Goal: Task Accomplishment & Management: Complete application form

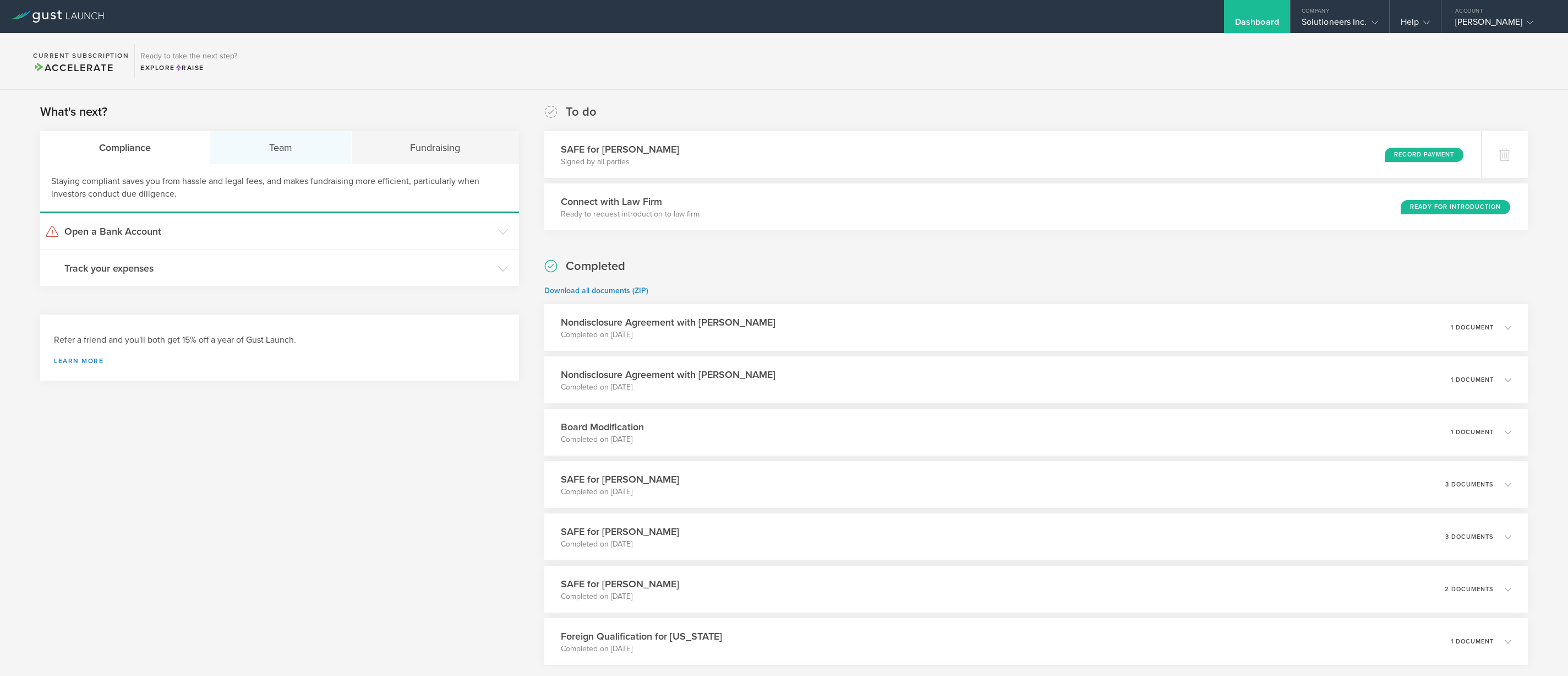
click at [315, 146] on div "Team" at bounding box center [281, 147] width 141 height 33
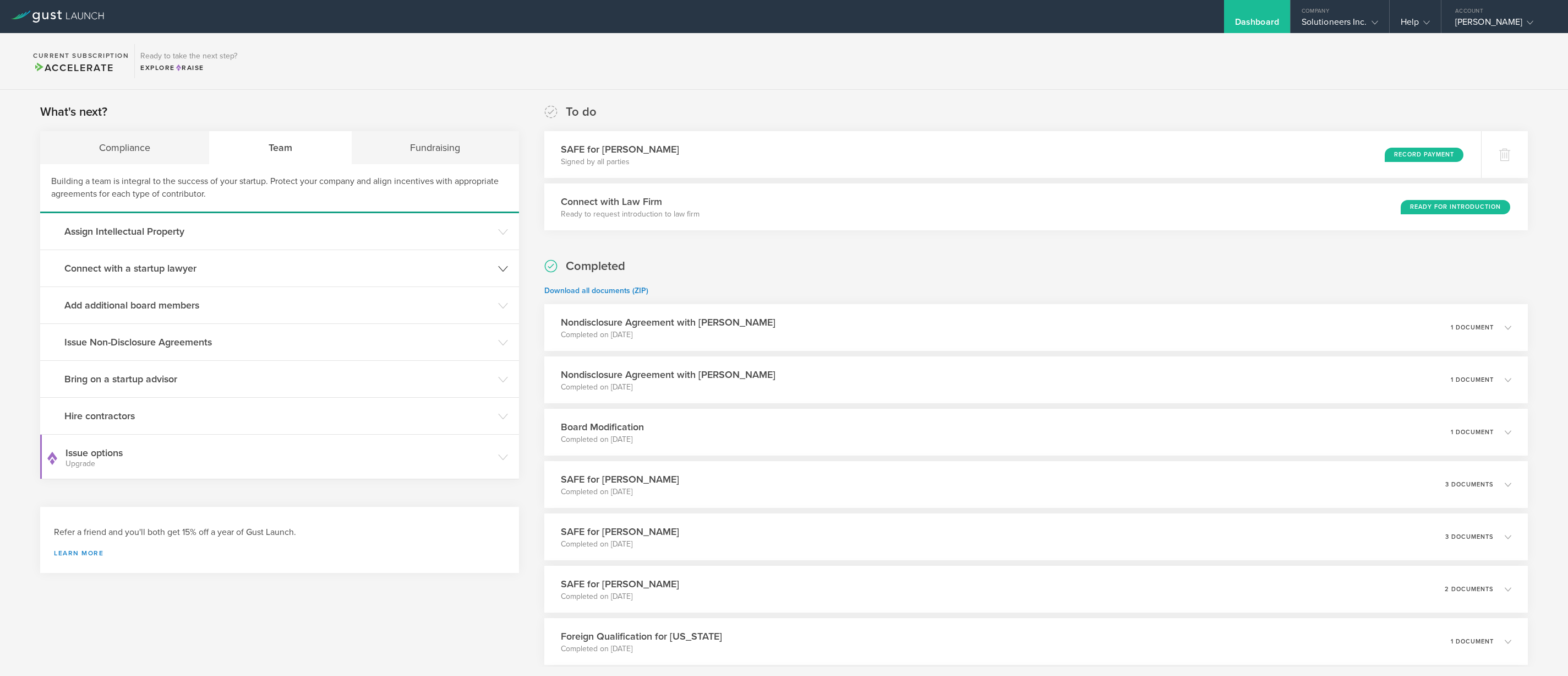
click at [190, 267] on h3 "Connect with a startup lawyer" at bounding box center [278, 268] width 428 height 14
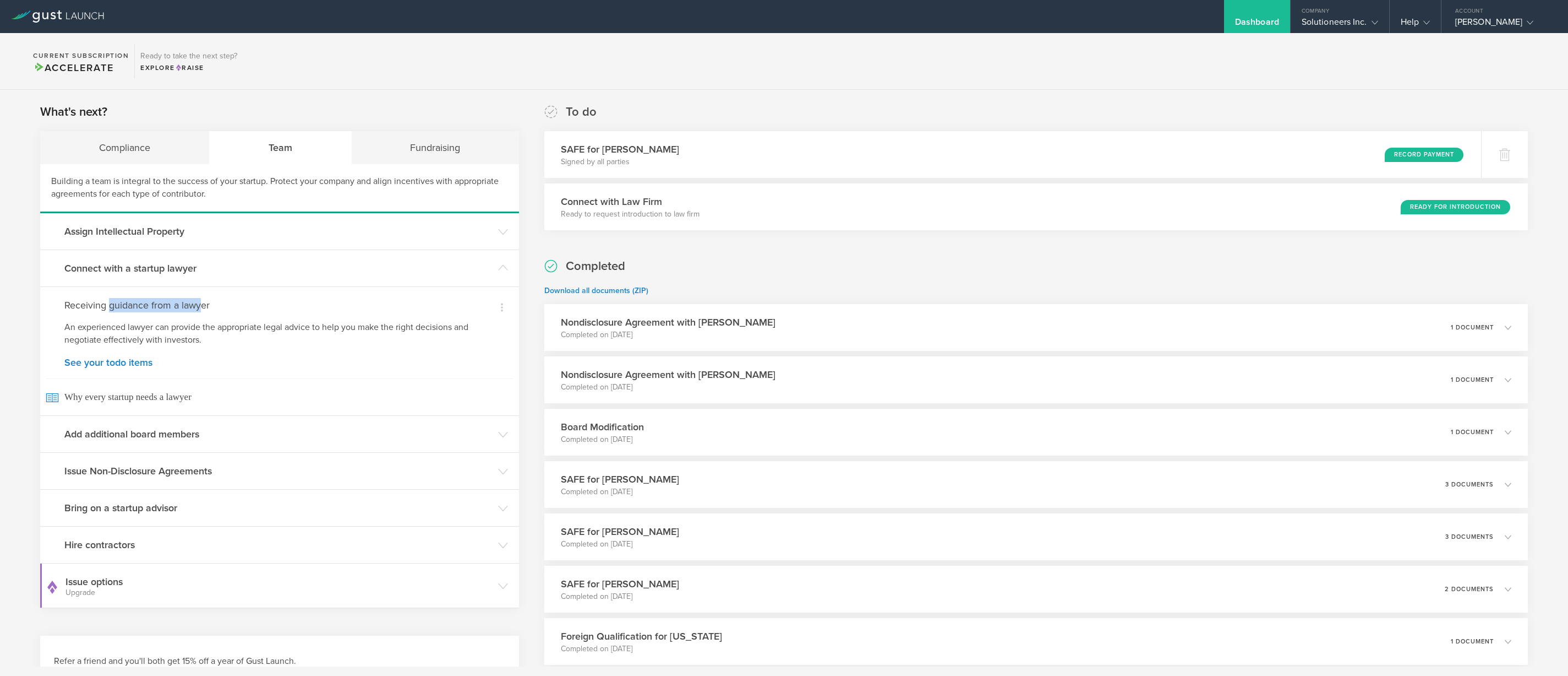
drag, startPoint x: 132, startPoint y: 301, endPoint x: 204, endPoint y: 301, distance: 72.0
click at [204, 301] on h4 "Receiving guidance from a lawyer" at bounding box center [279, 305] width 430 height 14
drag, startPoint x: 127, startPoint y: 323, endPoint x: 287, endPoint y: 327, distance: 160.0
click at [287, 327] on p "An experienced lawyer can provide the appropriate legal advice to help you make…" at bounding box center [279, 333] width 430 height 25
click at [107, 366] on link "See your todo items" at bounding box center [279, 363] width 430 height 10
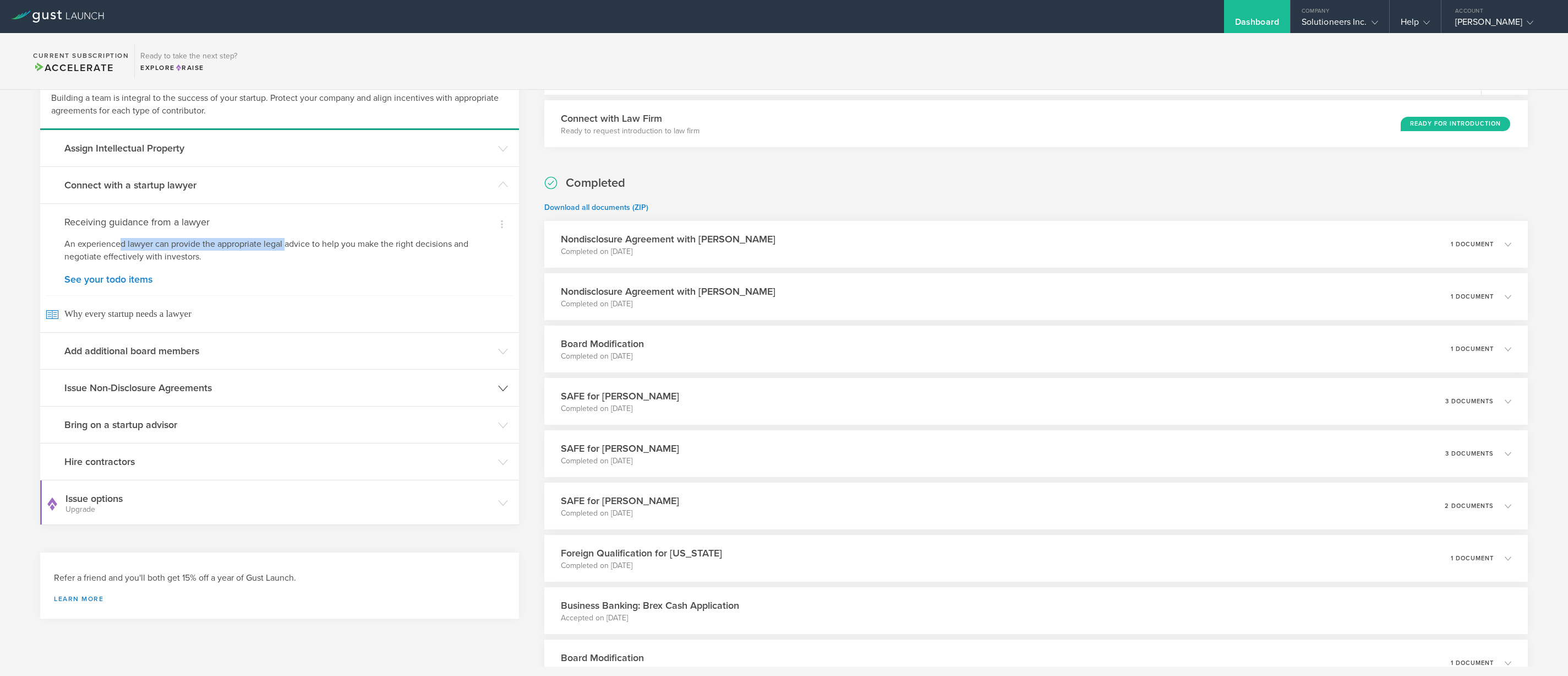
scroll to position [93, 0]
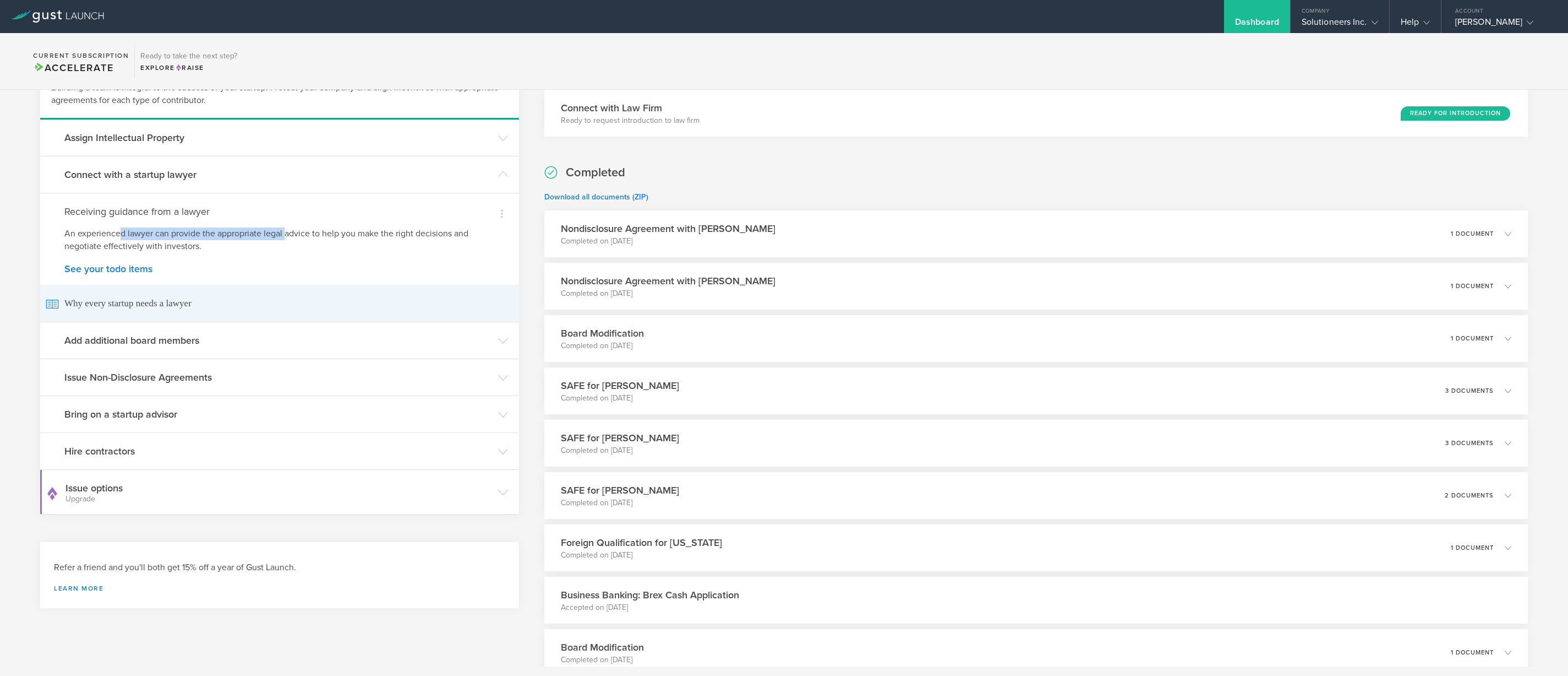
click at [114, 307] on span "Why every startup needs a lawyer" at bounding box center [279, 302] width 468 height 37
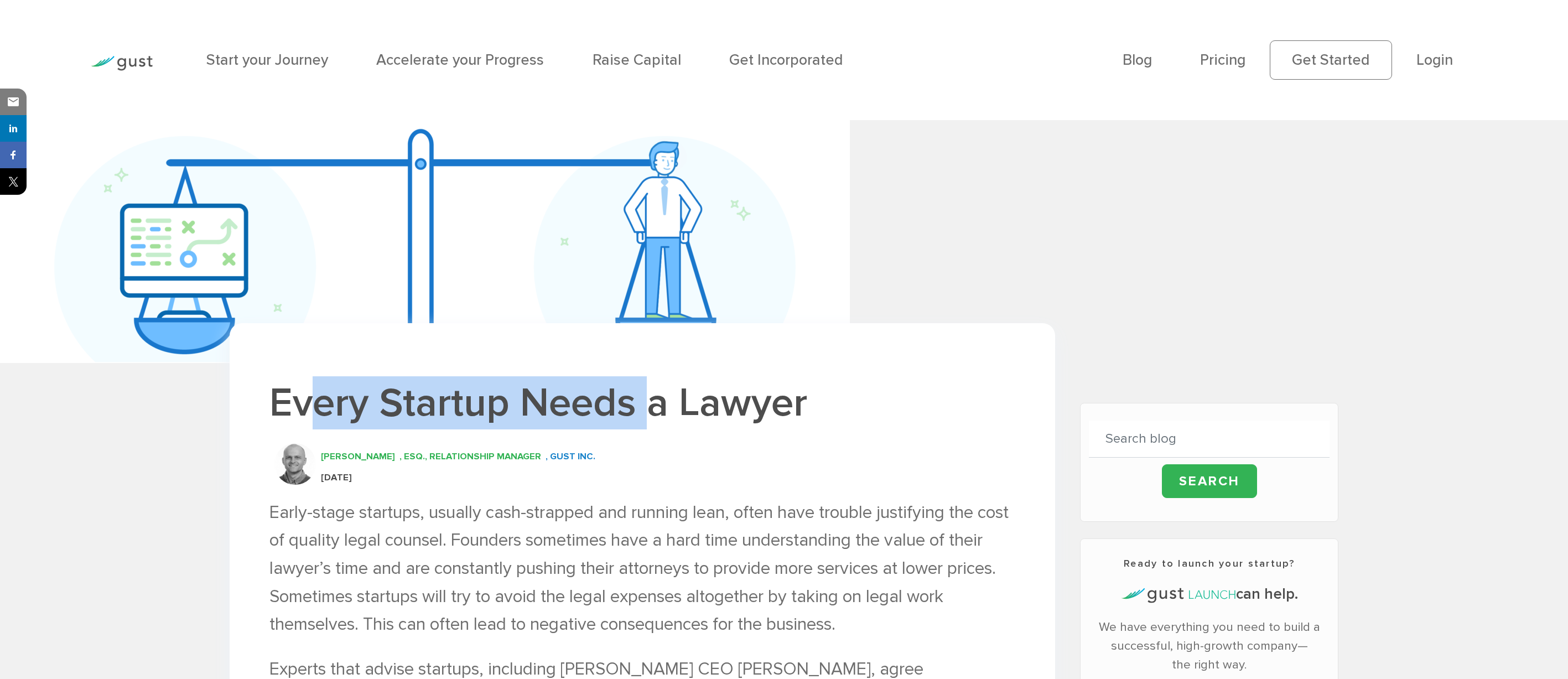
drag, startPoint x: 647, startPoint y: 392, endPoint x: 295, endPoint y: 411, distance: 352.5
click at [295, 411] on h1 "Every Startup Needs a Lawyer" at bounding box center [642, 402] width 746 height 53
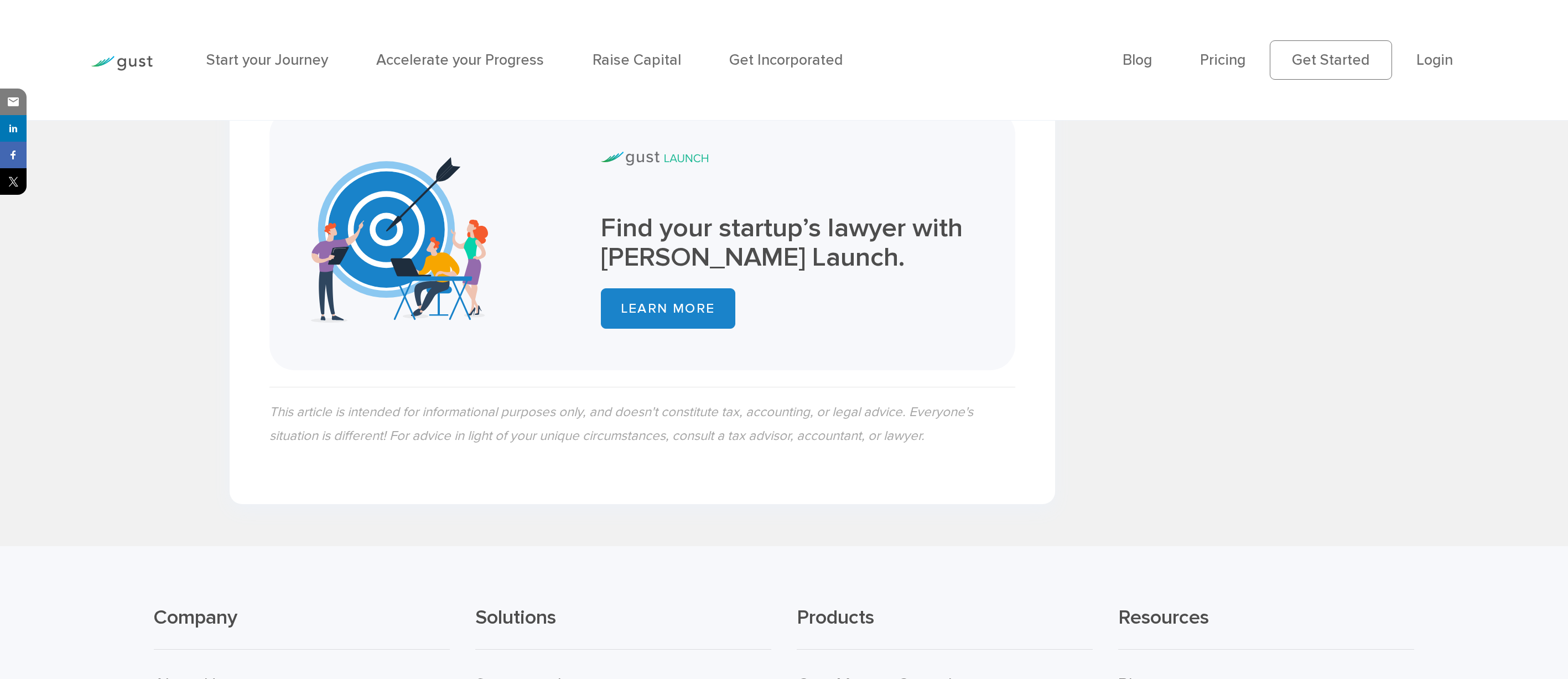
scroll to position [2172, 0]
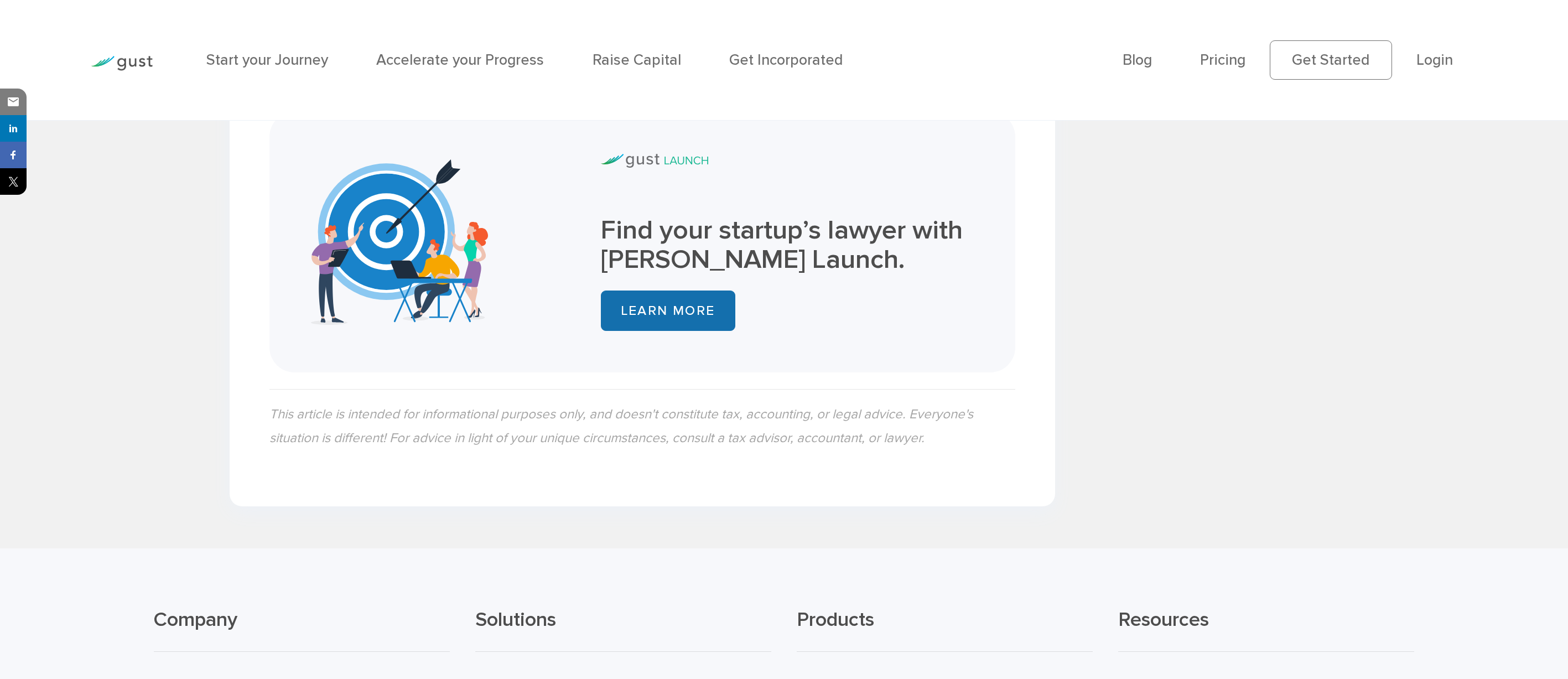
click at [653, 327] on link "LEARN MORE" at bounding box center [668, 311] width 135 height 40
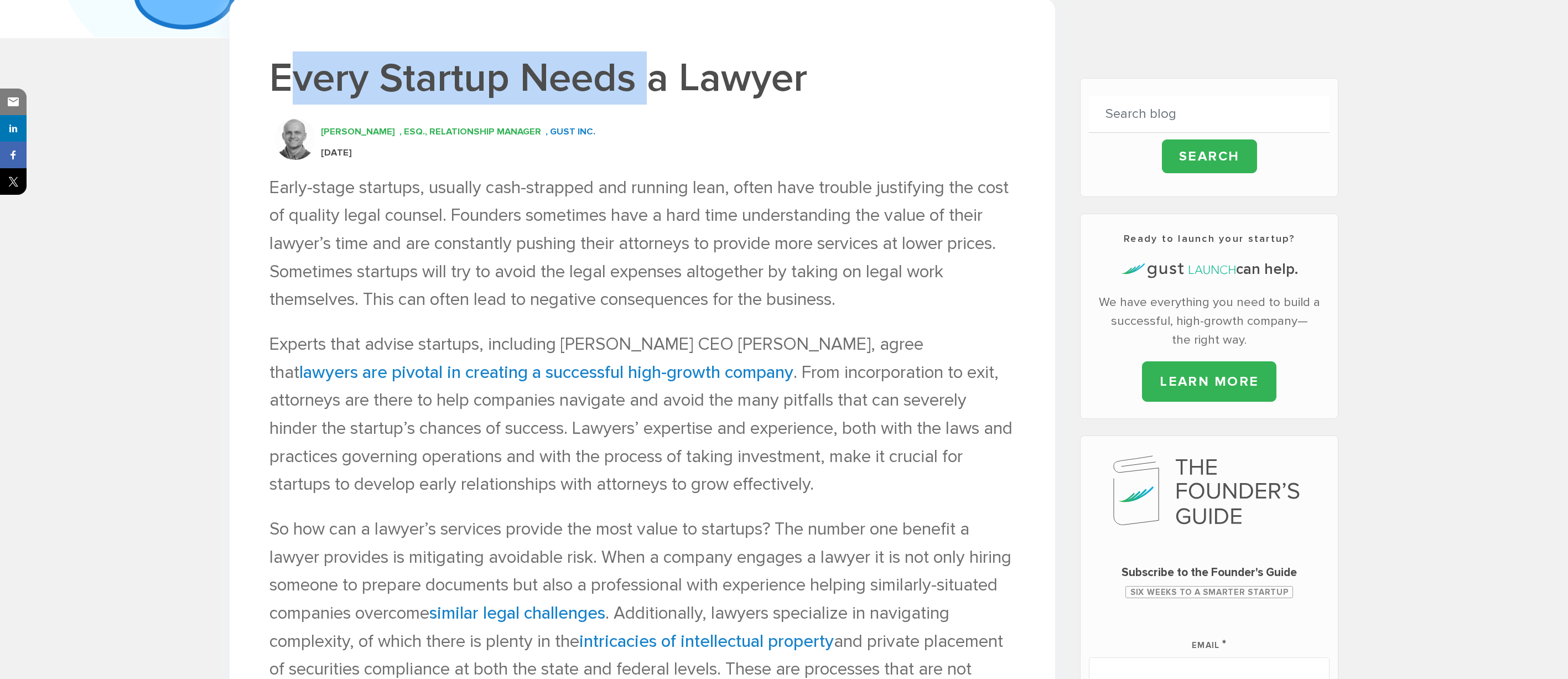
scroll to position [0, 0]
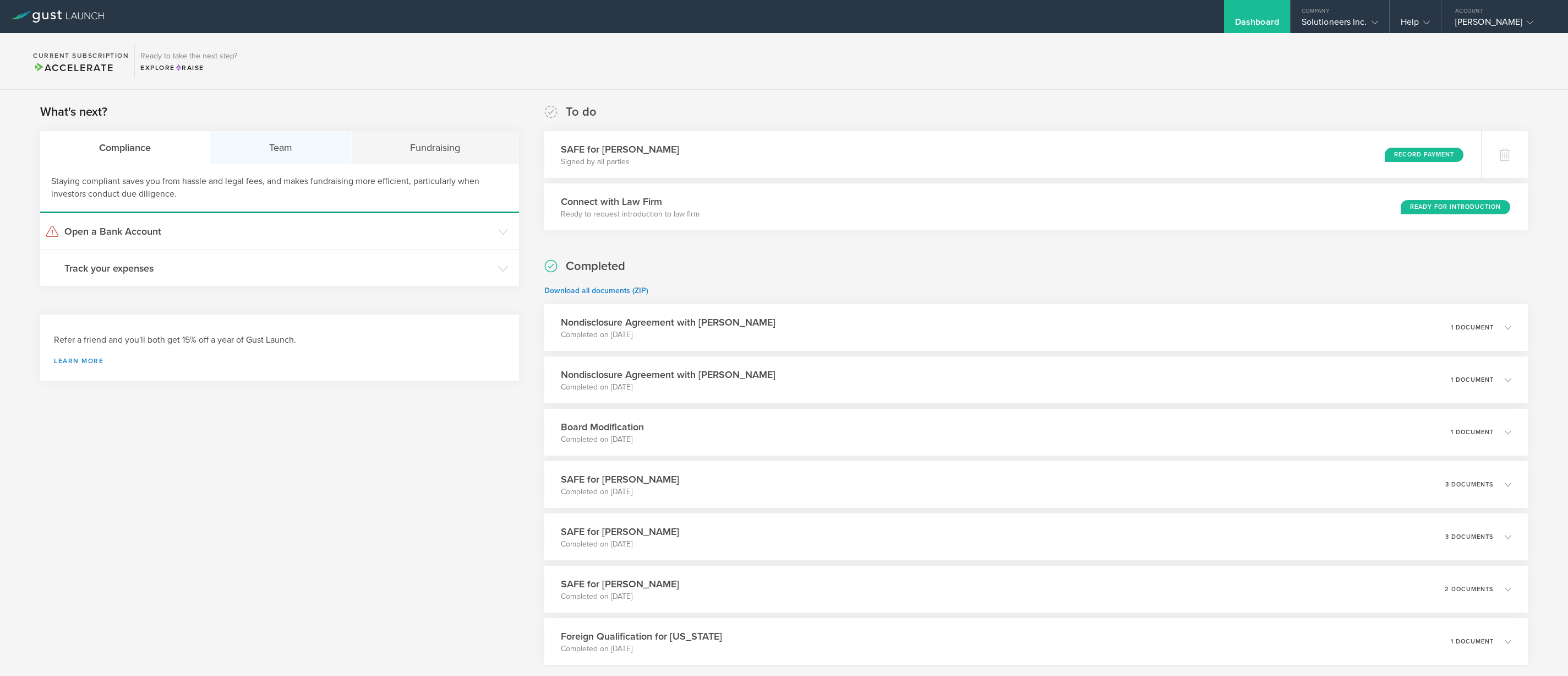
click at [297, 150] on div "Team" at bounding box center [281, 147] width 141 height 33
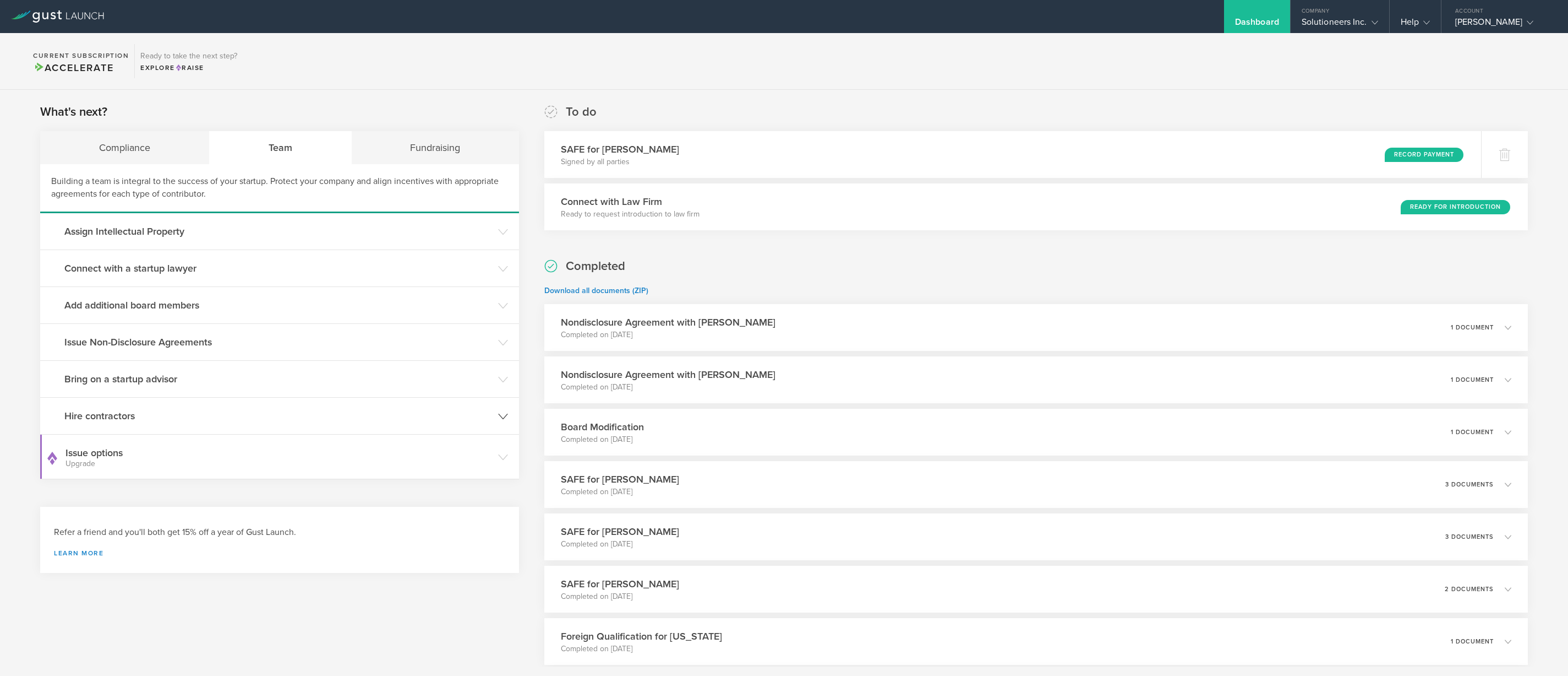
click at [384, 424] on header "Hire contractors" at bounding box center [279, 416] width 479 height 37
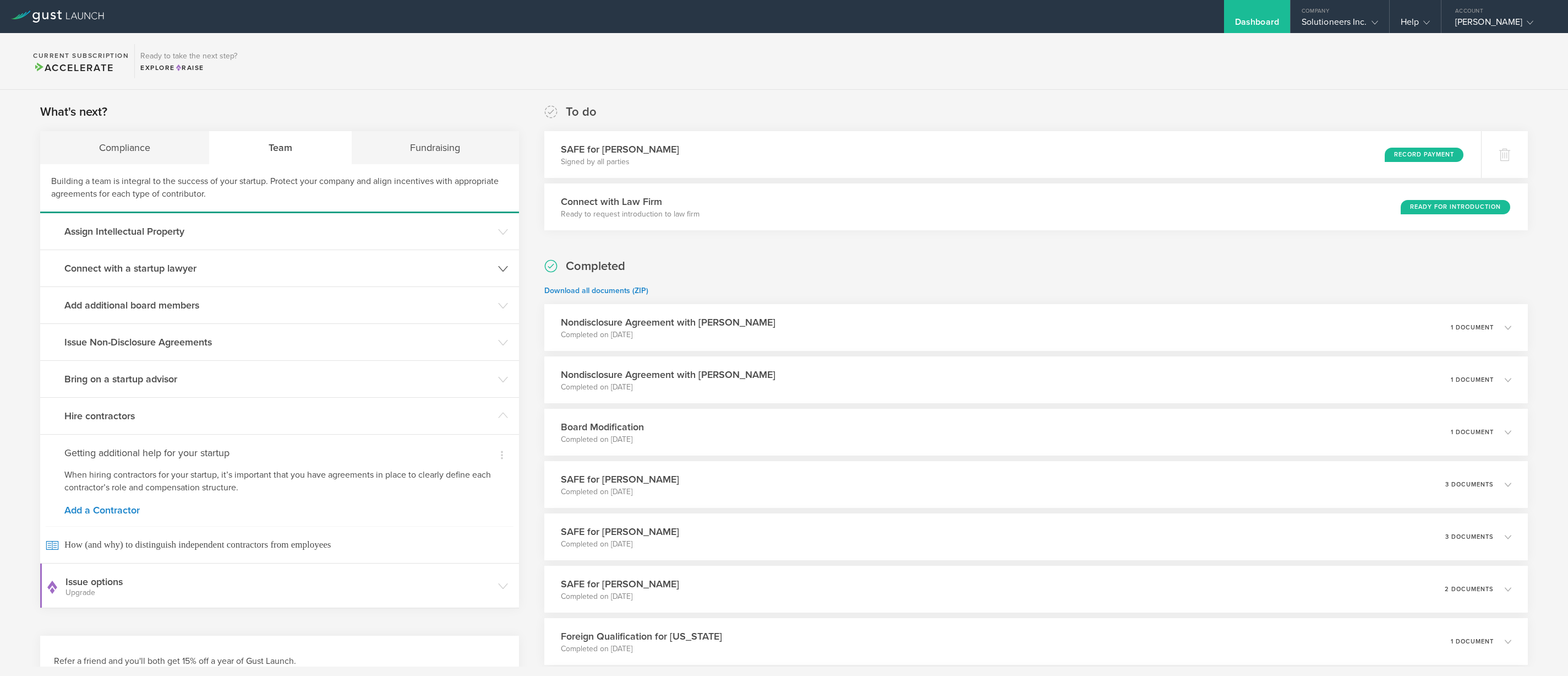
click at [334, 271] on h3 "Connect with a startup lawyer" at bounding box center [278, 268] width 428 height 14
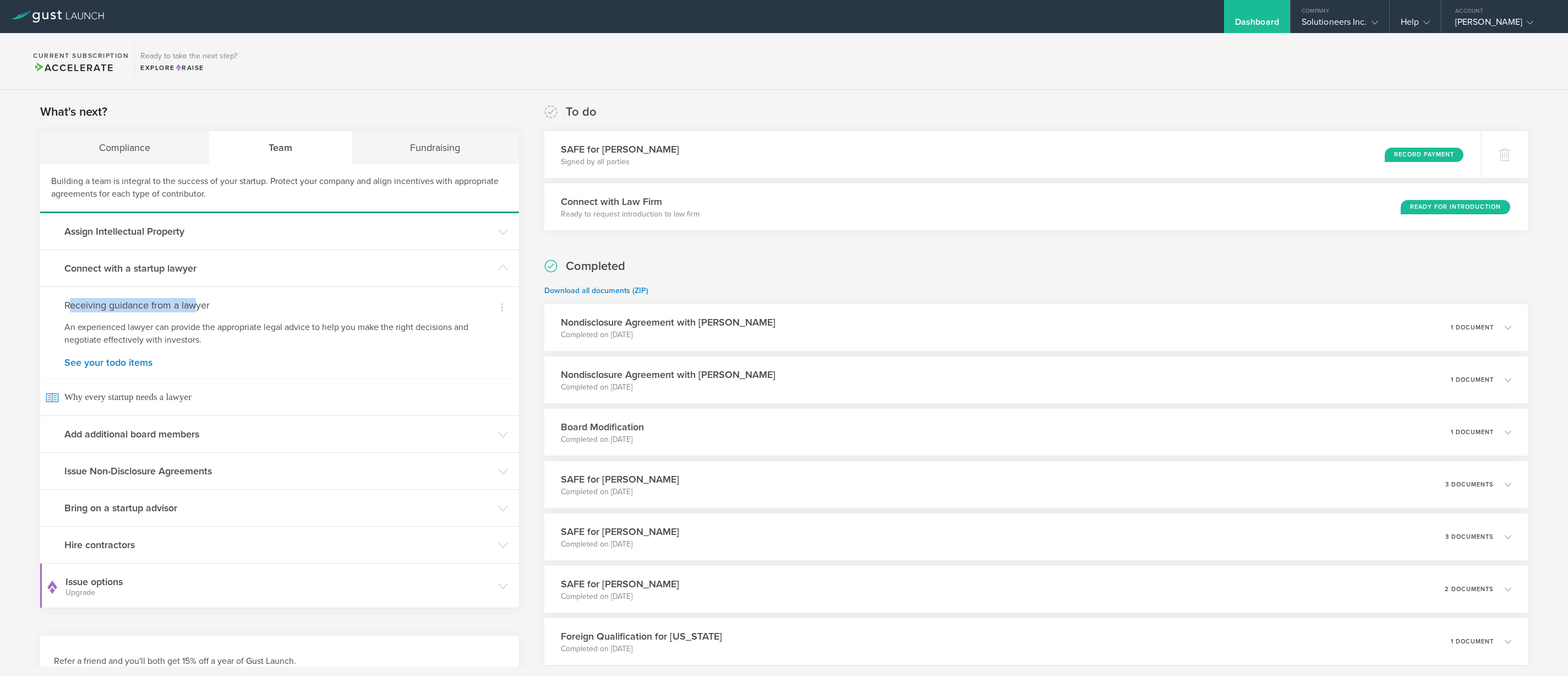
drag, startPoint x: 129, startPoint y: 302, endPoint x: 68, endPoint y: 308, distance: 61.3
click at [70, 302] on h4 "Receiving guidance from a lawyer" at bounding box center [279, 305] width 430 height 14
drag, startPoint x: 225, startPoint y: 333, endPoint x: 306, endPoint y: 314, distance: 83.2
click at [114, 325] on p "An experienced lawyer can provide the appropriate legal advice to help you make…" at bounding box center [279, 333] width 430 height 25
click at [498, 308] on icon at bounding box center [502, 306] width 13 height 13
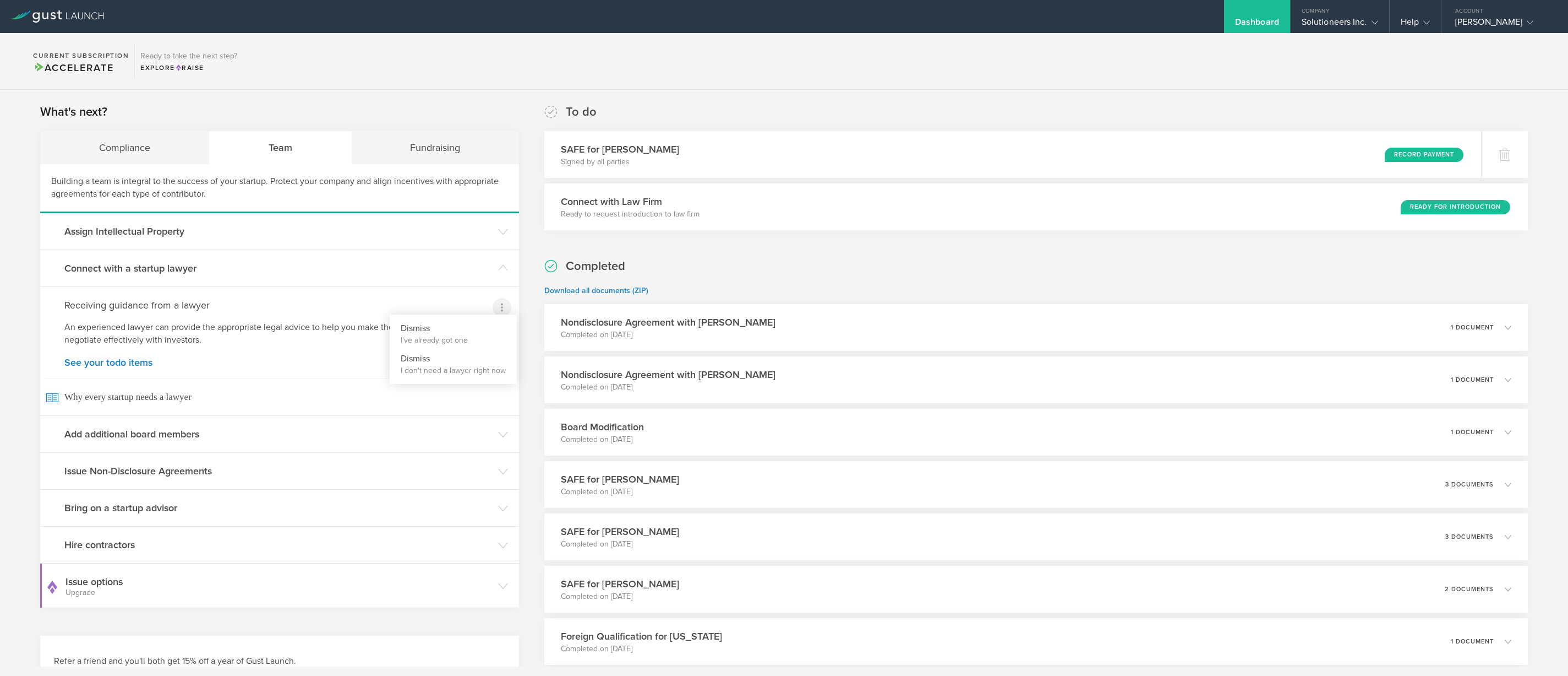
click at [310, 327] on div at bounding box center [784, 338] width 1568 height 676
click at [92, 364] on link "See your todo items" at bounding box center [279, 363] width 430 height 10
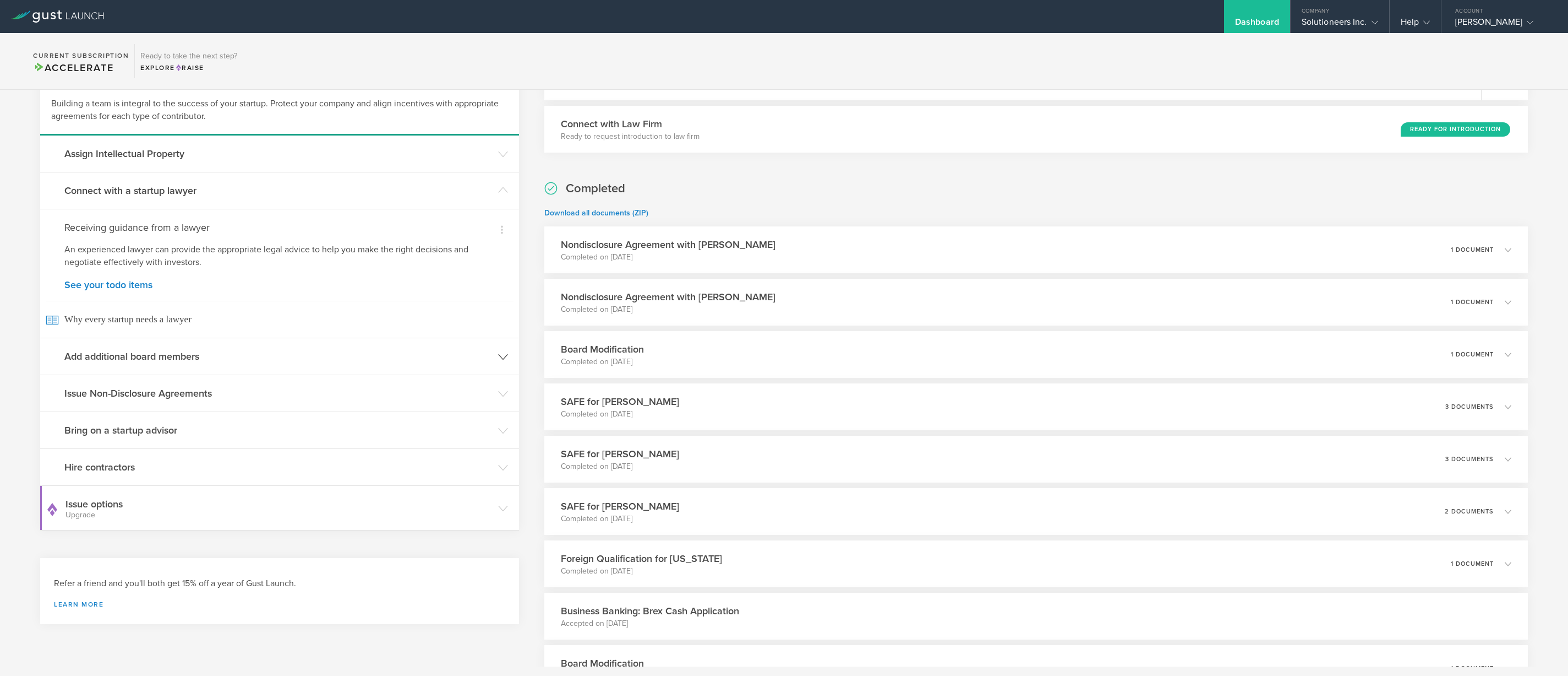
scroll to position [93, 0]
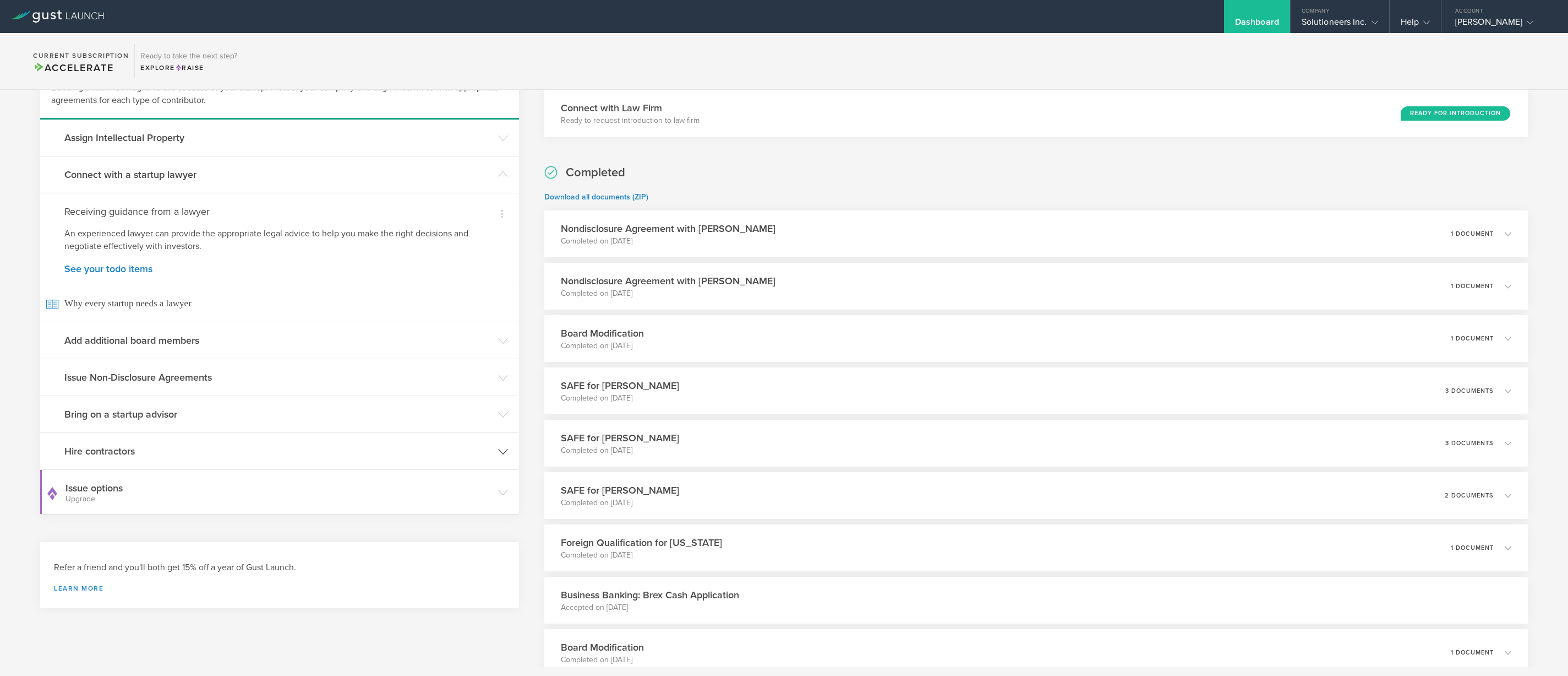
click at [103, 452] on h3 "Hire contractors" at bounding box center [278, 450] width 428 height 14
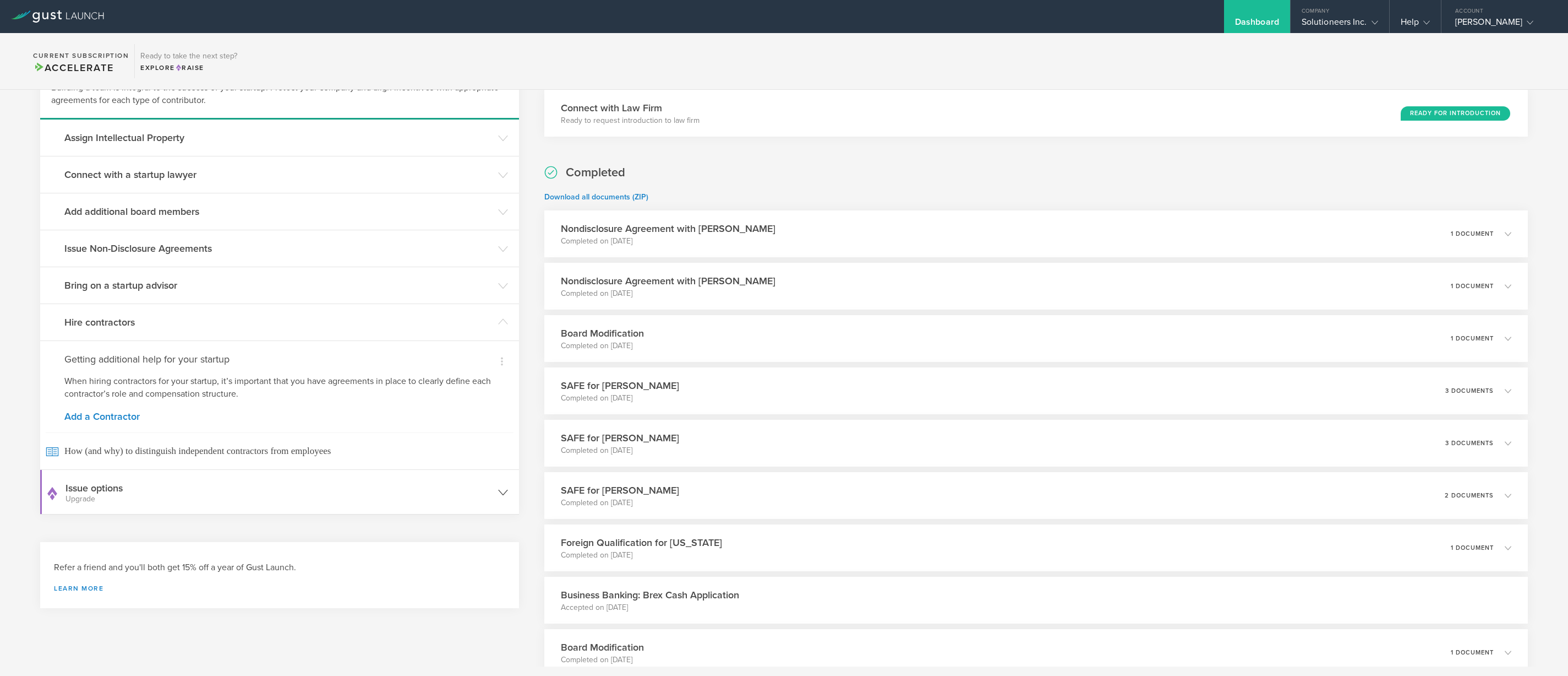
click at [154, 492] on h3 "Issue options Upgrade" at bounding box center [279, 492] width 427 height 22
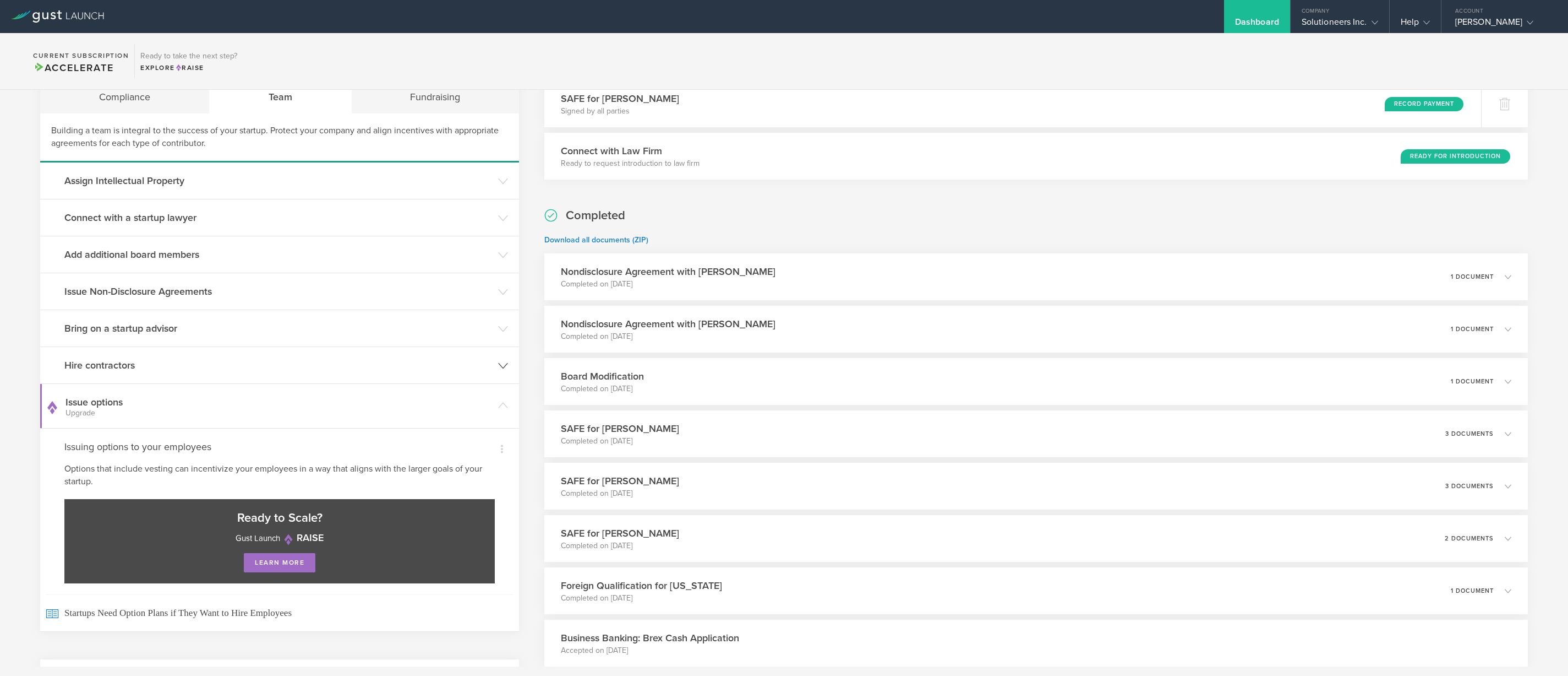
scroll to position [0, 0]
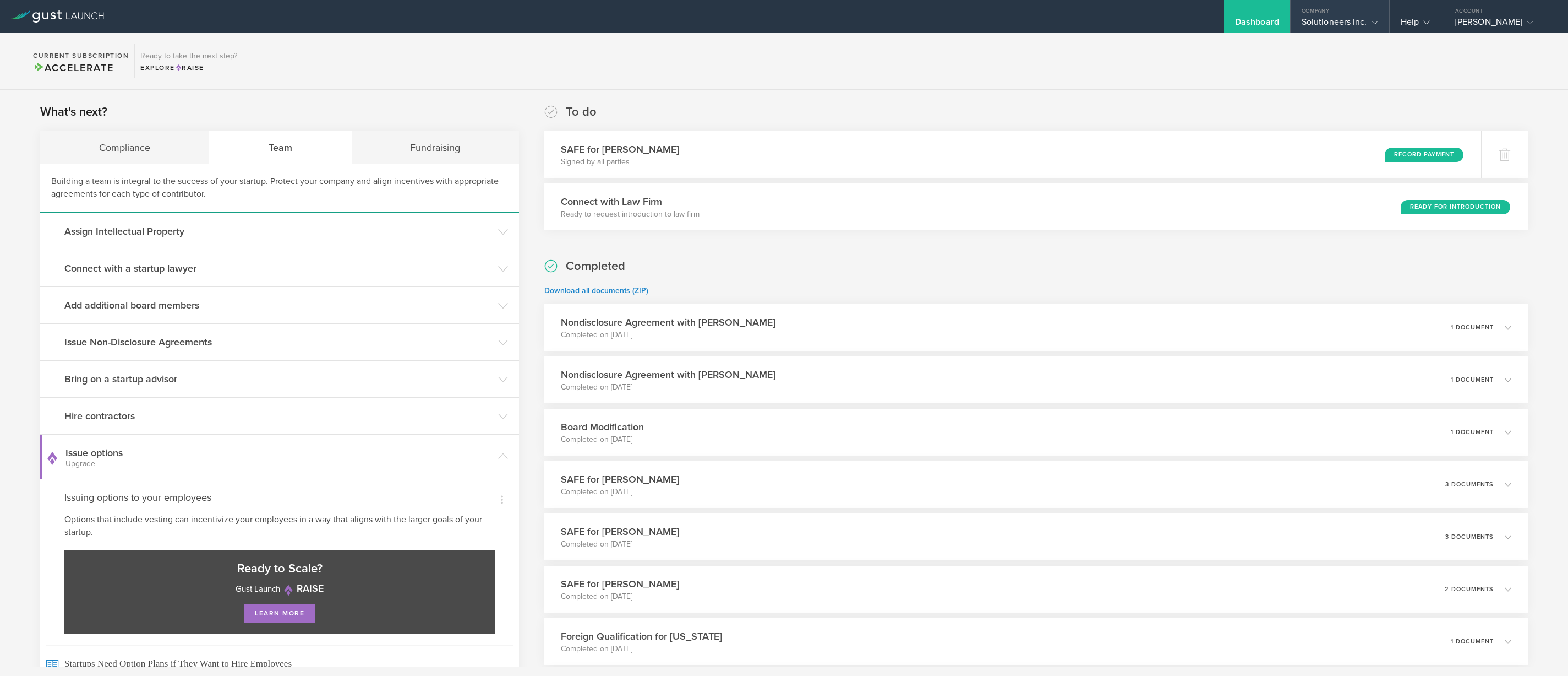
click at [1367, 21] on gust-icon at bounding box center [1372, 22] width 11 height 11
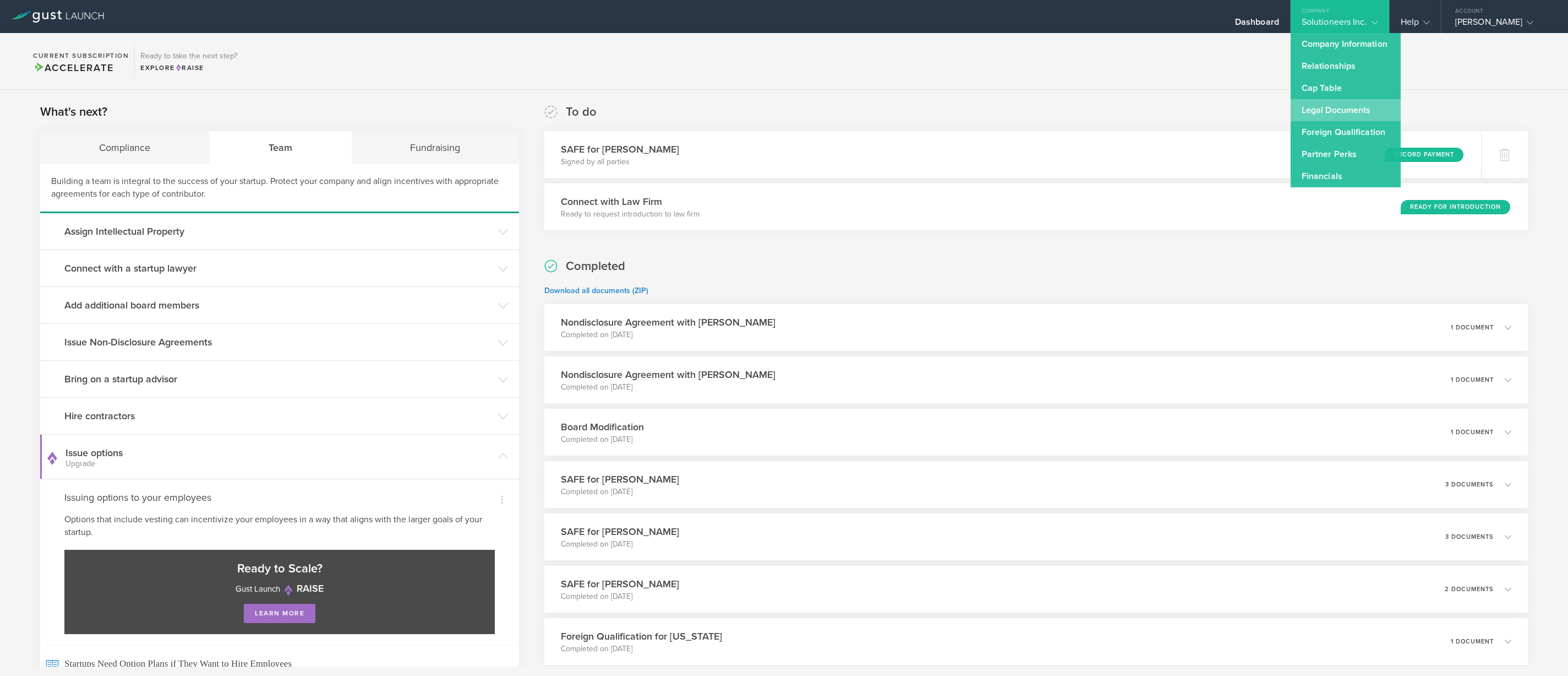
click at [1337, 119] on link "Legal Documents" at bounding box center [1345, 110] width 110 height 22
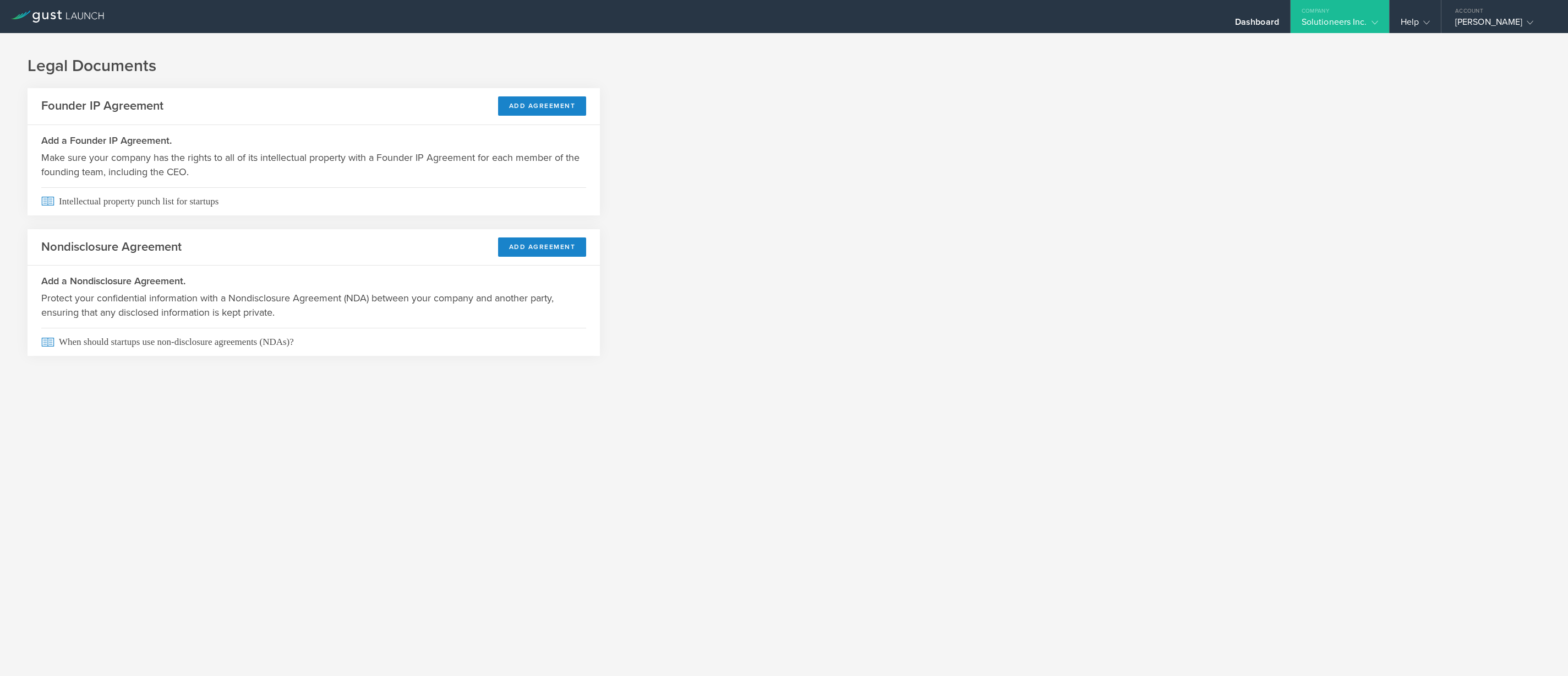
click at [1355, 28] on div "Solutioneers Inc." at bounding box center [1339, 25] width 77 height 17
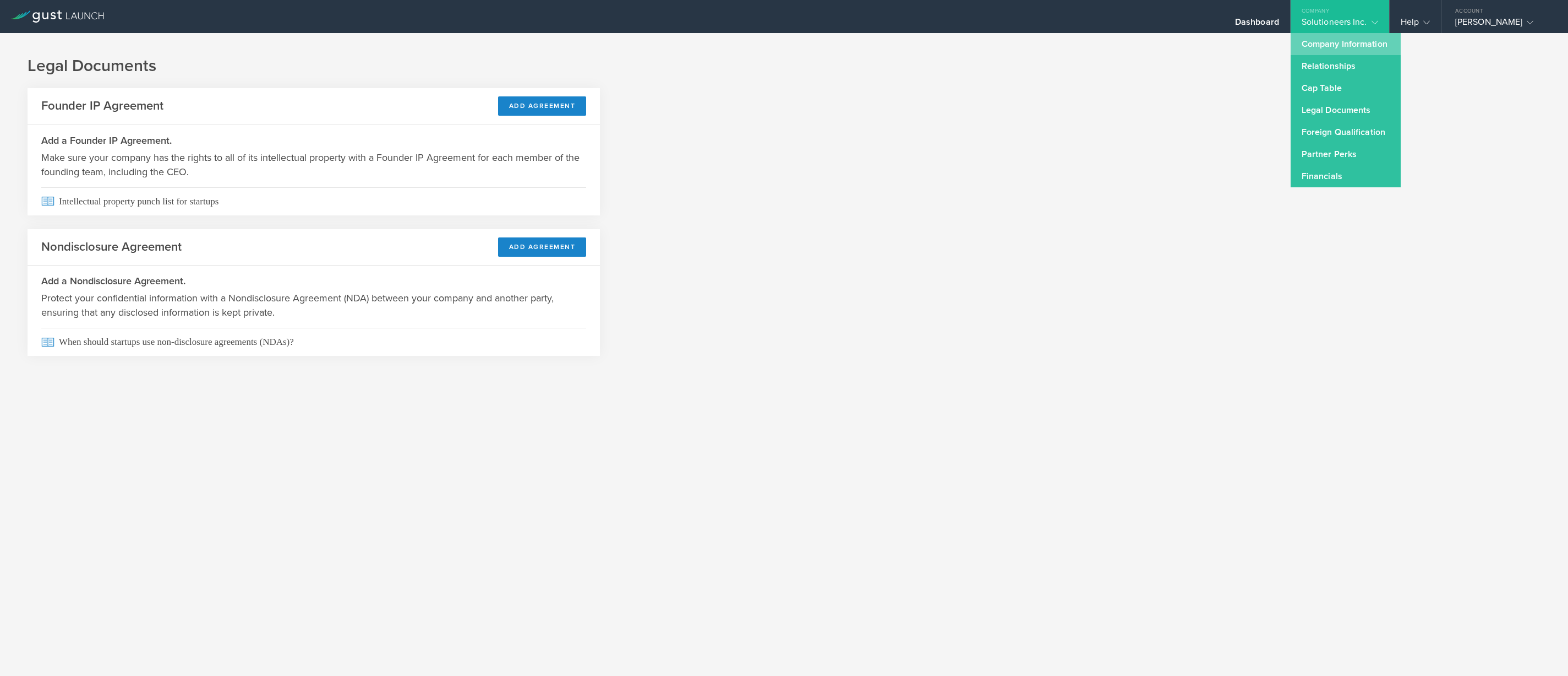
click at [1342, 50] on link "Company Information" at bounding box center [1345, 44] width 110 height 22
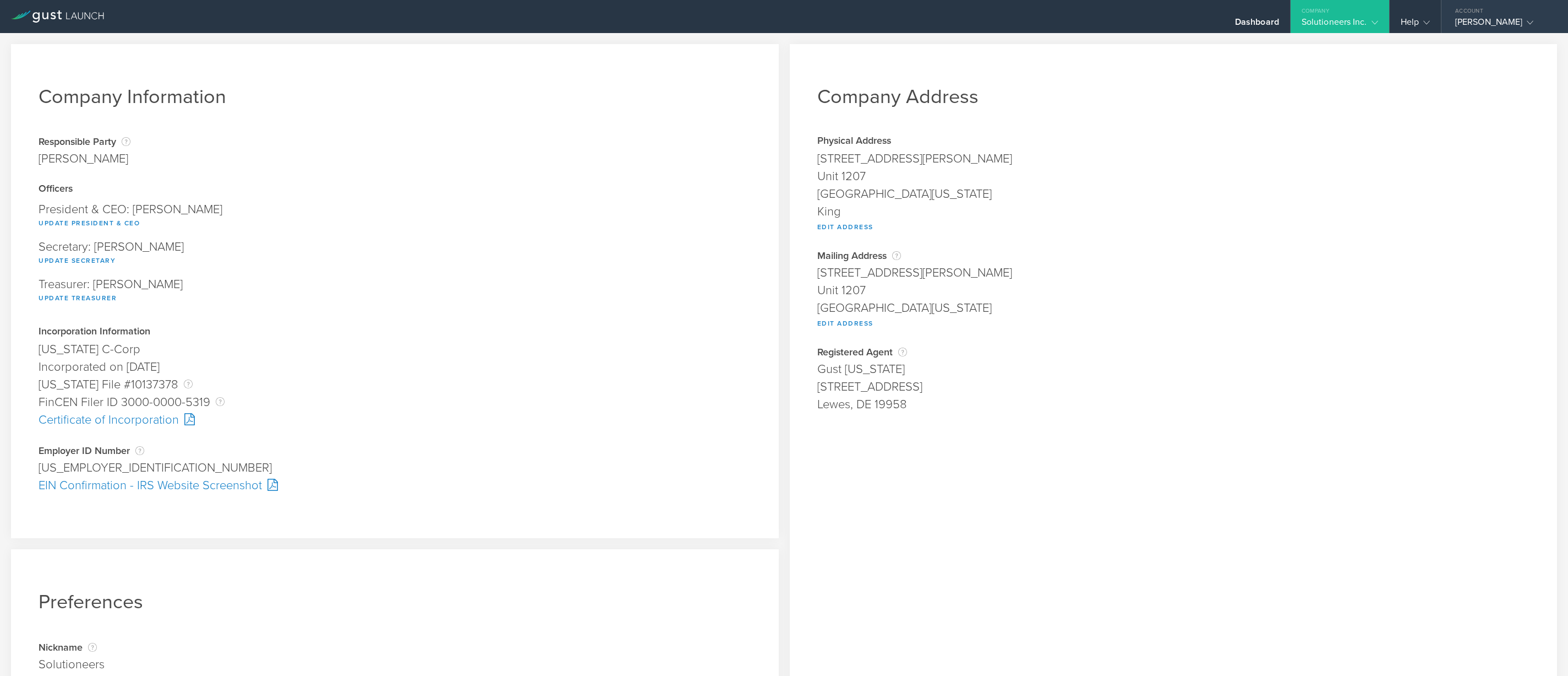
click at [1502, 27] on div "TATJANA SCHUSTER" at bounding box center [1502, 25] width 93 height 17
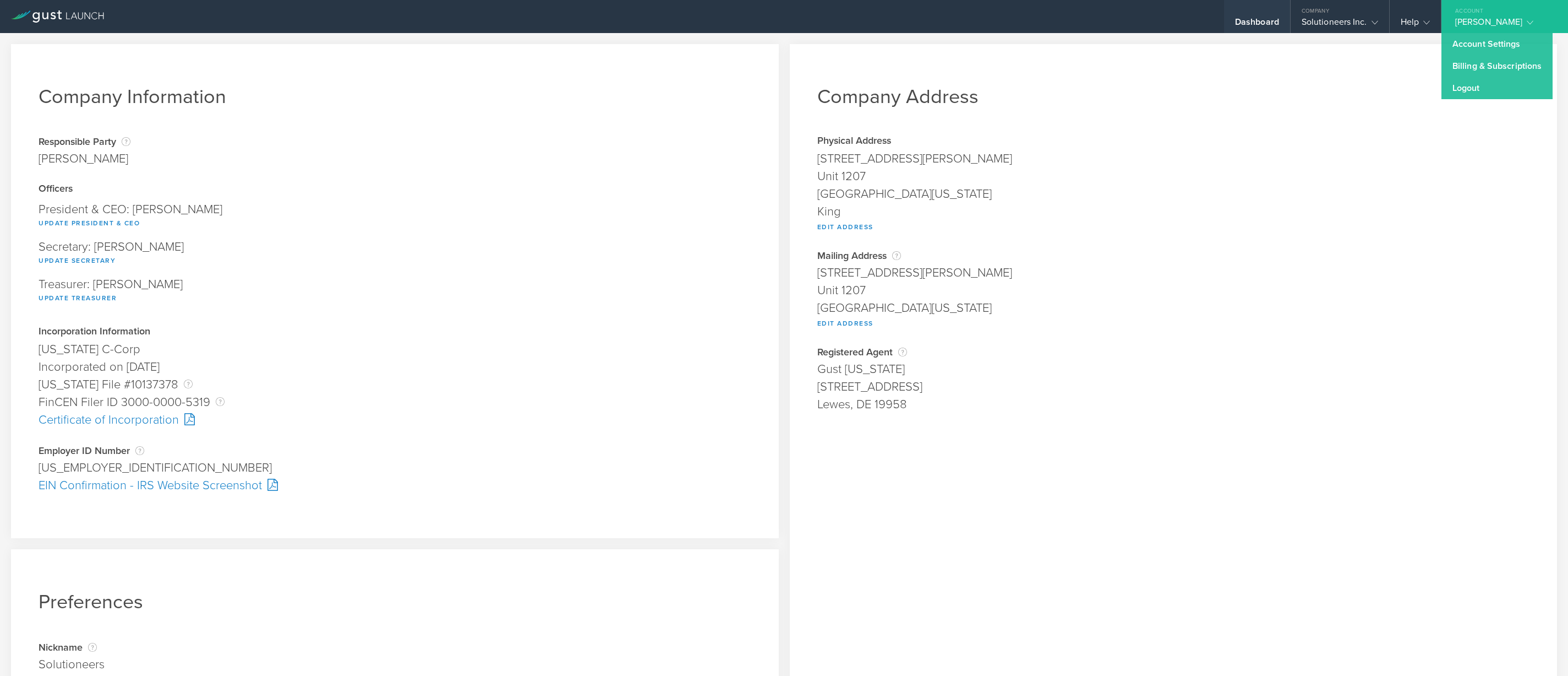
click at [1242, 16] on div "Dashboard" at bounding box center [1257, 16] width 66 height 33
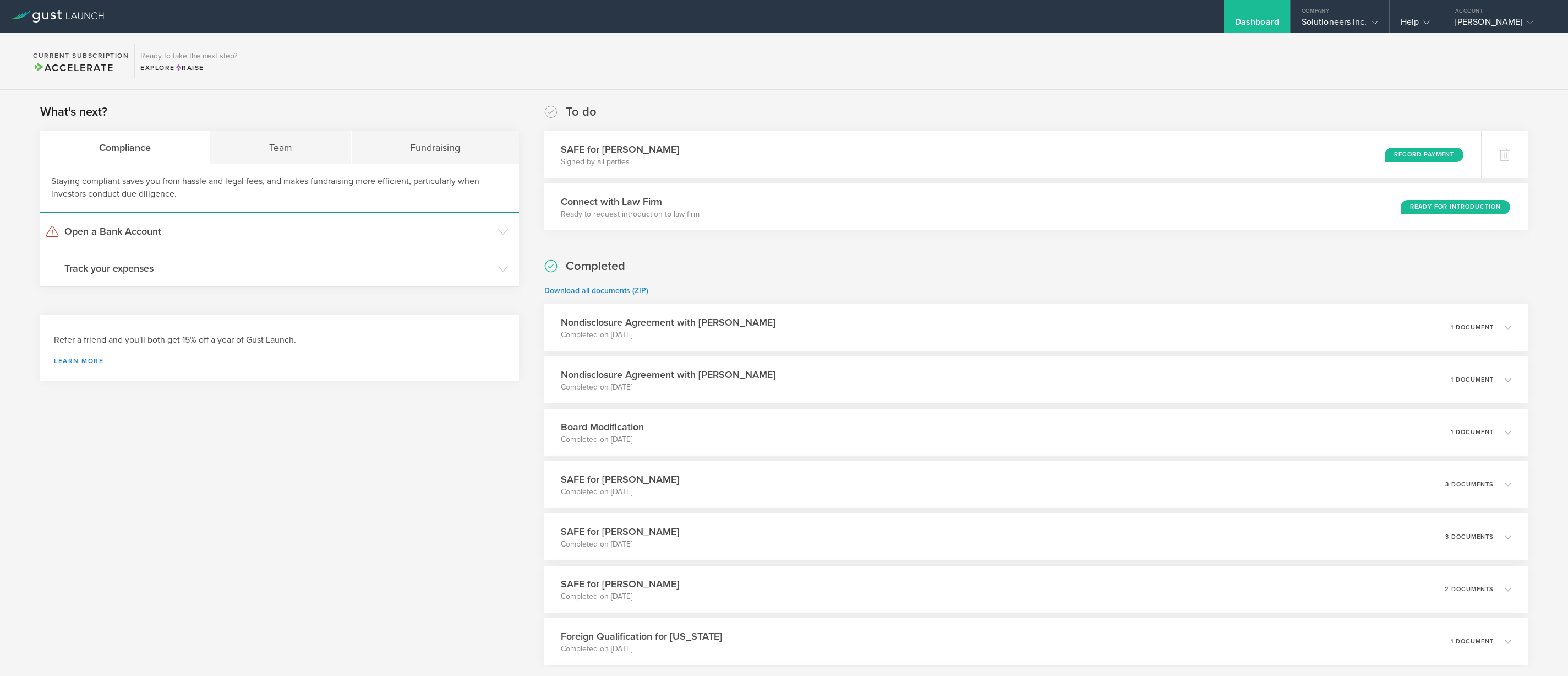
click at [77, 9] on link at bounding box center [58, 9] width 93 height 11
click at [56, 16] on icon at bounding box center [58, 17] width 93 height 12
click at [1427, 20] on icon at bounding box center [1427, 22] width 7 height 7
click at [1421, 64] on span at bounding box center [1421, 65] width 8 height 9
click at [76, 65] on span "Accelerate" at bounding box center [73, 68] width 80 height 12
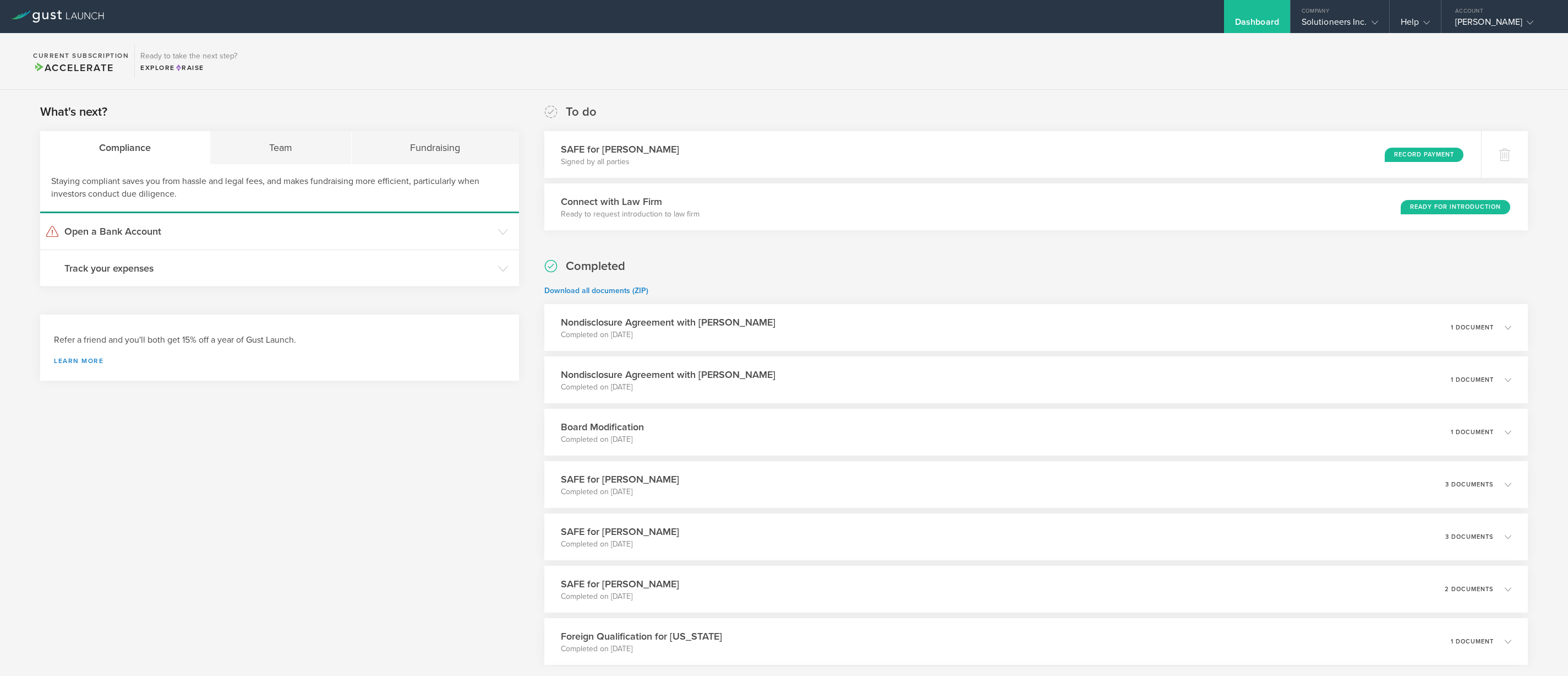
click at [75, 66] on span "Accelerate" at bounding box center [73, 68] width 80 height 12
click at [241, 130] on section "What's next? Compliance Team Fundraising Staying compliant saves you from hassl…" at bounding box center [279, 195] width 479 height 183
click at [279, 150] on div "Team" at bounding box center [281, 147] width 141 height 33
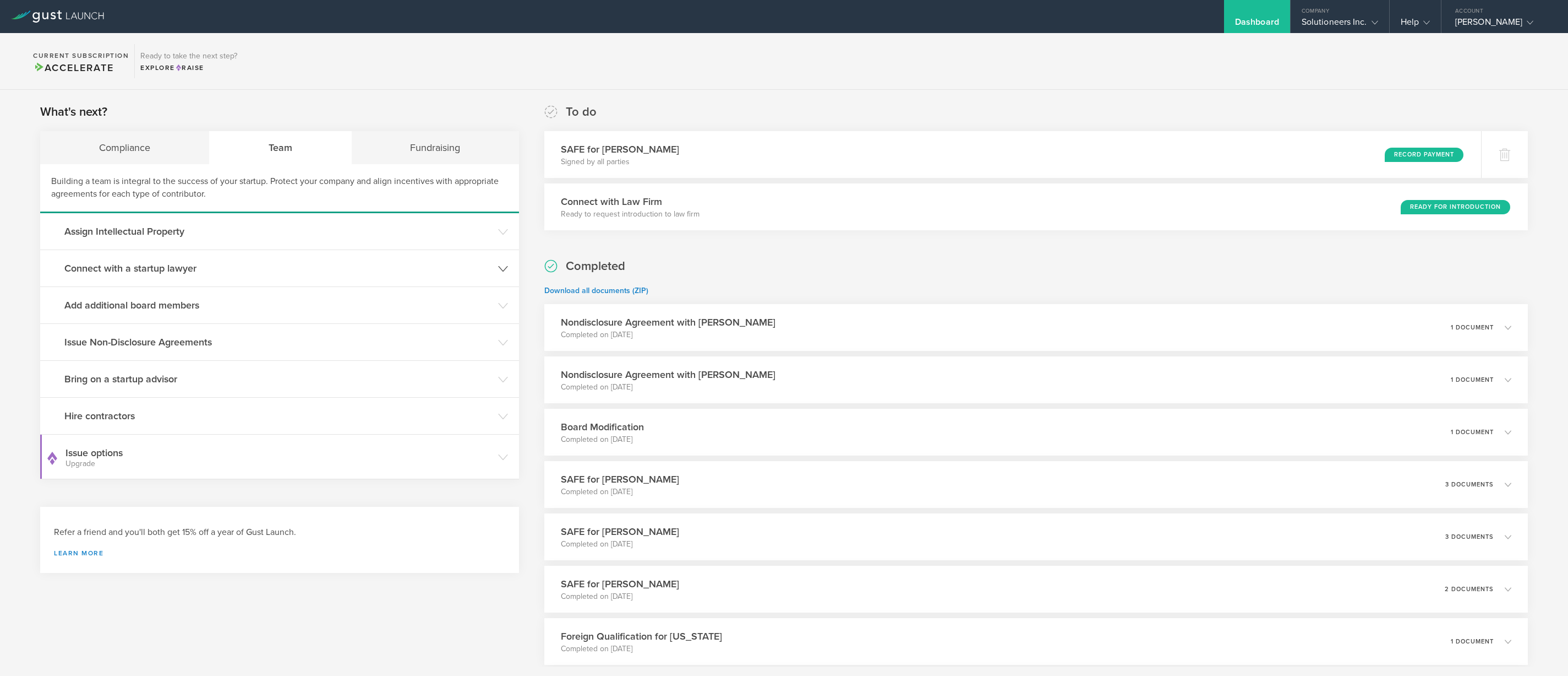
click at [355, 265] on h3 "Connect with a startup lawyer" at bounding box center [278, 268] width 428 height 14
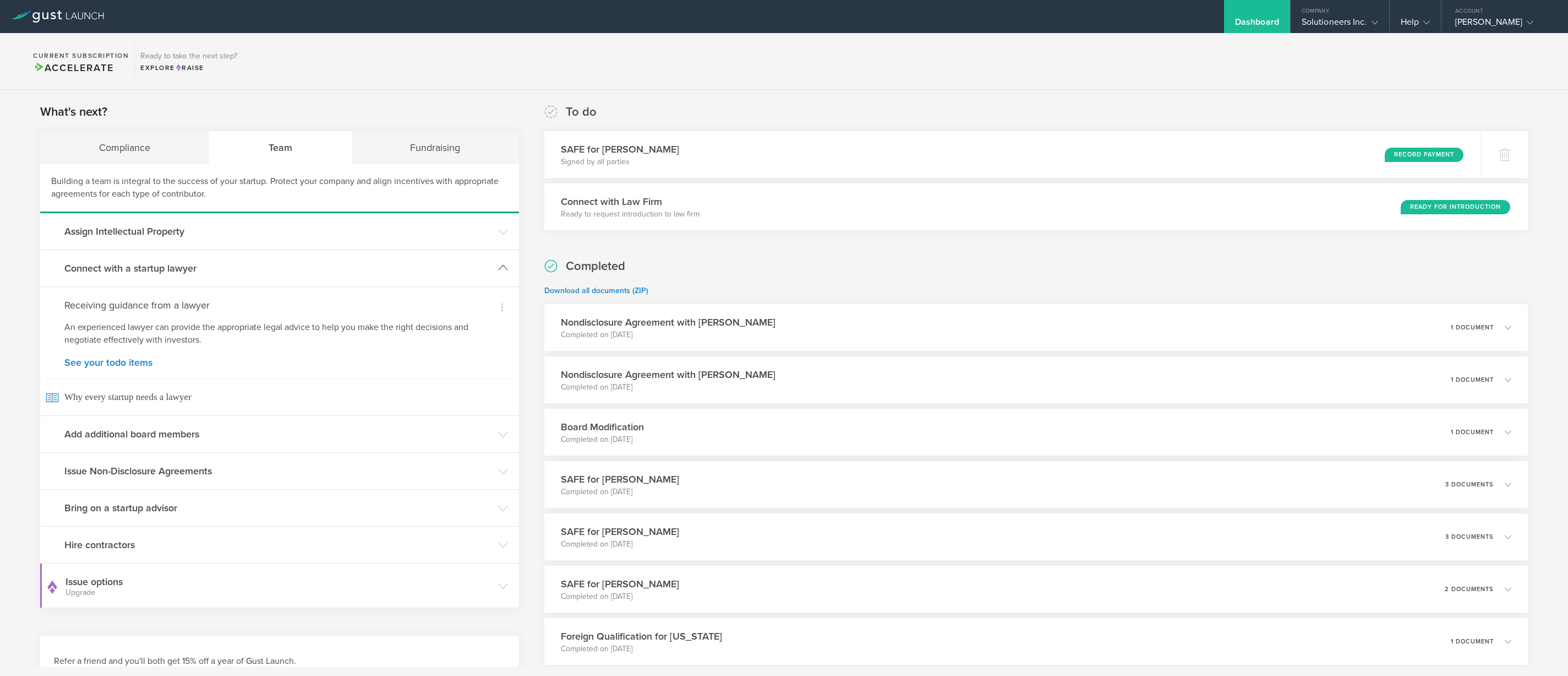
click at [451, 264] on h3 "Connect with a startup lawyer" at bounding box center [278, 268] width 428 height 14
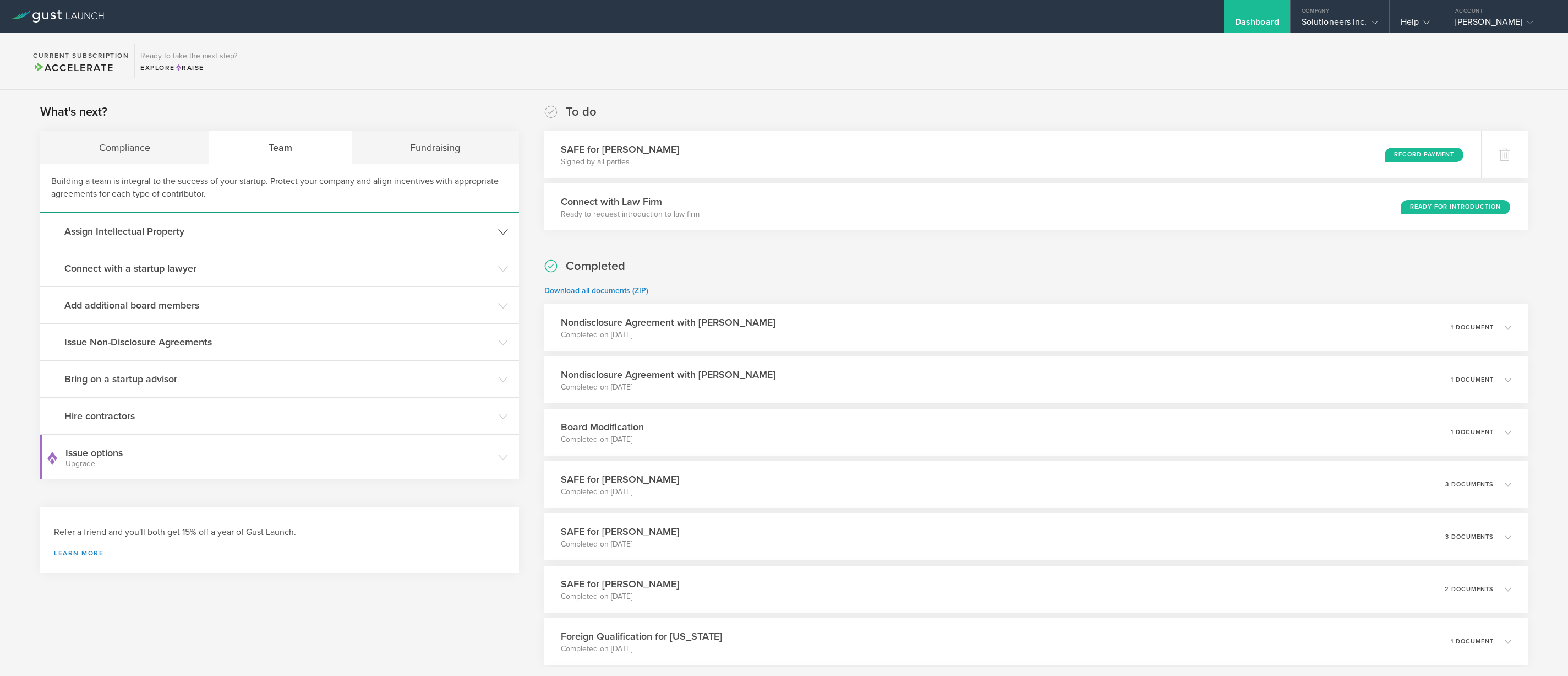
click at [451, 223] on header "Assign Intellectual Property" at bounding box center [279, 231] width 479 height 37
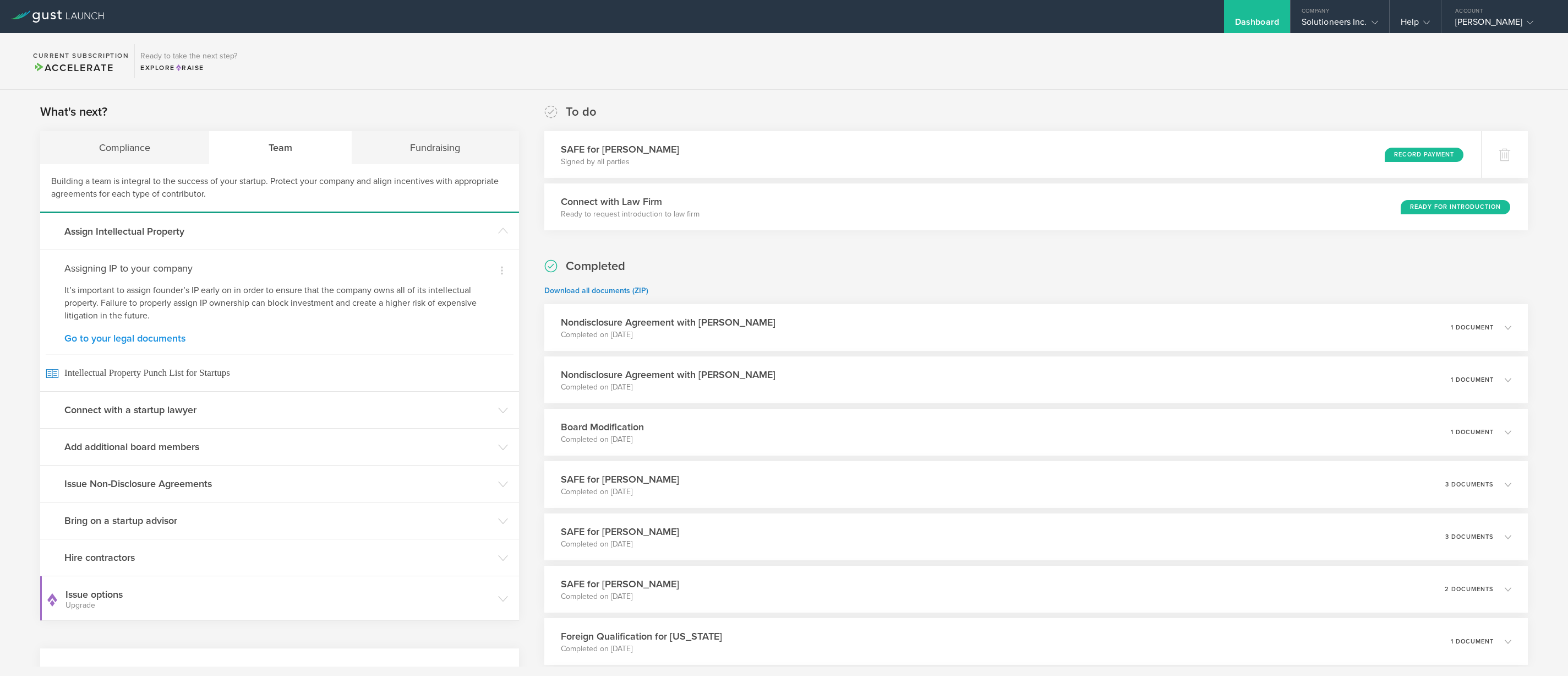
click at [118, 334] on link "Go to your legal documents" at bounding box center [279, 338] width 430 height 10
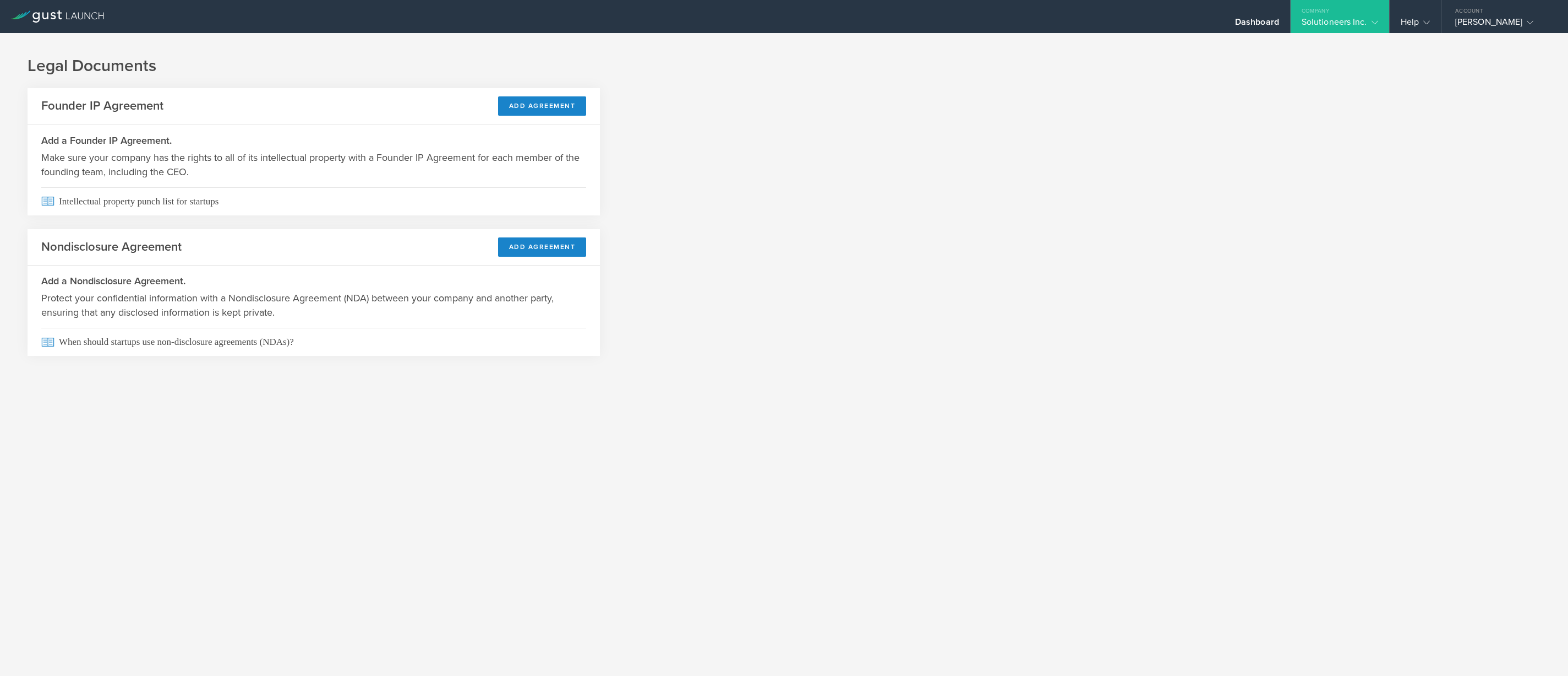
click at [403, 128] on div "Add a Founder IP Agreement. Make sure your company has the rights to all of its…" at bounding box center [314, 156] width 572 height 63
click at [315, 135] on h3 "Add a Founder IP Agreement." at bounding box center [314, 140] width 545 height 14
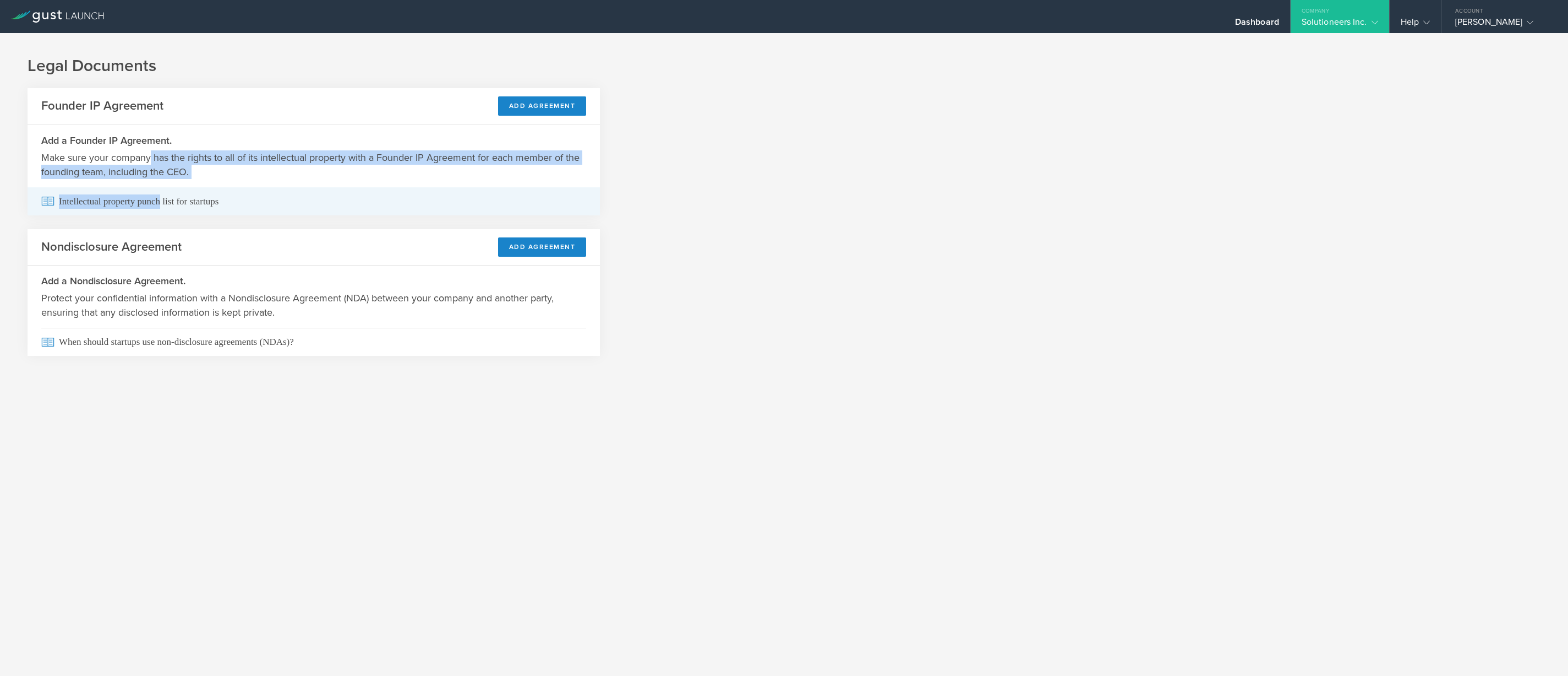
drag, startPoint x: 149, startPoint y: 152, endPoint x: 159, endPoint y: 201, distance: 50.0
click at [159, 201] on section "Founder IP Agreement Add Agreement Add a Founder IP Agreement. Make sure your c…" at bounding box center [314, 152] width 572 height 127
click at [189, 211] on span "Intellectual property punch list for startups" at bounding box center [314, 201] width 545 height 28
click at [1267, 22] on div "Dashboard" at bounding box center [1257, 25] width 44 height 17
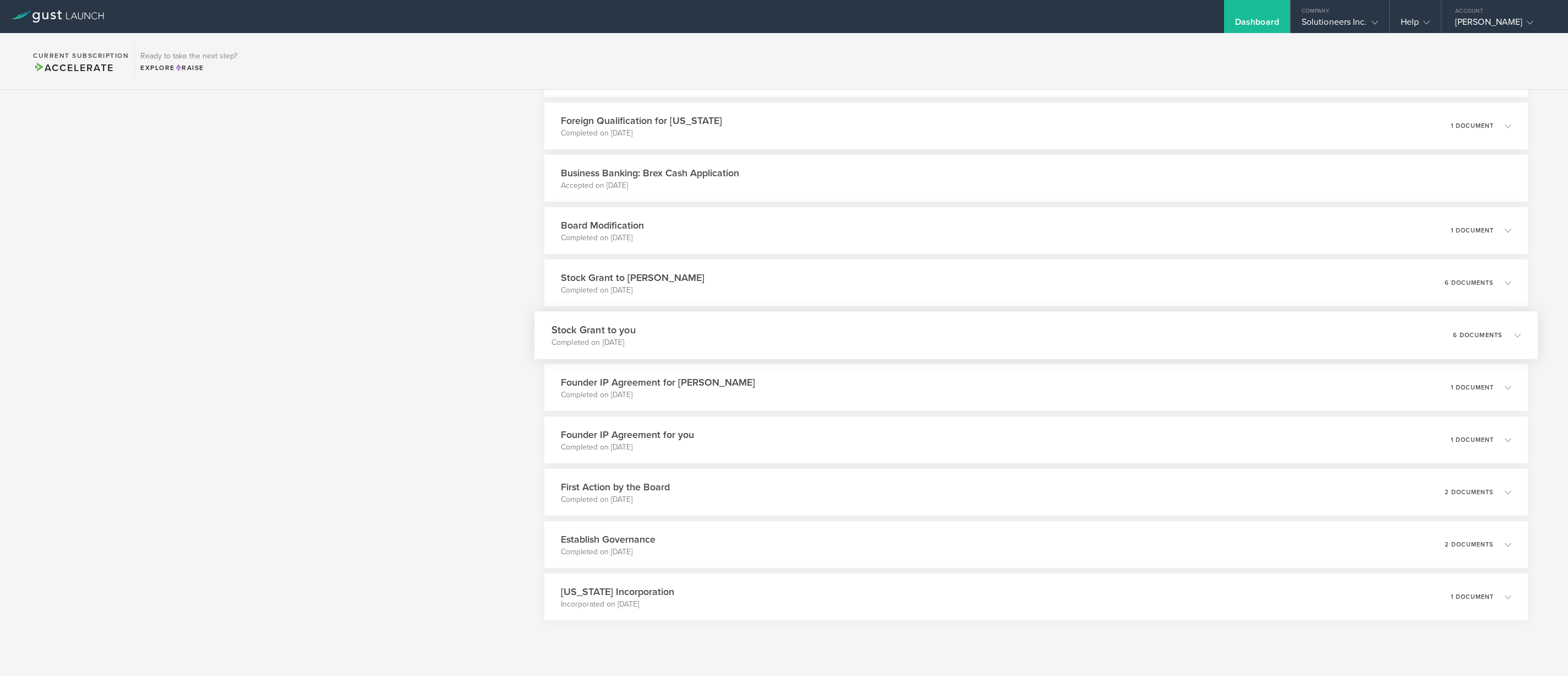
scroll to position [538, 0]
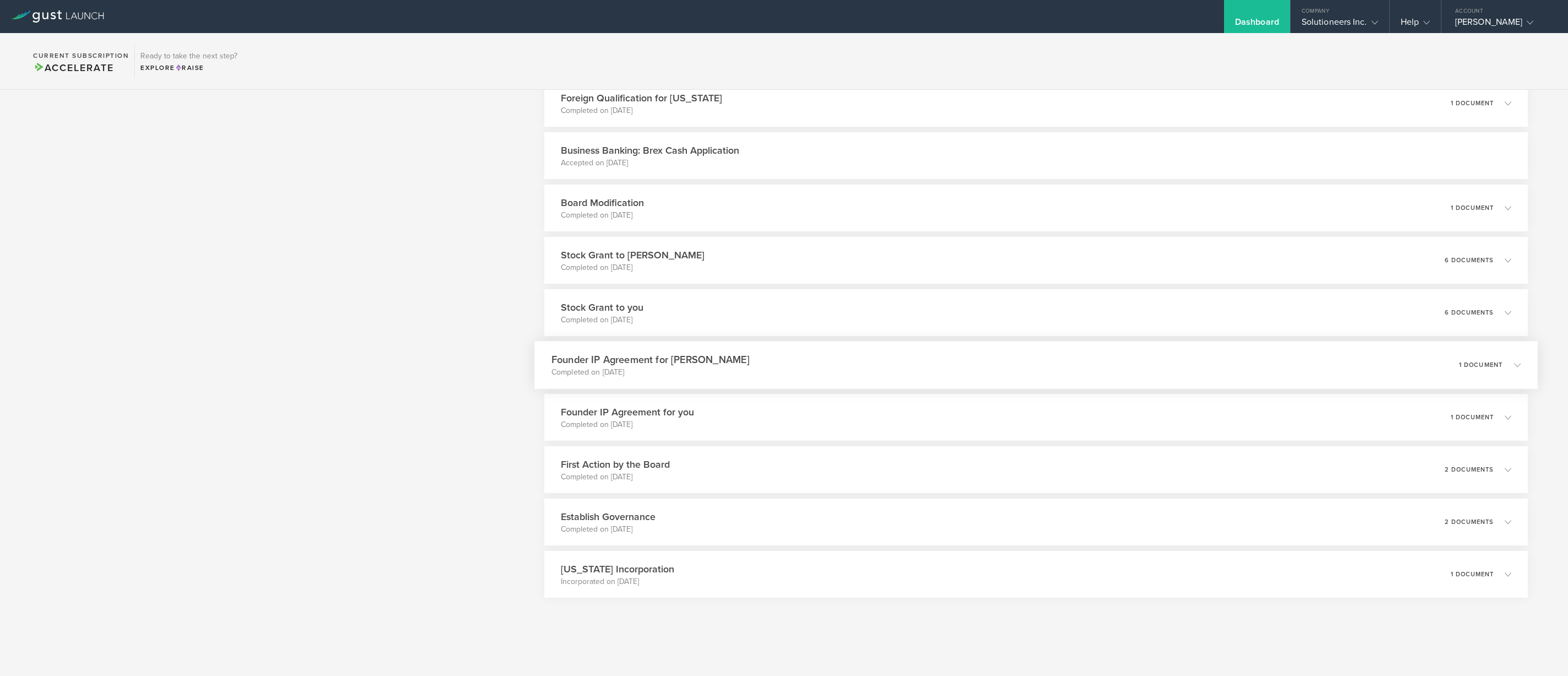
click at [750, 367] on p "Completed on Mar 25, 2025" at bounding box center [650, 372] width 198 height 11
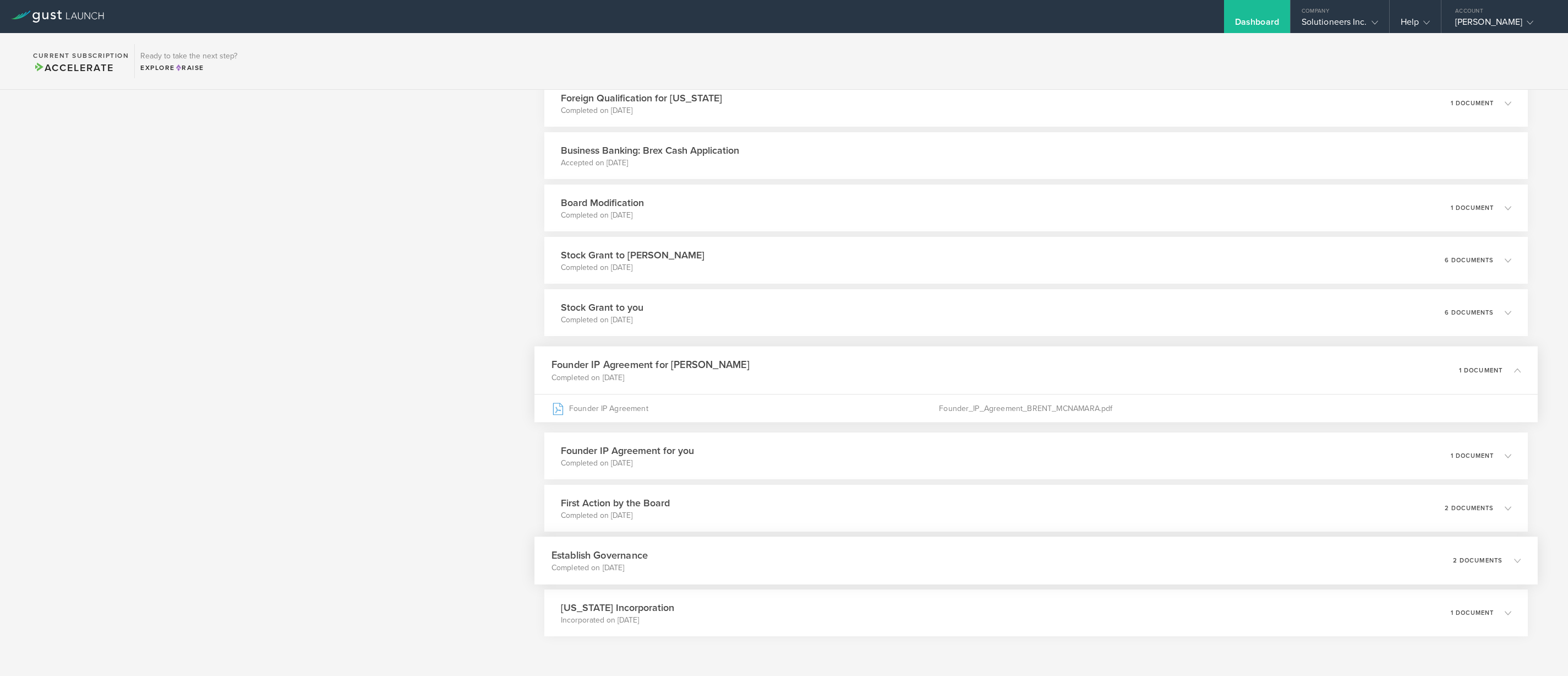
click at [855, 549] on div "Establish Governance Completed on Mar 25, 2025 2 documents" at bounding box center [1035, 561] width 1003 height 48
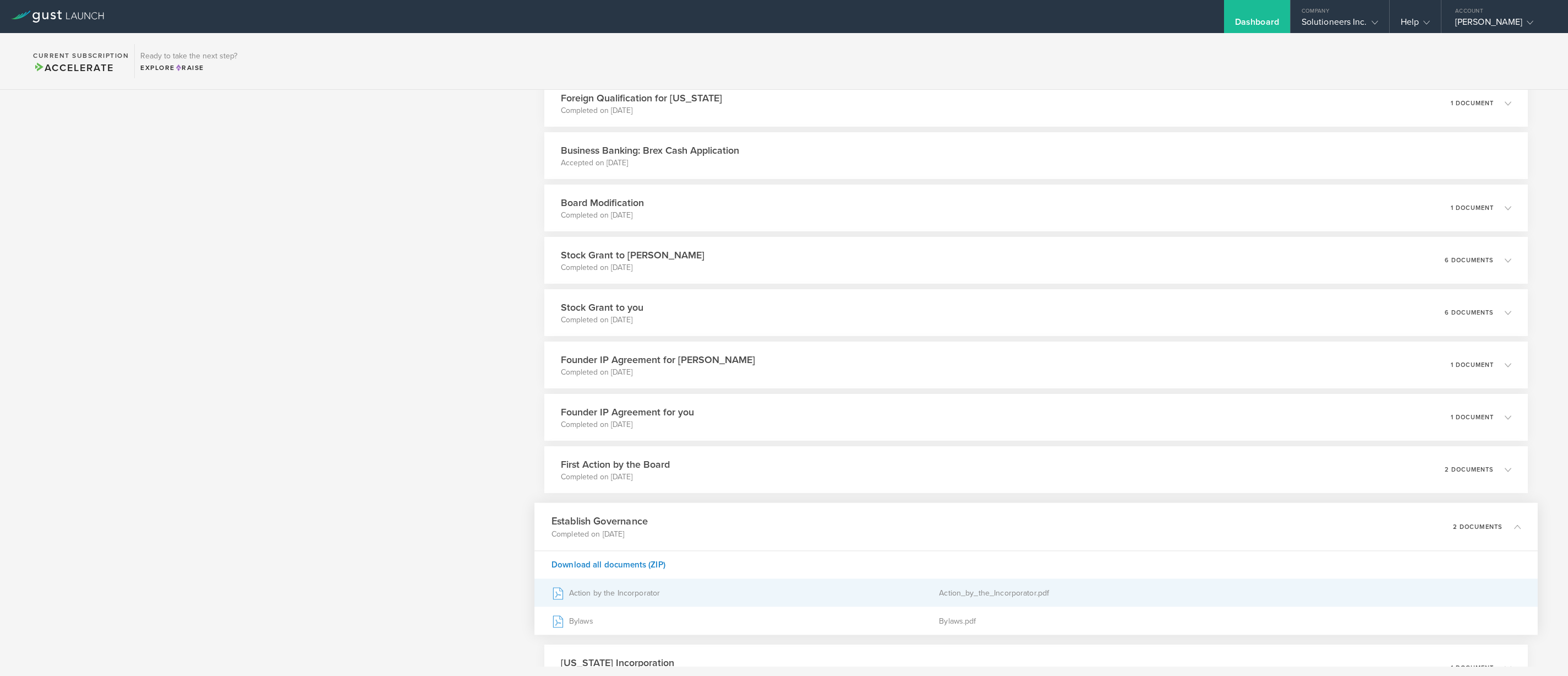
click at [605, 593] on div "Action by the Incorporator" at bounding box center [745, 592] width 388 height 28
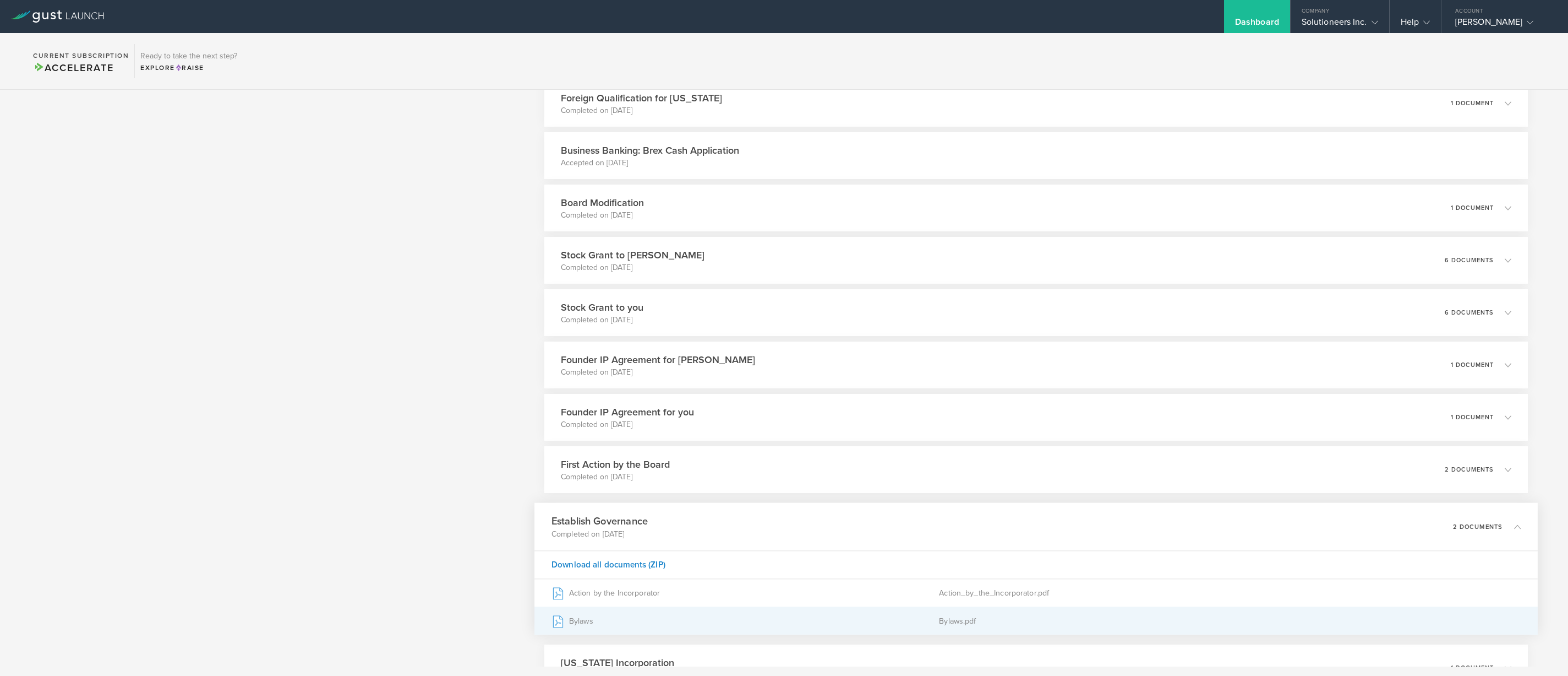
click at [578, 620] on div "Bylaws" at bounding box center [745, 620] width 388 height 28
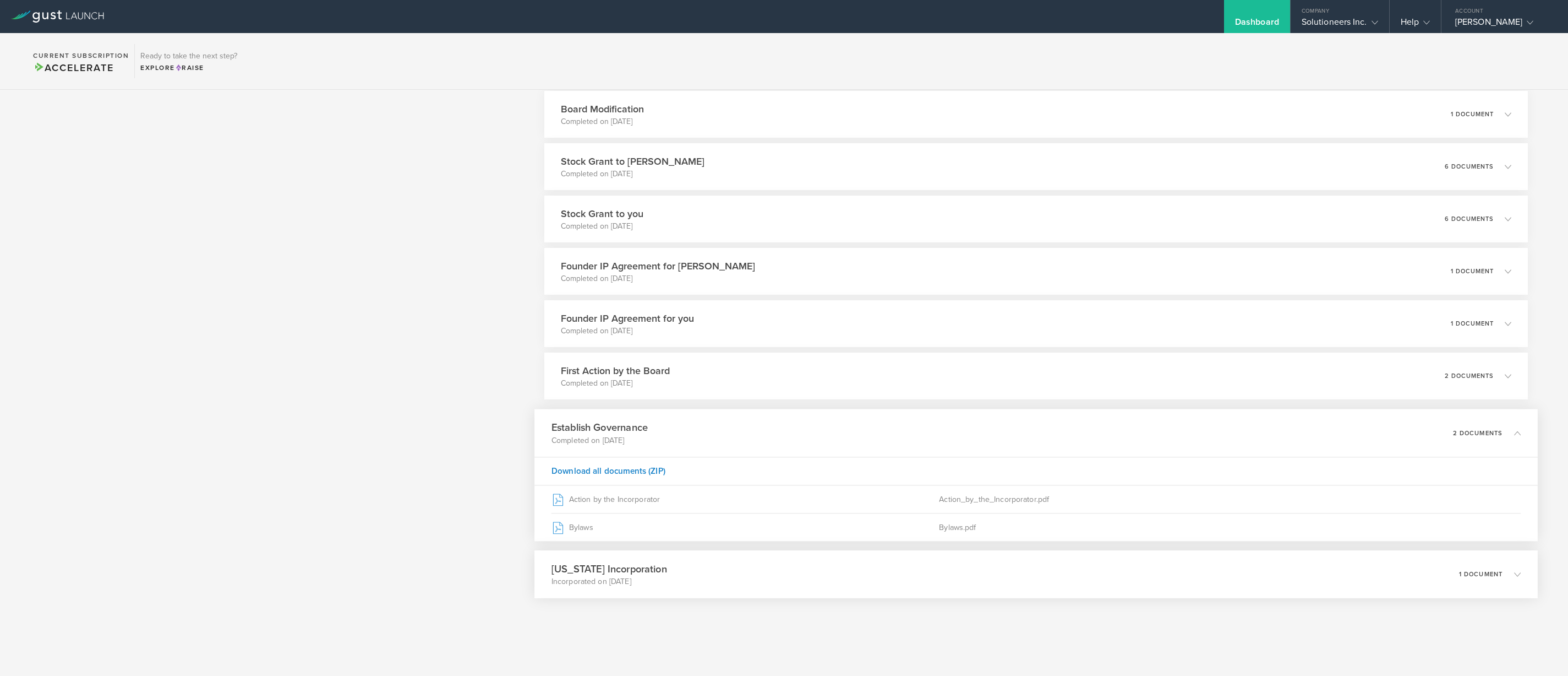
click at [640, 574] on h3 "Delaware Incorporation" at bounding box center [609, 568] width 115 height 15
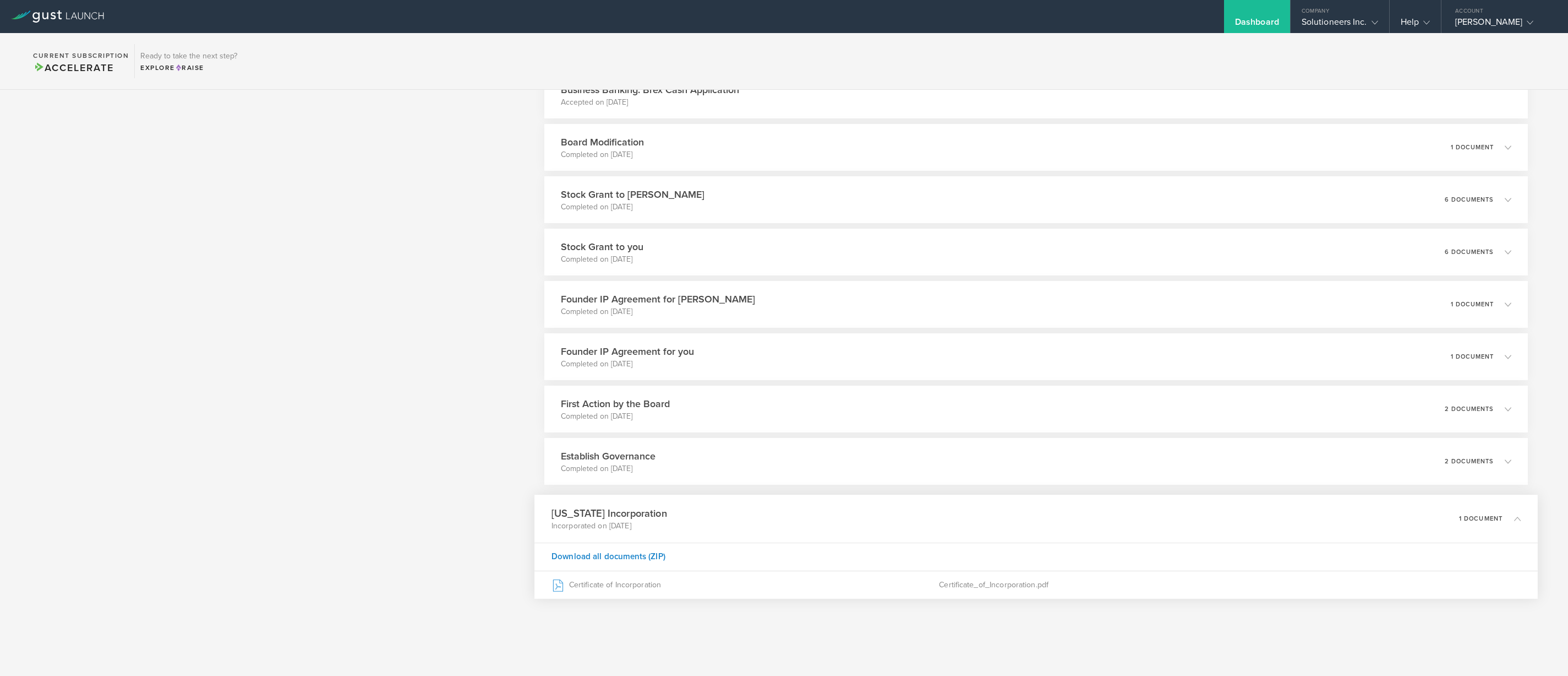
scroll to position [598, 0]
click at [672, 413] on div "First Action by the Board Completed on Mar 25, 2025 2 documents" at bounding box center [1035, 409] width 1003 height 48
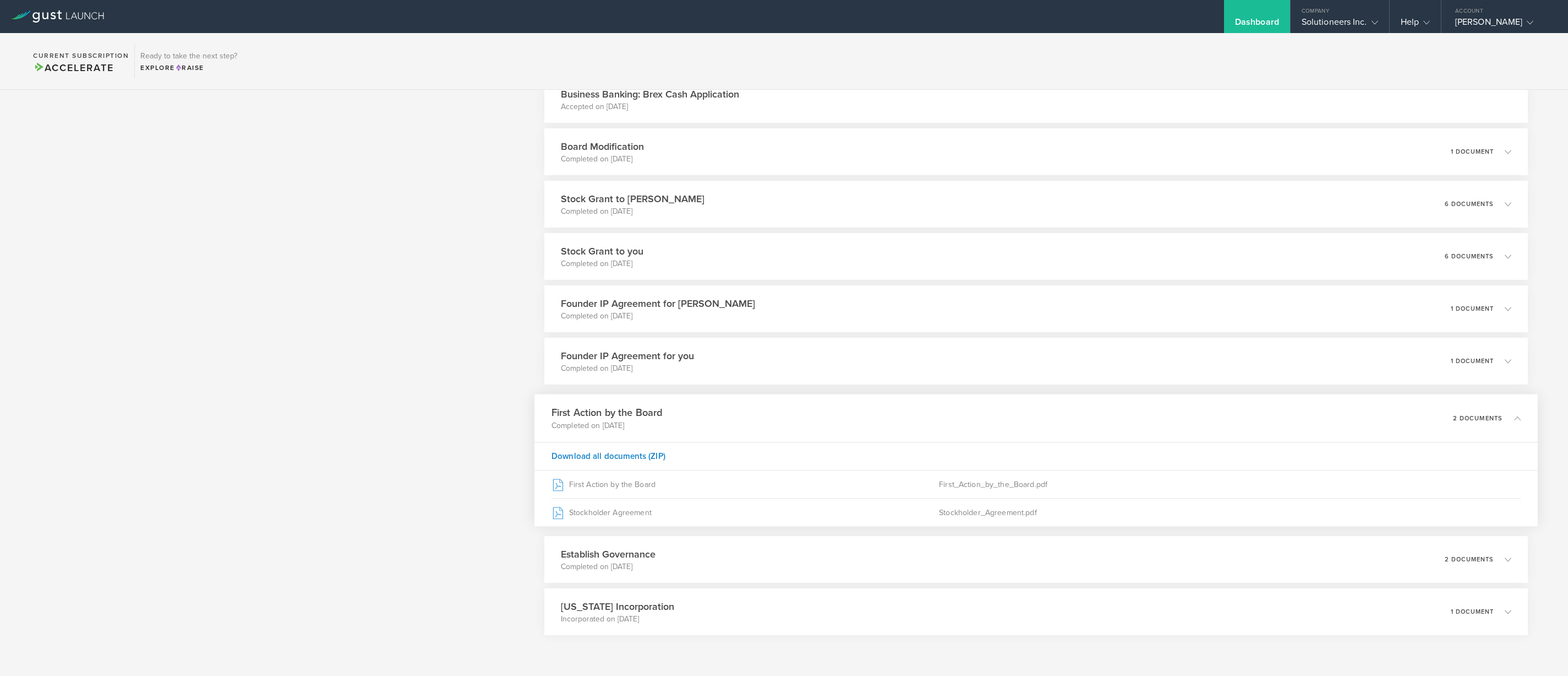
scroll to position [631, 0]
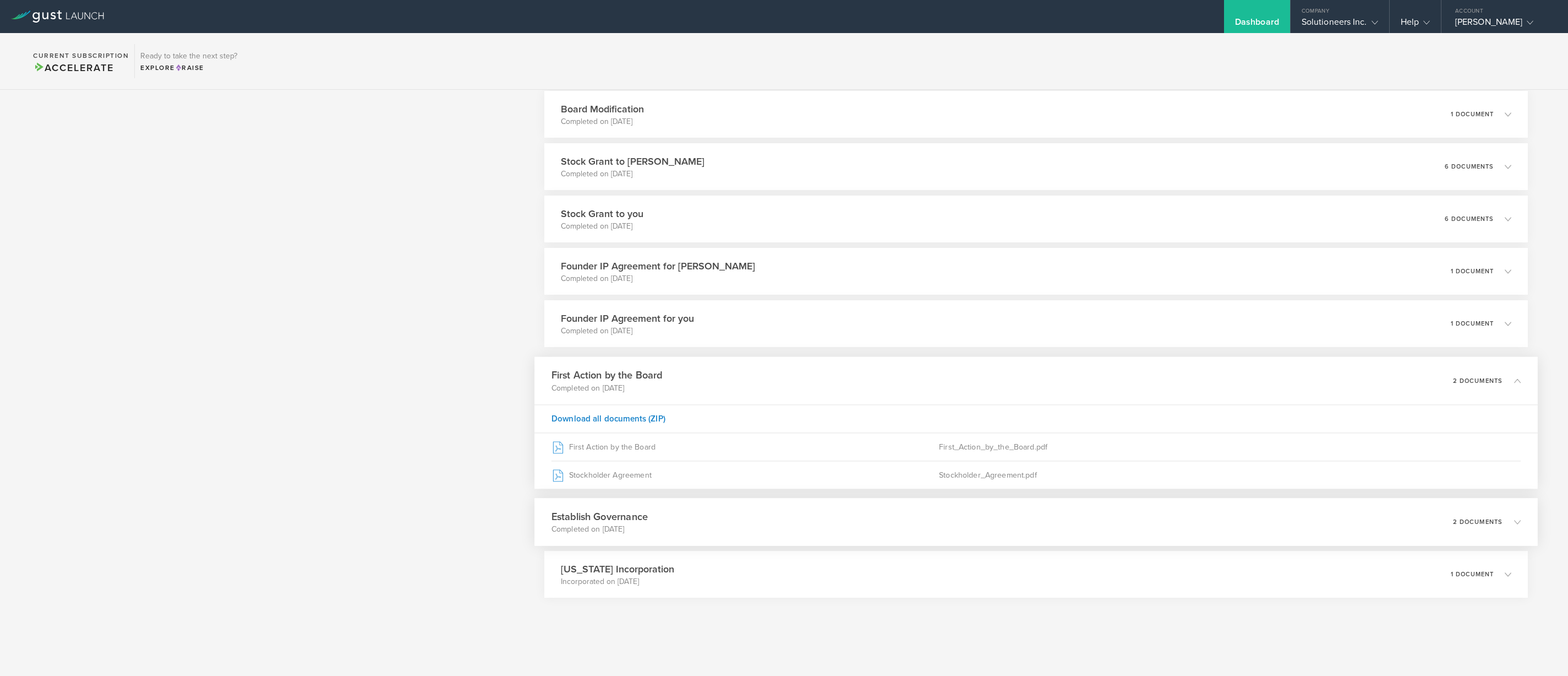
click at [655, 508] on div "Establish Governance Completed on Mar 25, 2025 2 documents" at bounding box center [1035, 522] width 1003 height 48
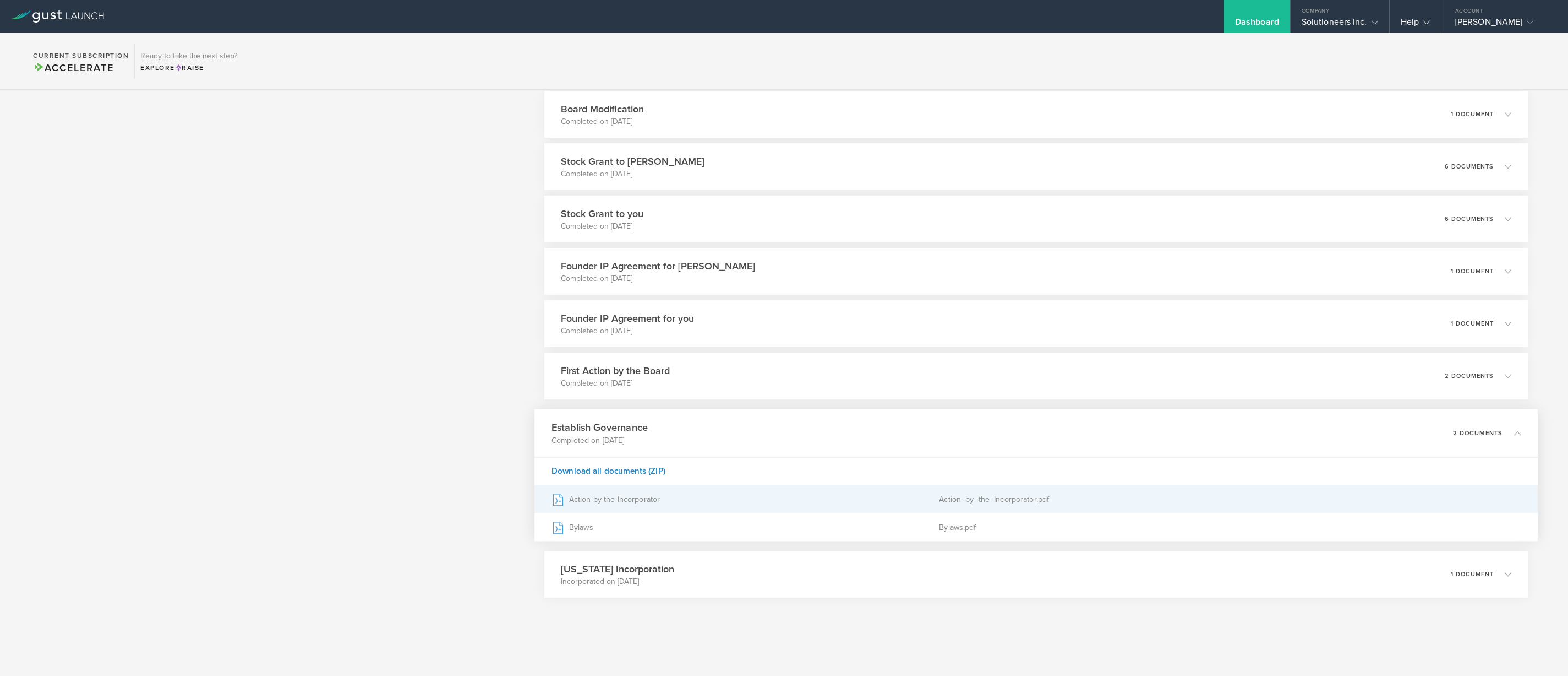
click at [610, 503] on div "Action by the Incorporator" at bounding box center [745, 499] width 388 height 28
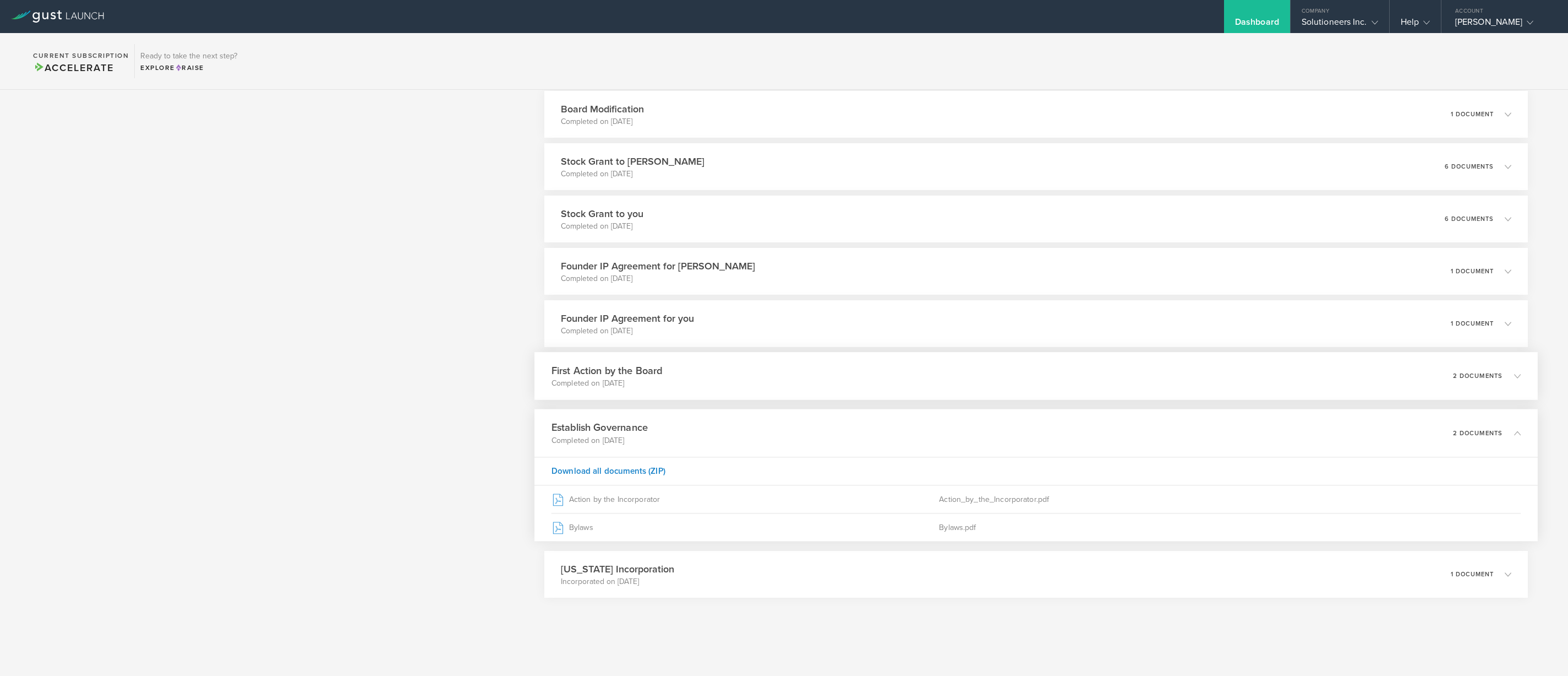
click at [727, 370] on div "First Action by the Board Completed on Mar 25, 2025 2 documents" at bounding box center [1035, 376] width 1003 height 48
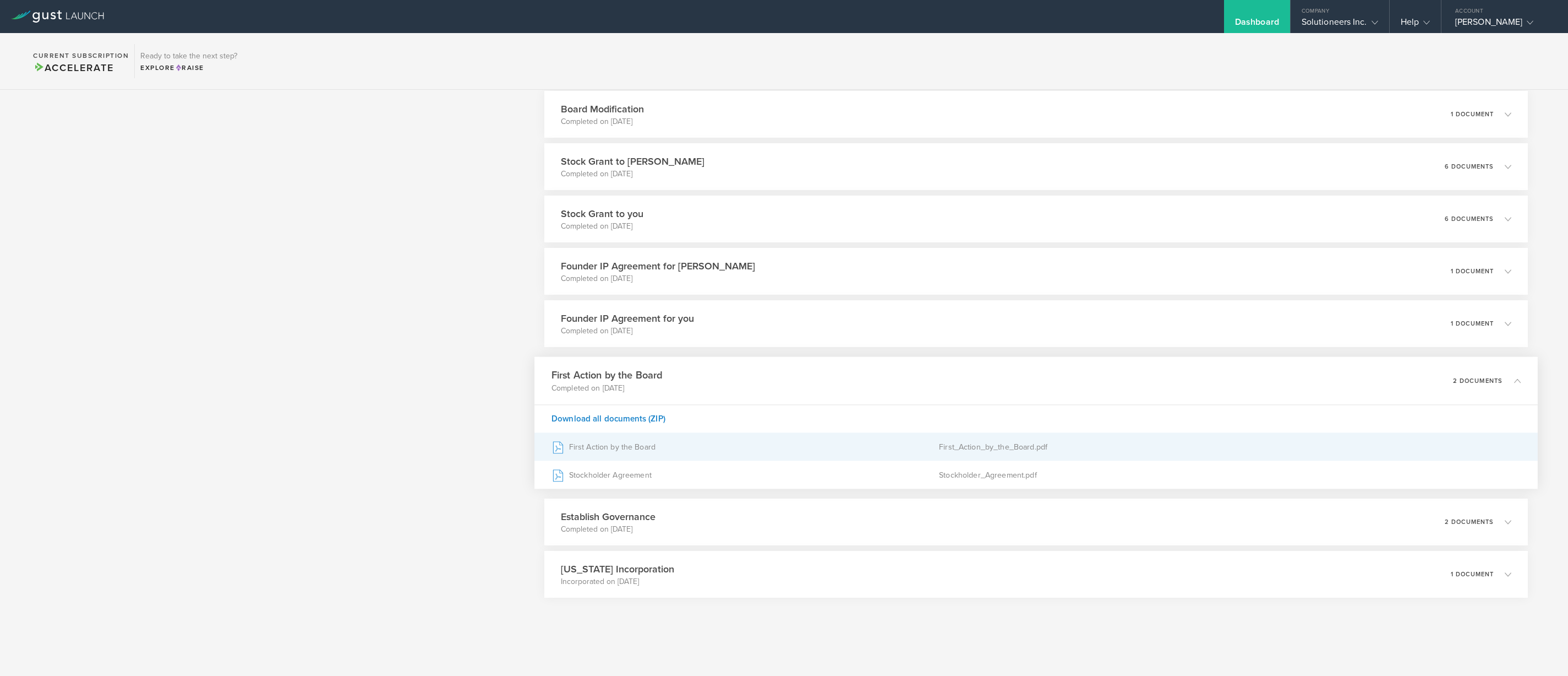
click at [612, 447] on div "First Action by the Board" at bounding box center [745, 446] width 388 height 28
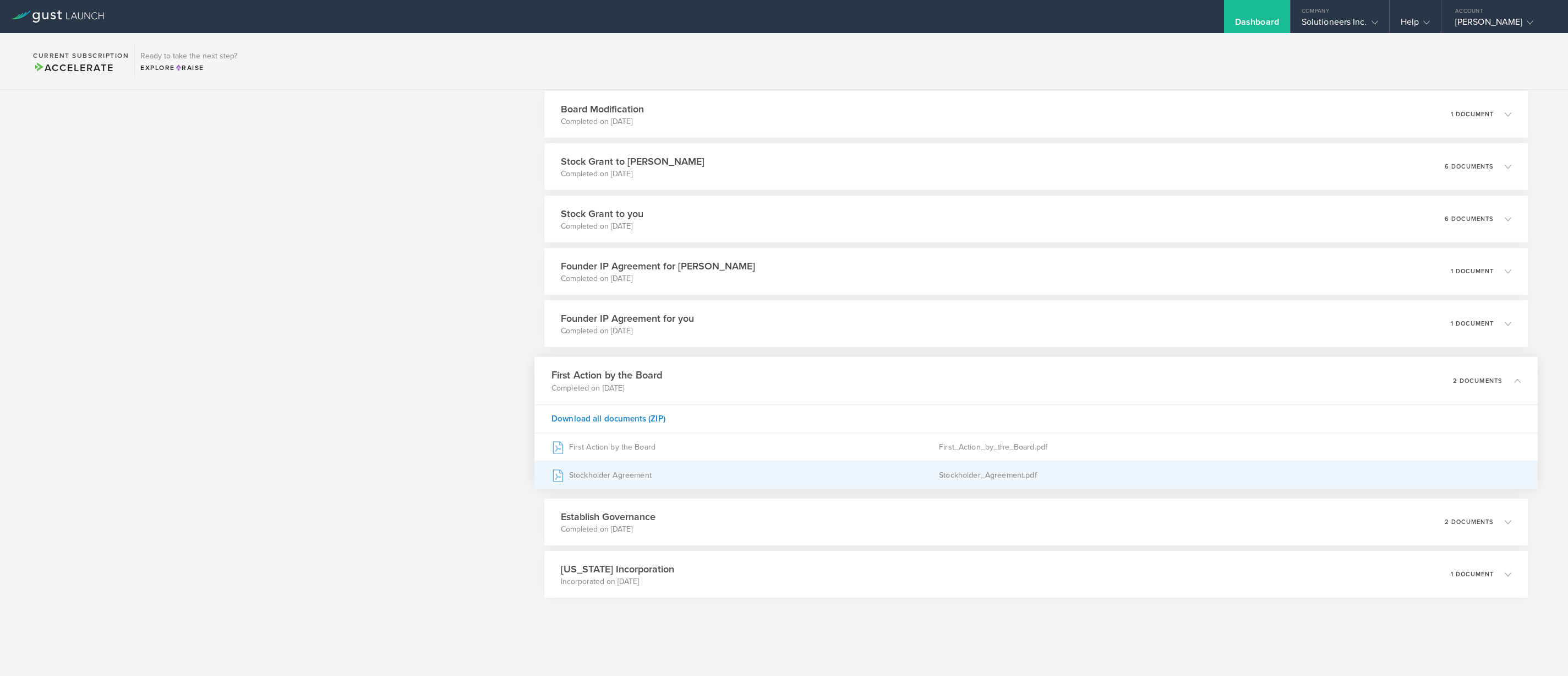
click at [621, 475] on div "Stockholder Agreement" at bounding box center [745, 475] width 388 height 28
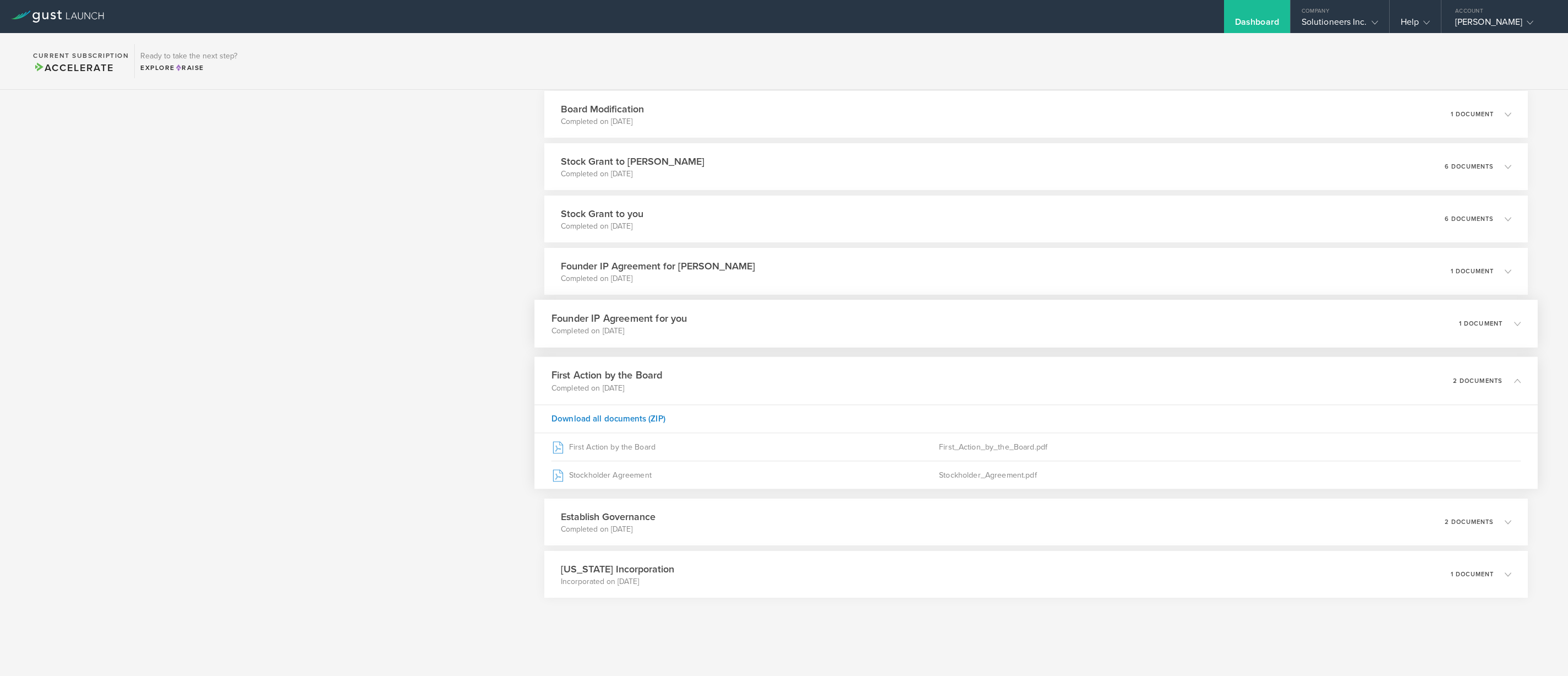
click at [790, 307] on div "Founder IP Agreement for you Completed on Mar 25, 2025 1 document" at bounding box center [1035, 323] width 1003 height 48
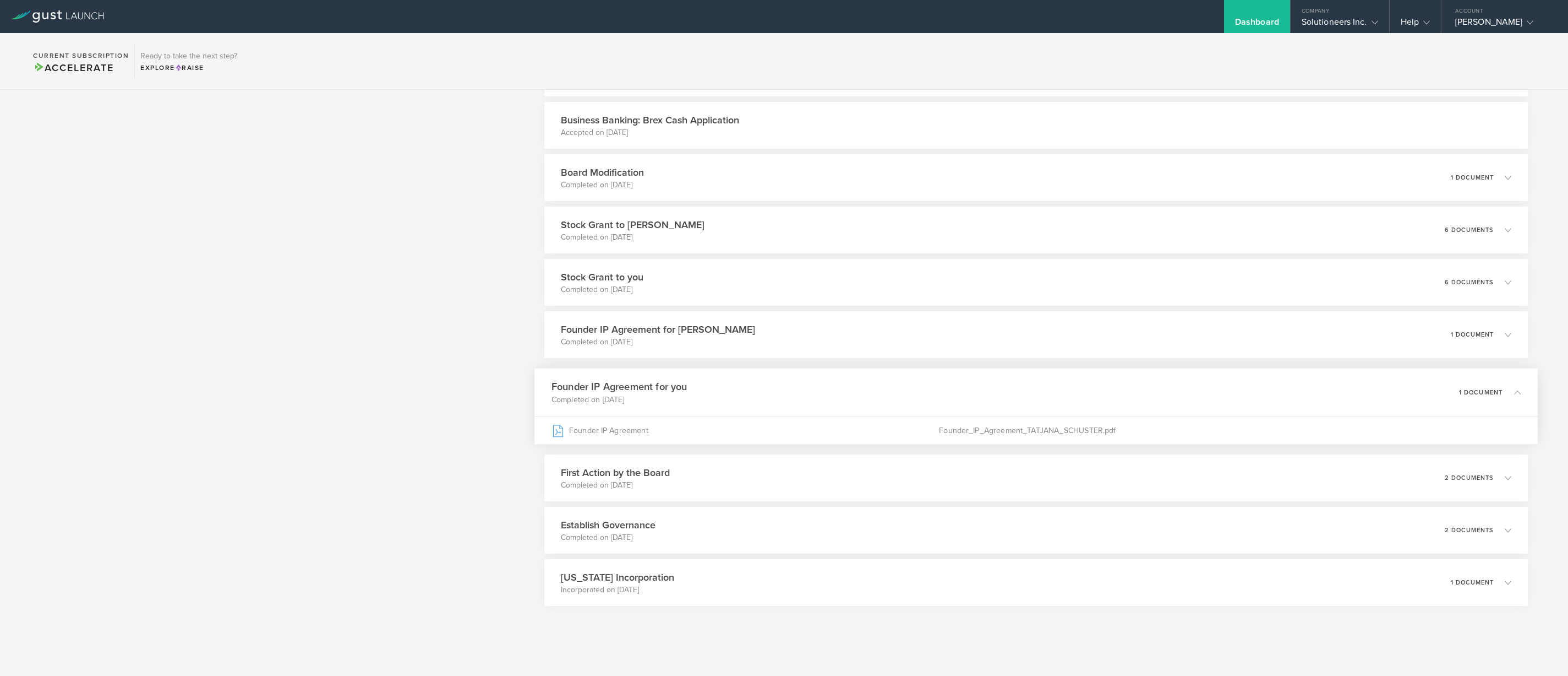
scroll to position [577, 0]
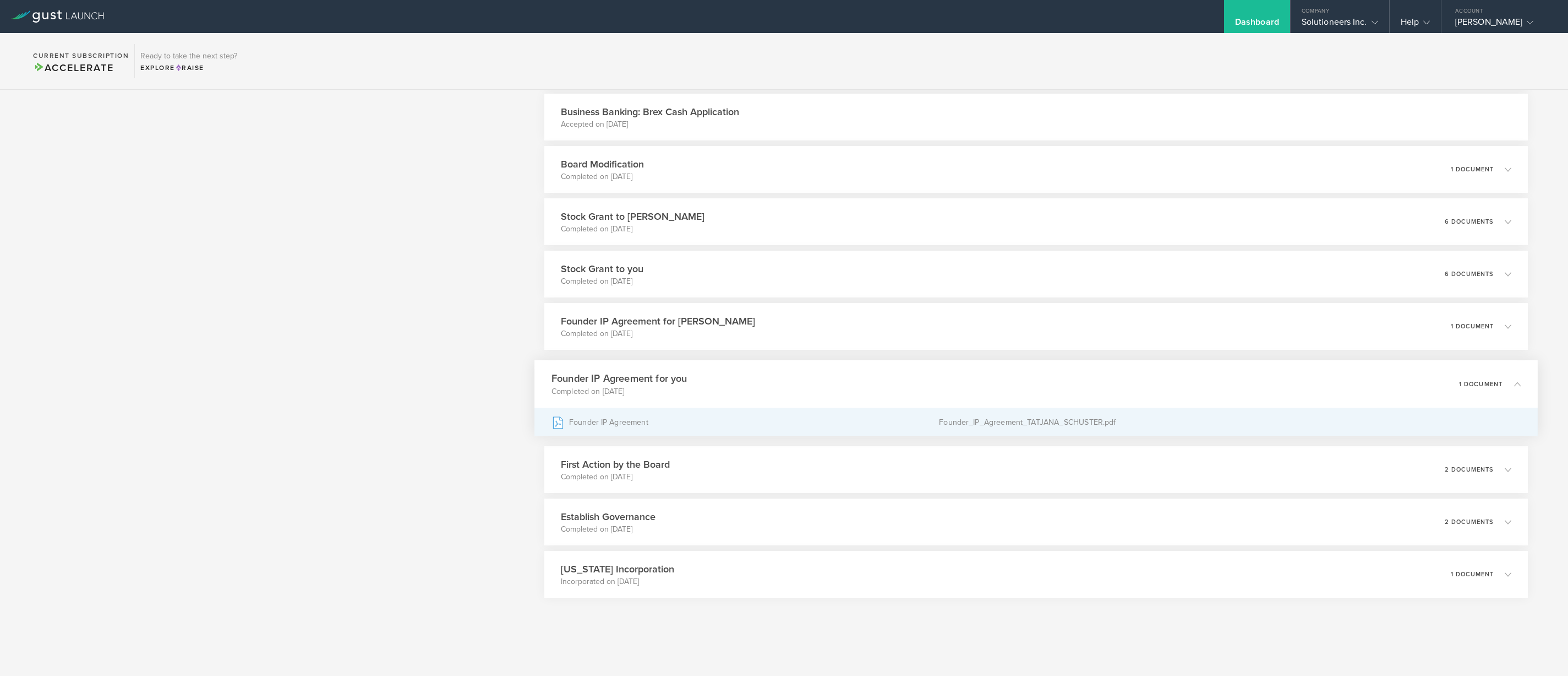
click at [625, 424] on div "Founder IP Agreement" at bounding box center [745, 422] width 388 height 28
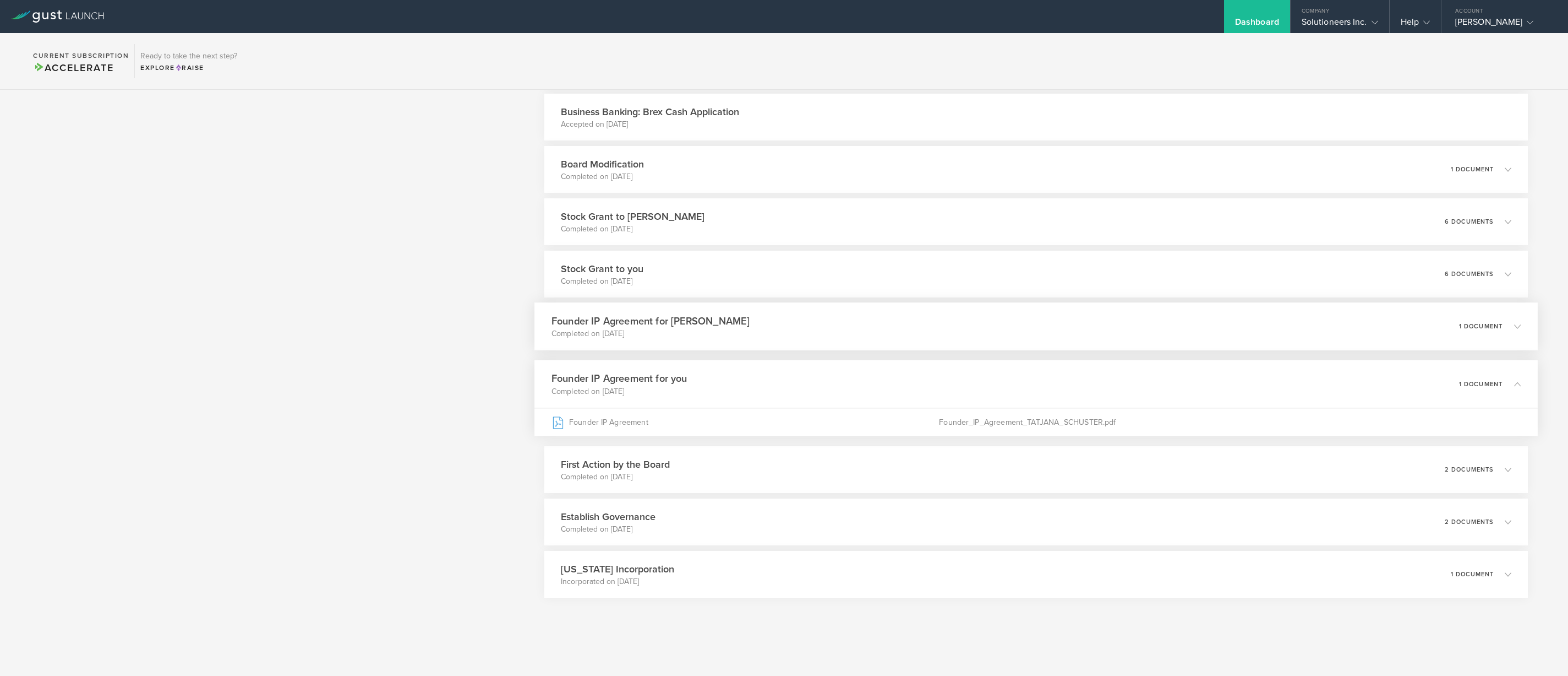
click at [750, 319] on h3 "Founder IP Agreement for BRENT MCNAMARA" at bounding box center [650, 320] width 198 height 15
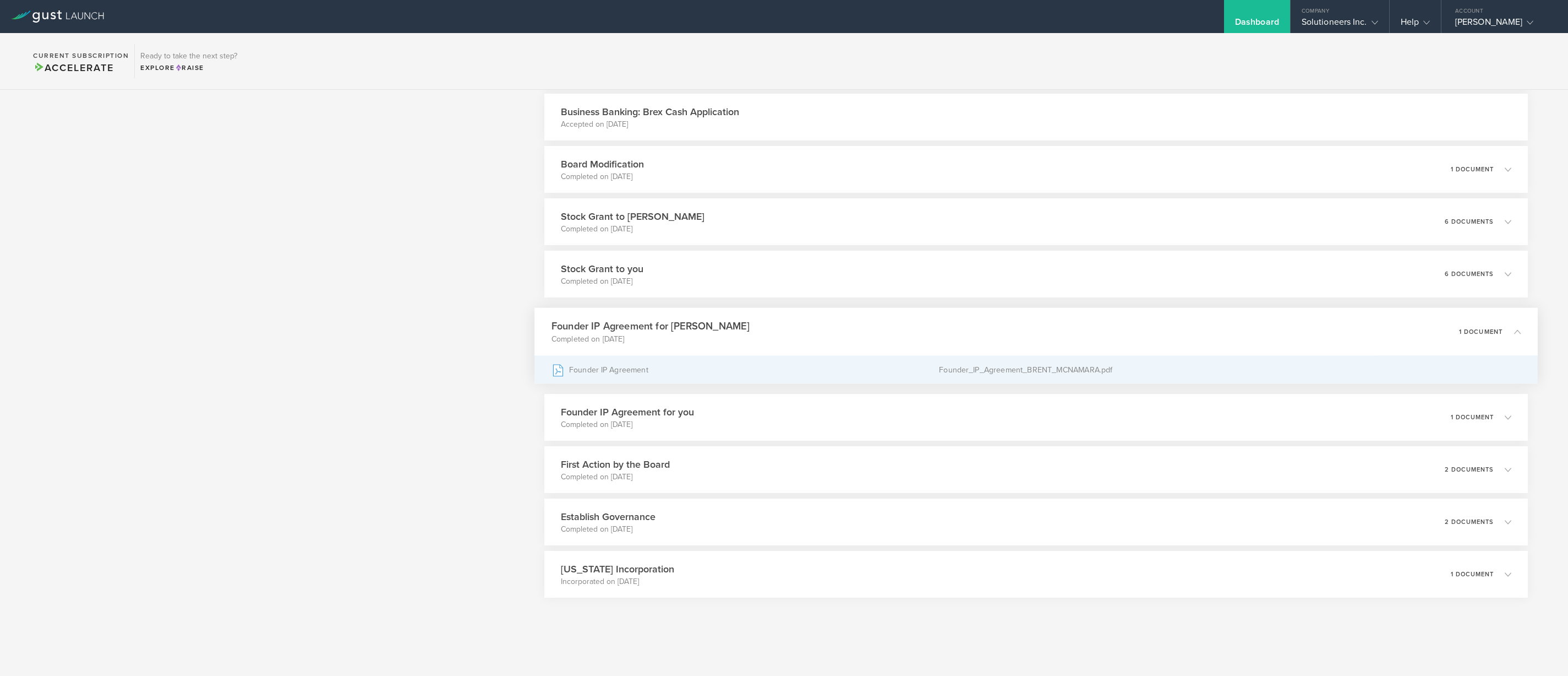
click at [755, 368] on div "Founder IP Agreement" at bounding box center [745, 370] width 388 height 28
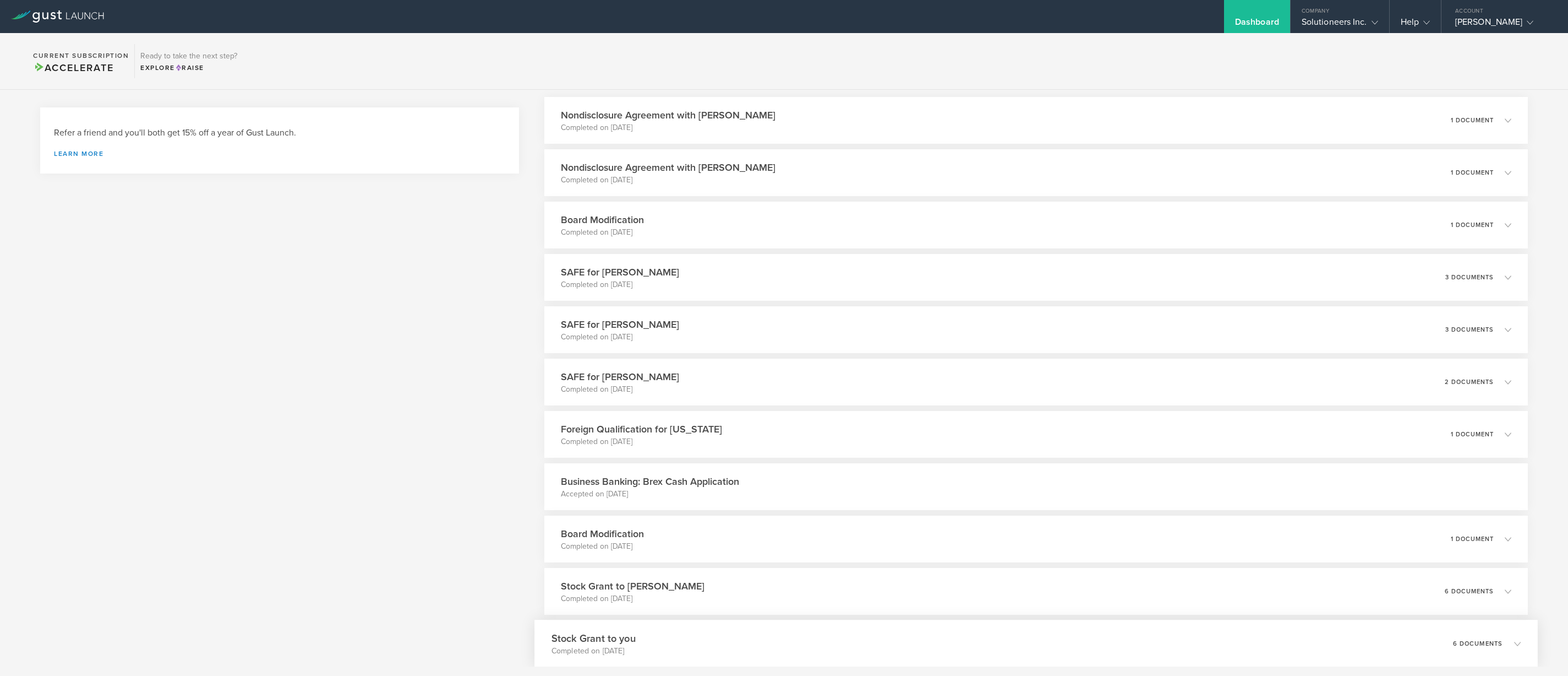
scroll to position [0, 0]
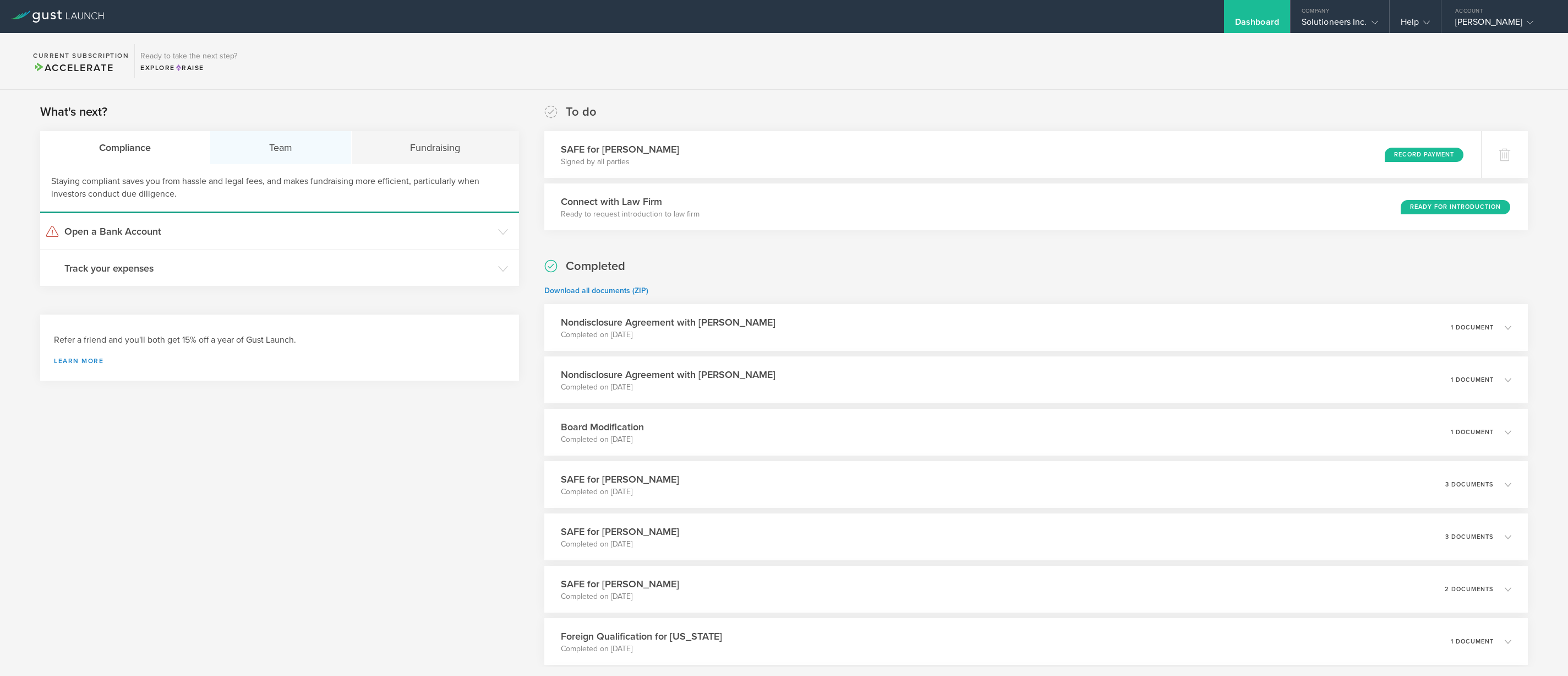
click at [295, 143] on div "Team" at bounding box center [281, 147] width 141 height 33
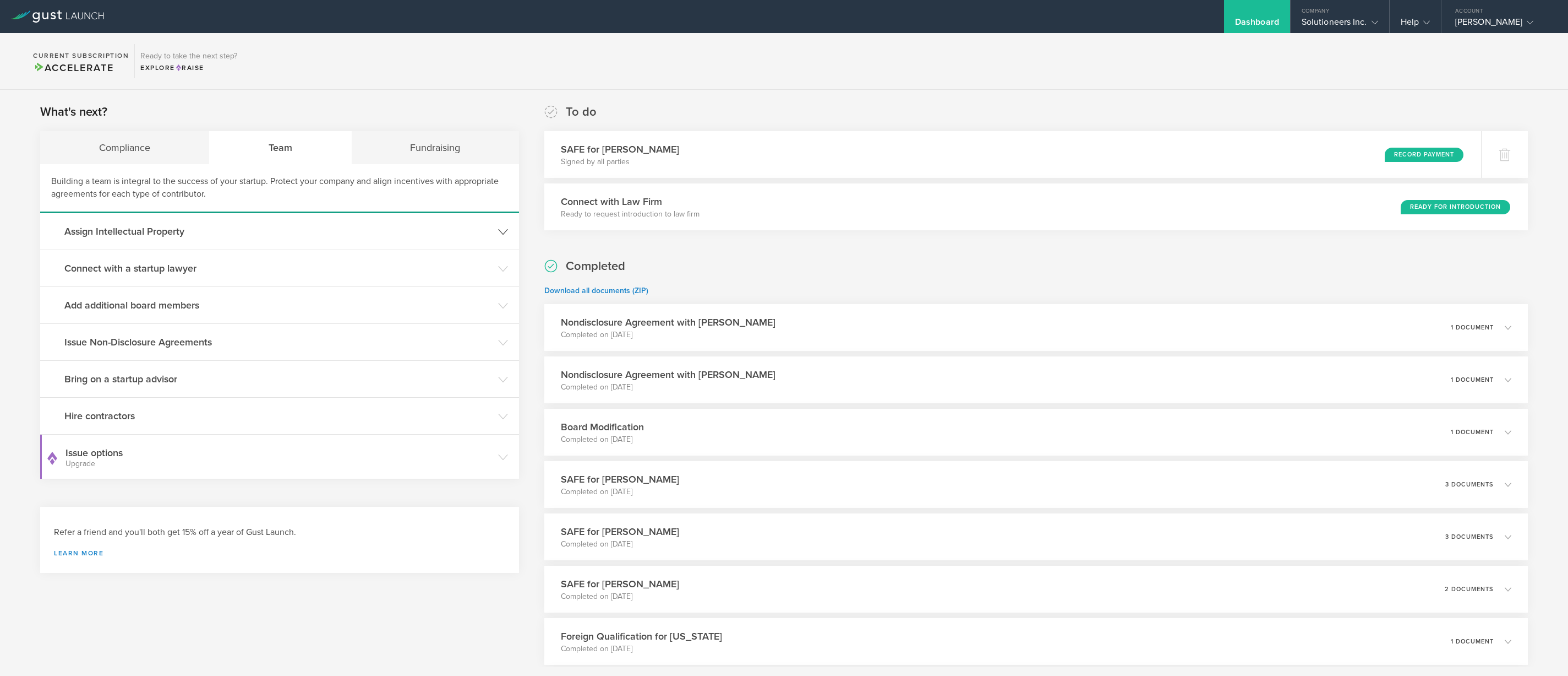
click at [212, 243] on header "Assign Intellectual Property" at bounding box center [279, 231] width 479 height 37
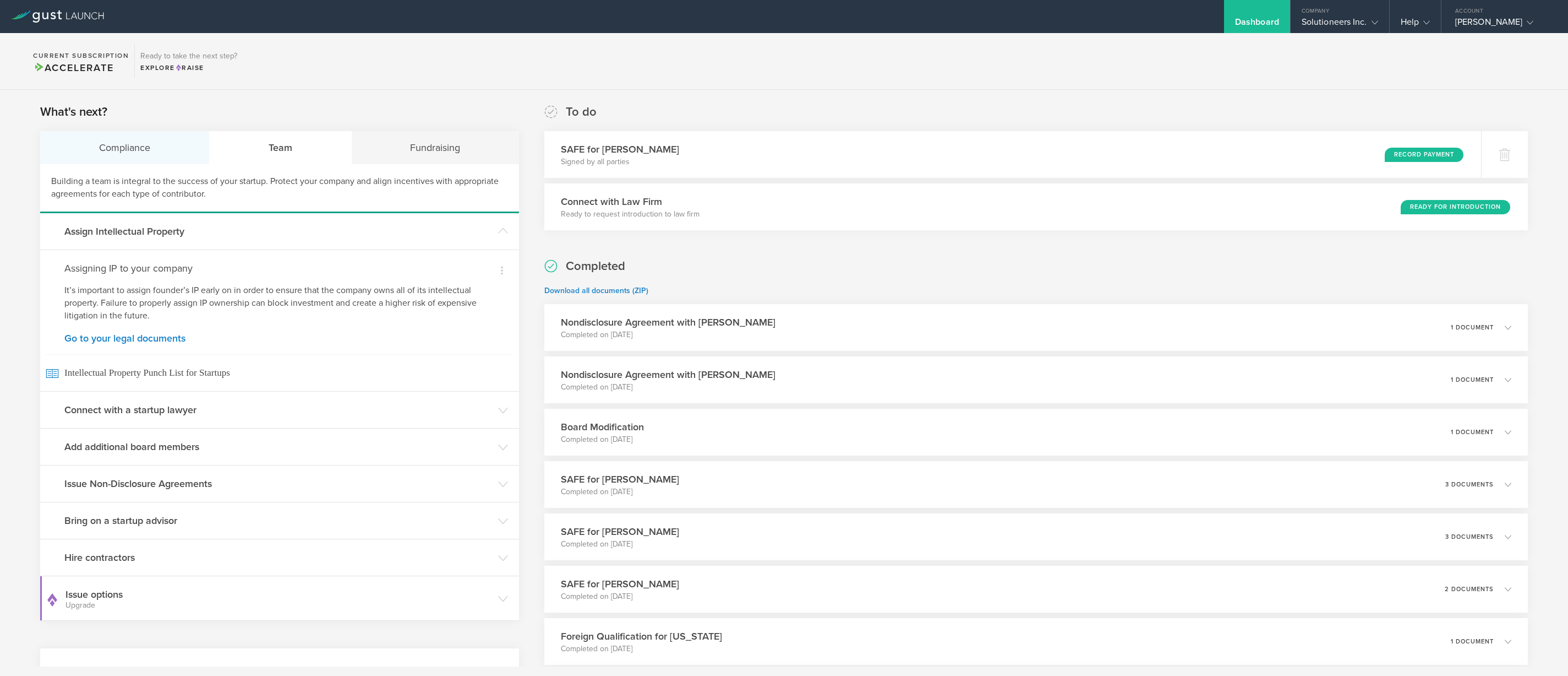
click at [171, 145] on div "Compliance" at bounding box center [124, 147] width 170 height 33
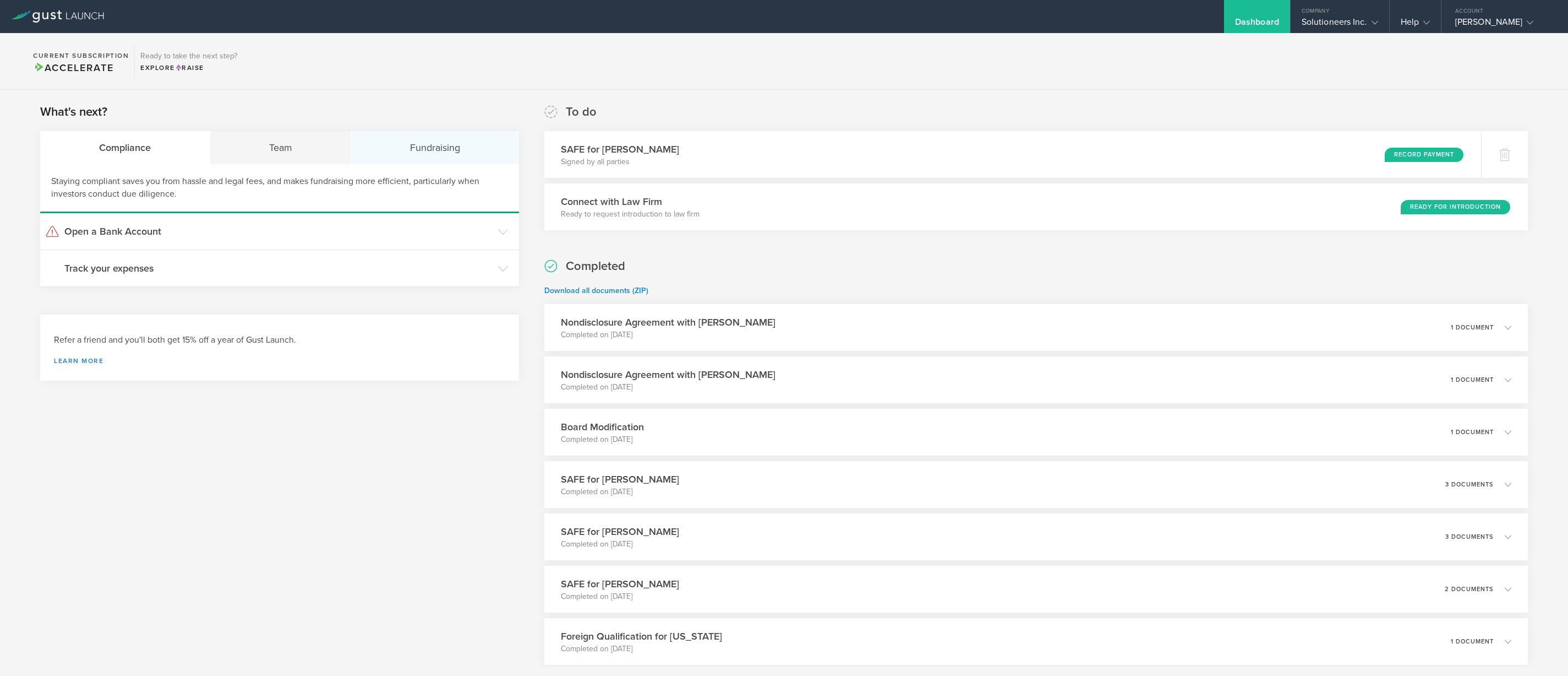
click at [423, 146] on div "Fundraising" at bounding box center [435, 147] width 168 height 33
click at [308, 147] on div "Team" at bounding box center [280, 147] width 141 height 33
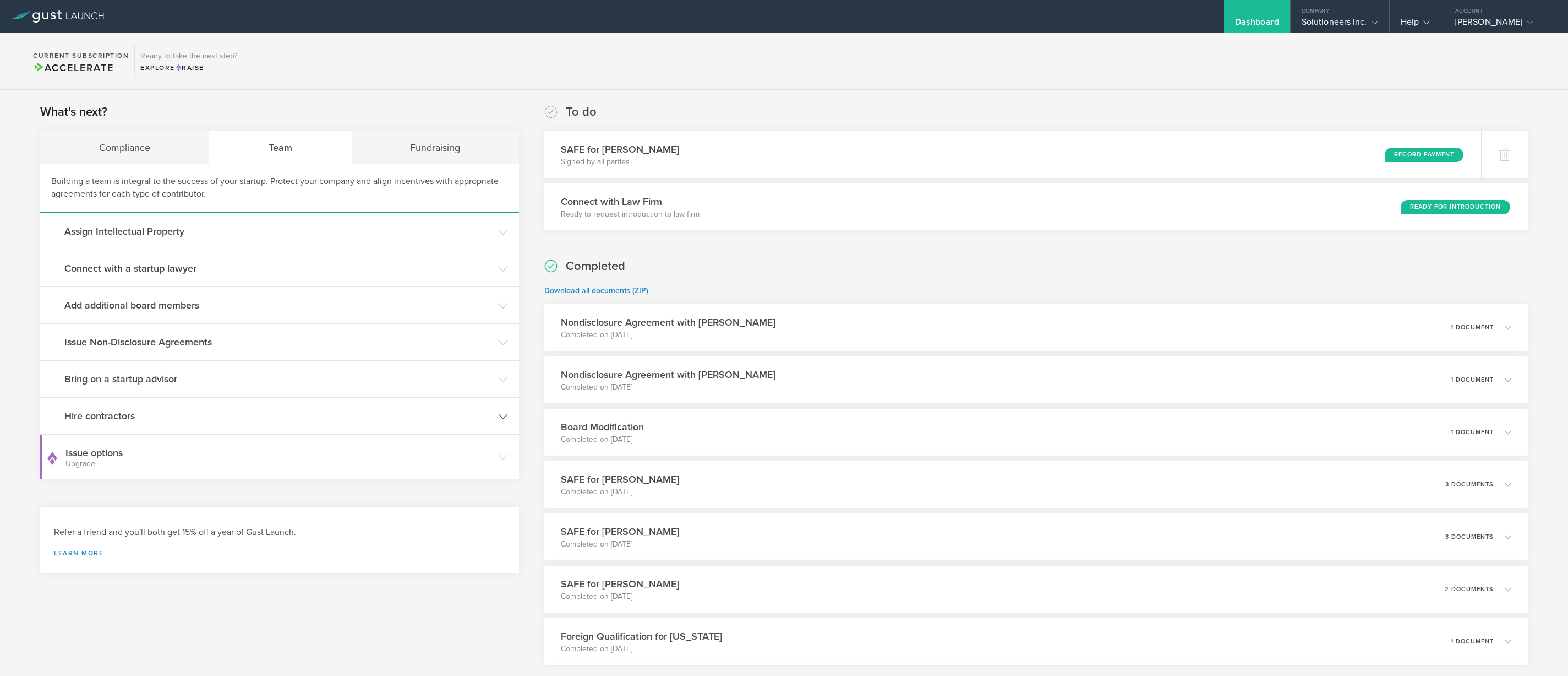
click at [353, 417] on h3 "Hire contractors" at bounding box center [278, 416] width 428 height 14
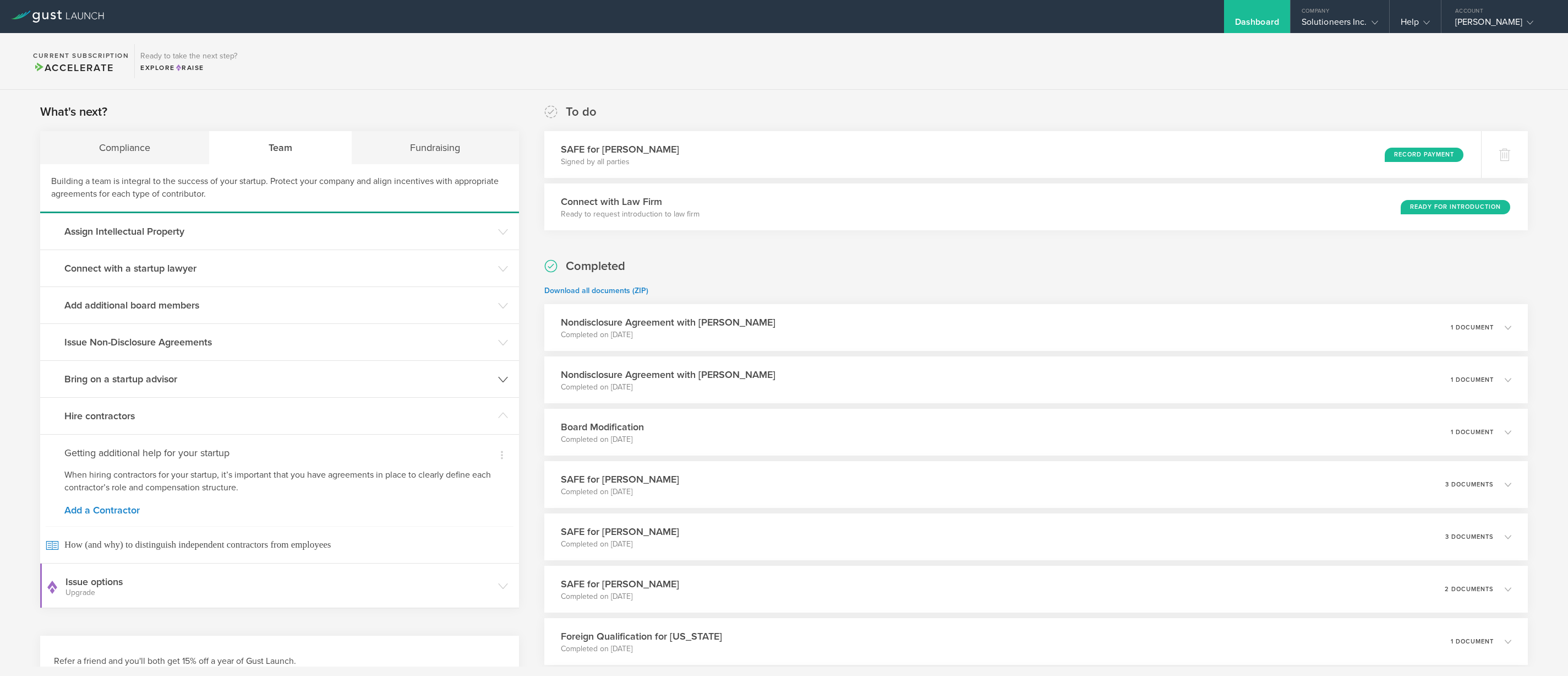
click at [133, 374] on h3 "Bring on a startup advisor" at bounding box center [278, 379] width 428 height 14
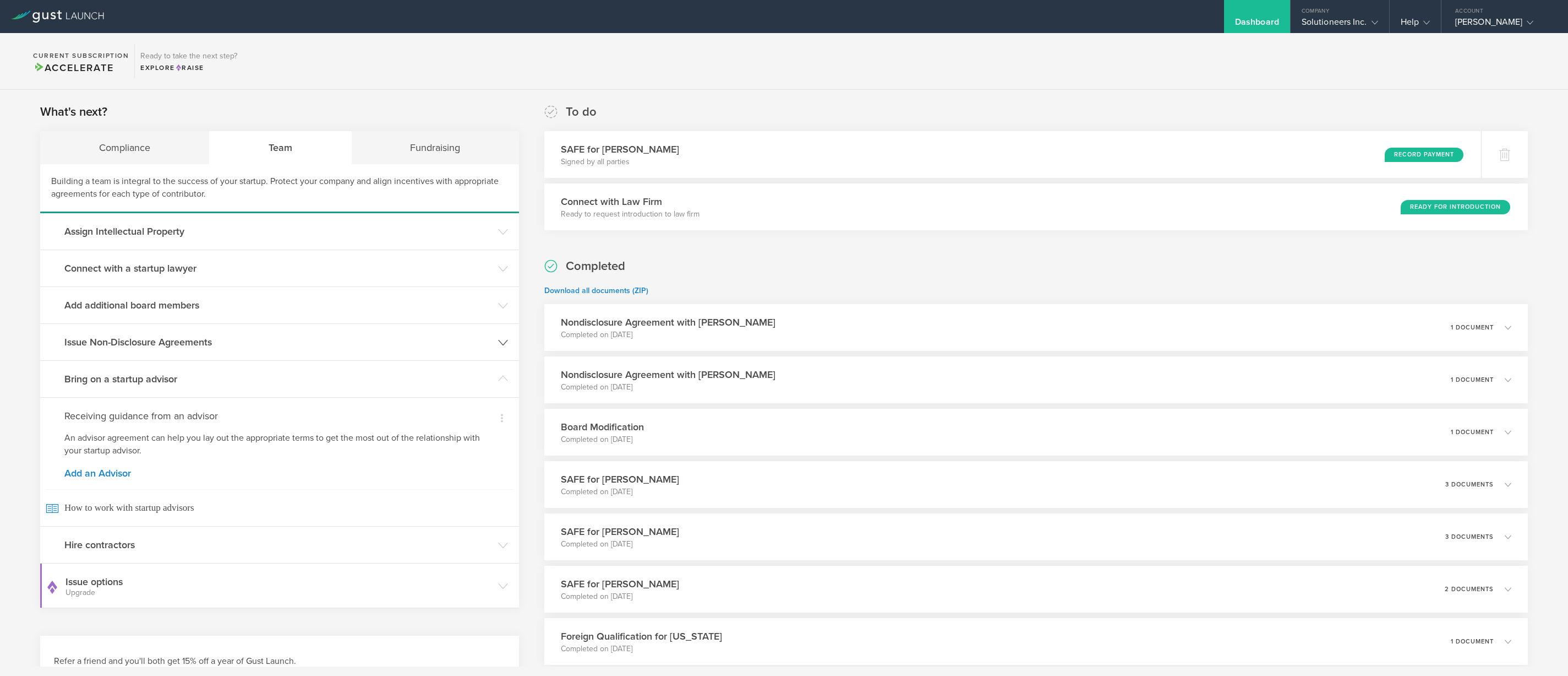
click at [114, 339] on h3 "Issue Non-Disclosure Agreements" at bounding box center [278, 342] width 428 height 14
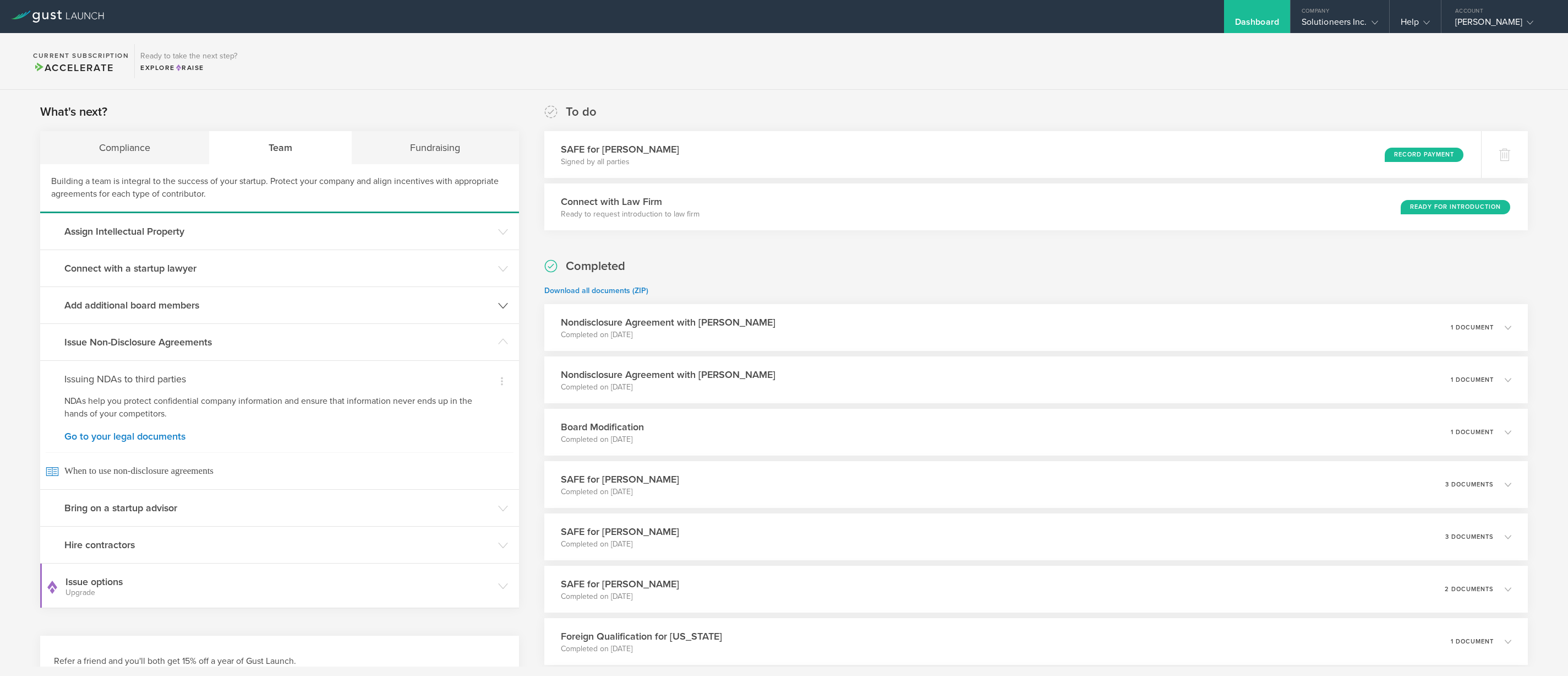
click at [115, 314] on header "Add additional board members" at bounding box center [279, 305] width 479 height 37
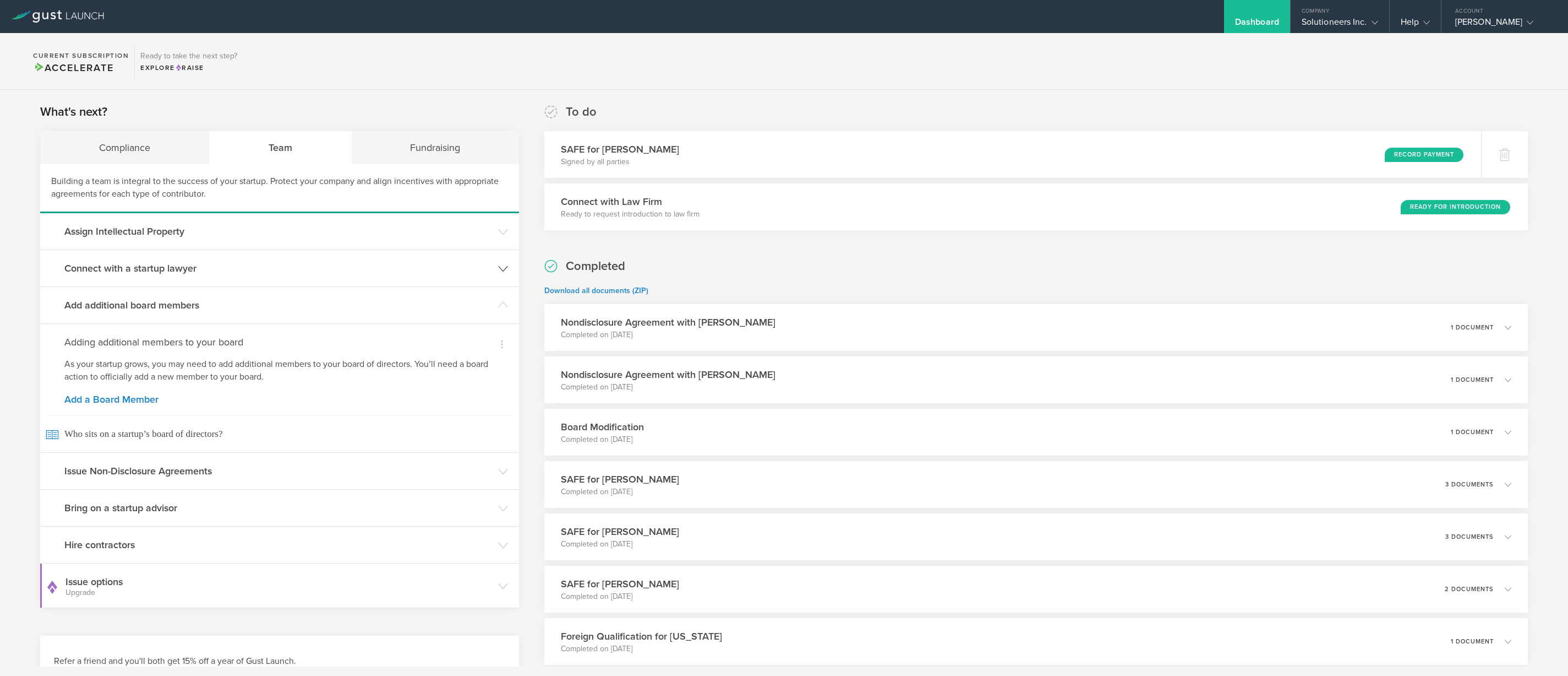
click at [118, 275] on header "Connect with a startup lawyer" at bounding box center [279, 268] width 479 height 37
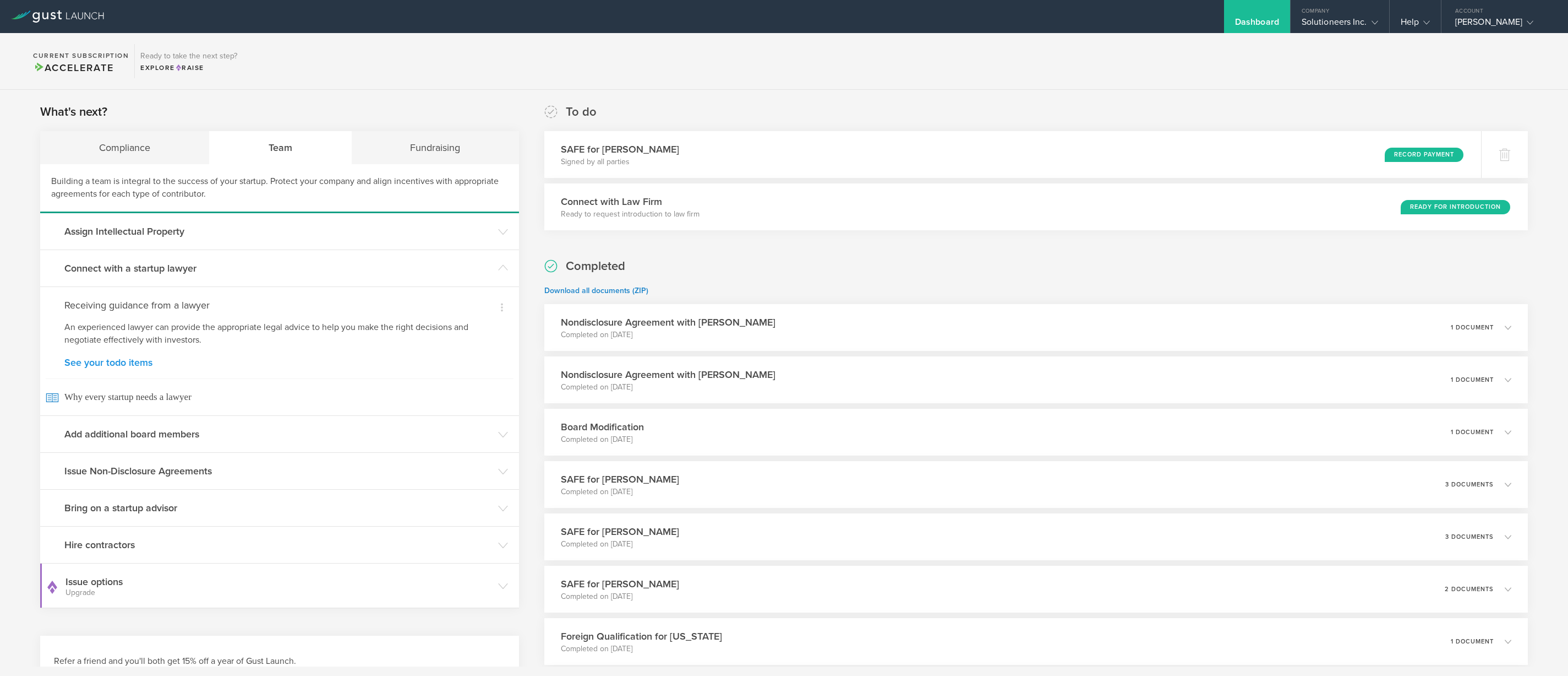
click at [115, 364] on link "See your todo items" at bounding box center [279, 363] width 430 height 10
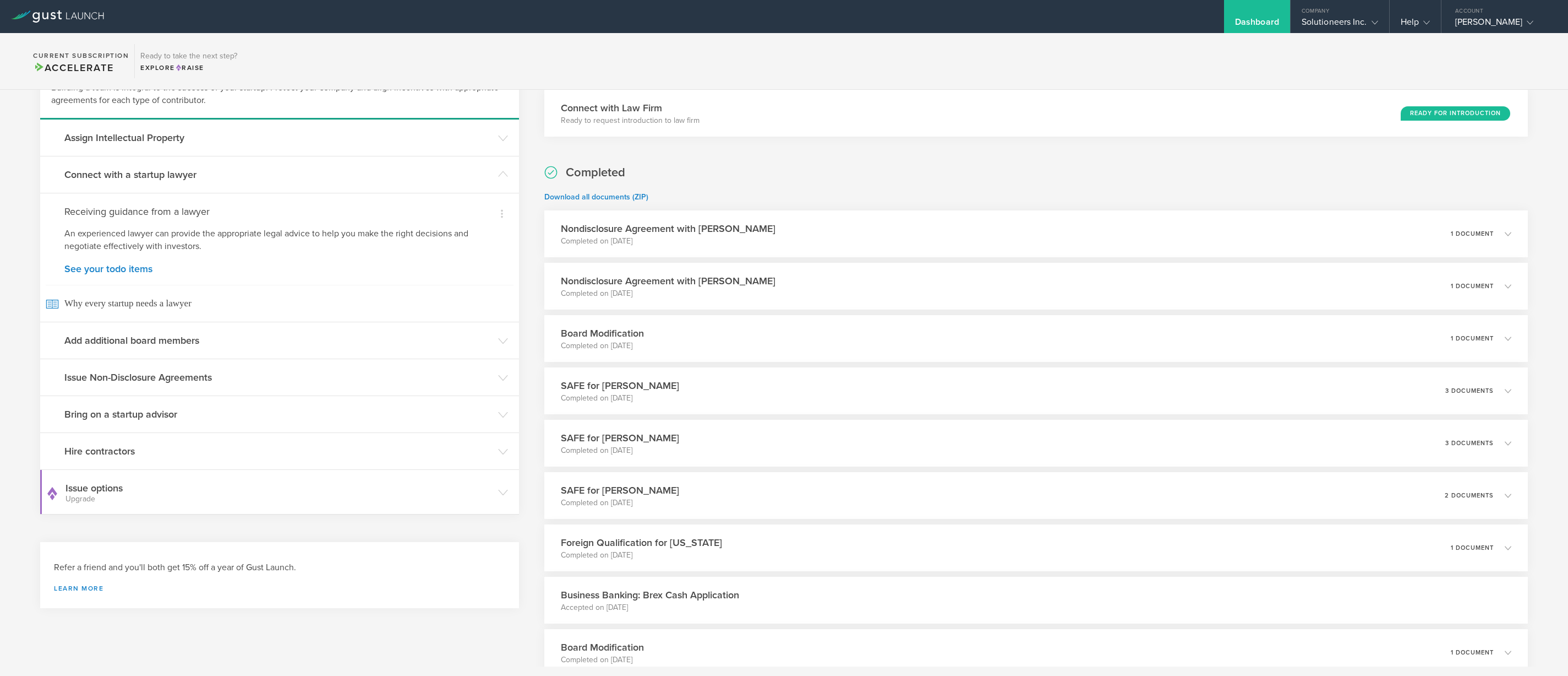
scroll to position [91, 0]
drag, startPoint x: 343, startPoint y: 238, endPoint x: 57, endPoint y: 239, distance: 286.0
click at [58, 236] on div "Dismiss I've already got one Dismiss I don't need a lawyer right now Receiving …" at bounding box center [279, 259] width 479 height 129
click at [114, 346] on h3 "Add additional board members" at bounding box center [278, 342] width 428 height 14
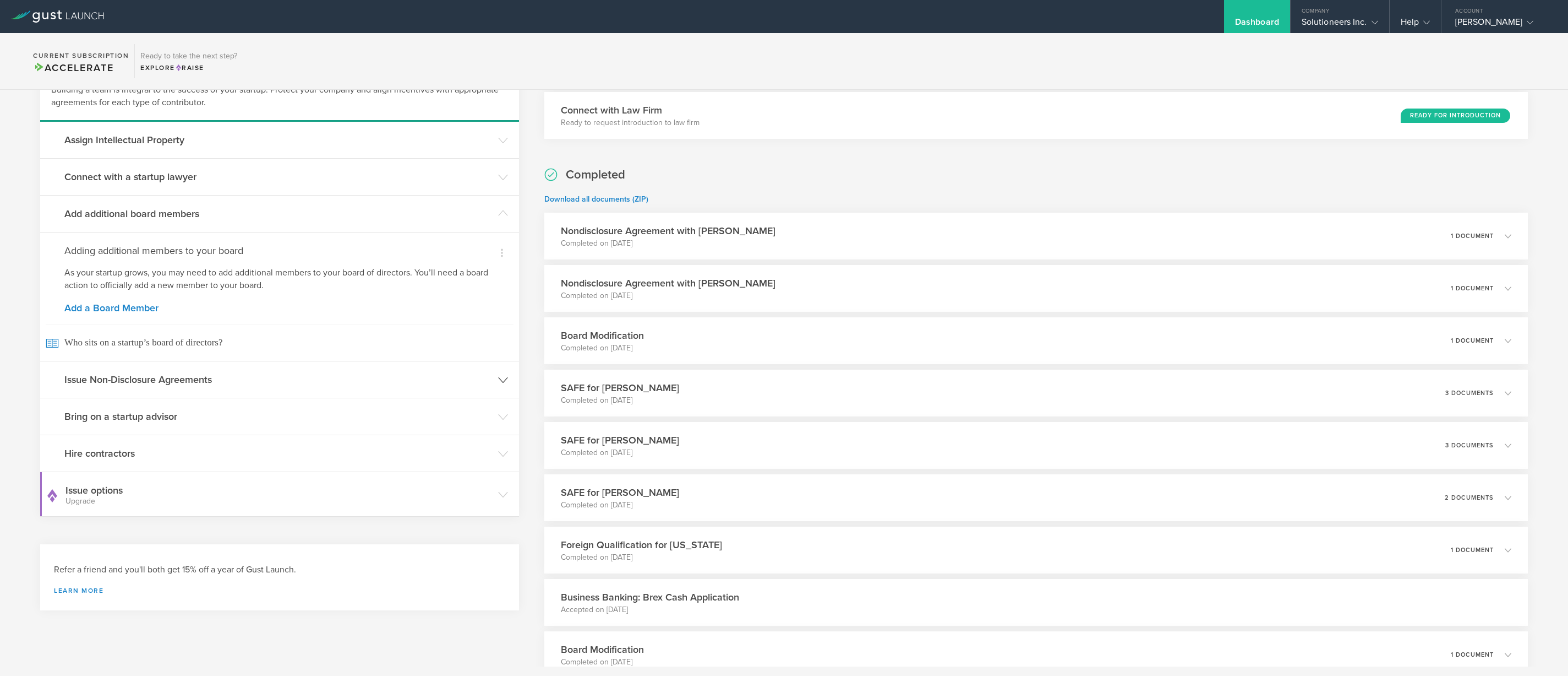
click at [134, 388] on header "Issue Non-Disclosure Agreements" at bounding box center [279, 379] width 479 height 37
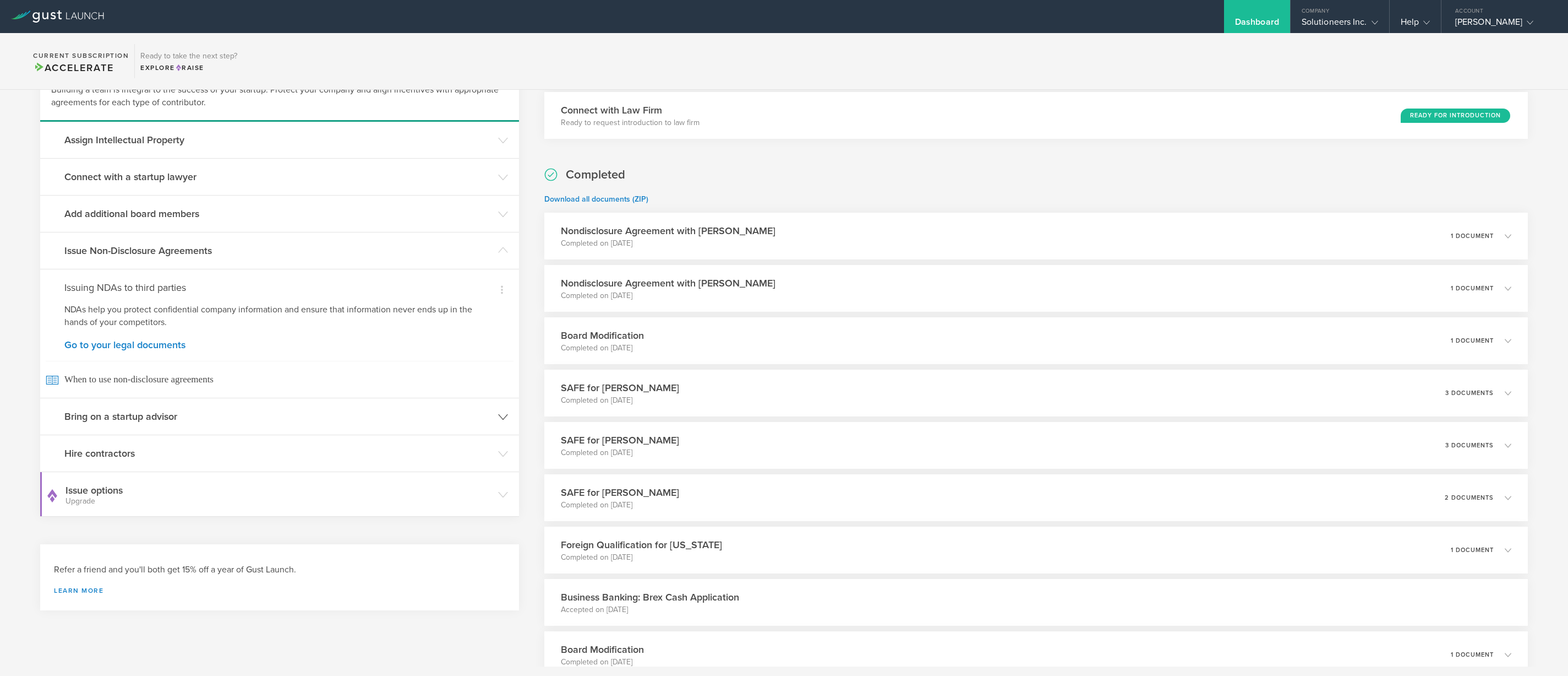
click at [120, 427] on header "Bring on a startup advisor" at bounding box center [279, 417] width 479 height 37
click at [93, 384] on link "Add an Advisor" at bounding box center [279, 382] width 430 height 10
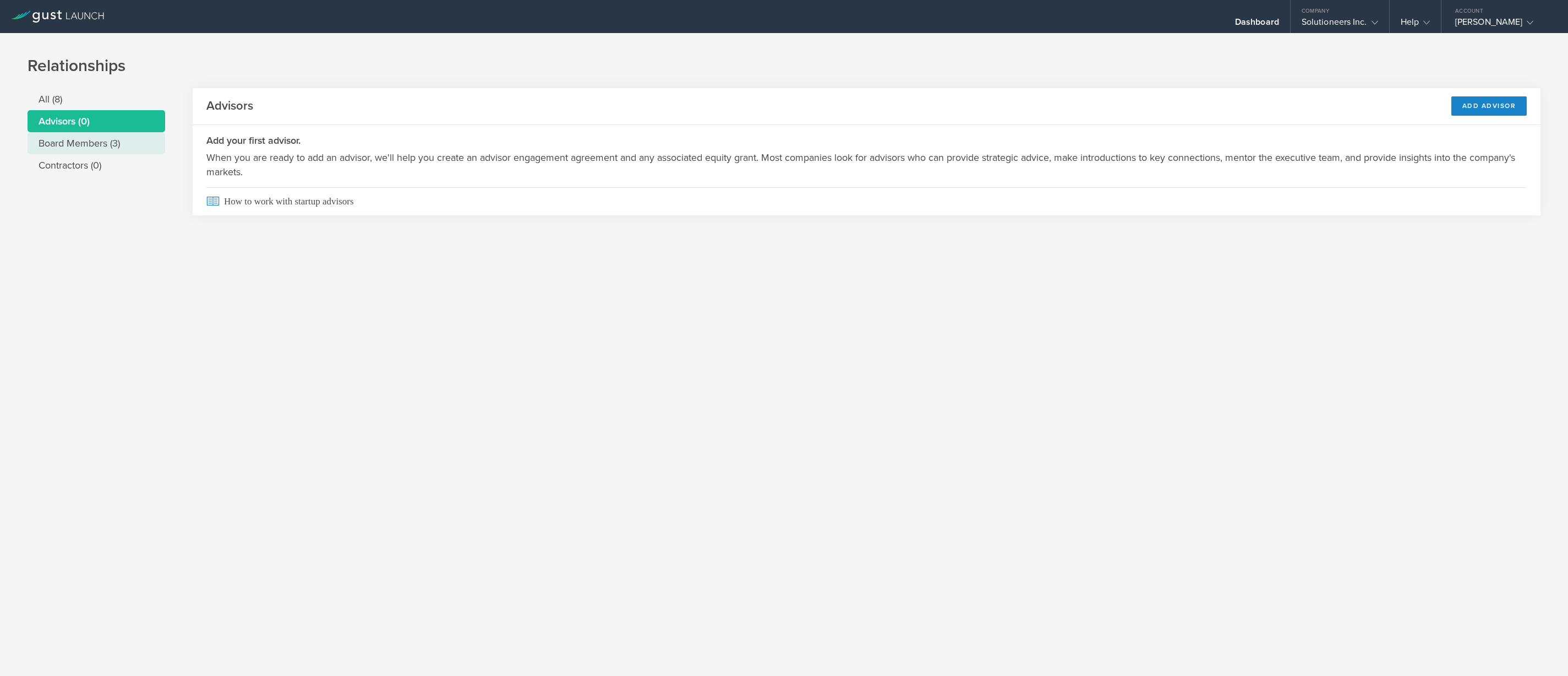
click at [84, 151] on li "Board Members (3)" at bounding box center [96, 143] width 137 height 22
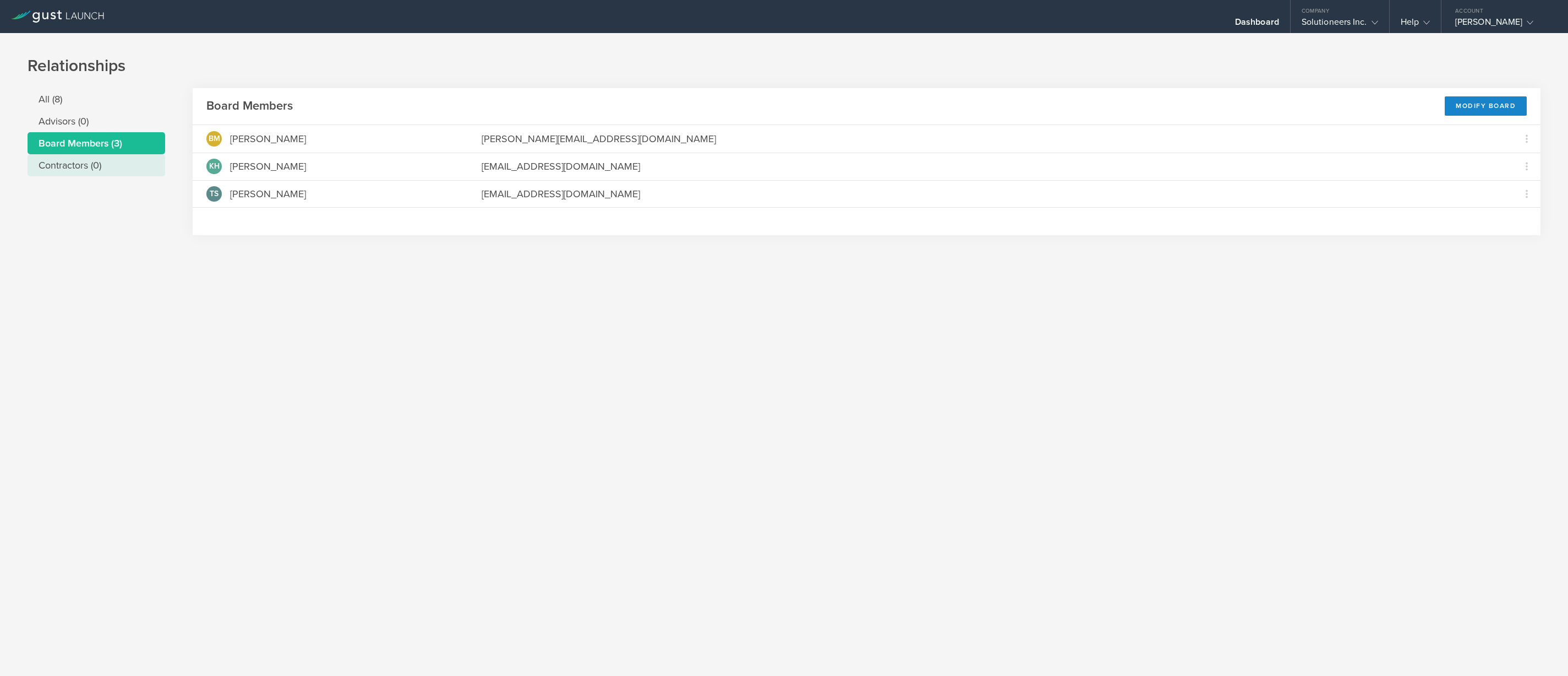
click at [73, 164] on li "Contractors (0)" at bounding box center [96, 165] width 137 height 22
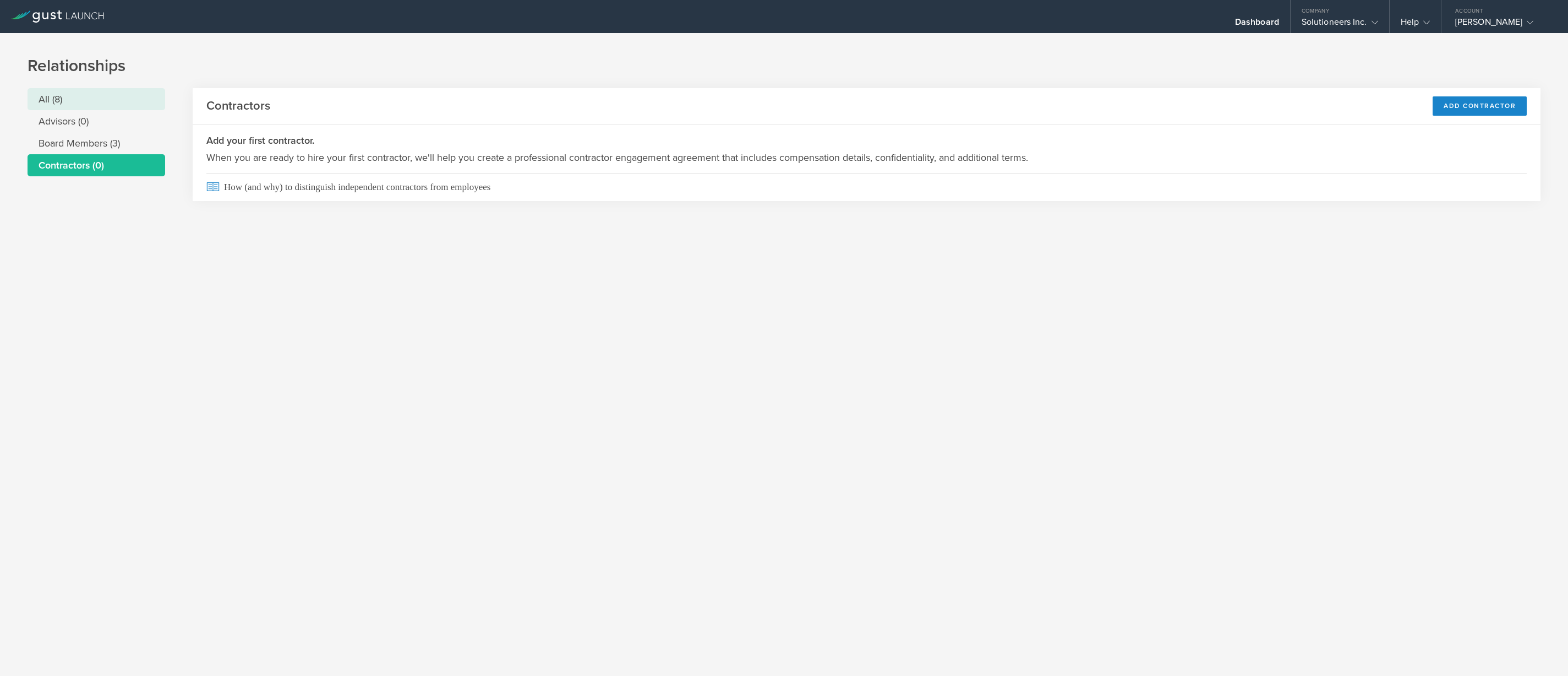
click at [45, 99] on li "All (8)" at bounding box center [96, 99] width 137 height 22
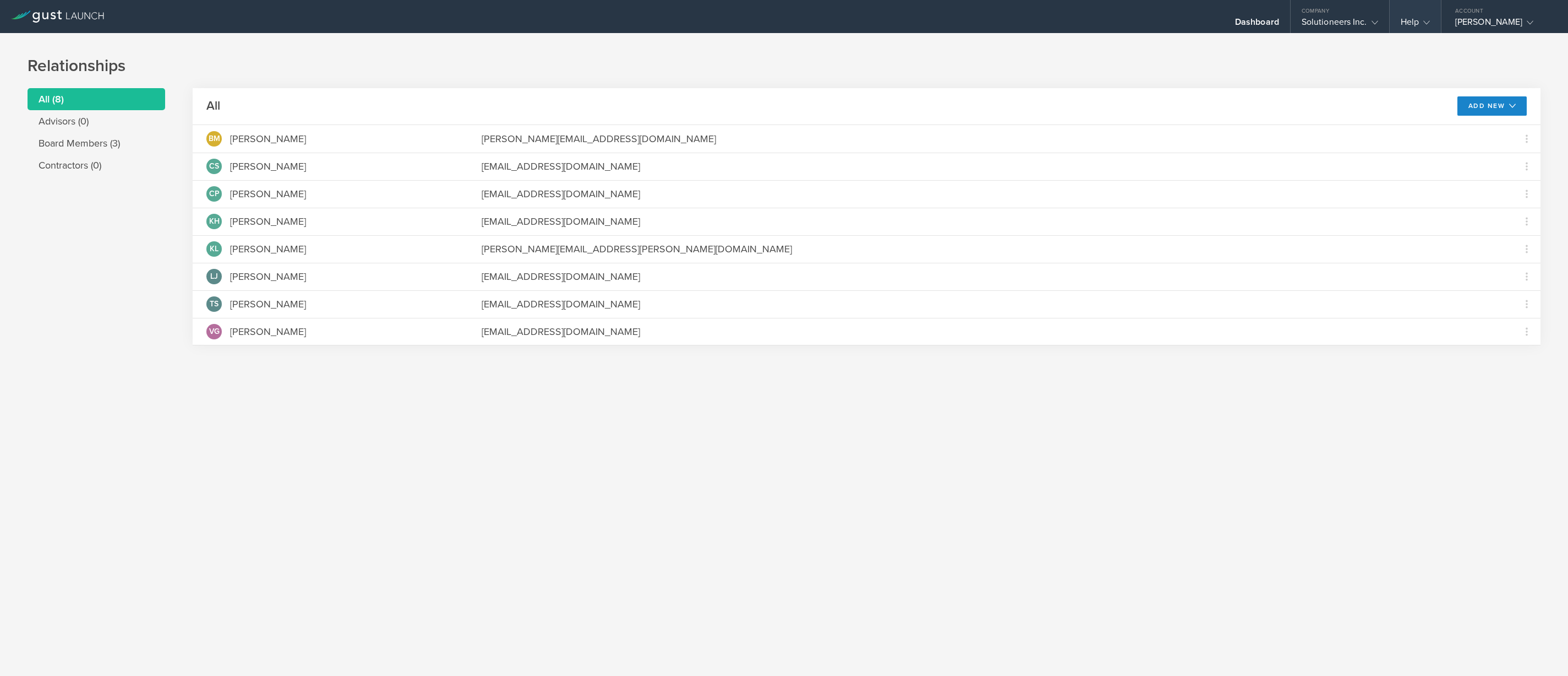
click at [1421, 28] on div "Help" at bounding box center [1415, 25] width 29 height 17
click at [1417, 45] on link "Contact Us" at bounding box center [1445, 44] width 110 height 22
click at [77, 18] on icon at bounding box center [58, 17] width 93 height 12
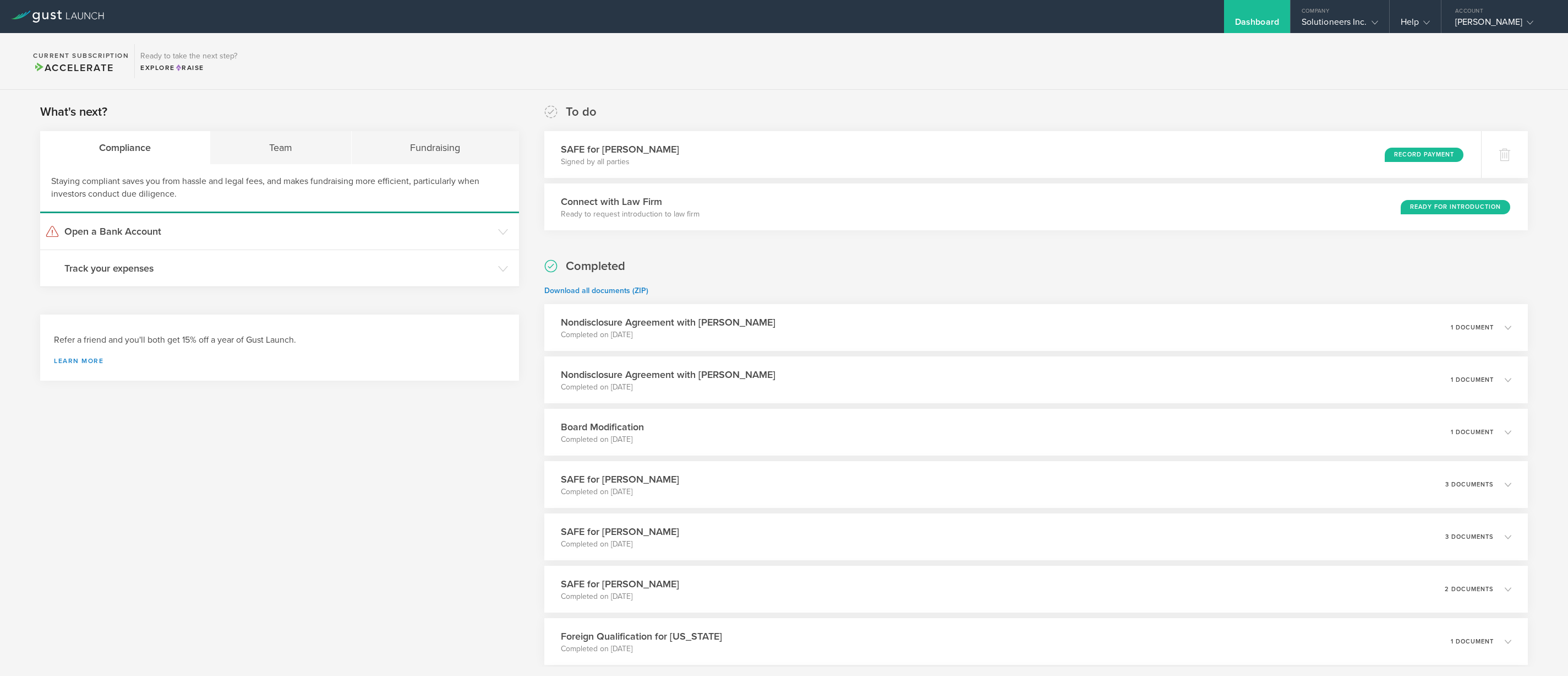
click at [87, 49] on div "Current Subscription Accelerate" at bounding box center [80, 61] width 106 height 34
click at [83, 68] on span "Accelerate" at bounding box center [73, 68] width 80 height 12
click at [273, 157] on div "Team" at bounding box center [281, 147] width 141 height 33
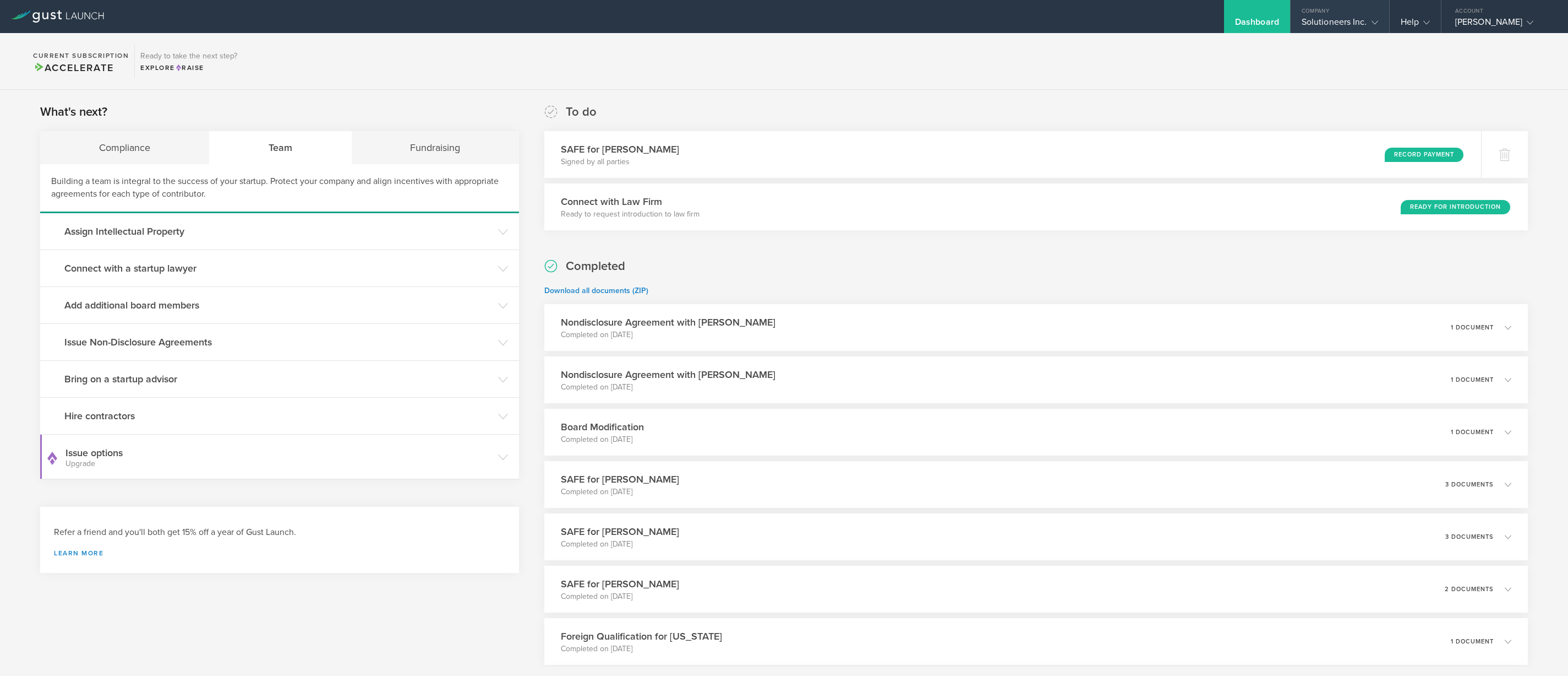
click at [1347, 31] on div "Solutioneers Inc." at bounding box center [1339, 25] width 77 height 17
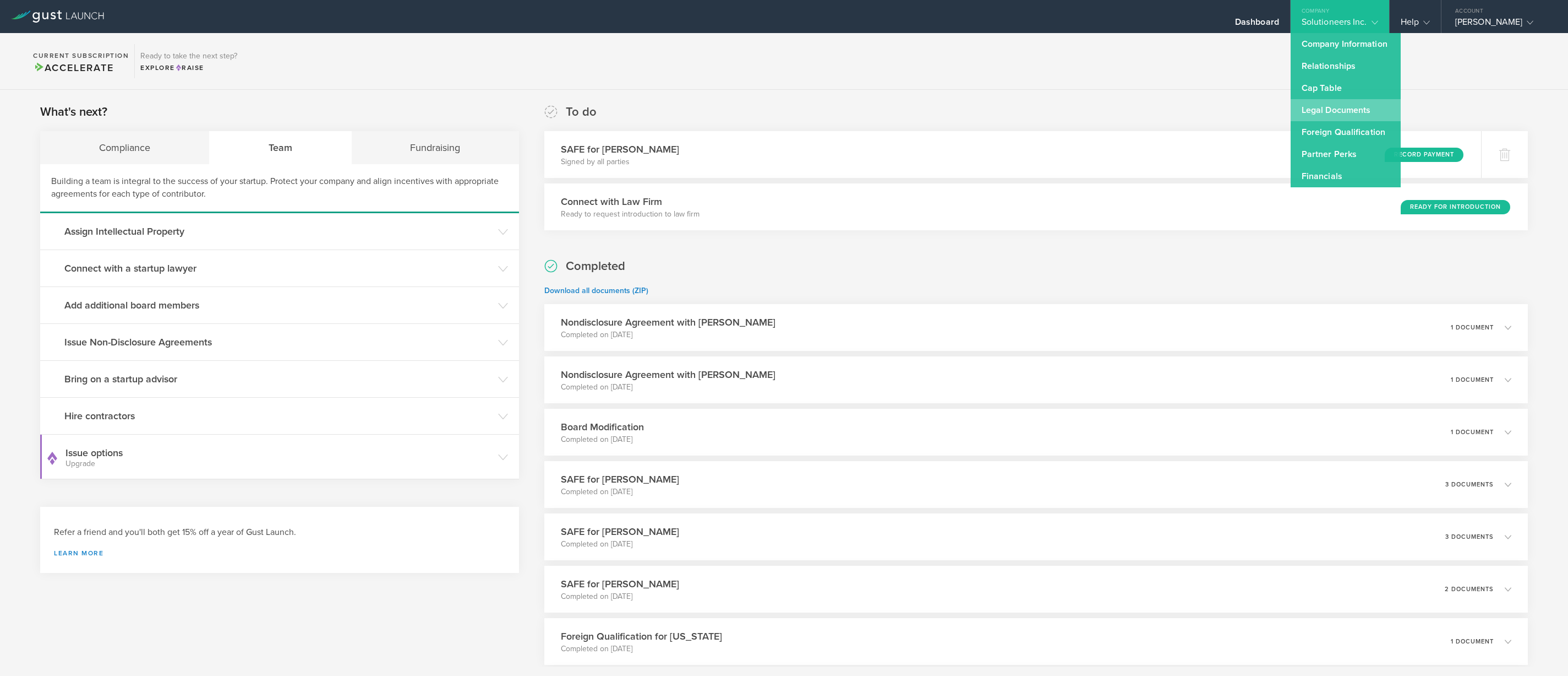
click at [1342, 107] on link "Legal Documents" at bounding box center [1345, 110] width 110 height 22
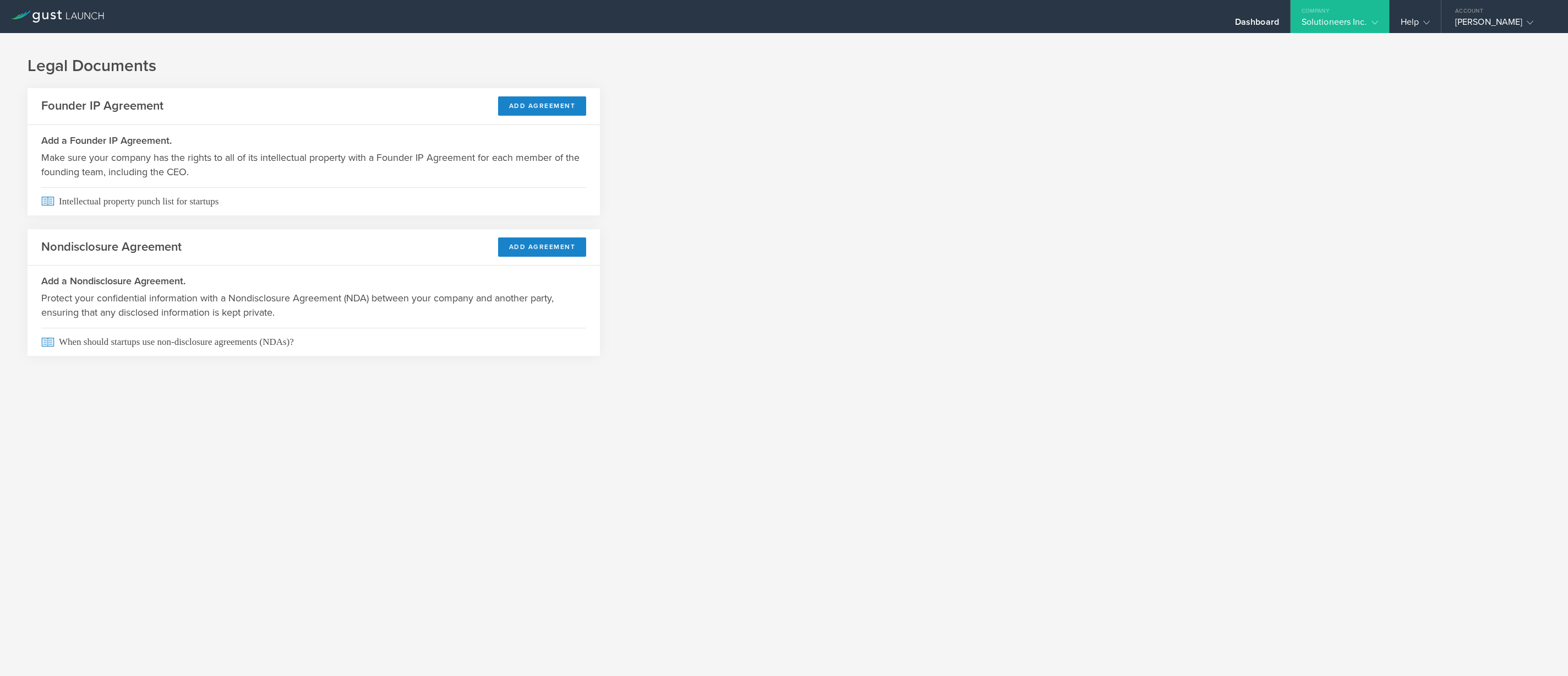
click at [1349, 22] on div "Solutioneers Inc." at bounding box center [1339, 25] width 77 height 17
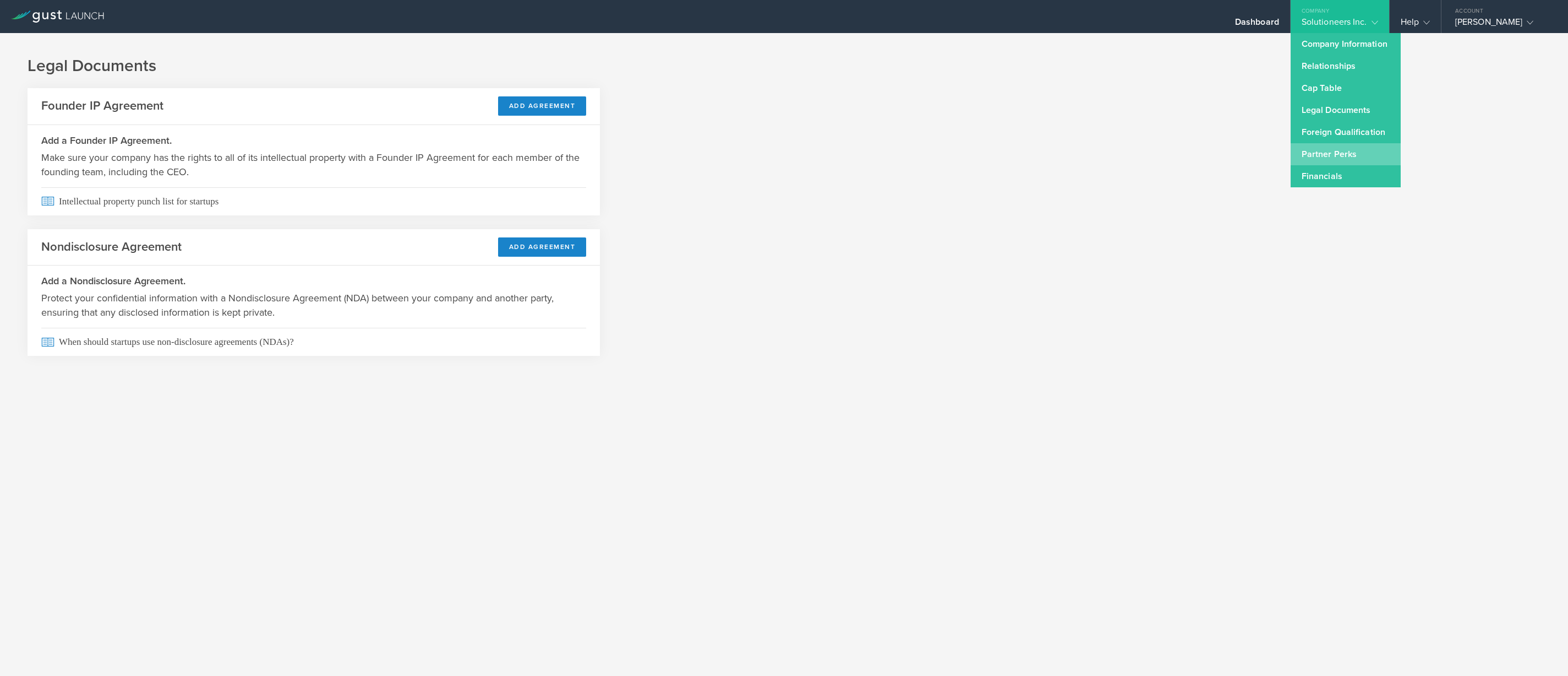
click at [1353, 161] on link "Partner Perks" at bounding box center [1345, 154] width 110 height 22
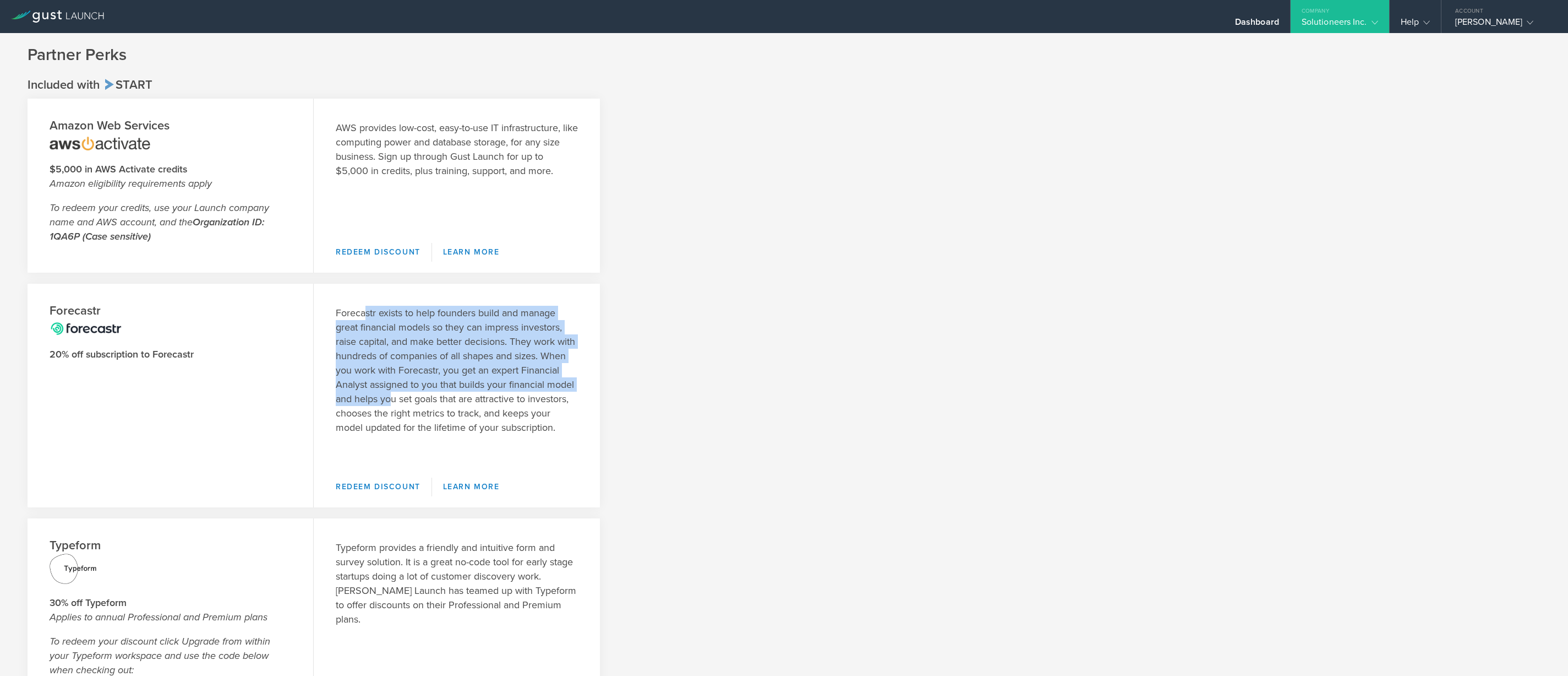
drag, startPoint x: 381, startPoint y: 358, endPoint x: 392, endPoint y: 394, distance: 37.6
click at [392, 394] on p "Forecastr exists to help founders build and manage great financial models so th…" at bounding box center [457, 370] width 242 height 129
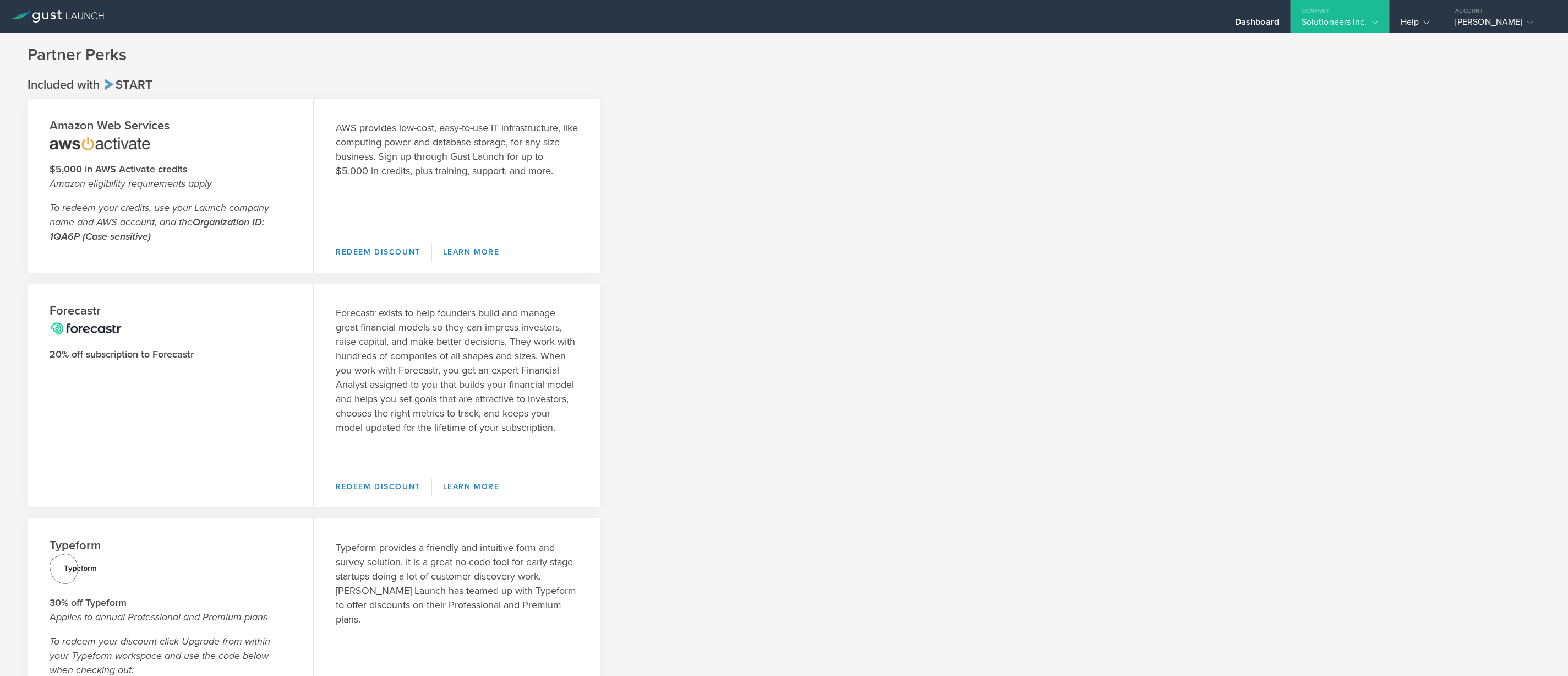
click at [257, 402] on header "Forecastr 20% off subscription to Forecastr Redeem Discount Learn More" at bounding box center [171, 395] width 286 height 224
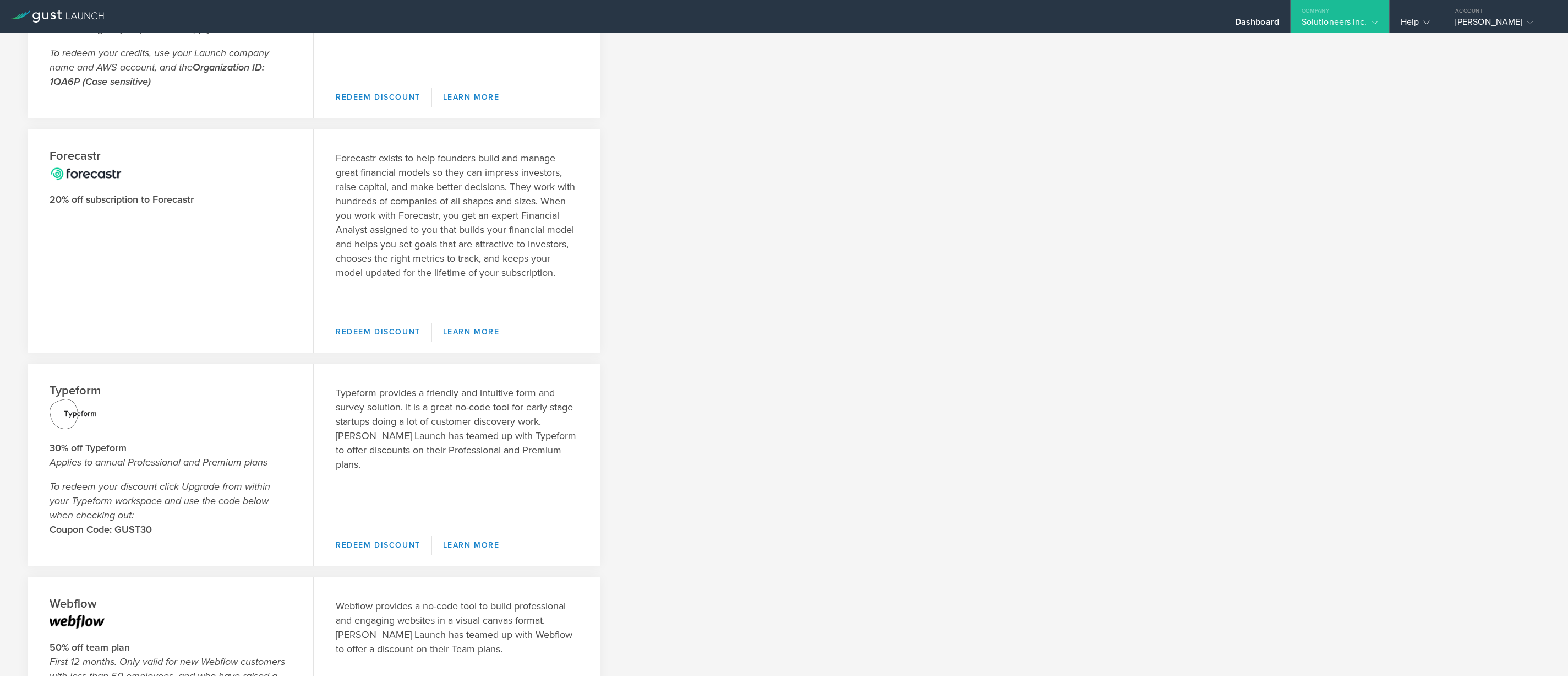
scroll to position [222, 0]
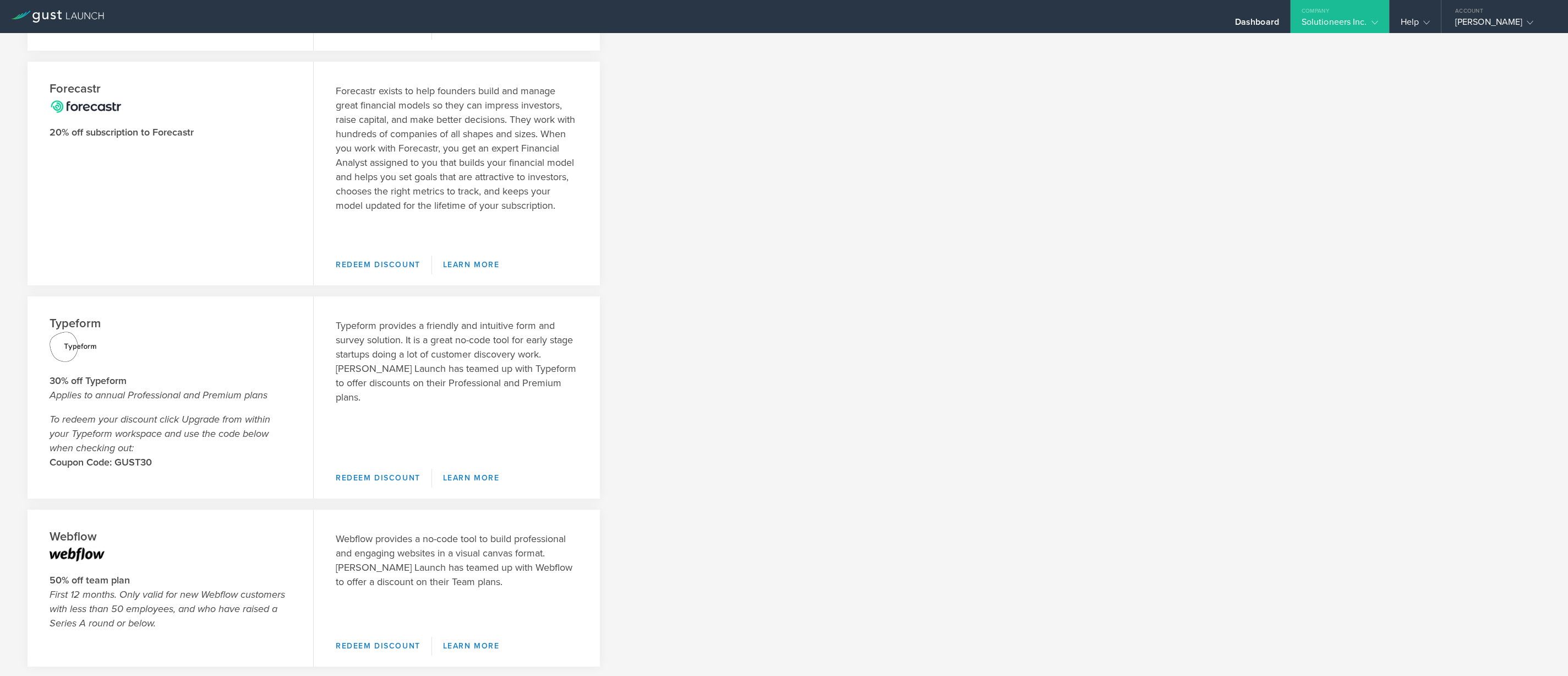
drag, startPoint x: 374, startPoint y: 323, endPoint x: 380, endPoint y: 333, distance: 11.7
click at [380, 333] on p "Typeform provides a friendly and intuitive form and survey solution. It is a gr…" at bounding box center [457, 361] width 242 height 85
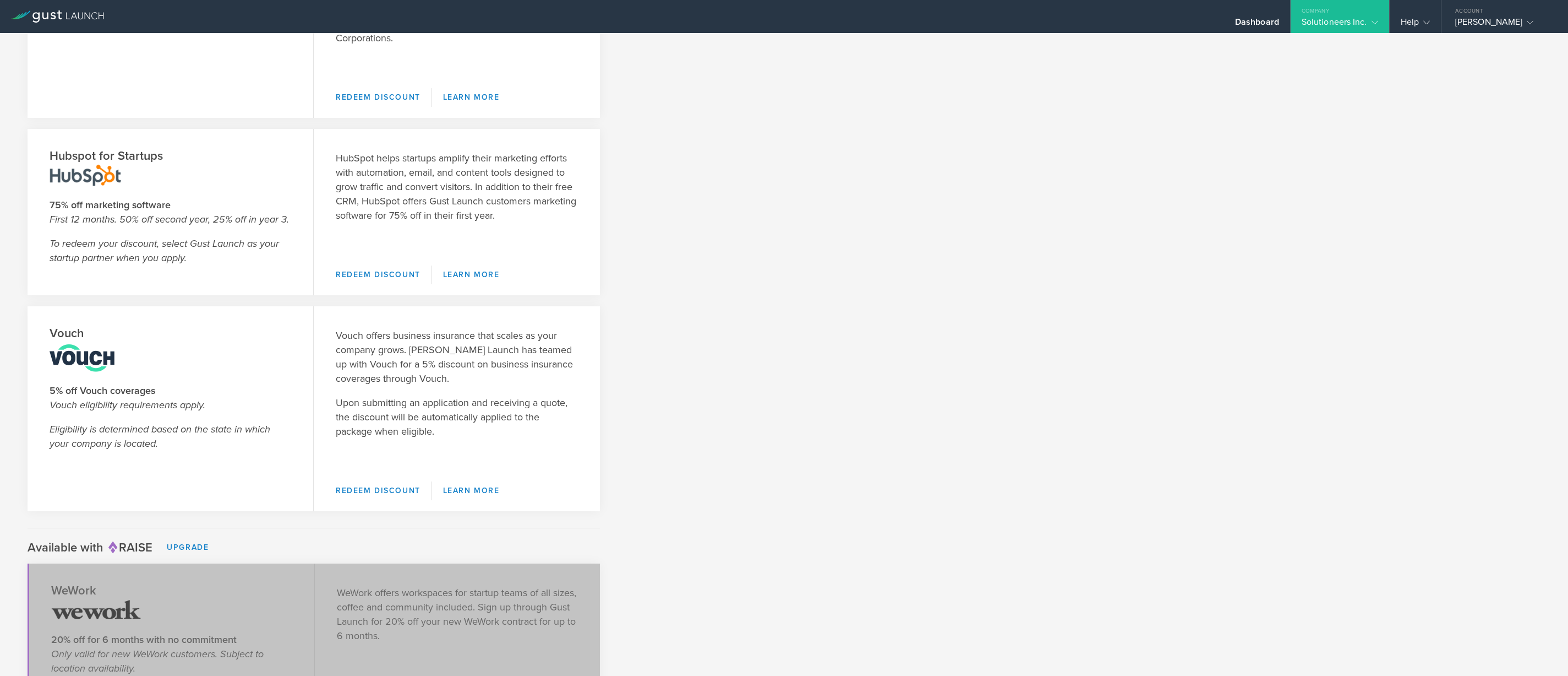
scroll to position [1570, 0]
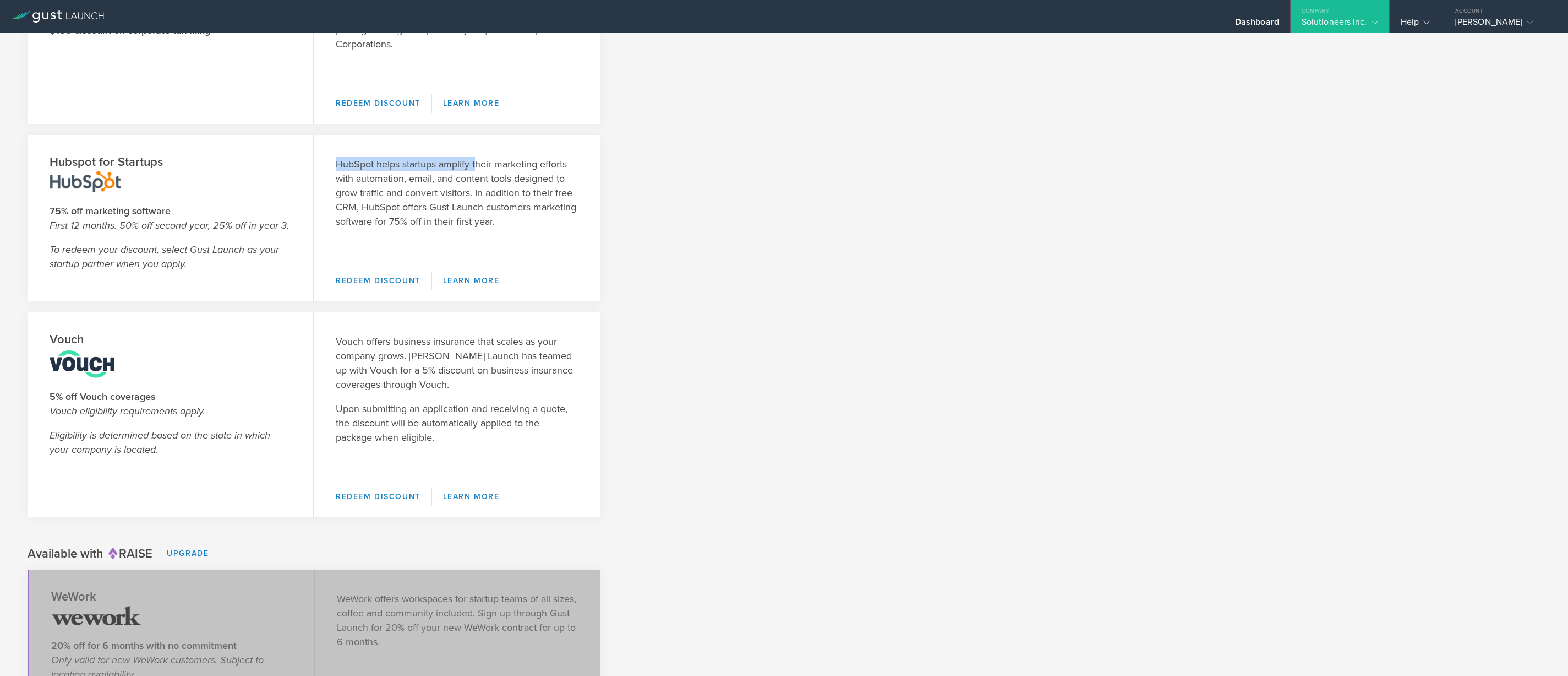
drag, startPoint x: 477, startPoint y: 164, endPoint x: 331, endPoint y: 167, distance: 146.0
click at [331, 167] on div "HubSpot helps startups amplify their marketing efforts with automation, email, …" at bounding box center [457, 198] width 286 height 125
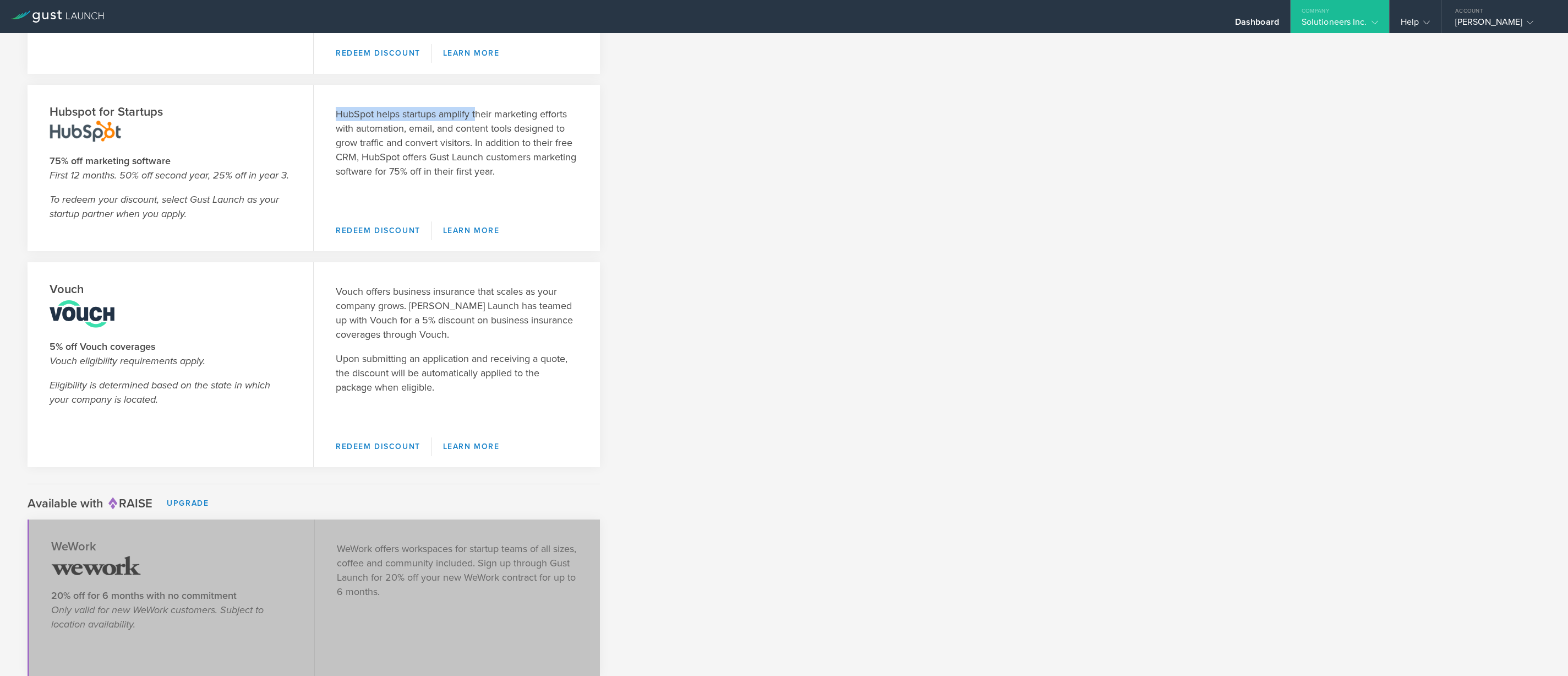
scroll to position [1631, 0]
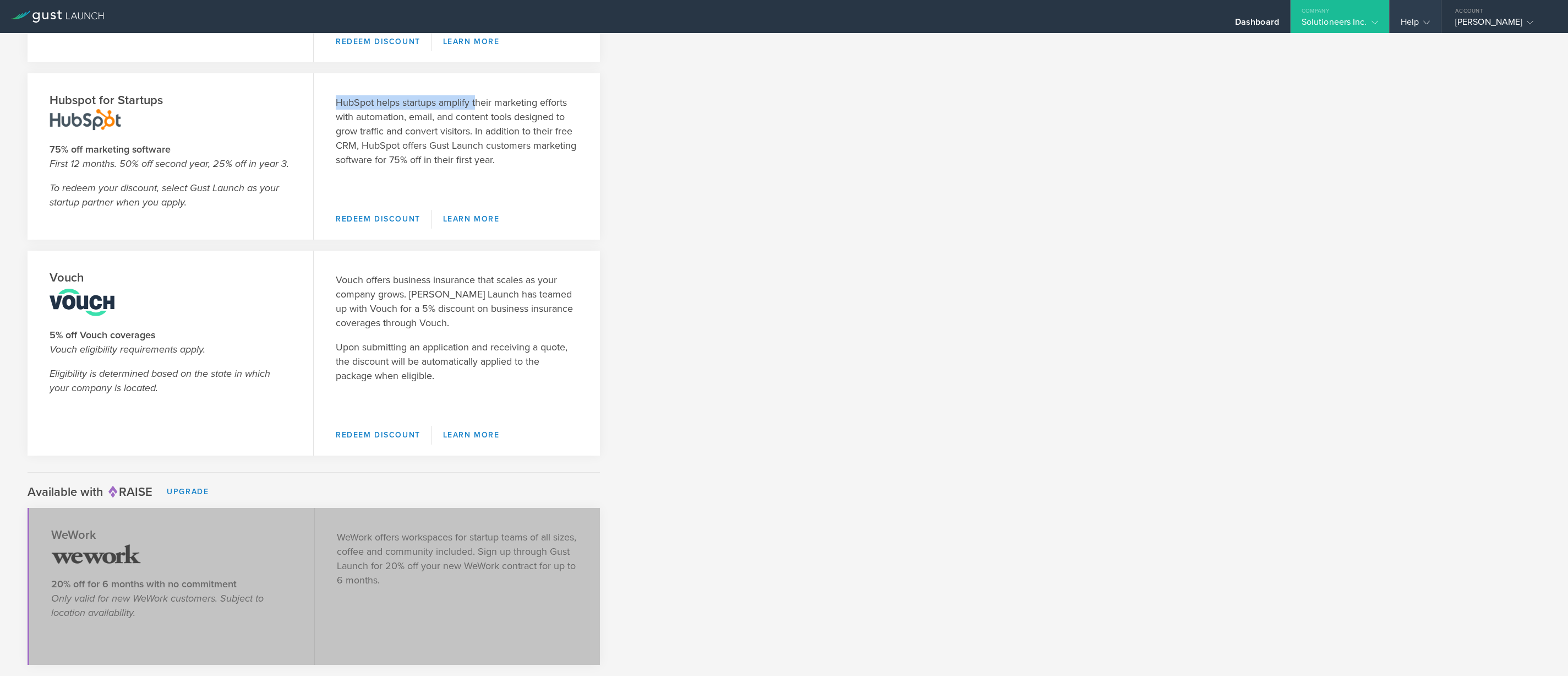
click at [1412, 24] on div "Help" at bounding box center [1415, 25] width 29 height 17
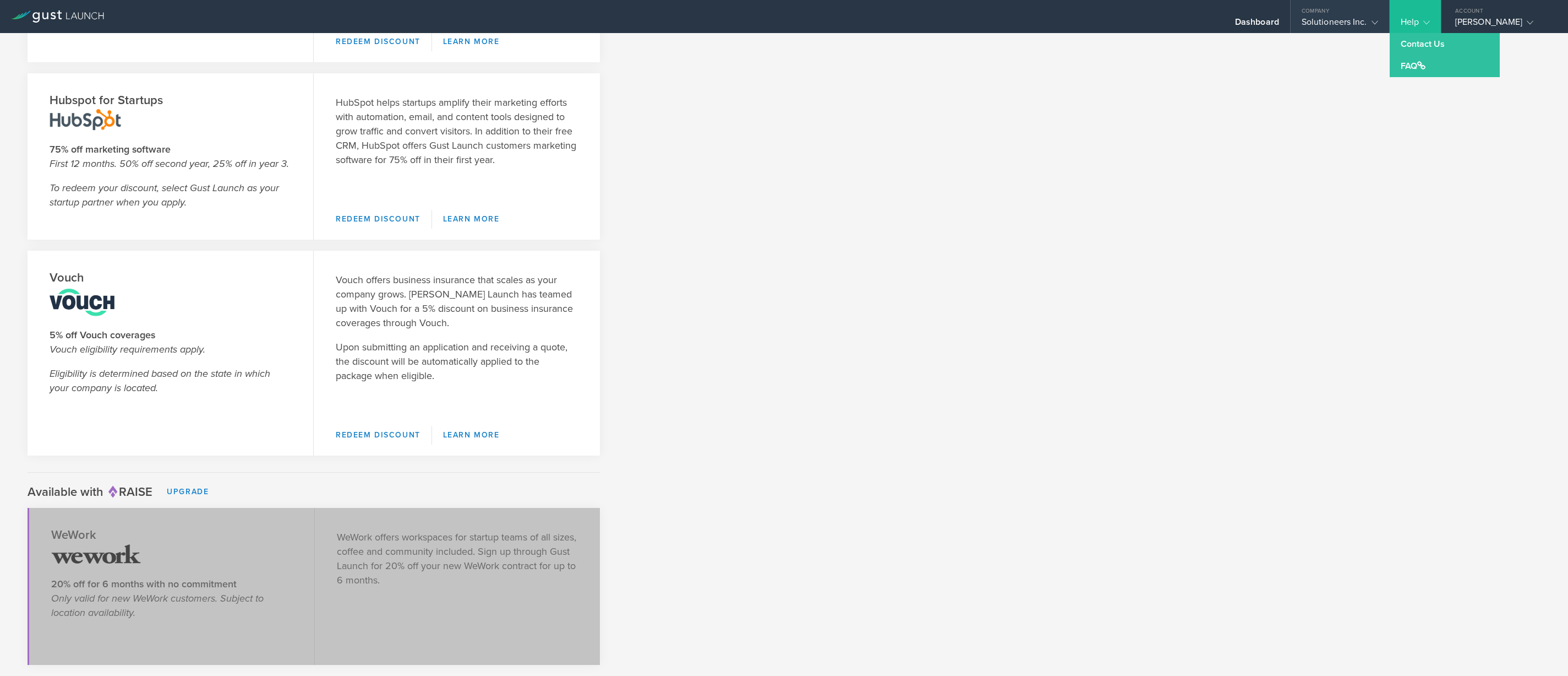
click at [1362, 27] on div "Solutioneers Inc." at bounding box center [1339, 25] width 77 height 17
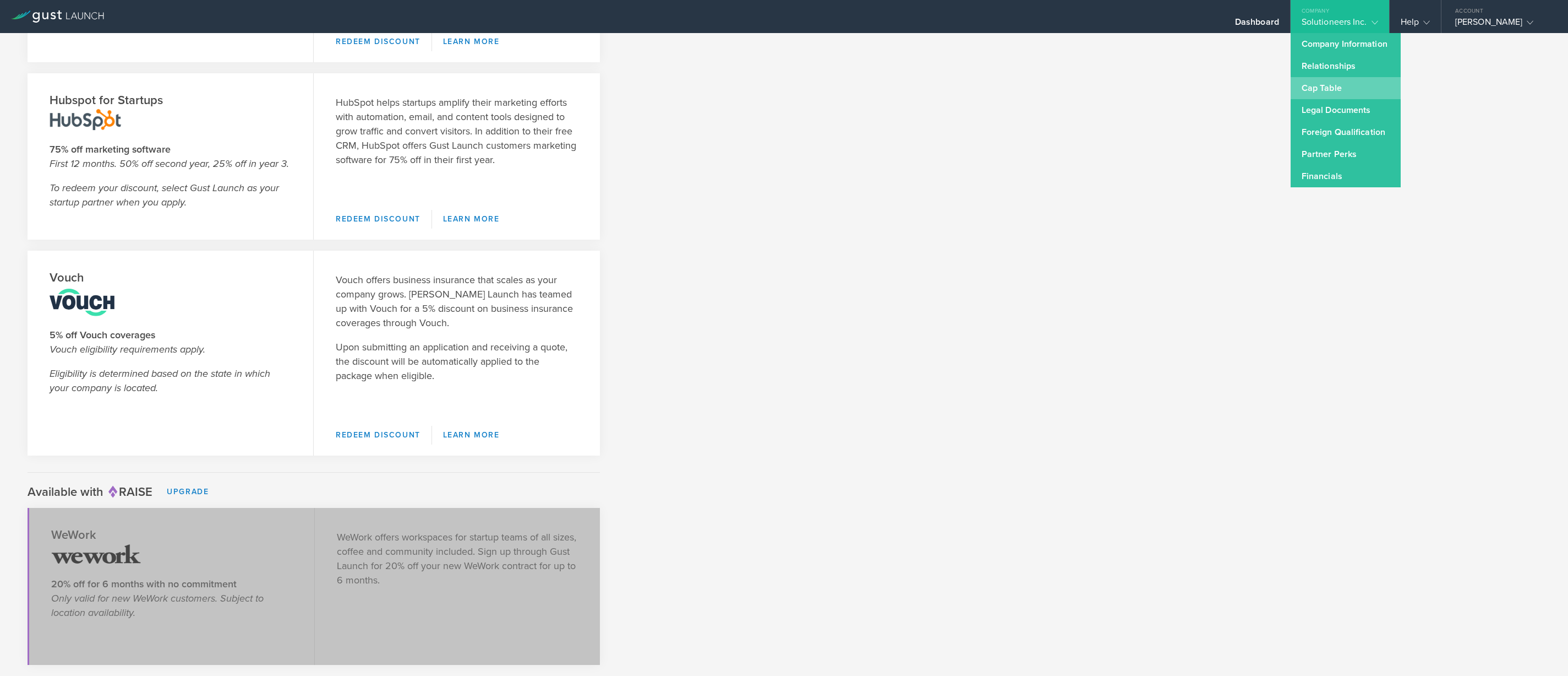
click at [1331, 85] on link "Cap Table" at bounding box center [1345, 88] width 110 height 22
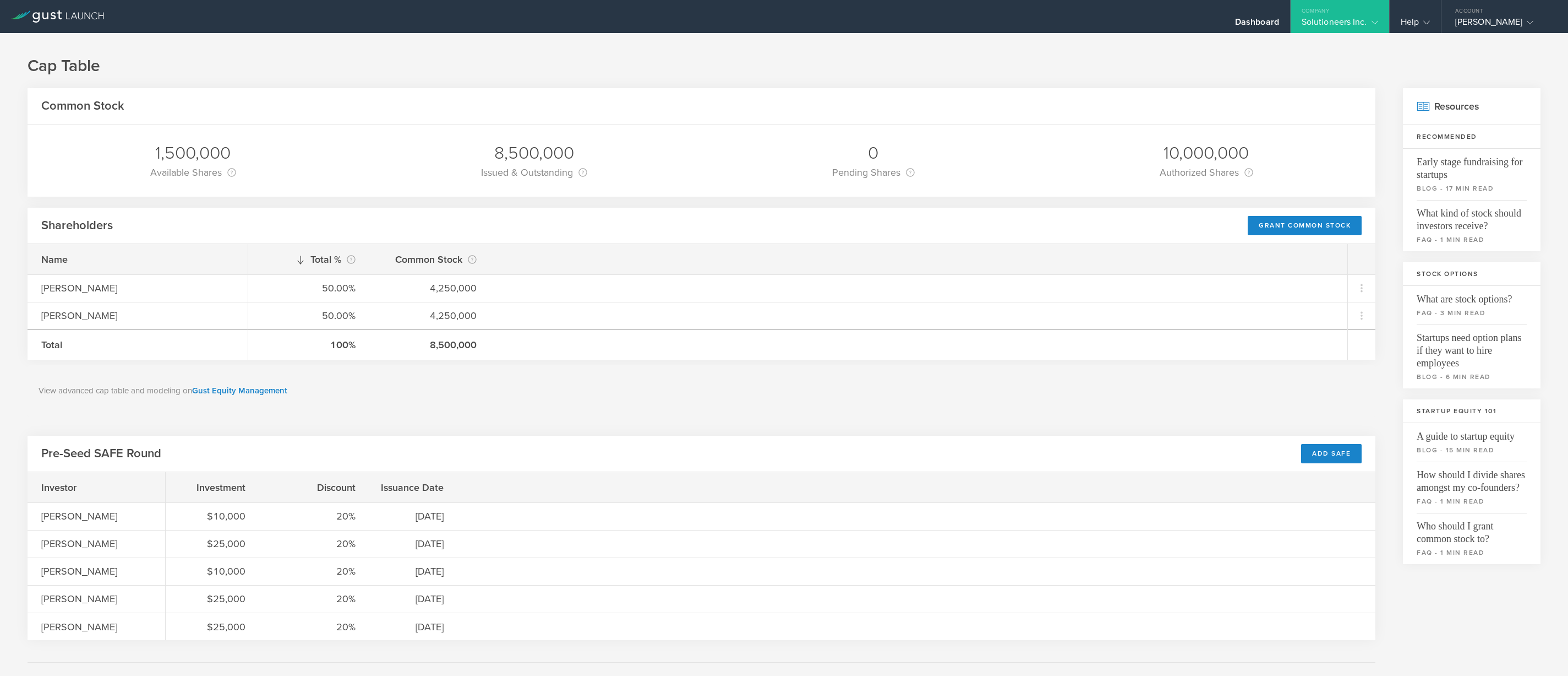
click at [1373, 17] on gust-icon at bounding box center [1372, 22] width 11 height 11
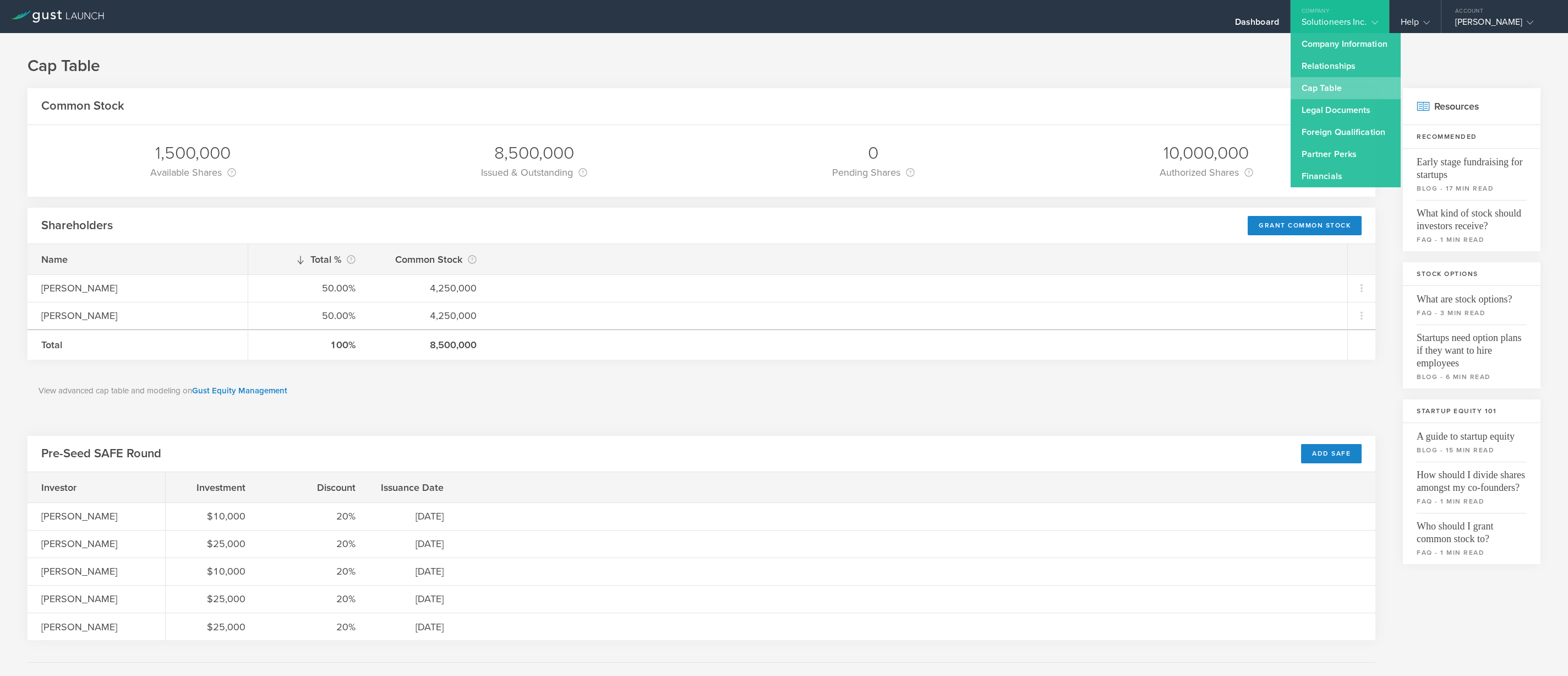
click at [1338, 85] on link "Cap Table" at bounding box center [1345, 88] width 110 height 22
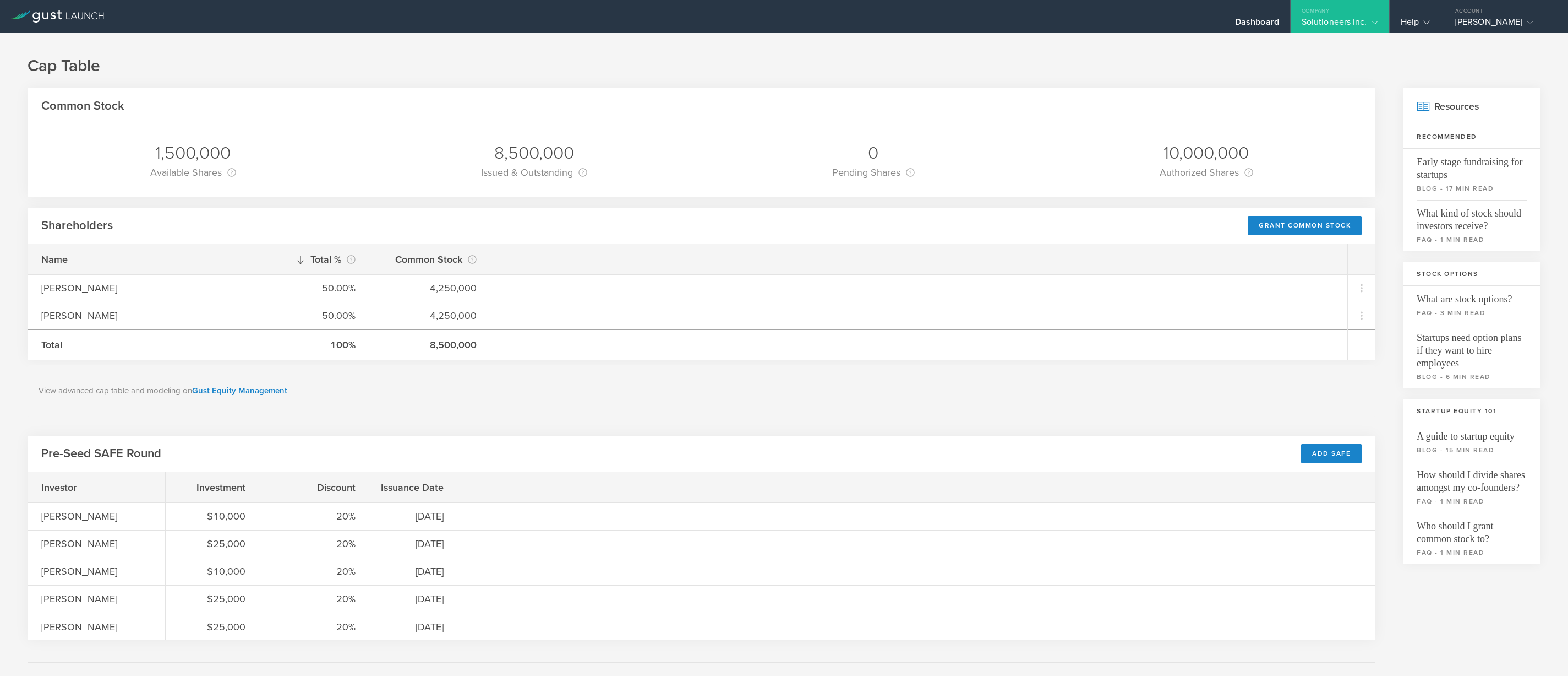
click at [1375, 19] on icon at bounding box center [1374, 22] width 7 height 7
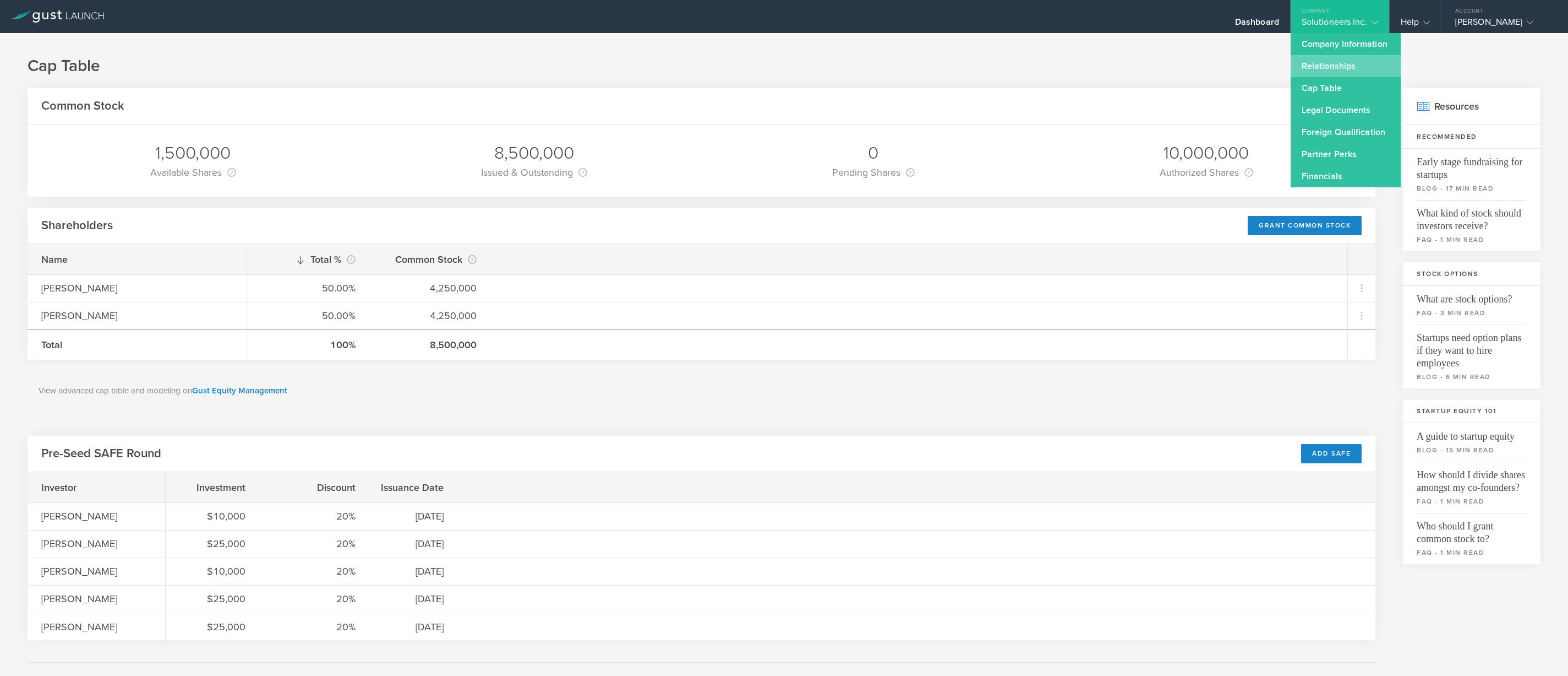
click at [1363, 71] on link "Relationships" at bounding box center [1345, 66] width 110 height 22
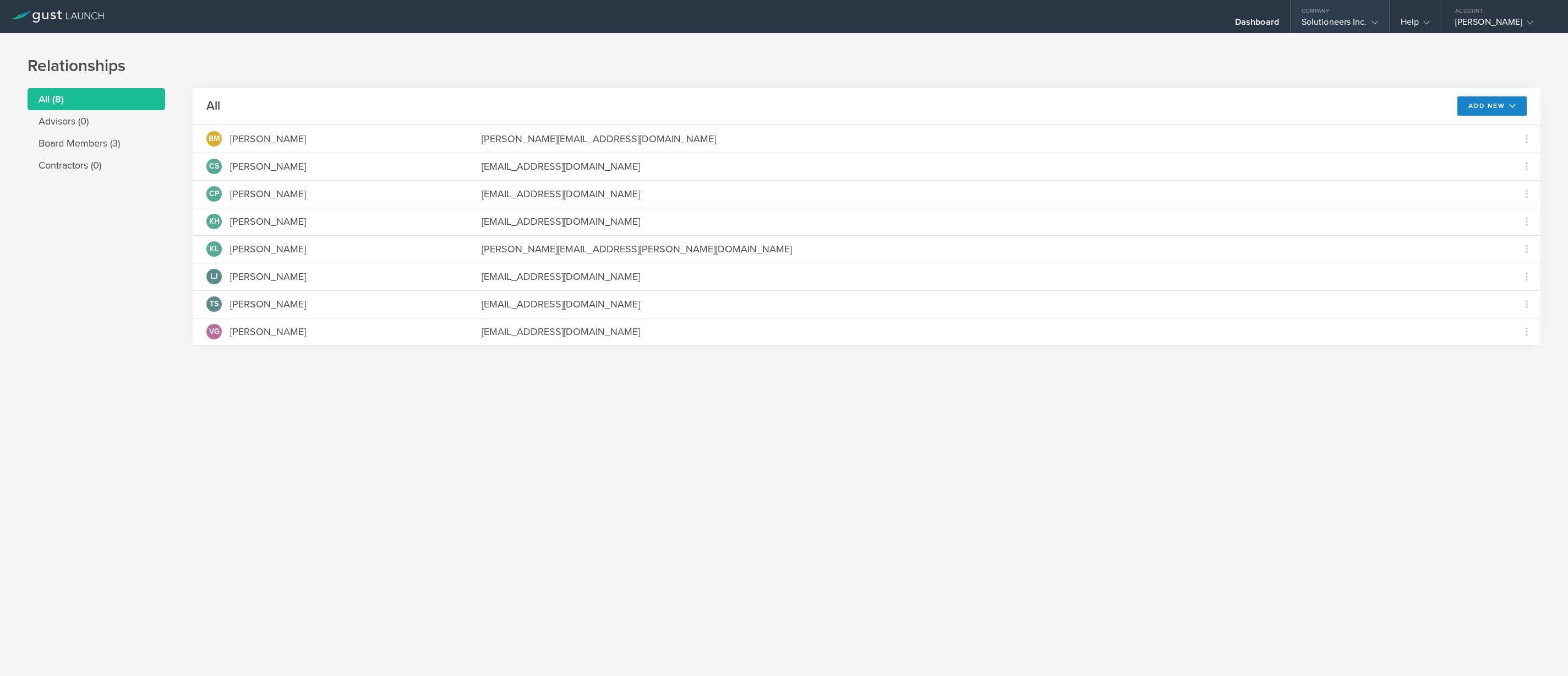
click at [1357, 20] on div "Solutioneers Inc." at bounding box center [1339, 25] width 77 height 17
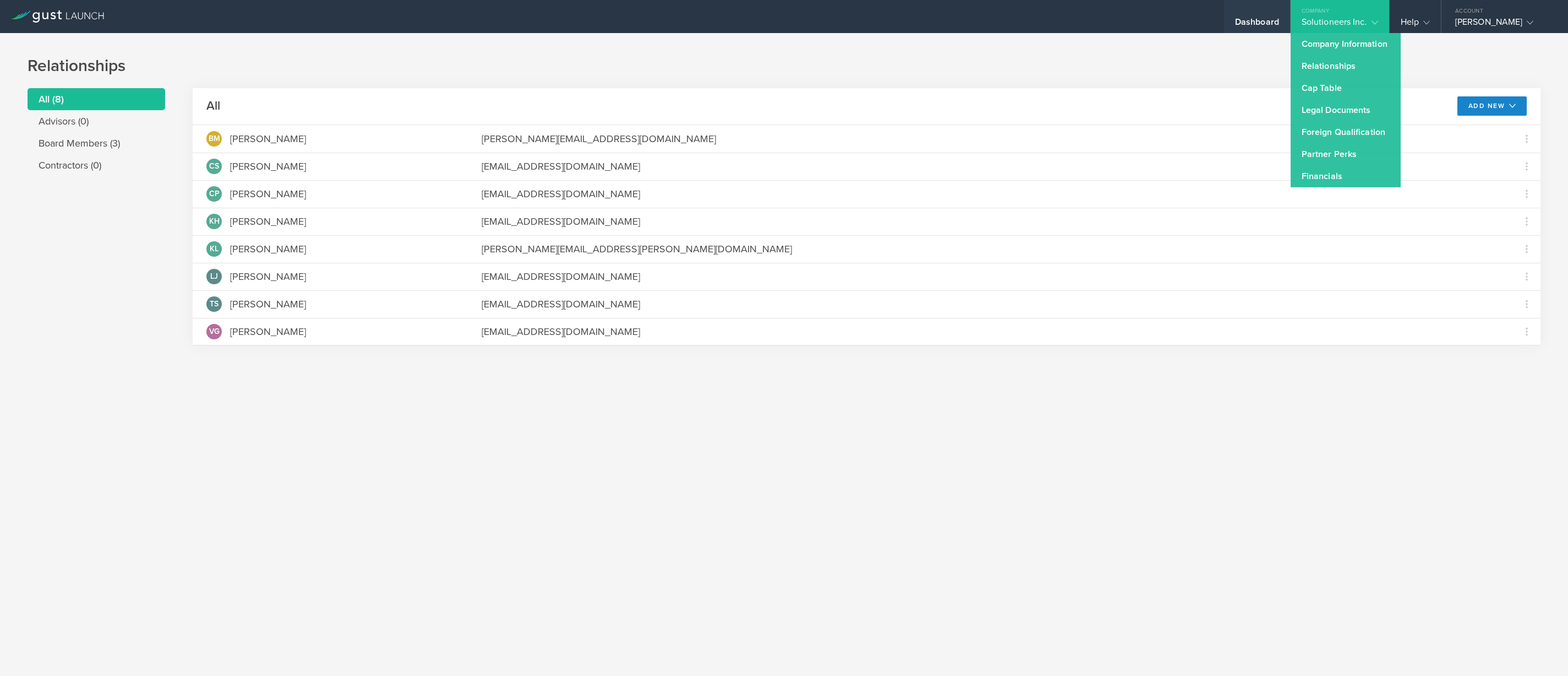
click at [1247, 24] on div "Dashboard" at bounding box center [1257, 25] width 44 height 17
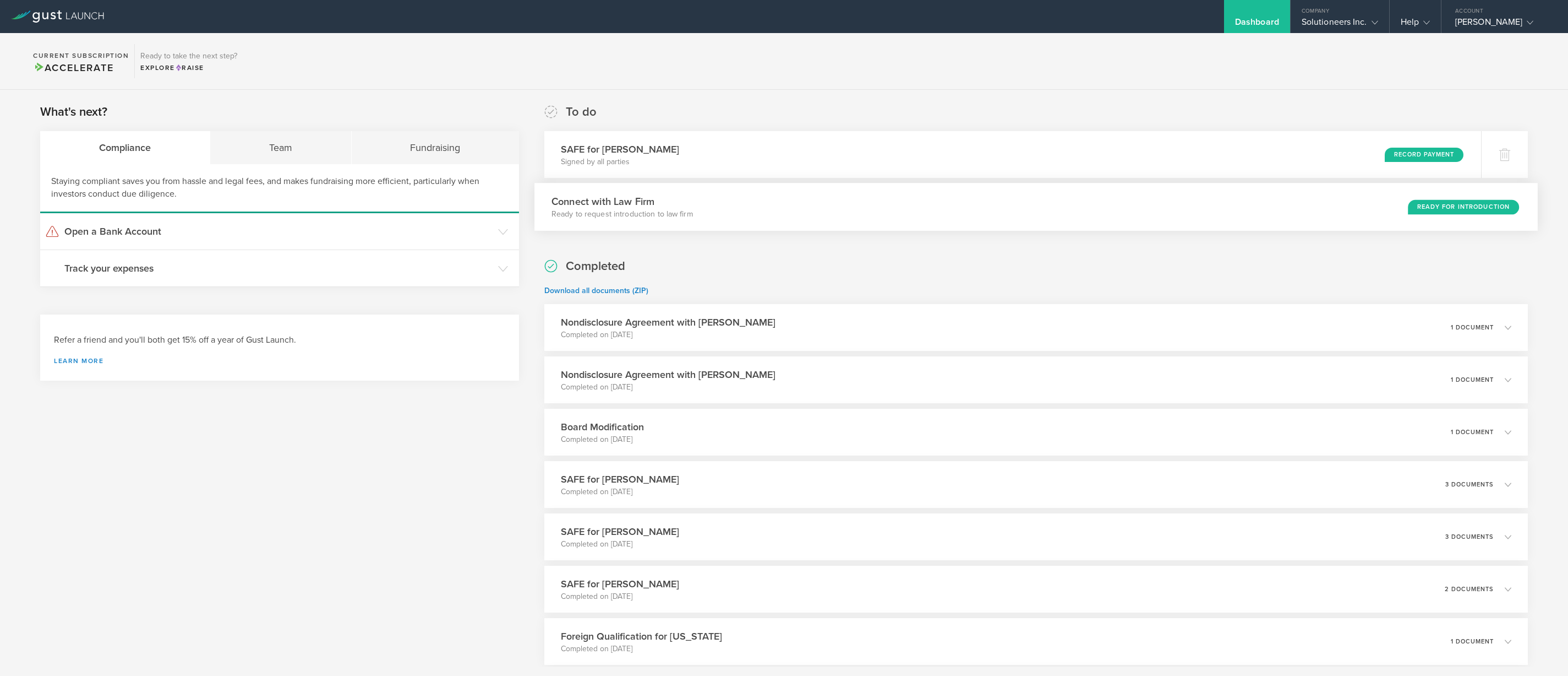
click at [1348, 206] on div "Connect with Law Firm Ready to request introduction to law firm Ready for Intro…" at bounding box center [1035, 207] width 1003 height 48
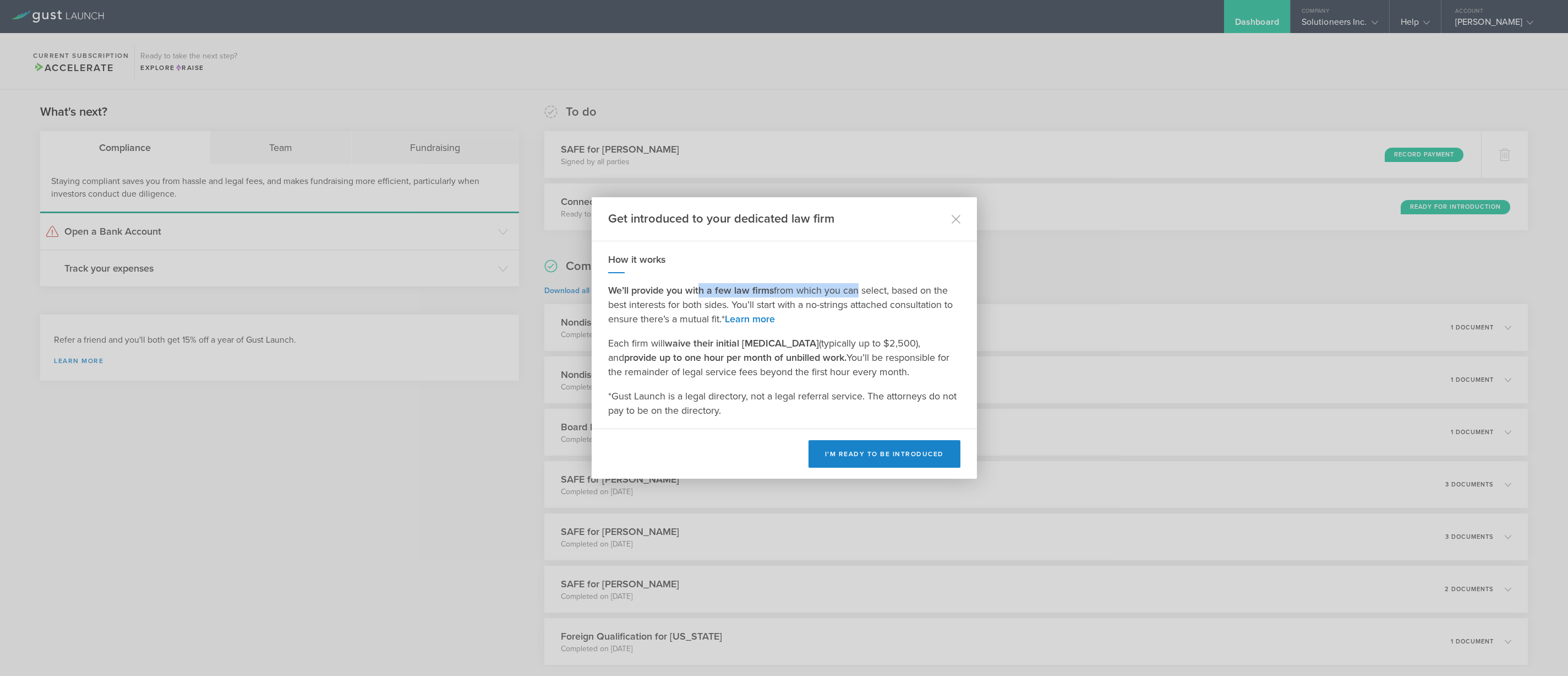
drag, startPoint x: 700, startPoint y: 294, endPoint x: 851, endPoint y: 283, distance: 151.4
click at [851, 283] on p "We’ll provide you with a few law firms from which you can select, based on the …" at bounding box center [784, 304] width 353 height 43
drag, startPoint x: 844, startPoint y: 340, endPoint x: 647, endPoint y: 352, distance: 197.4
click at [655, 352] on p "Each firm will waive their initial retainer (typically up to $2,500), and provi…" at bounding box center [784, 357] width 353 height 43
drag, startPoint x: 678, startPoint y: 339, endPoint x: 792, endPoint y: 394, distance: 126.6
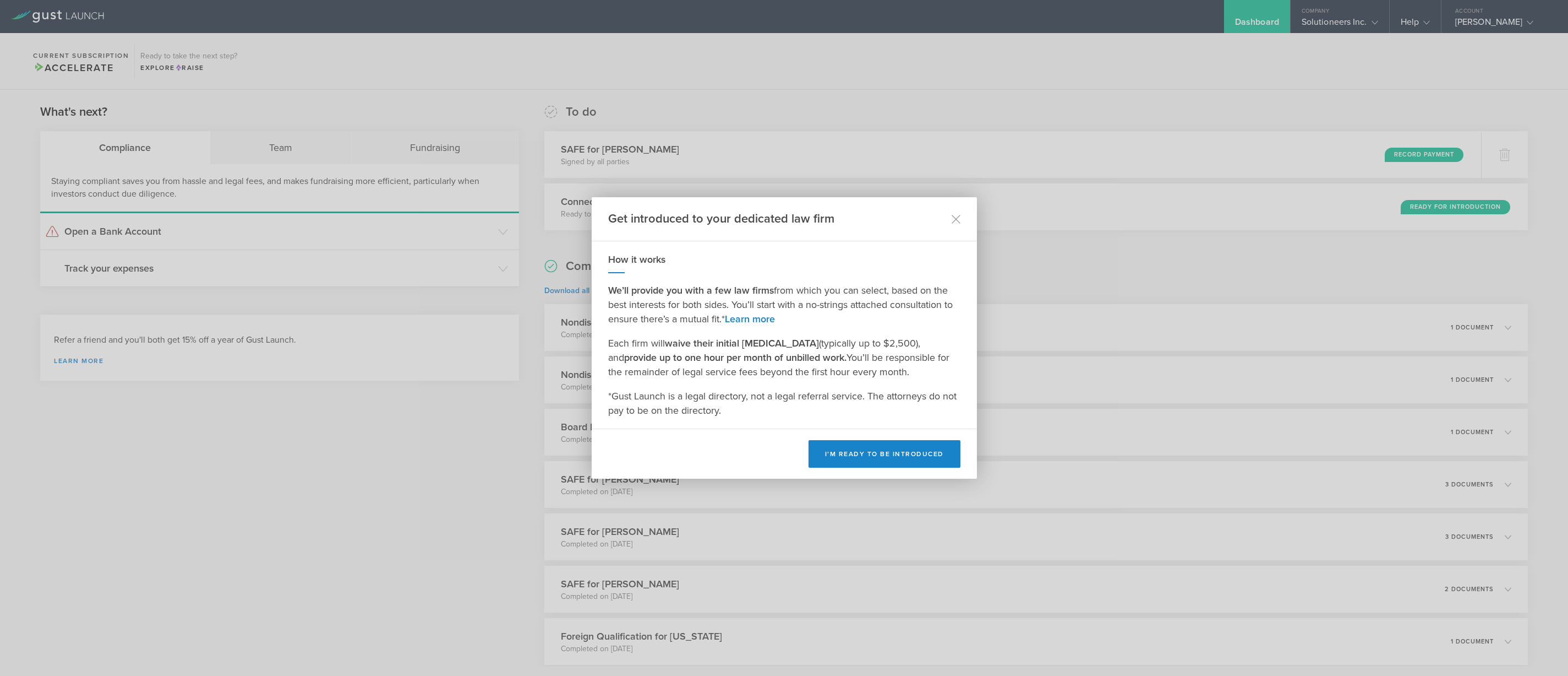
click at [678, 339] on strong "waive their initial retainer" at bounding box center [741, 343] width 154 height 12
click at [886, 459] on button "I’m ready to be introduced" at bounding box center [884, 454] width 152 height 28
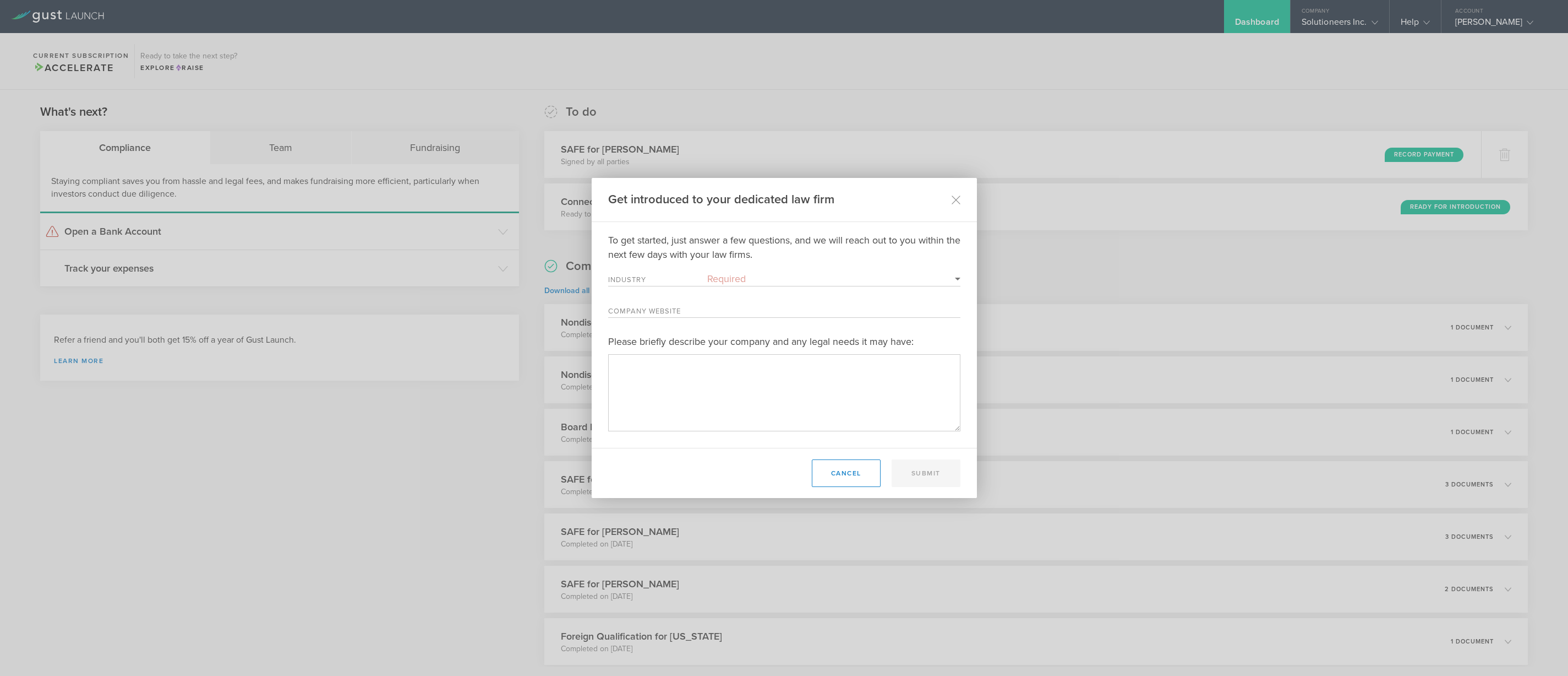
click at [772, 279] on select "Required 3D Printing Administrative Services Adtech Advanced Manufacturing Aero…" at bounding box center [834, 278] width 253 height 14
select select "business_products"
click at [707, 271] on select "Required 3D Printing Administrative Services Adtech Advanced Manufacturing Aero…" at bounding box center [834, 278] width 253 height 14
click at [729, 307] on input "Company Website" at bounding box center [834, 310] width 253 height 14
type input "www.gosolutioneers.com"
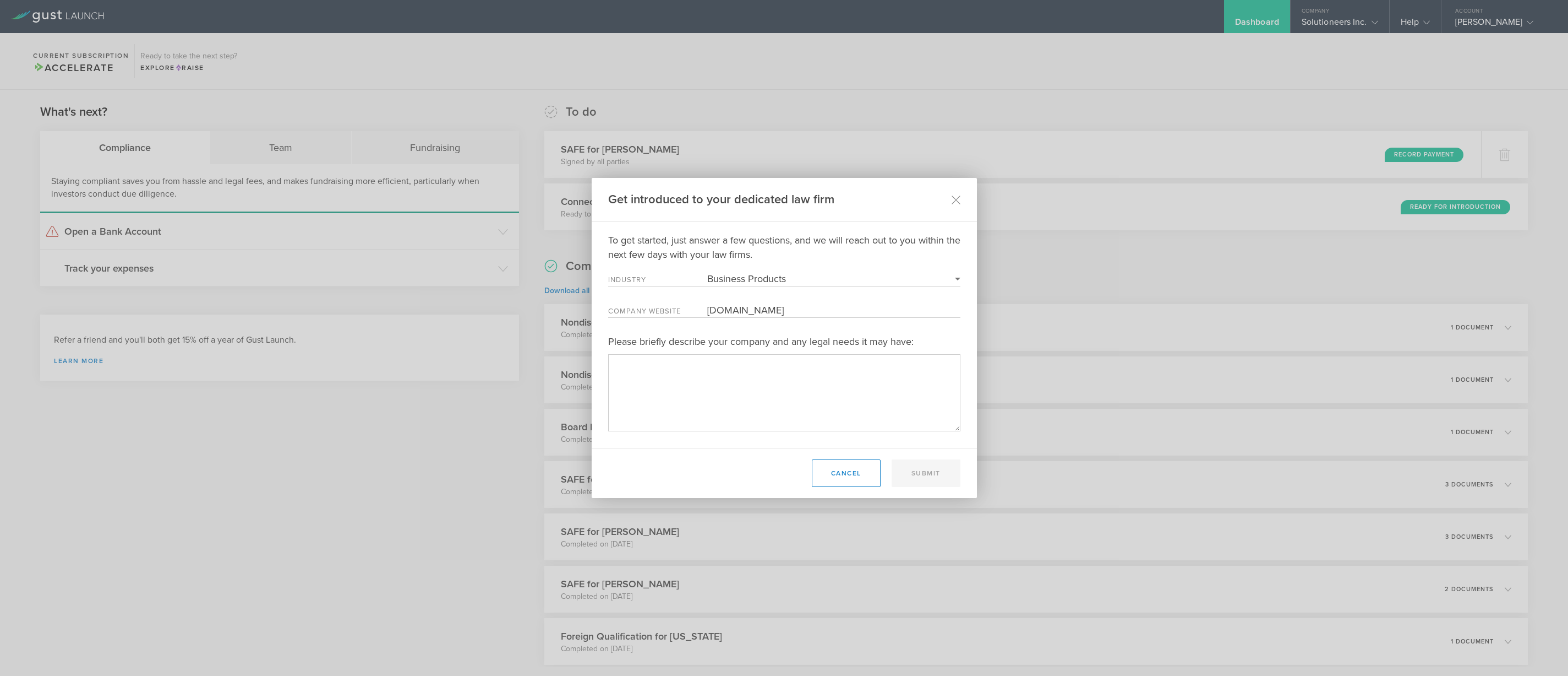
click at [942, 279] on select "Required 3D Printing Administrative Services Adtech Advanced Manufacturing Aero…" at bounding box center [834, 278] width 253 height 14
click at [825, 377] on textarea "Please briefly describe your company and any legal needs it may have:" at bounding box center [784, 392] width 353 height 77
click at [748, 390] on textarea "Please briefly describe your company and any legal needs it may have:" at bounding box center [784, 392] width 353 height 77
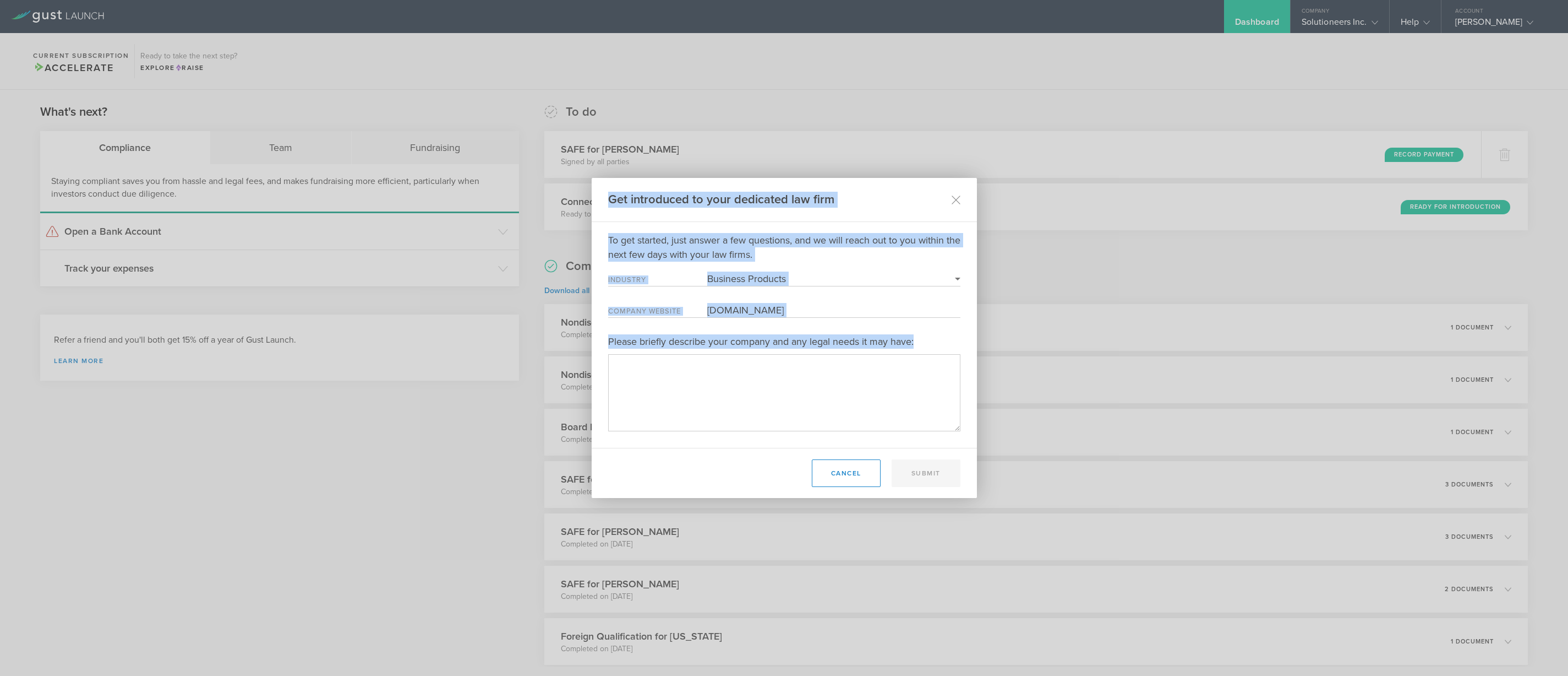
drag, startPoint x: 925, startPoint y: 344, endPoint x: 606, endPoint y: 203, distance: 348.8
click at [606, 203] on div "Get introduced to your dedicated law firm To get started, just answer a few que…" at bounding box center [785, 338] width 386 height 320
copy div "Get introduced to your dedicated law firm To get started, just answer a few que…"
click at [958, 195] on icon at bounding box center [955, 199] width 9 height 9
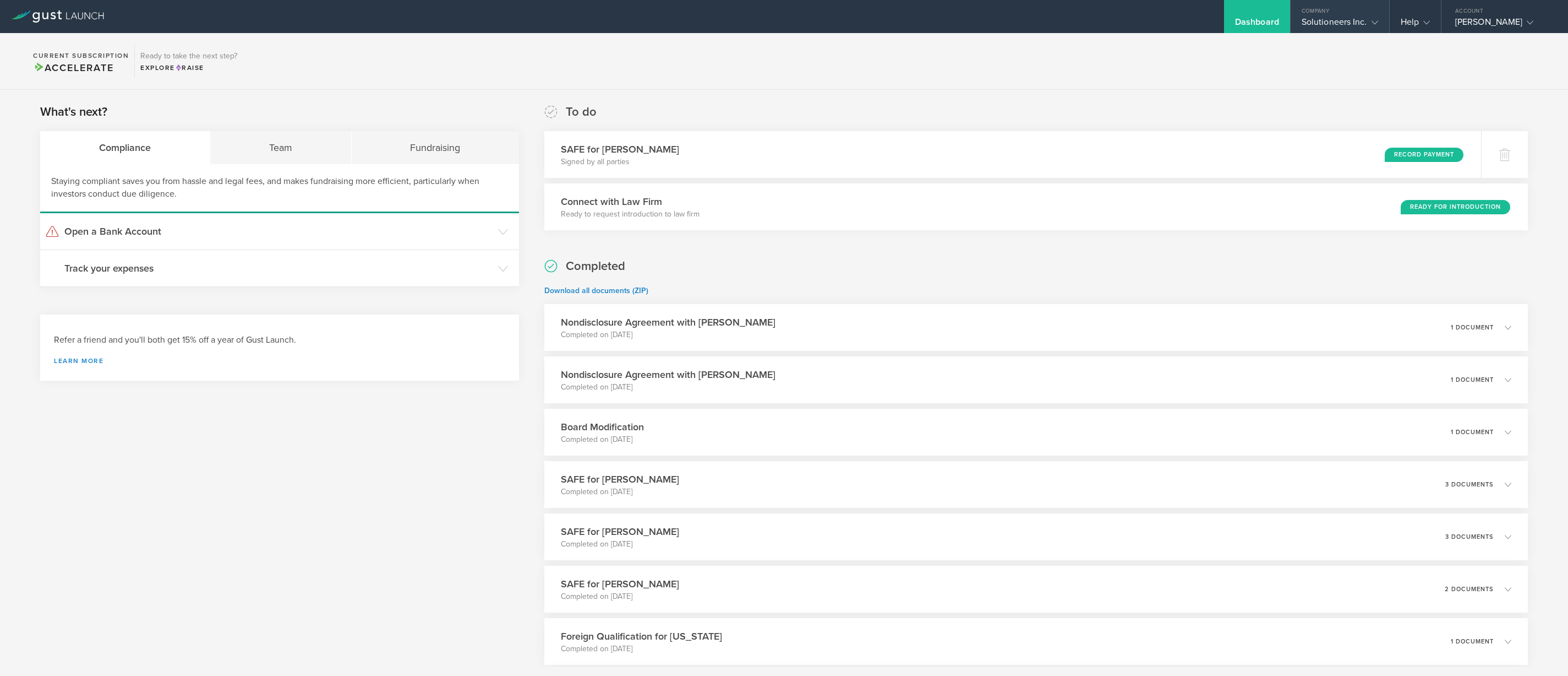
click at [1373, 24] on icon at bounding box center [1374, 22] width 7 height 7
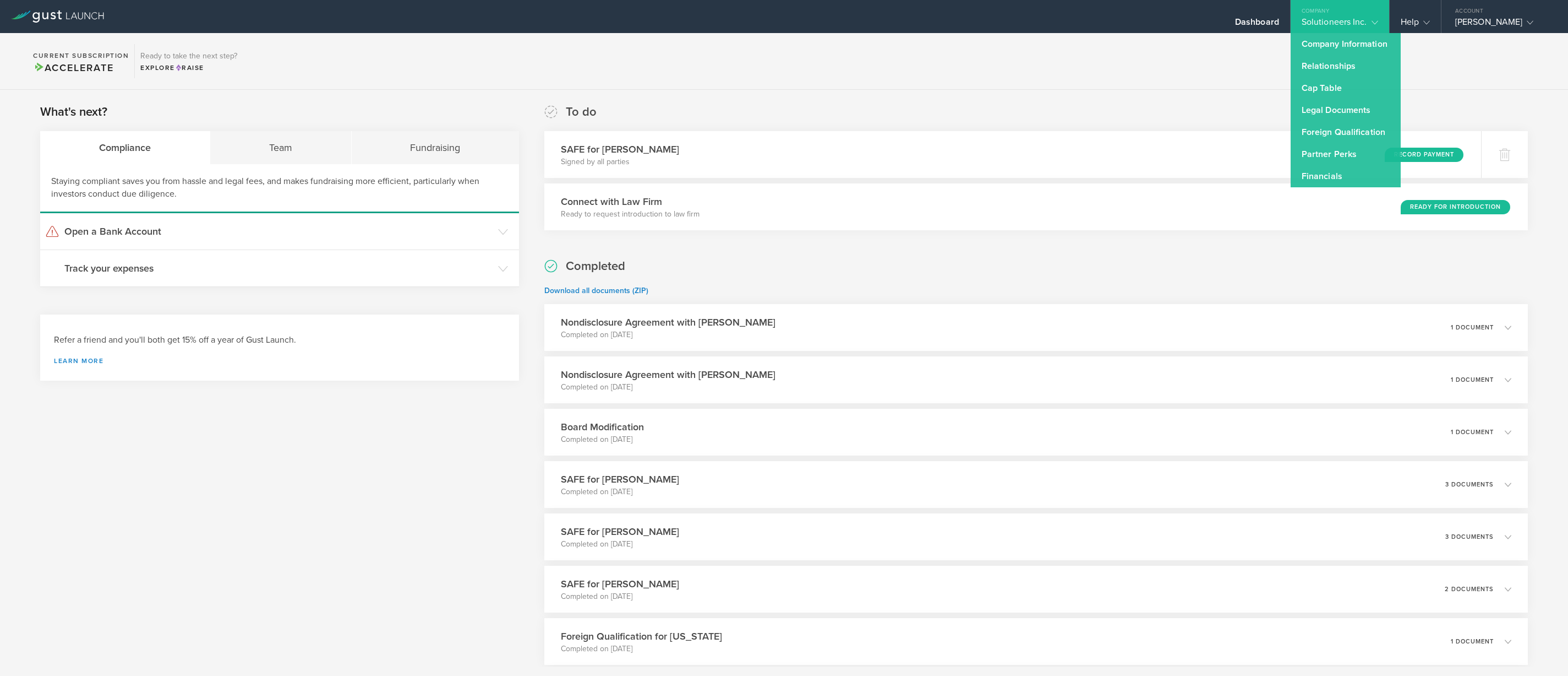
drag, startPoint x: 1463, startPoint y: 93, endPoint x: 1524, endPoint y: 54, distance: 72.4
click at [1464, 93] on div "What's next? Compliance Team Fundraising Staying compliant saves you from hassl…" at bounding box center [784, 646] width 1568 height 1114
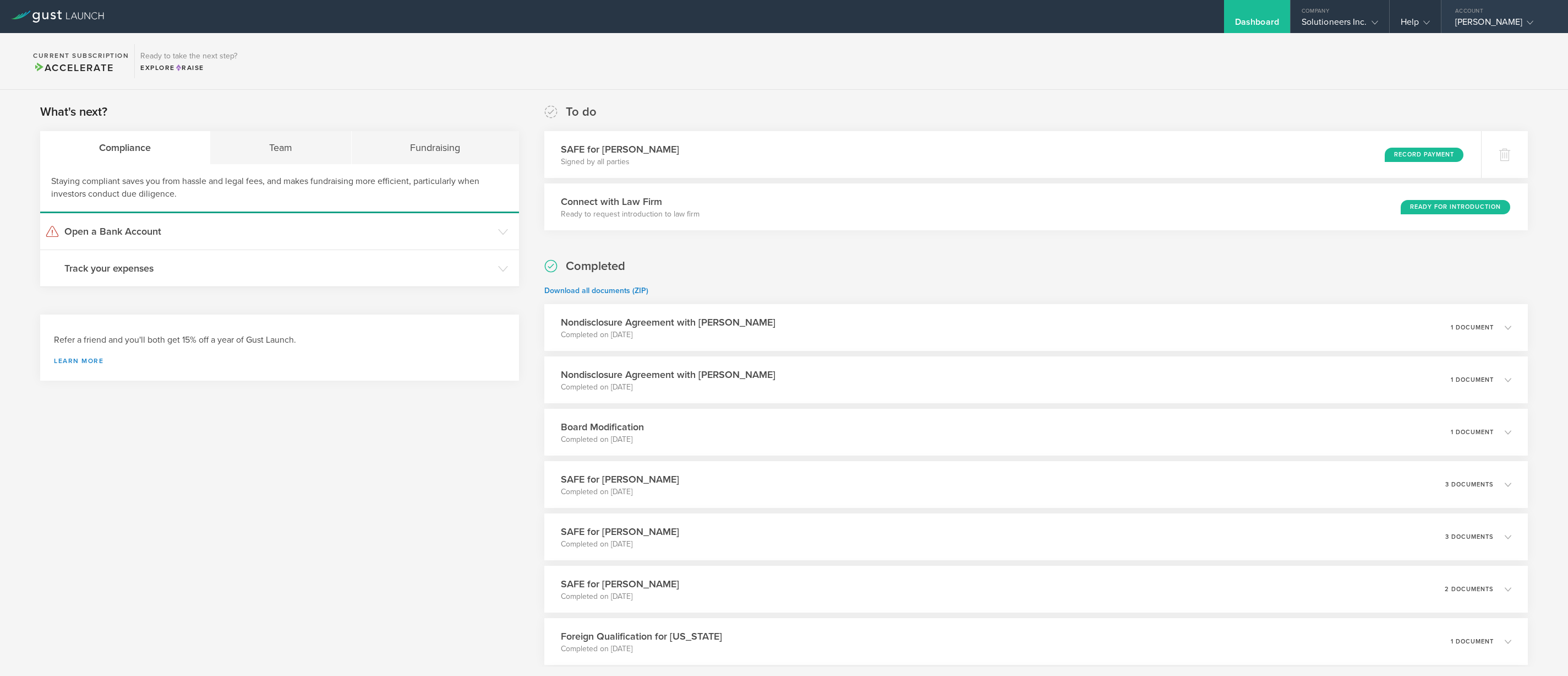
click at [1551, 24] on div "TATJANA SCHUSTER" at bounding box center [1504, 25] width 126 height 17
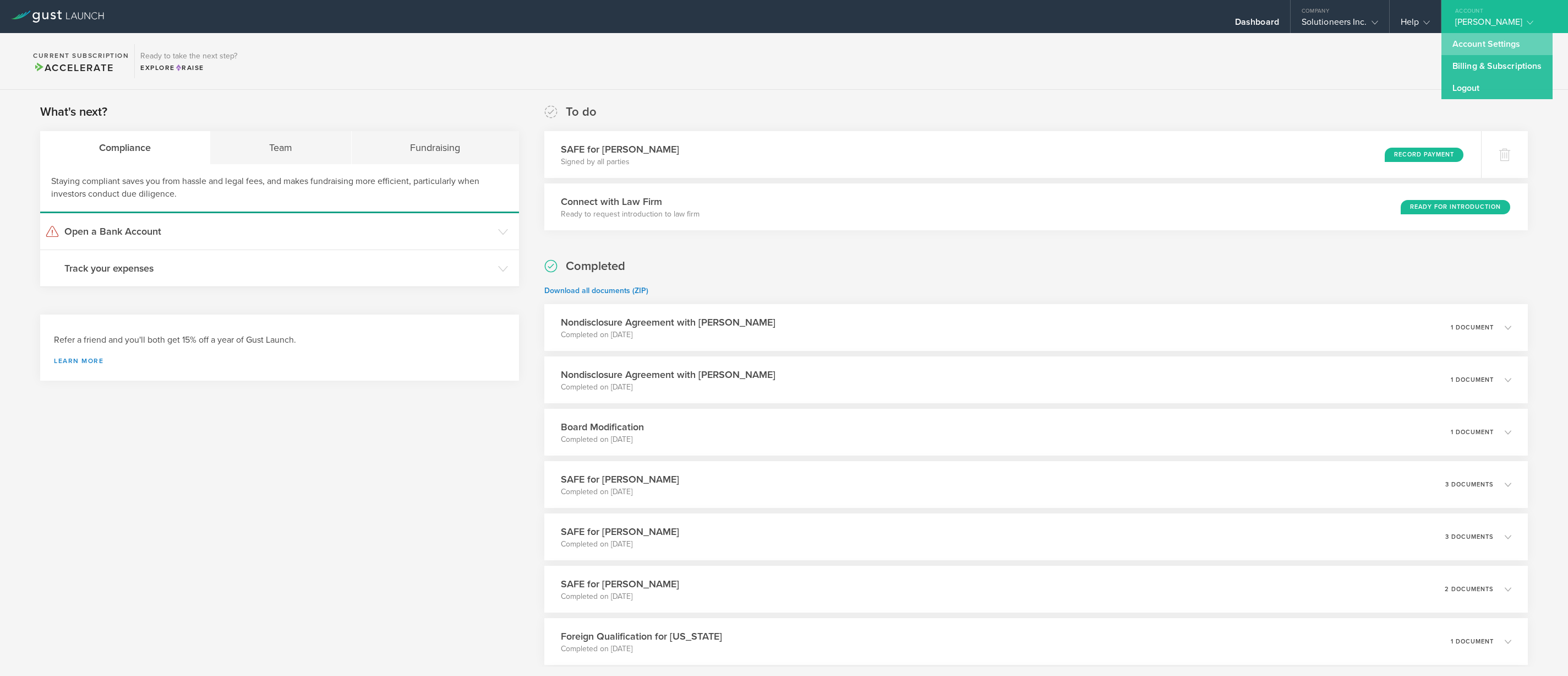
click at [1521, 49] on link "Account Settings" at bounding box center [1497, 44] width 111 height 22
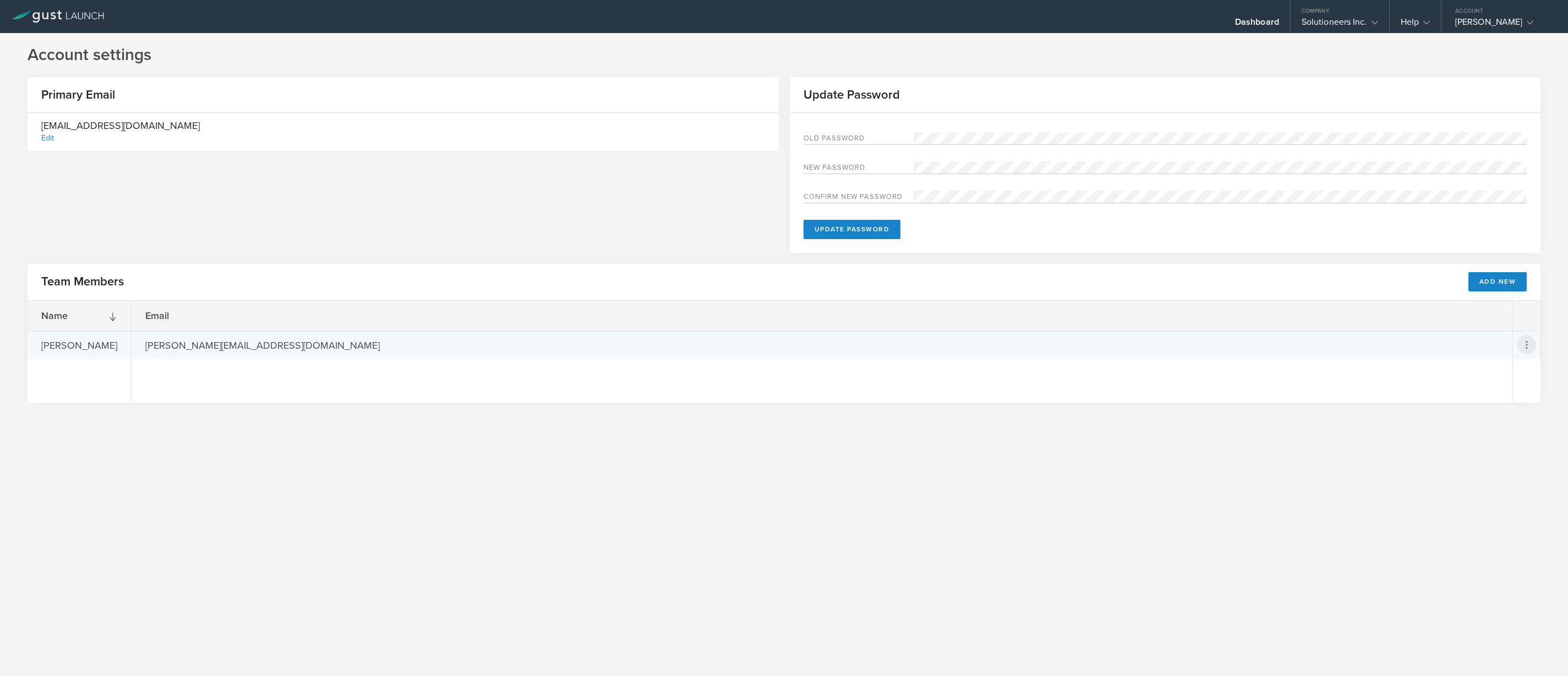
click at [1520, 345] on icon at bounding box center [1526, 344] width 13 height 13
click at [443, 364] on md-backdrop at bounding box center [784, 338] width 1568 height 676
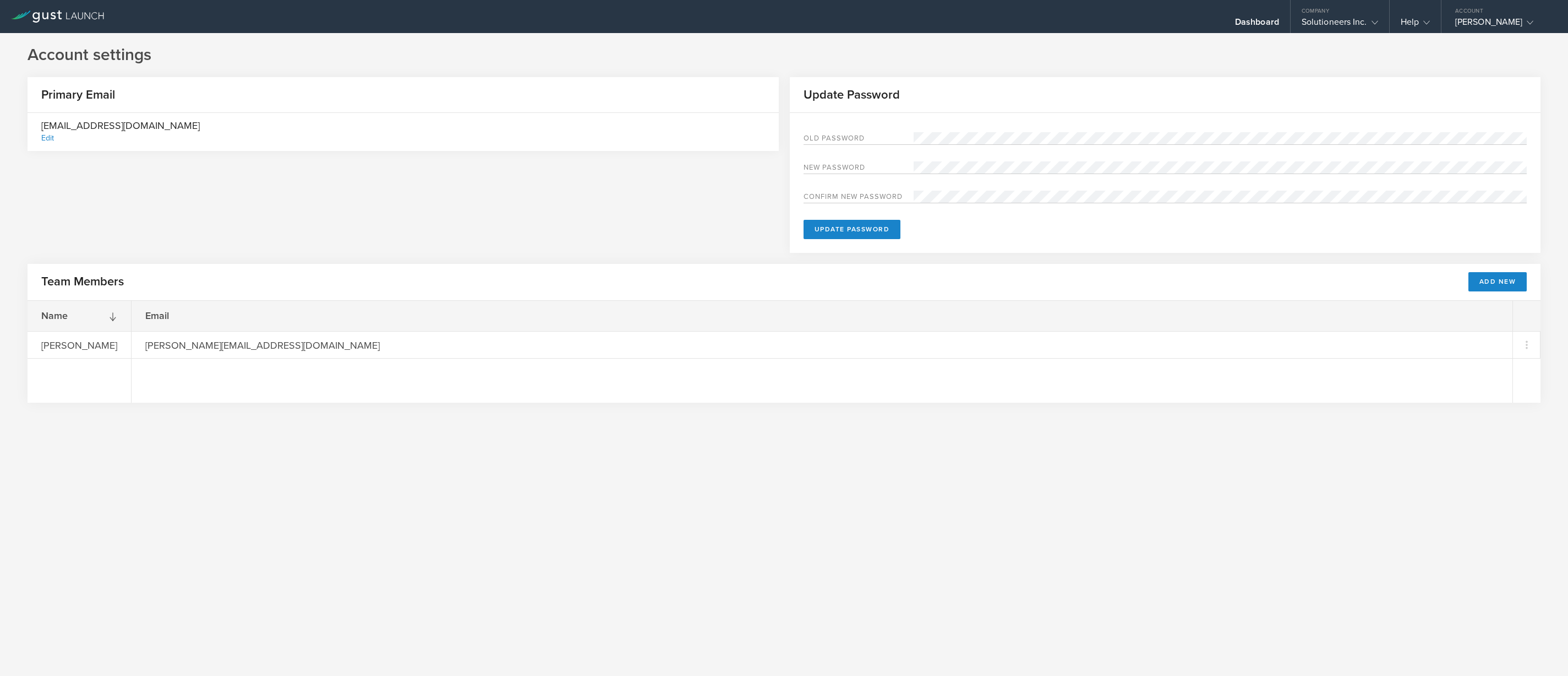
click at [840, 130] on div "Old Password New password Confirm new password Update Password" at bounding box center [1166, 183] width 751 height 140
click at [833, 136] on label "Old Password" at bounding box center [859, 139] width 110 height 9
click at [830, 135] on label "Old Password" at bounding box center [859, 139] width 110 height 9
drag, startPoint x: 817, startPoint y: 135, endPoint x: 807, endPoint y: 135, distance: 10.0
click at [817, 135] on label "Old Password" at bounding box center [859, 139] width 110 height 9
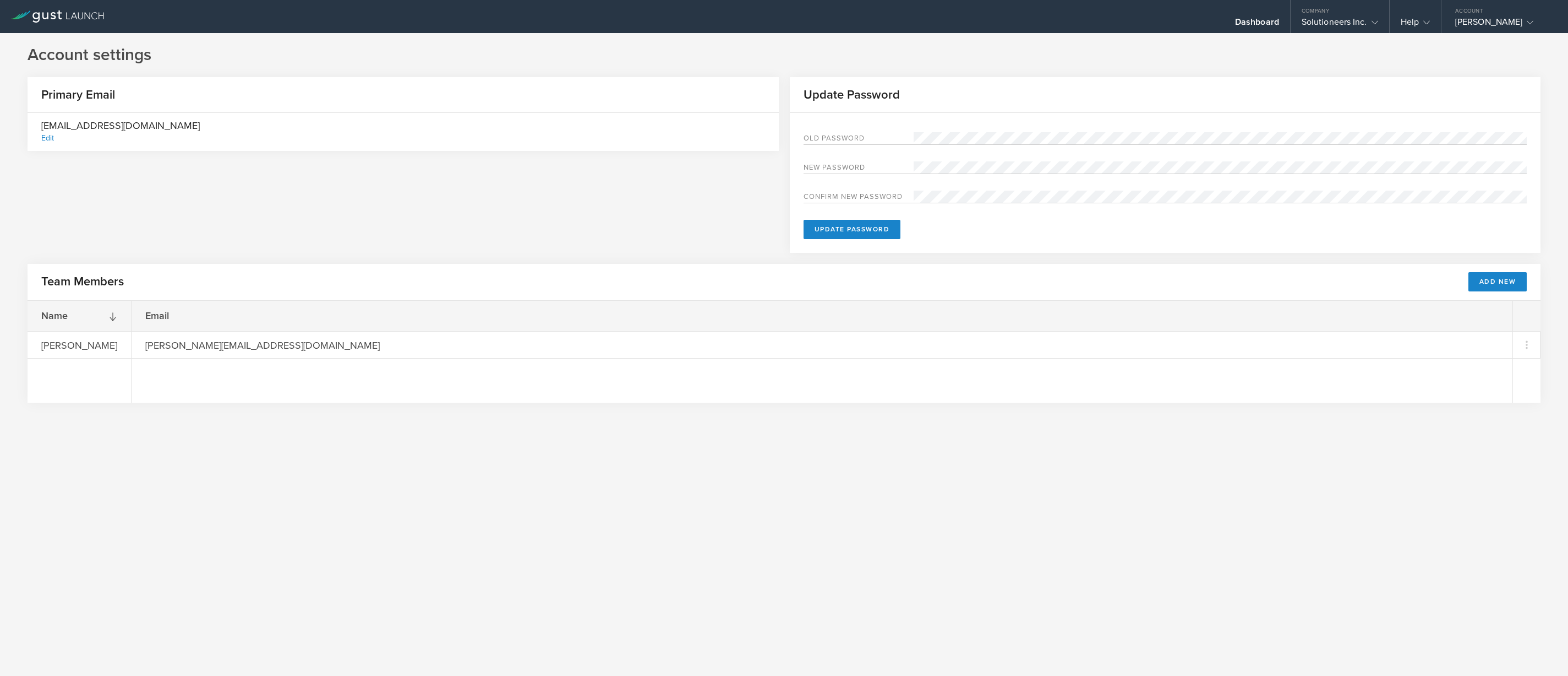
click at [806, 135] on label "Old Password" at bounding box center [859, 139] width 110 height 9
click at [849, 231] on button "Update Password" at bounding box center [853, 229] width 97 height 19
click at [842, 224] on button "Update Password" at bounding box center [853, 229] width 97 height 19
click at [844, 232] on button "Update Password" at bounding box center [853, 229] width 97 height 19
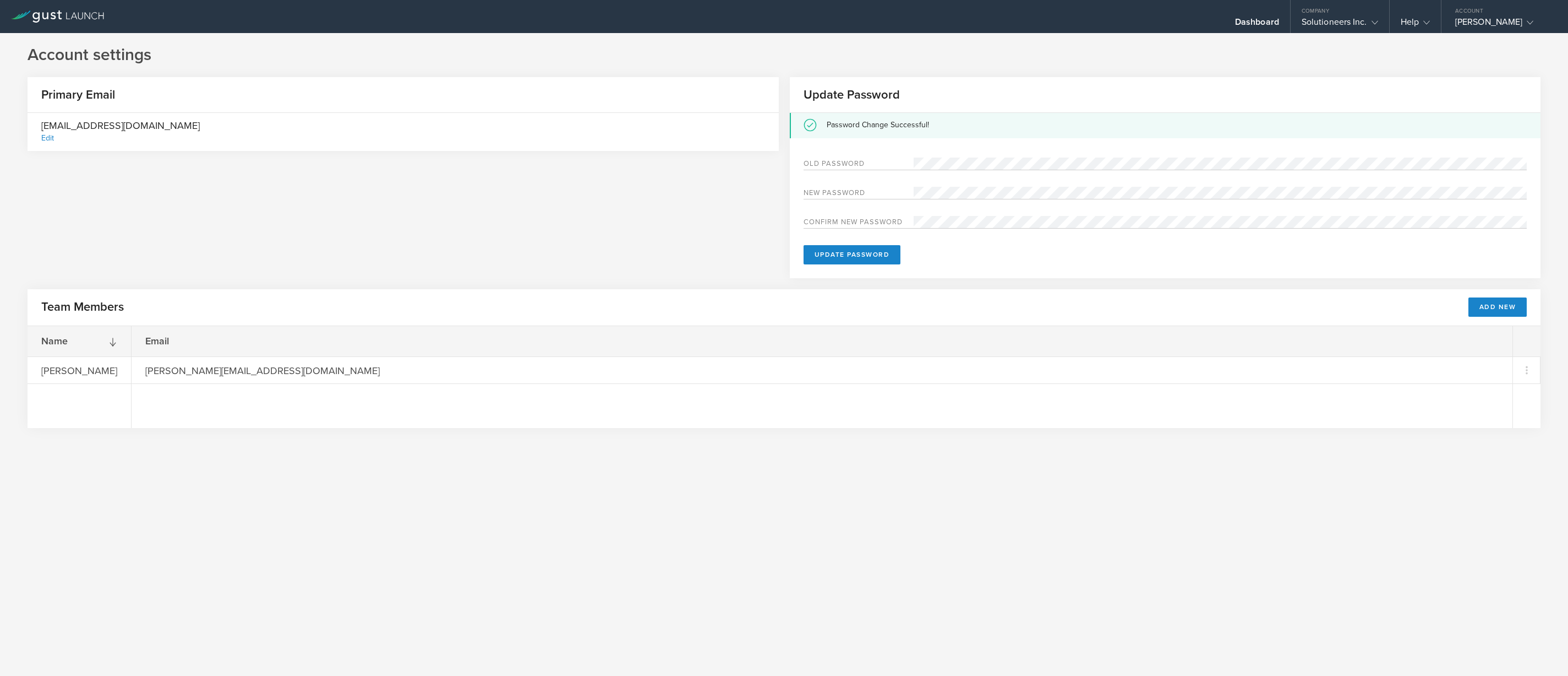
click at [463, 273] on div "Primary Email info@gosolutioneers.com Edit Update Password Password Change Succ…" at bounding box center [784, 183] width 1513 height 212
click at [1352, 21] on div "Solutioneers Inc." at bounding box center [1339, 25] width 77 height 17
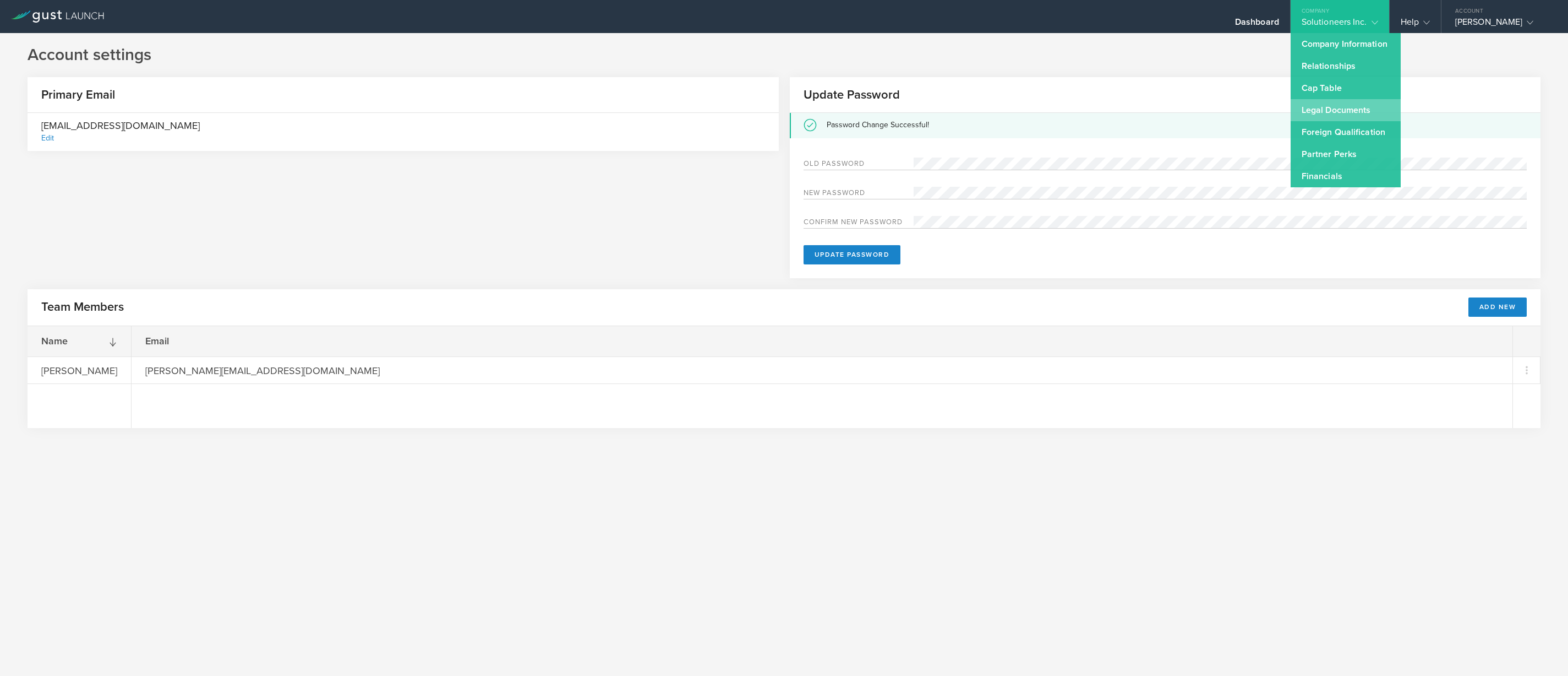
click at [1331, 109] on link "Legal Documents" at bounding box center [1345, 110] width 110 height 22
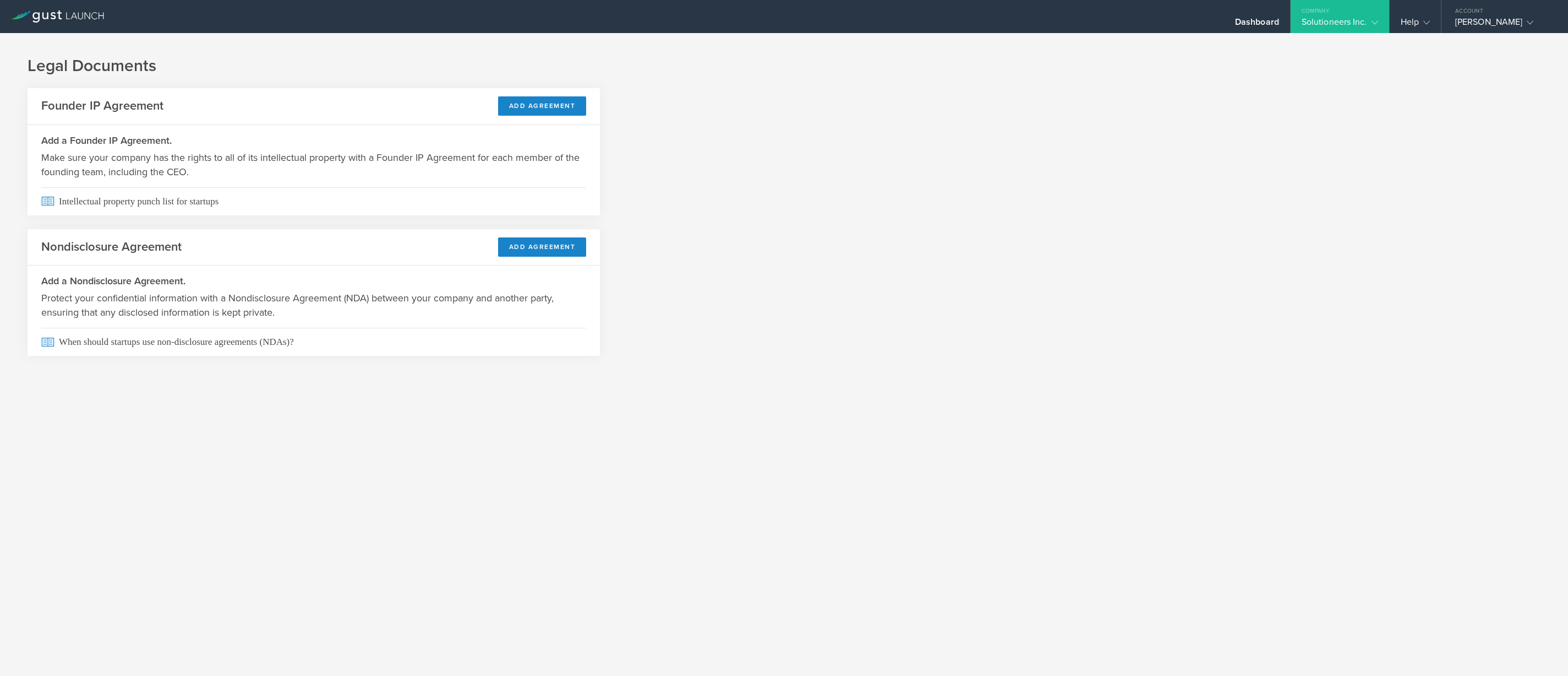
click at [1349, 16] on div "Company" at bounding box center [1339, 8] width 98 height 17
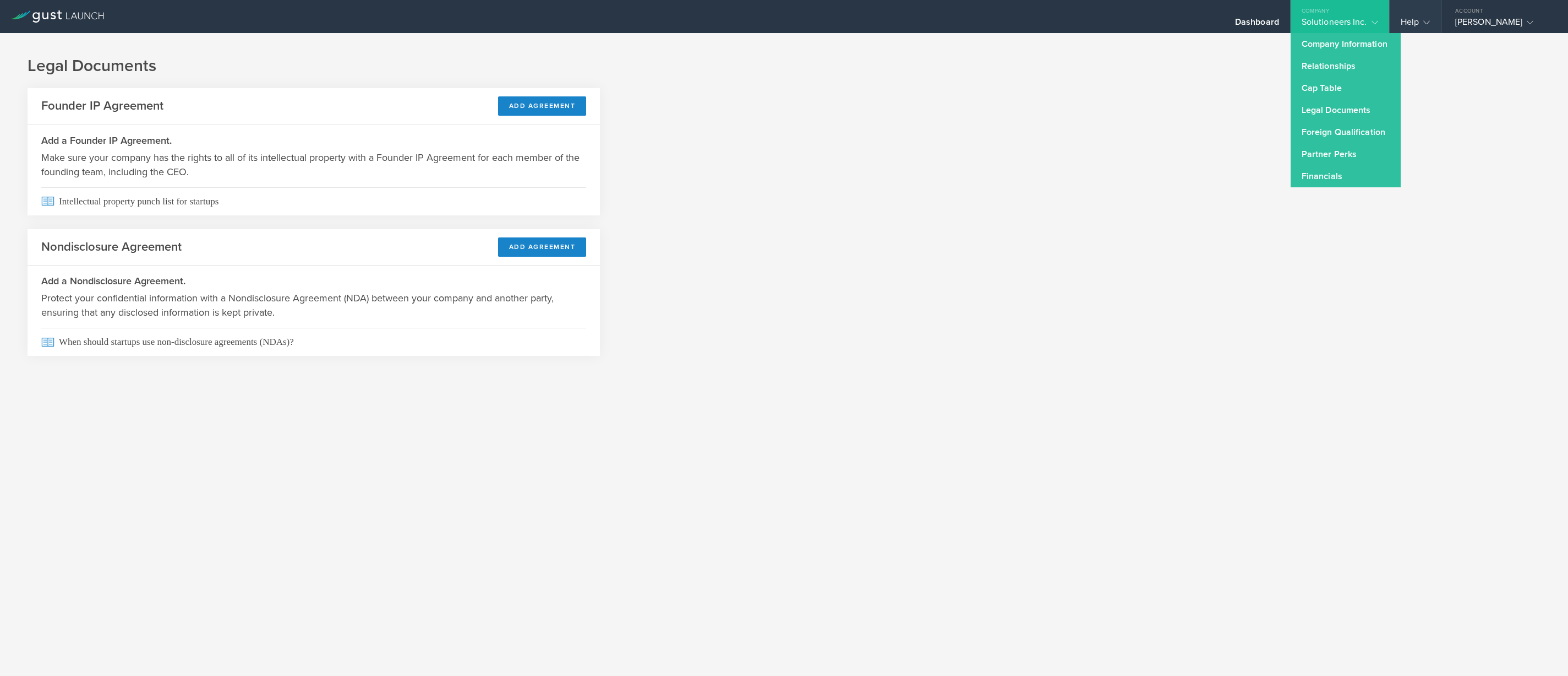
click at [1417, 20] on div "Help" at bounding box center [1415, 25] width 29 height 17
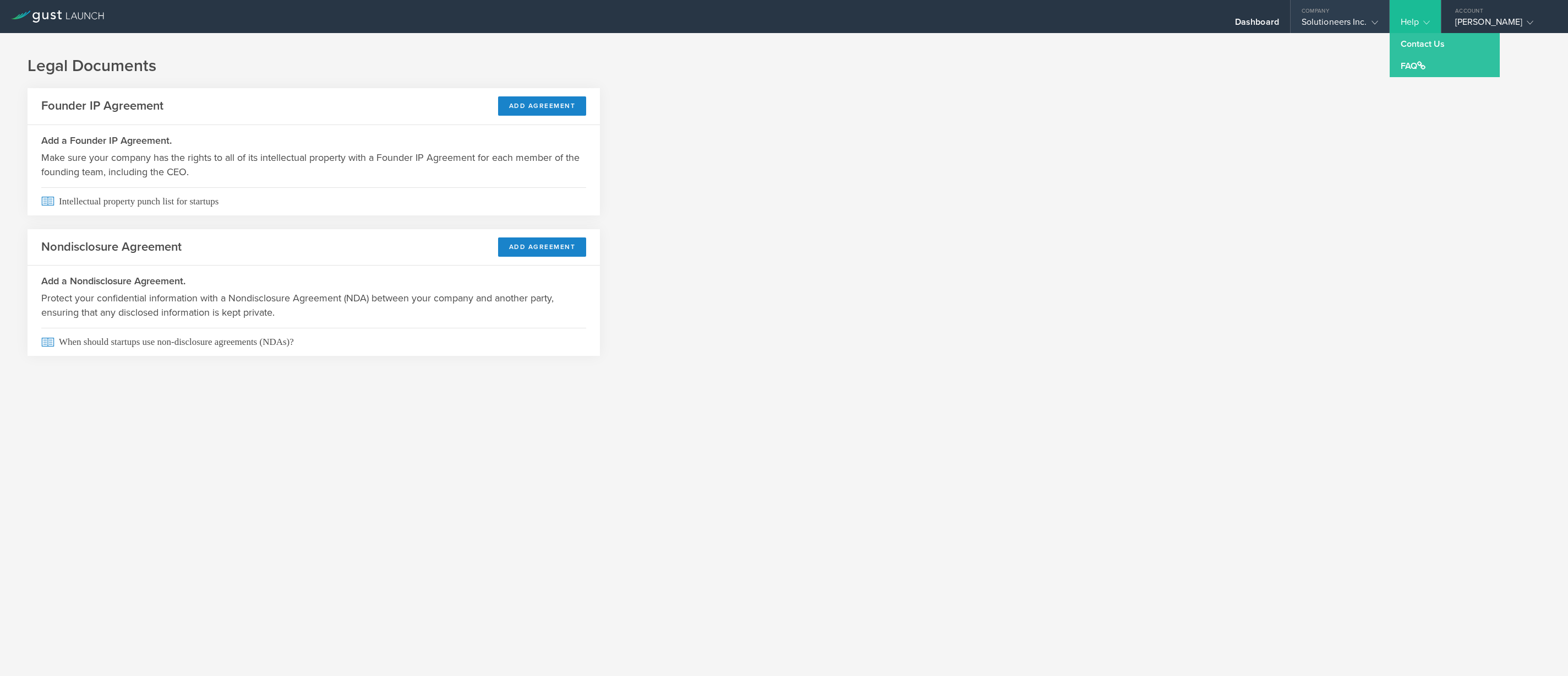
click at [1341, 20] on div "Solutioneers Inc." at bounding box center [1339, 25] width 77 height 17
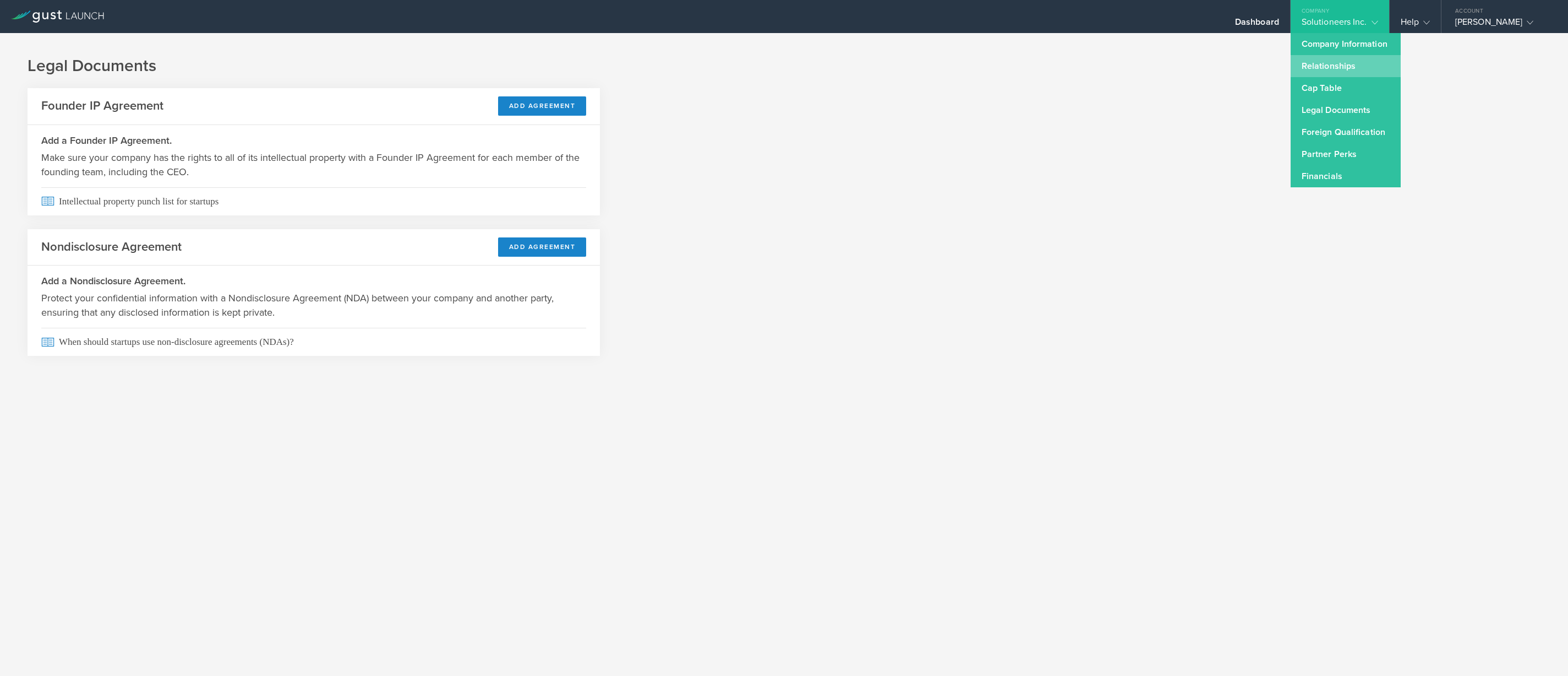
click at [1324, 65] on link "Relationships" at bounding box center [1345, 66] width 110 height 22
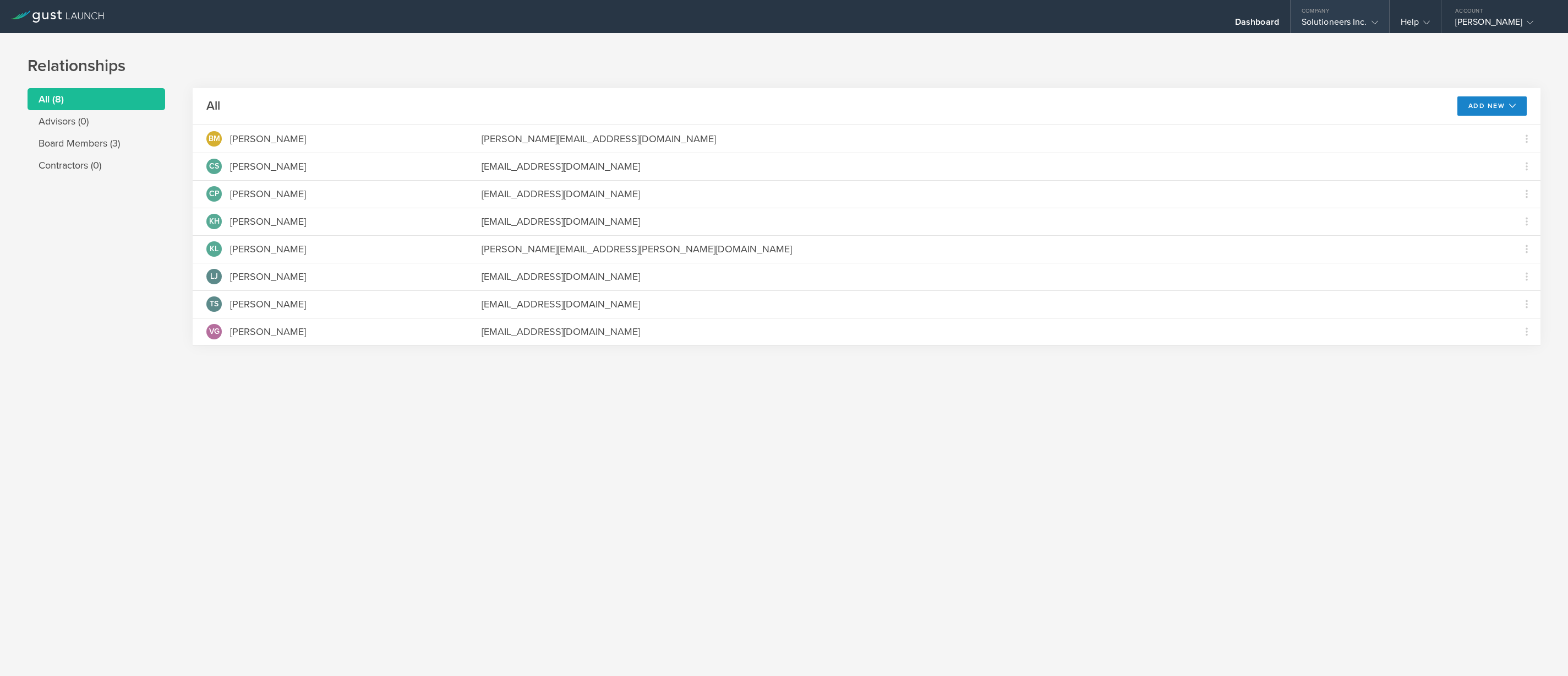
click at [1362, 27] on div "Solutioneers Inc." at bounding box center [1339, 25] width 77 height 17
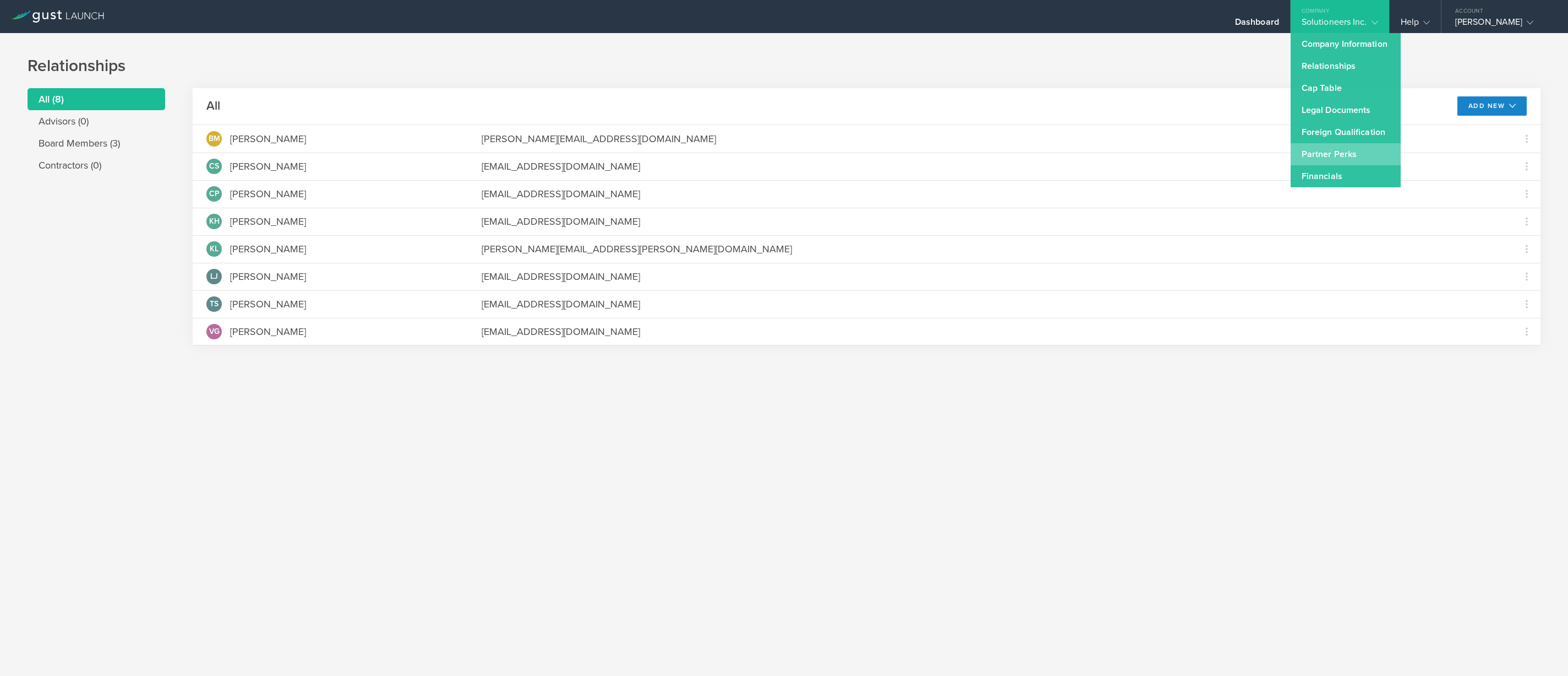
click at [1359, 154] on link "Partner Perks" at bounding box center [1345, 154] width 110 height 22
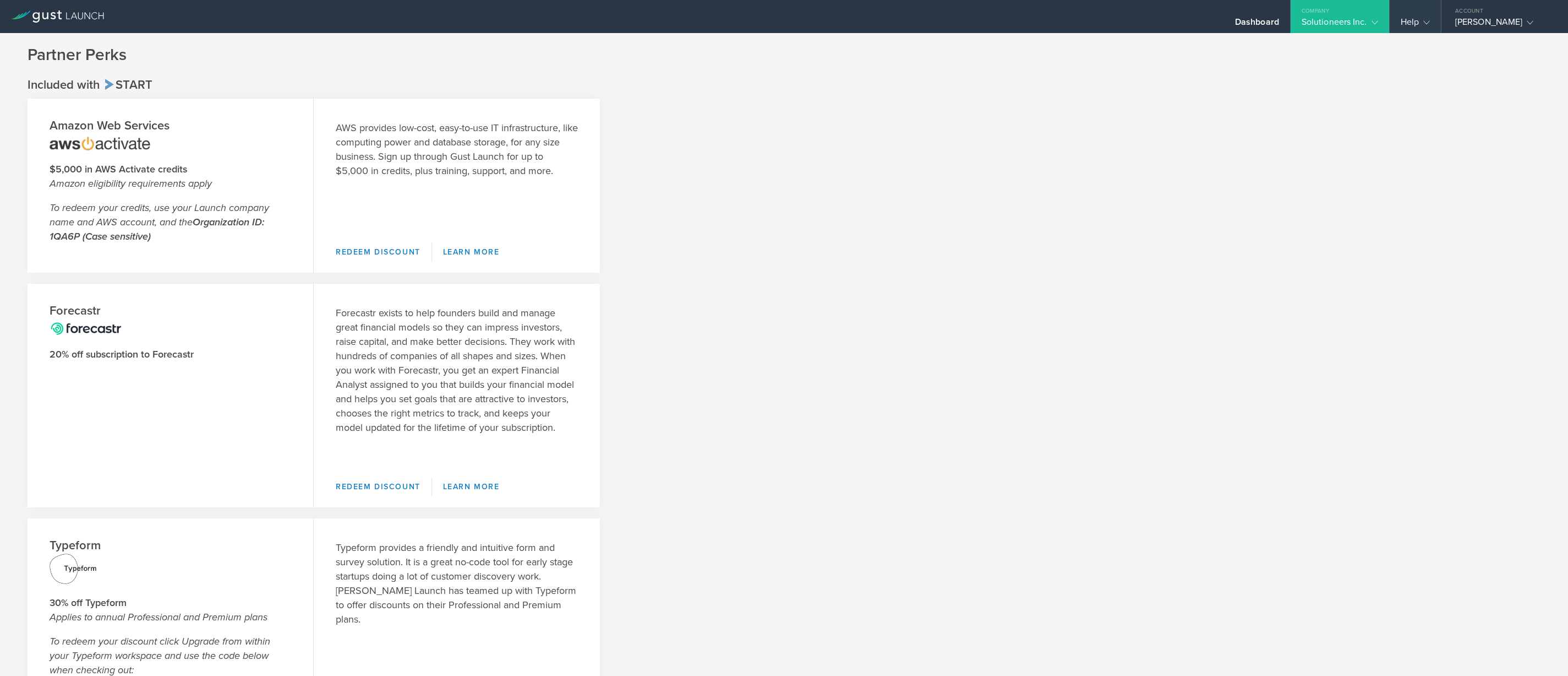
click at [1412, 21] on div "Help" at bounding box center [1415, 25] width 29 height 17
click at [1423, 43] on link "Contact Us" at bounding box center [1445, 44] width 110 height 22
click at [1358, 28] on div "Solutioneers Inc." at bounding box center [1339, 25] width 77 height 17
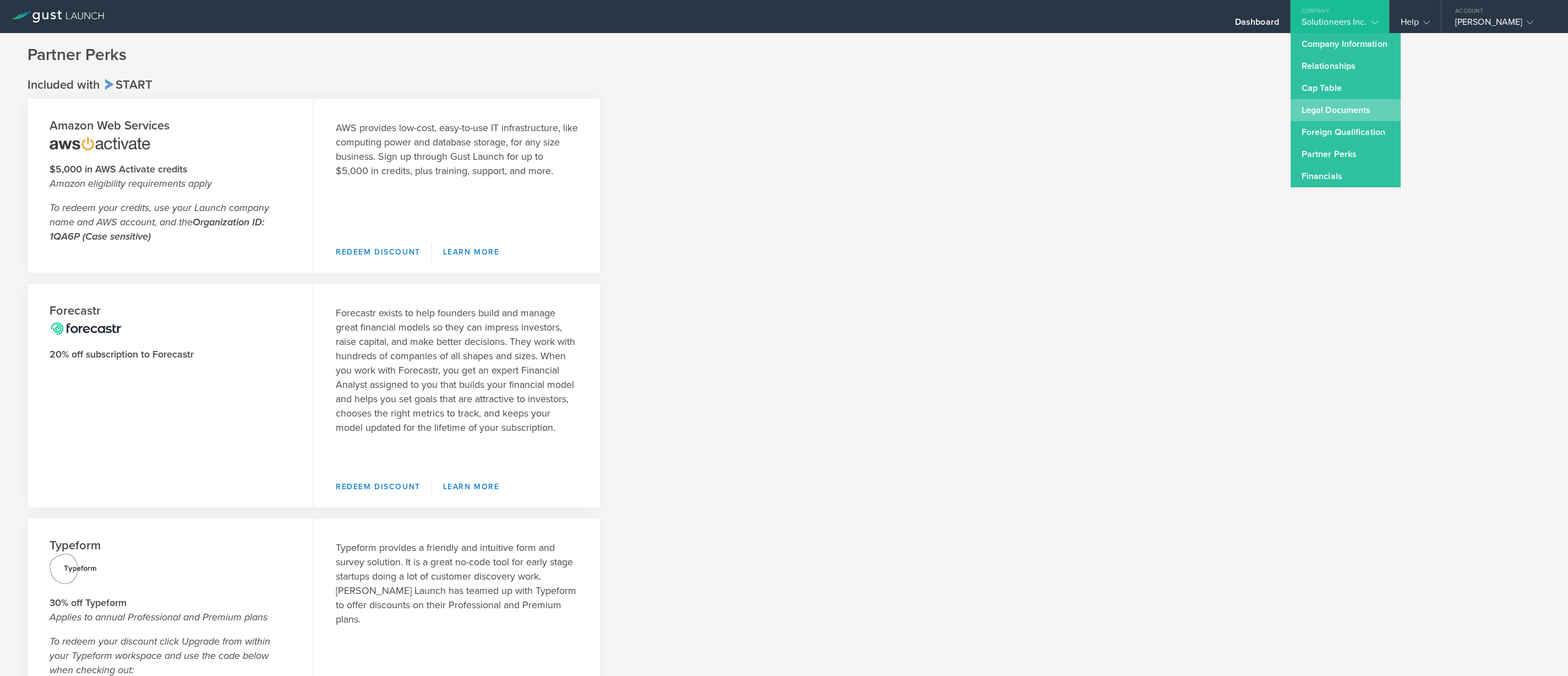
click at [1331, 101] on link "Legal Documents" at bounding box center [1345, 110] width 110 height 22
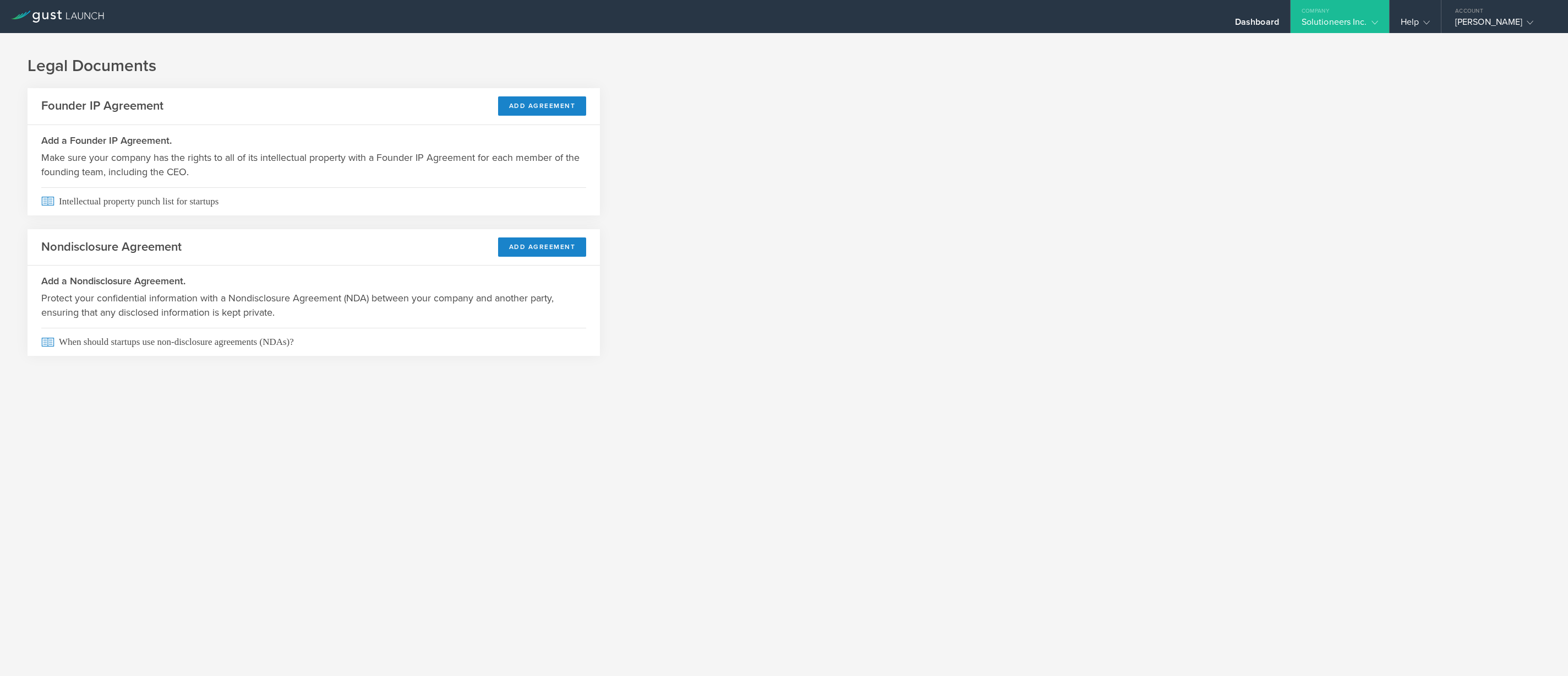
click at [1367, 22] on gust-icon at bounding box center [1372, 22] width 11 height 11
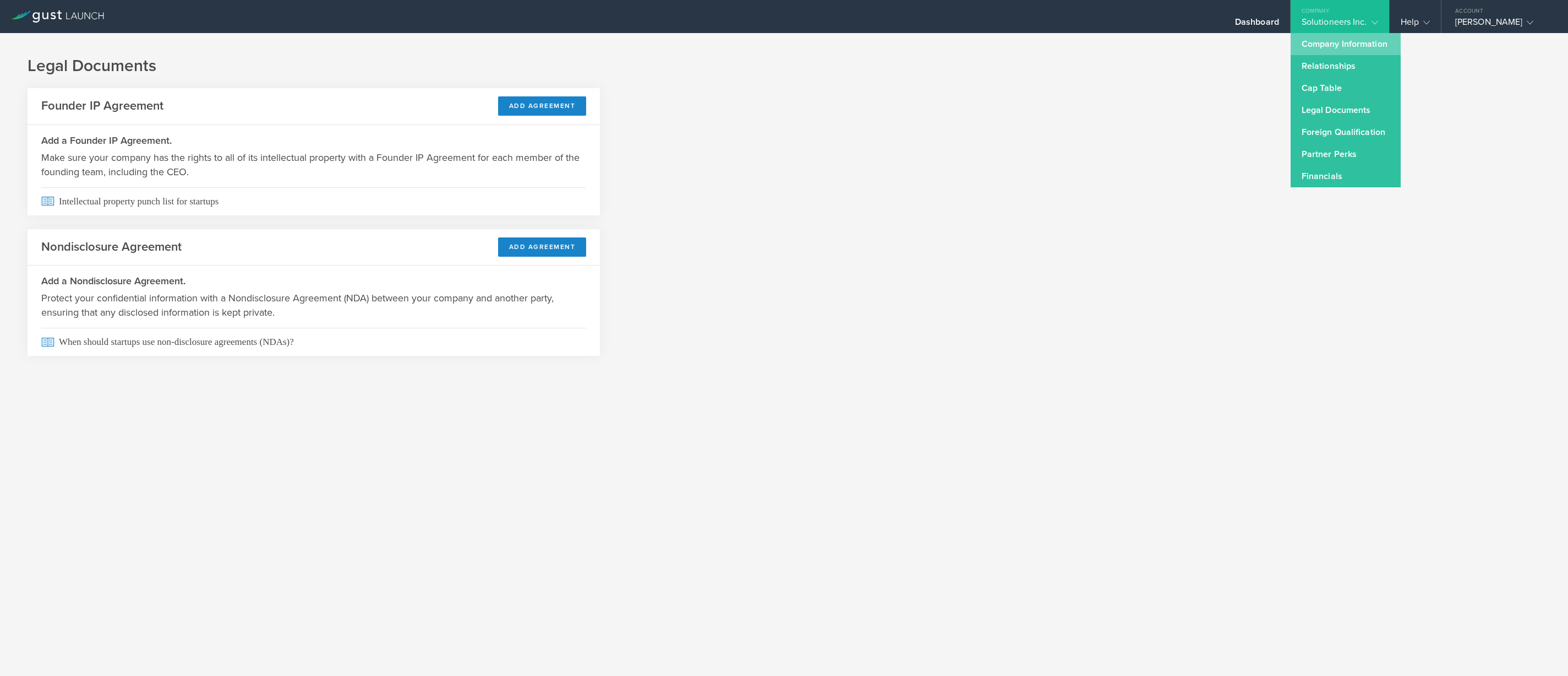
click at [1349, 50] on link "Company Information" at bounding box center [1345, 44] width 110 height 22
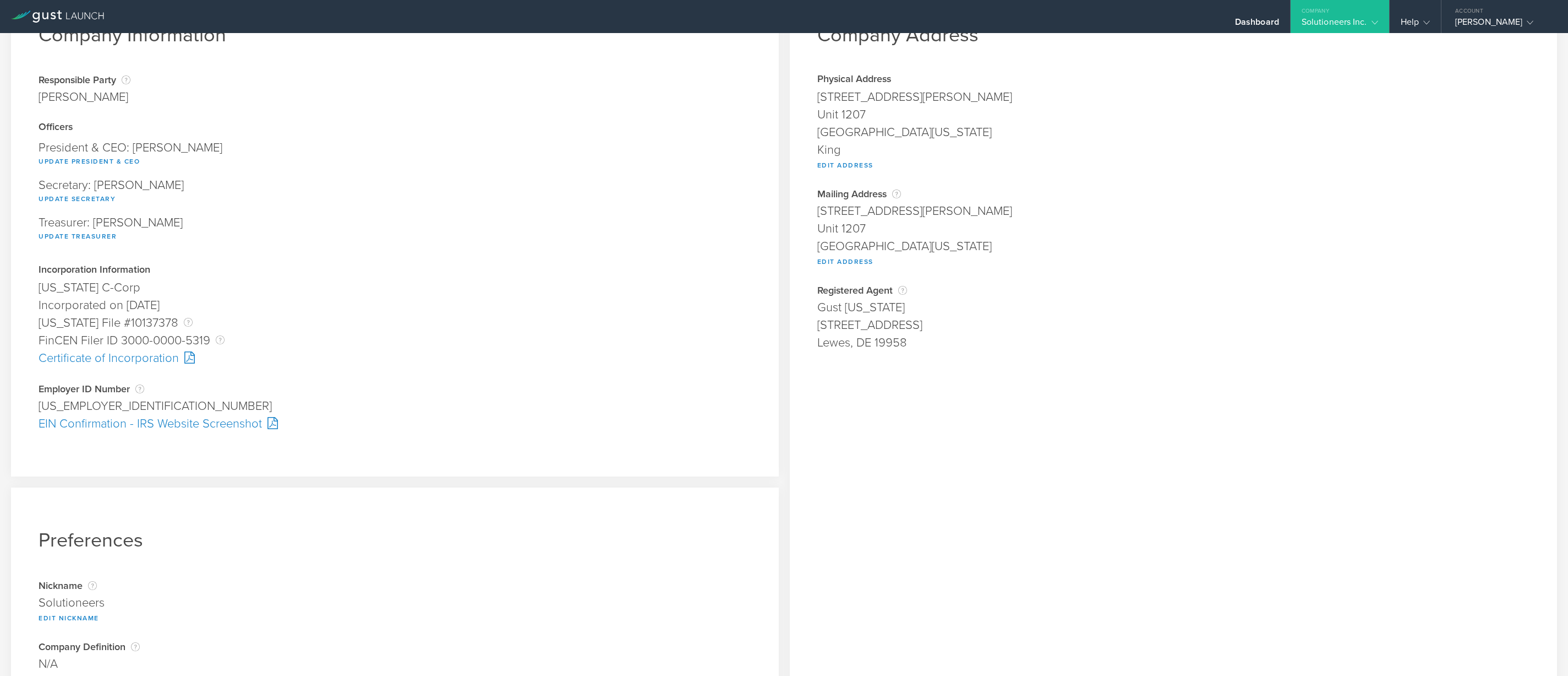
scroll to position [126, 0]
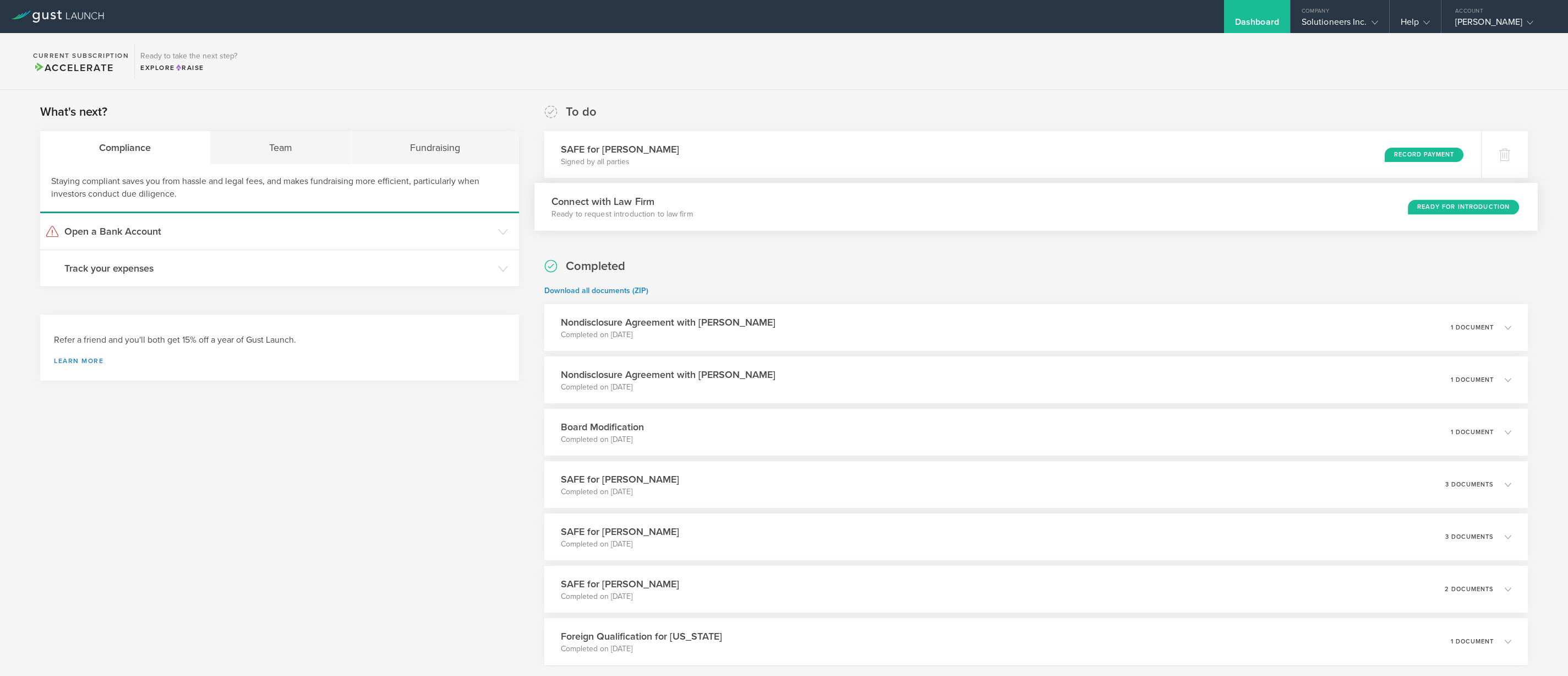
click at [1092, 216] on div "Connect with Law Firm Ready to request introduction to law firm Ready for Intro…" at bounding box center [1035, 207] width 1003 height 48
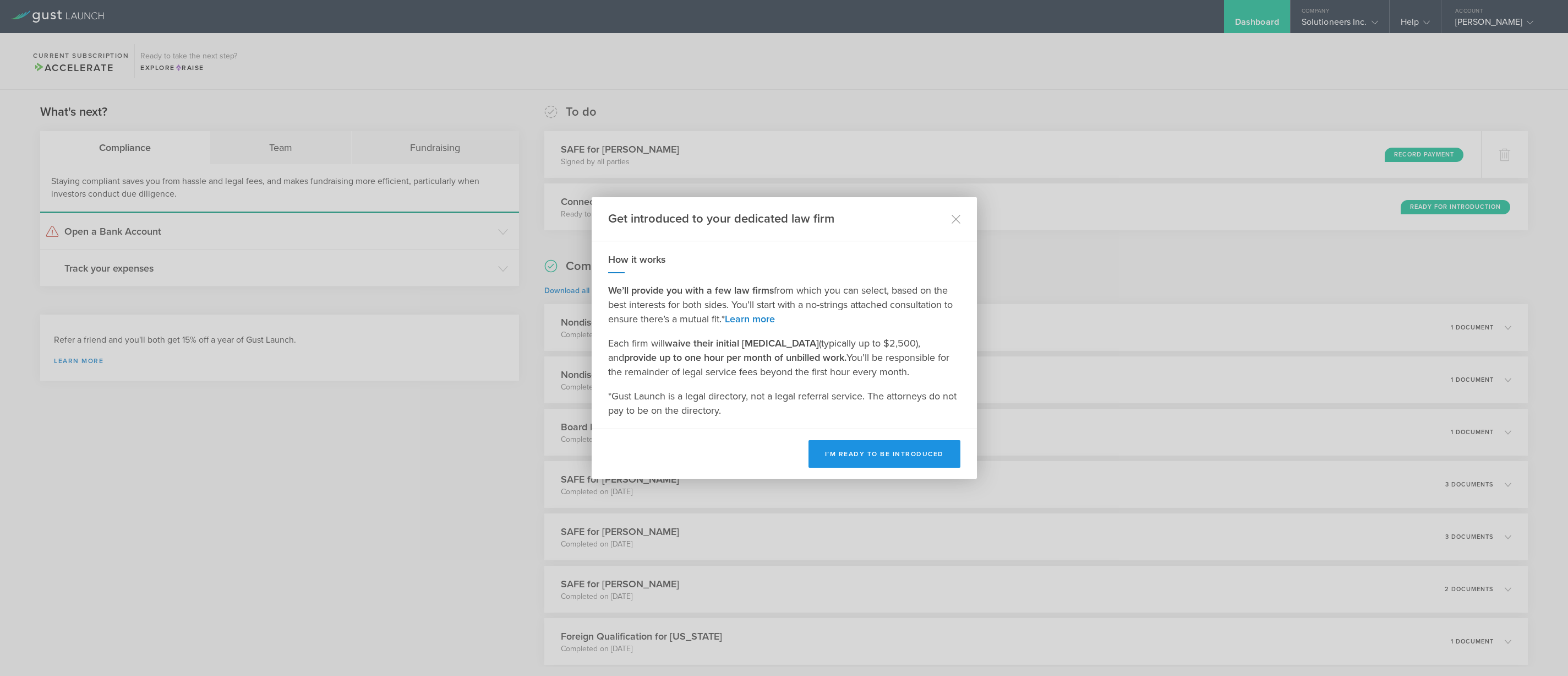
click at [852, 442] on button "I’m ready to be introduced" at bounding box center [884, 454] width 152 height 28
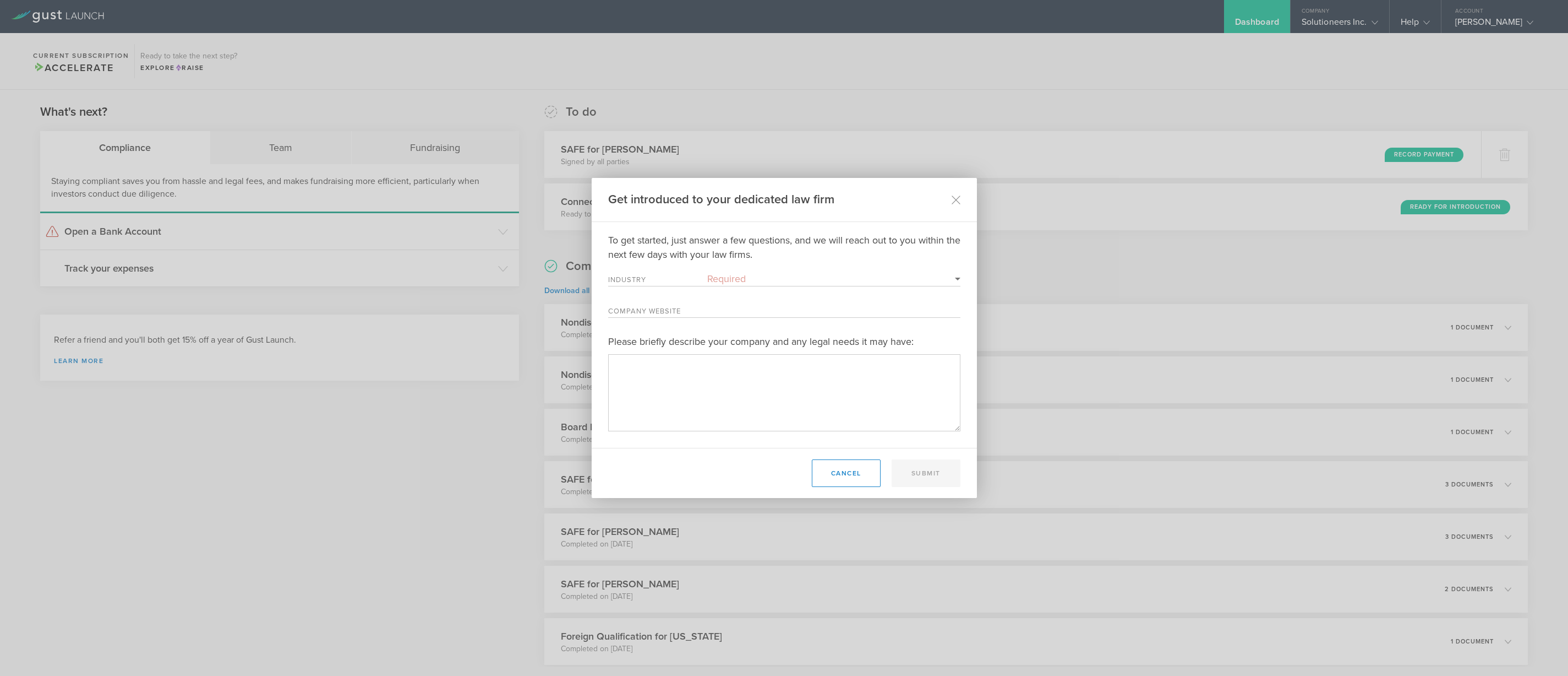
click at [698, 271] on div "Industry Required 3D Printing Administrative Services Adtech Advanced Manufactu…" at bounding box center [784, 278] width 353 height 15
click at [739, 279] on select "Required 3D Printing Administrative Services Adtech Advanced Manufacturing Aero…" at bounding box center [834, 278] width 253 height 14
click at [659, 394] on textarea "Please briefly describe your company and any legal needs it may have:" at bounding box center [784, 392] width 353 height 77
paste textarea "OneMillionAndCounting25!!"
type textarea "OneMillionAndCounting25!!"
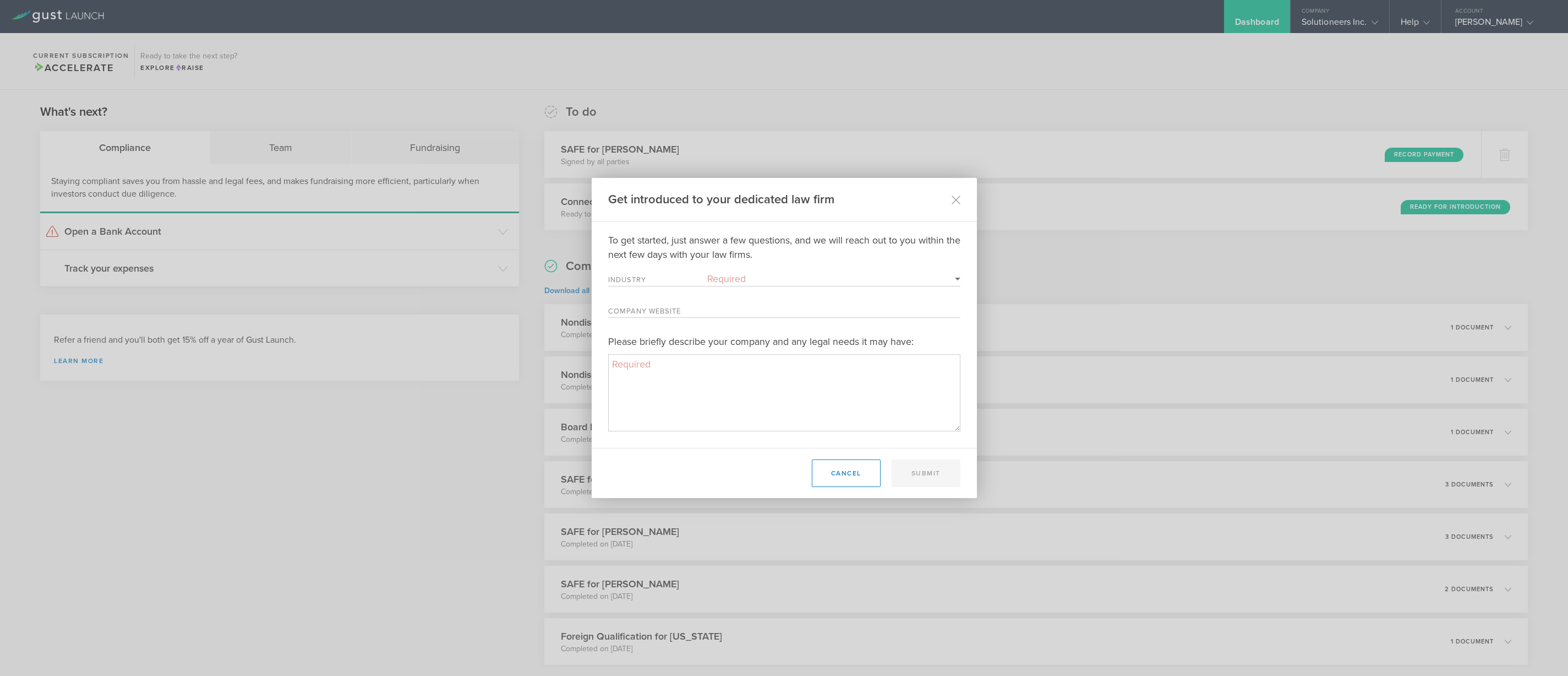
paste textarea "Solutioneers Inc. is a Delaware C-Corp based in Seattle focused on building int…"
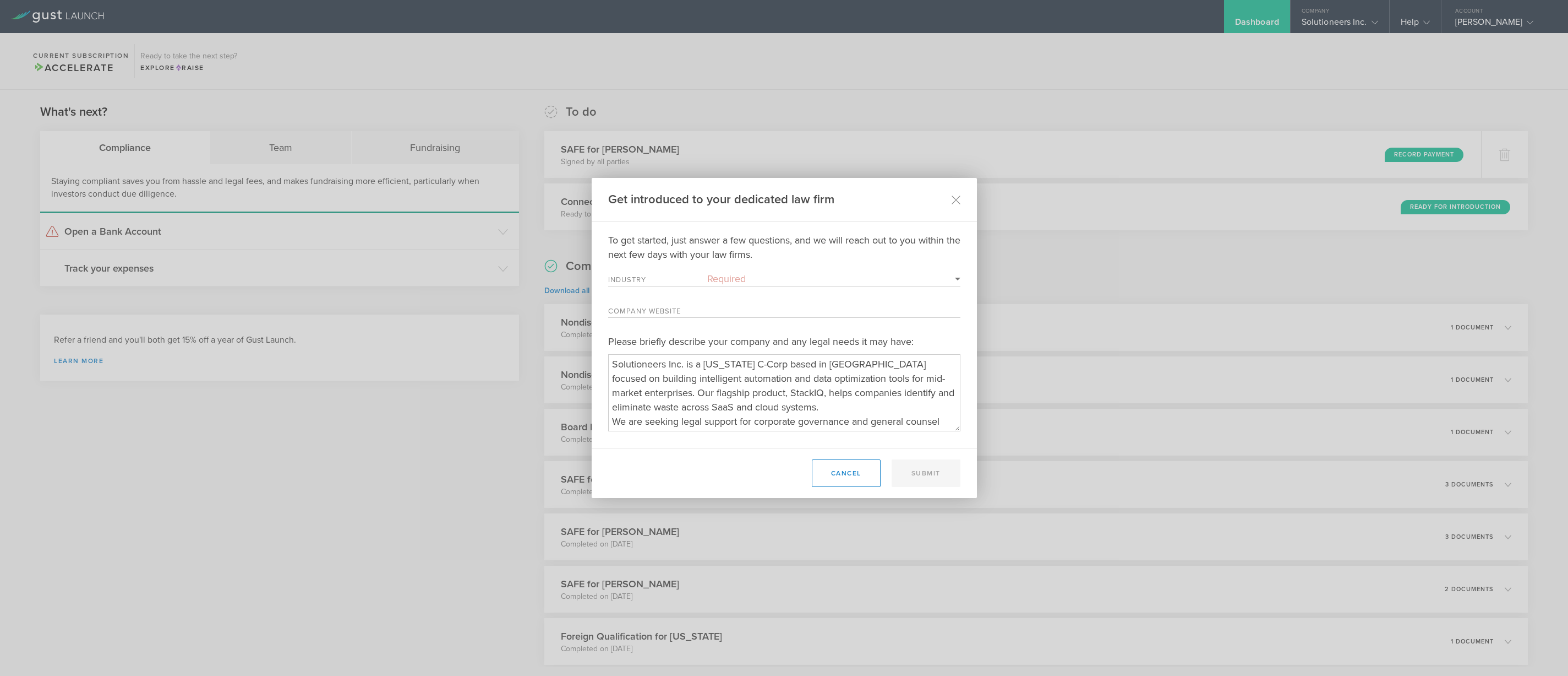
scroll to position [40, 0]
click at [767, 382] on textarea "Please briefly describe your company and any legal needs it may have:" at bounding box center [784, 392] width 353 height 77
click at [706, 399] on textarea "Please briefly describe your company and any legal needs it may have:" at bounding box center [784, 392] width 353 height 77
click at [667, 394] on textarea "Please briefly describe your company and any legal needs it may have:" at bounding box center [784, 392] width 353 height 77
click at [761, 397] on textarea "Please briefly describe your company and any legal needs it may have:" at bounding box center [784, 392] width 353 height 77
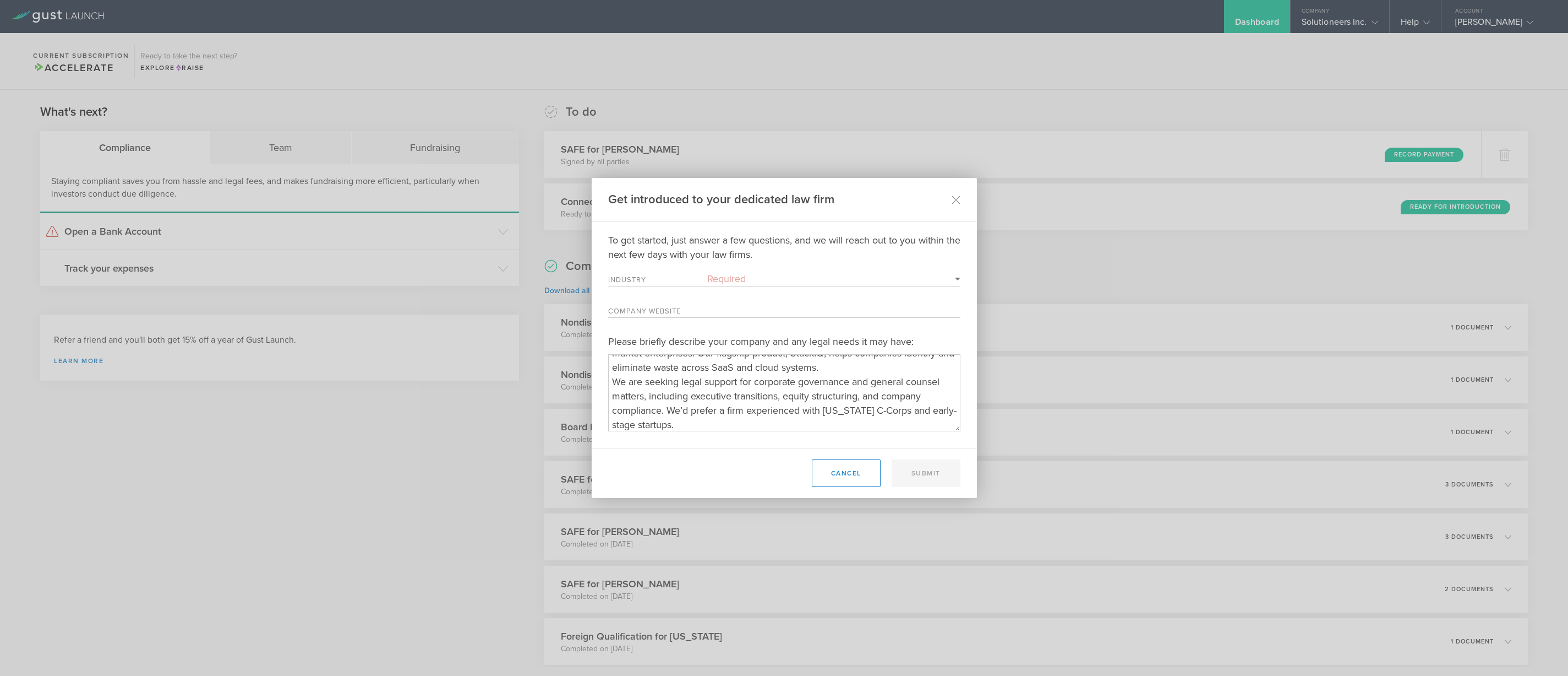
click at [761, 397] on textarea "Please briefly describe your company and any legal needs it may have:" at bounding box center [784, 392] width 353 height 77
type textarea "Solutioneers Inc. is a Delaware C-Corp based in Seattle focused on building int…"
click at [686, 299] on div "To get started, just answer a few questions, and we will reach out to you withi…" at bounding box center [784, 331] width 353 height 198
click at [650, 313] on label "Company Website" at bounding box center [658, 312] width 99 height 9
click at [707, 313] on input "Company Website" at bounding box center [834, 310] width 253 height 14
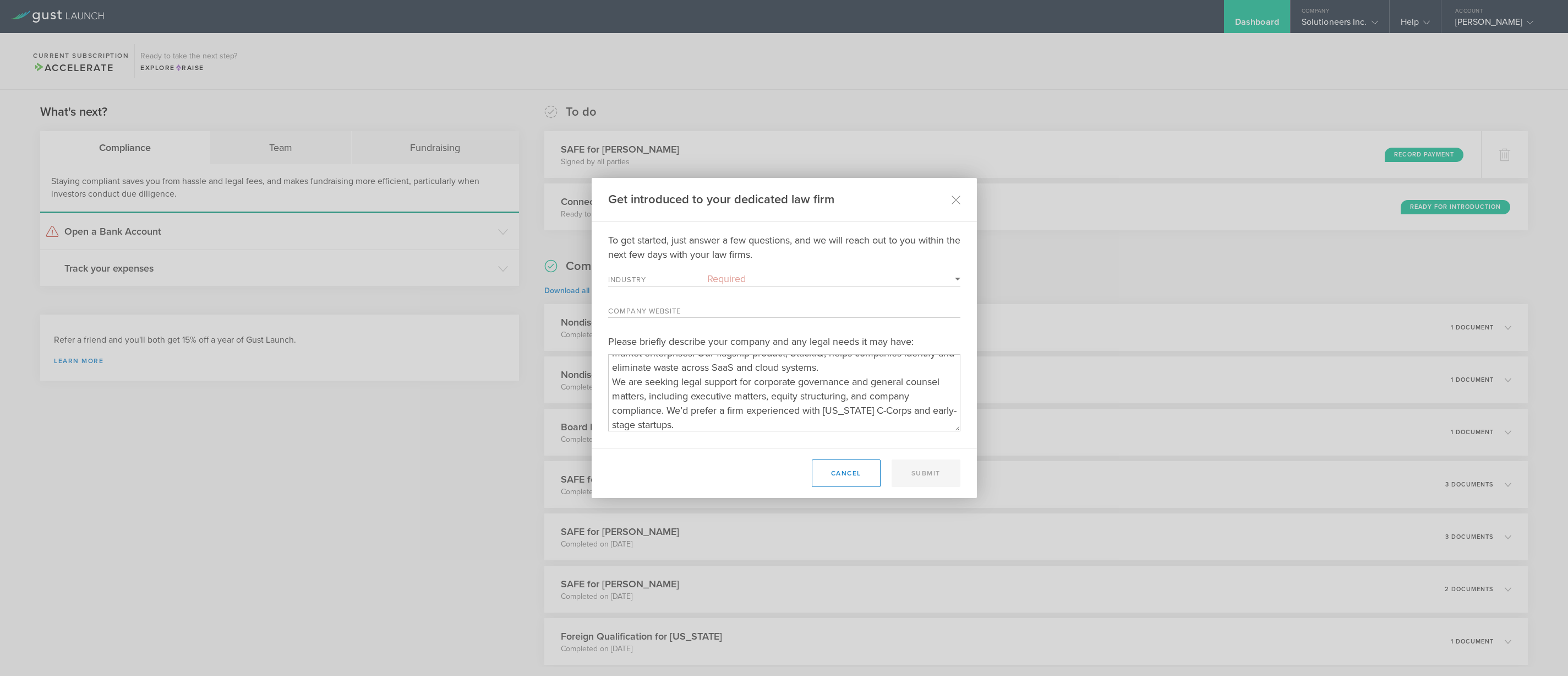
click at [745, 282] on select "Required 3D Printing Administrative Services Adtech Advanced Manufacturing Aero…" at bounding box center [834, 278] width 253 height 14
select select "big_data"
click at [707, 271] on select "Required 3D Printing Administrative Services Adtech Advanced Manufacturing Aero…" at bounding box center [834, 278] width 253 height 14
click at [682, 307] on div "Company Website" at bounding box center [784, 310] width 353 height 15
click at [656, 305] on div "Company Website" at bounding box center [784, 310] width 353 height 15
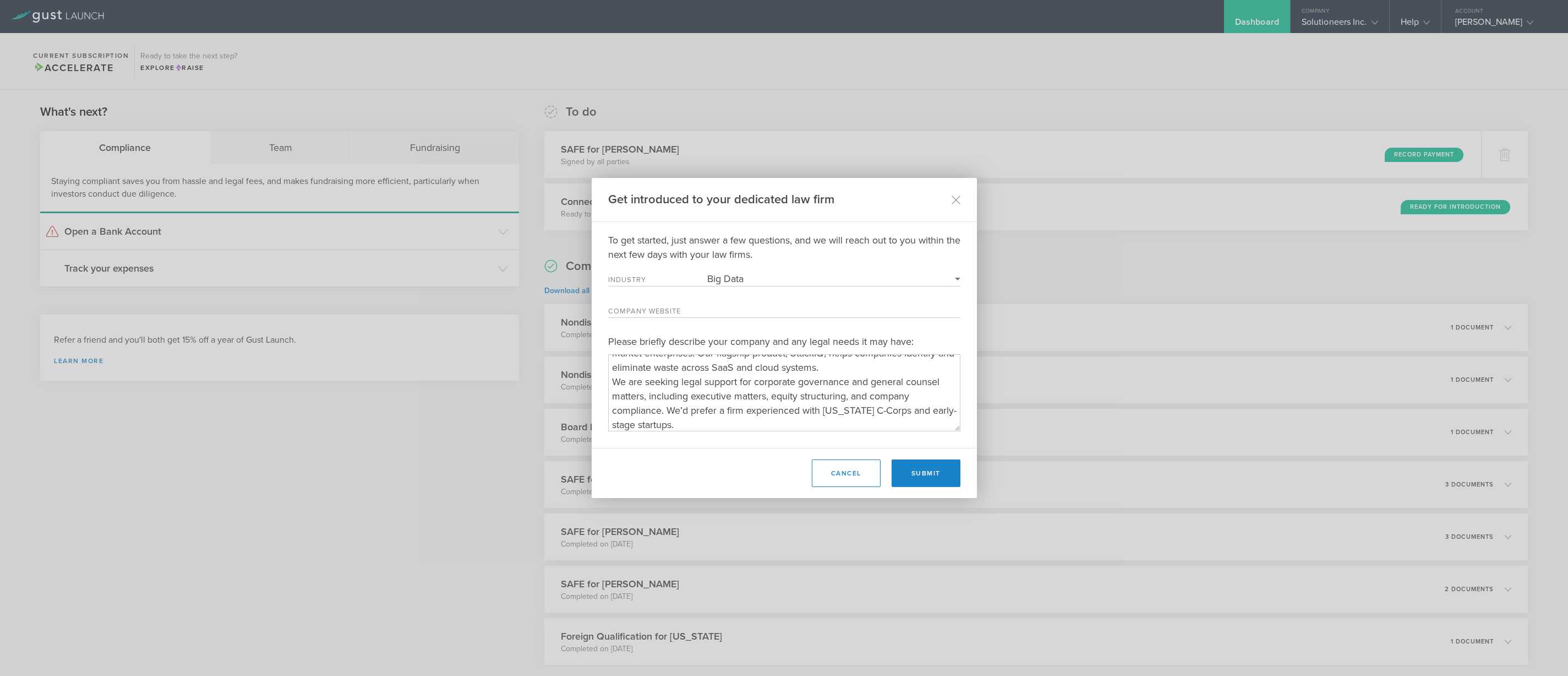
drag, startPoint x: 711, startPoint y: 305, endPoint x: 759, endPoint y: 301, distance: 48.2
click at [716, 305] on input "Company Website" at bounding box center [834, 310] width 253 height 14
type input "www.gosolutioneers.com"
click at [827, 272] on select "Required 3D Printing Administrative Services Adtech Advanced Manufacturing Aero…" at bounding box center [834, 278] width 253 height 14
select select "business_products"
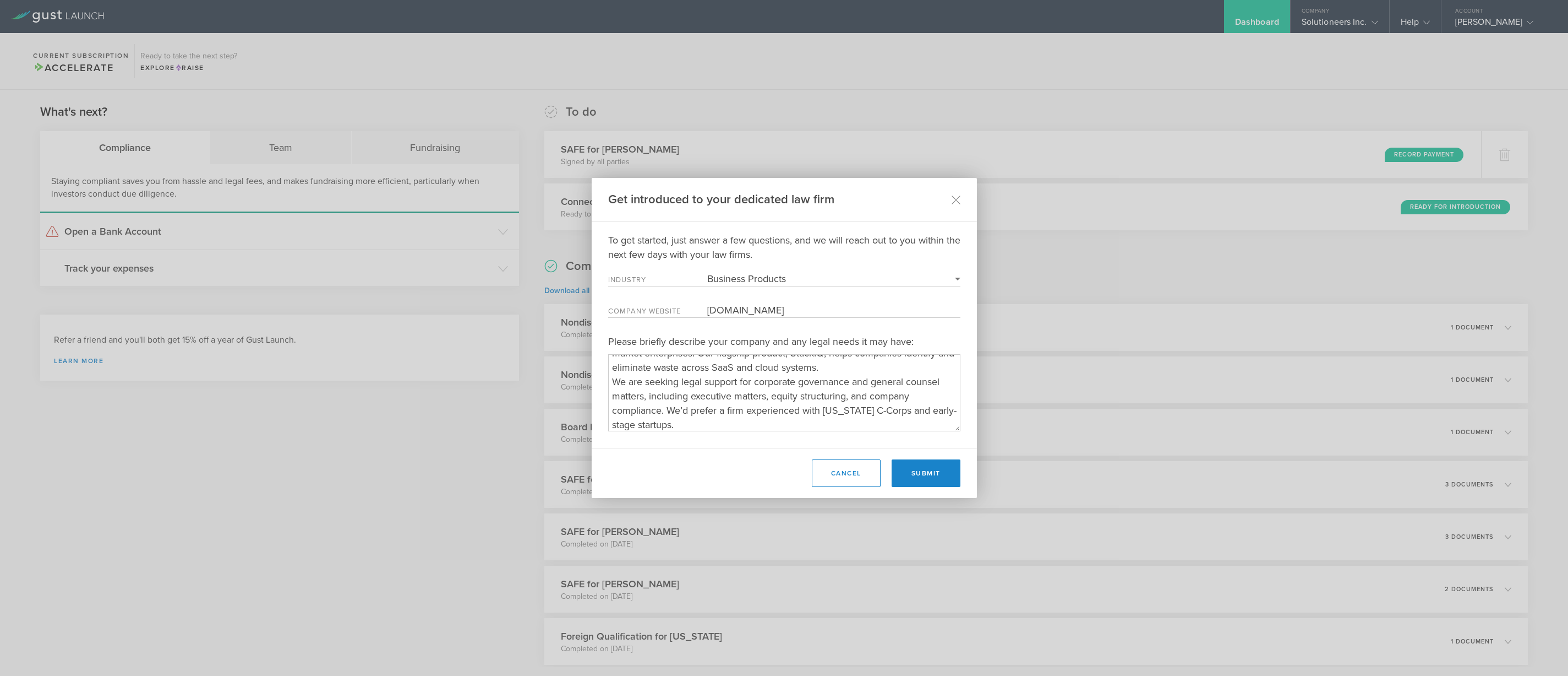
click at [707, 271] on select "Required 3D Printing Administrative Services Adtech Advanced Manufacturing Aero…" at bounding box center [834, 278] width 253 height 14
click at [754, 392] on textarea "Please briefly describe your company and any legal needs it may have:" at bounding box center [784, 392] width 353 height 77
drag, startPoint x: 778, startPoint y: 369, endPoint x: 672, endPoint y: 374, distance: 106.1
click at [677, 369] on textarea "Please briefly describe your company and any legal needs it may have:" at bounding box center [784, 392] width 353 height 77
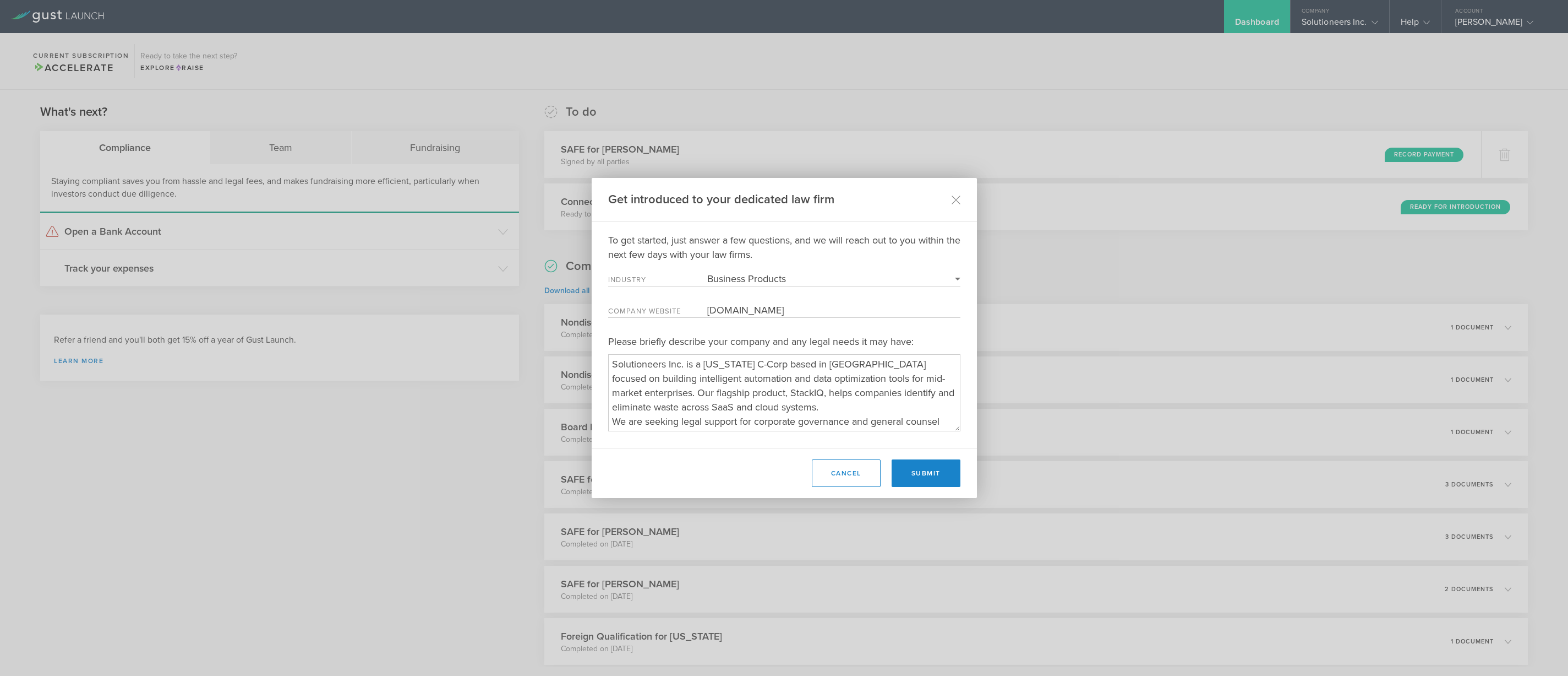
drag, startPoint x: 654, startPoint y: 396, endPoint x: 845, endPoint y: 395, distance: 191.0
click at [845, 395] on textarea "Please briefly describe your company and any legal needs it may have:" at bounding box center [784, 392] width 353 height 77
drag, startPoint x: 735, startPoint y: 408, endPoint x: 623, endPoint y: 397, distance: 112.5
click at [623, 397] on textarea "Please briefly describe your company and any legal needs it may have:" at bounding box center [784, 392] width 353 height 77
click at [628, 377] on textarea "Please briefly describe your company and any legal needs it may have:" at bounding box center [784, 392] width 353 height 77
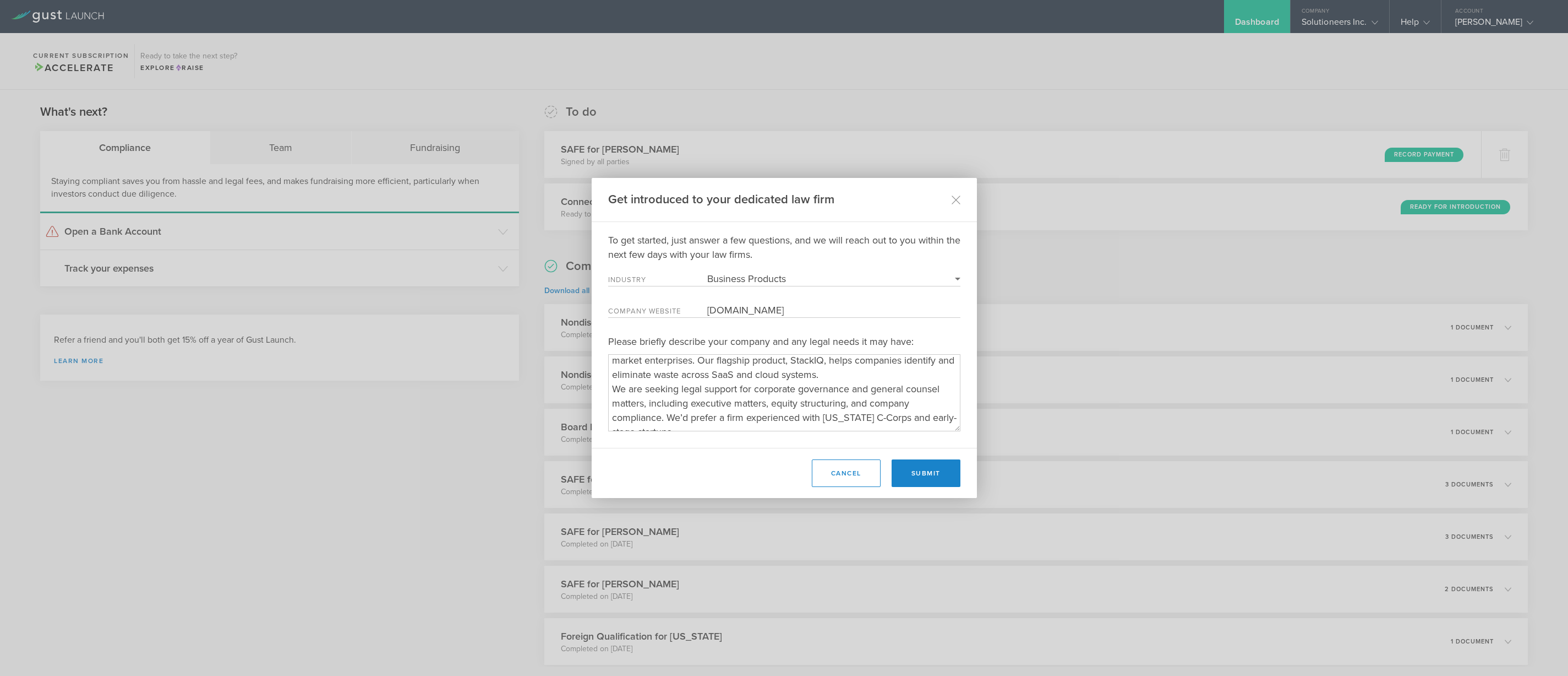
scroll to position [43, 0]
click at [923, 475] on button "Submit" at bounding box center [925, 473] width 69 height 28
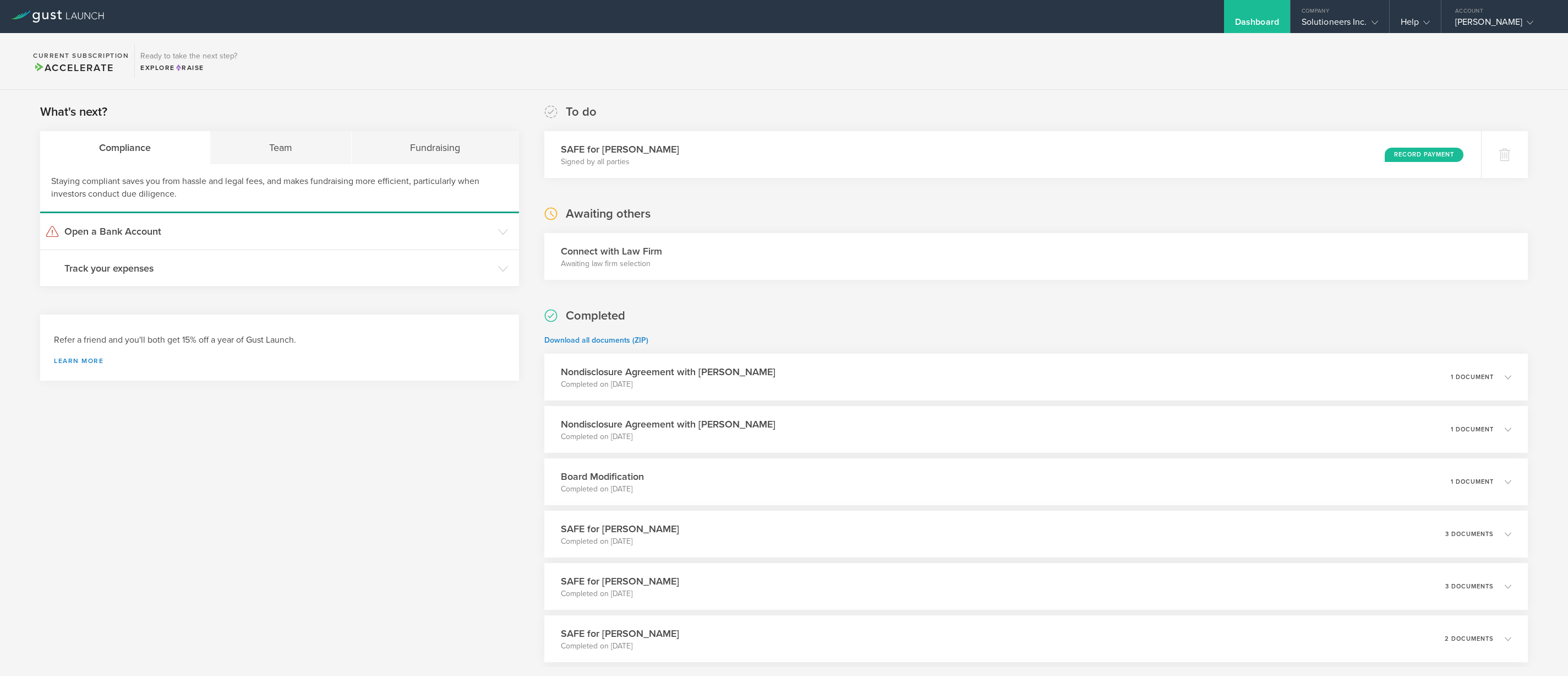
click at [740, 242] on div "Connect with Law Firm Awaiting law firm selection" at bounding box center [1036, 255] width 984 height 47
click at [626, 253] on h3 "Connect with Law Firm" at bounding box center [611, 251] width 101 height 14
drag, startPoint x: 591, startPoint y: 212, endPoint x: 680, endPoint y: 214, distance: 89.0
click at [680, 214] on div "Awaiting others Connect with Law Firm Awaiting law firm selection" at bounding box center [1036, 243] width 984 height 75
click at [549, 213] on circle at bounding box center [551, 214] width 12 height 12
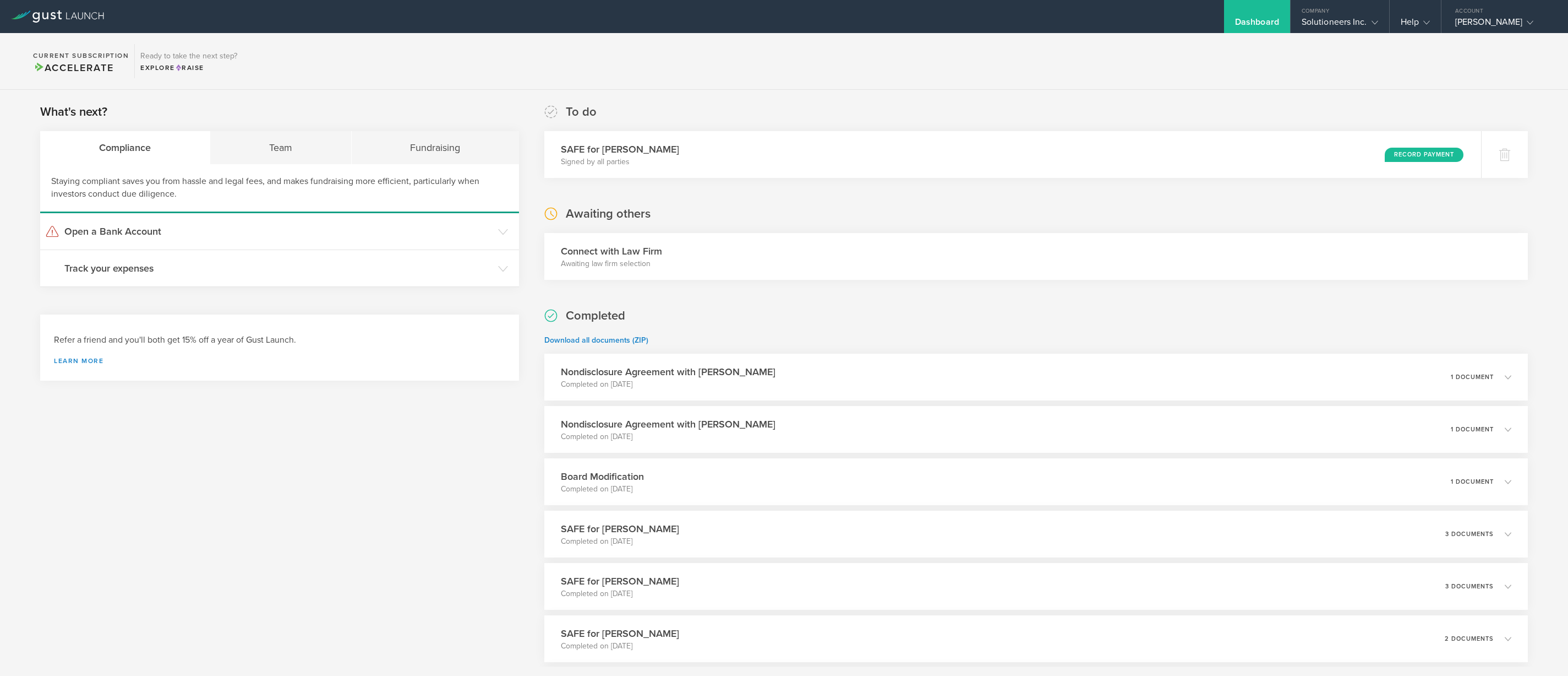
click at [1207, 246] on div "Connect with Law Firm Awaiting law firm selection" at bounding box center [1036, 255] width 984 height 47
click at [1330, 157] on div "SAFE for CHARLES DOYON Signed by all parties Record Payment" at bounding box center [1013, 154] width 956 height 48
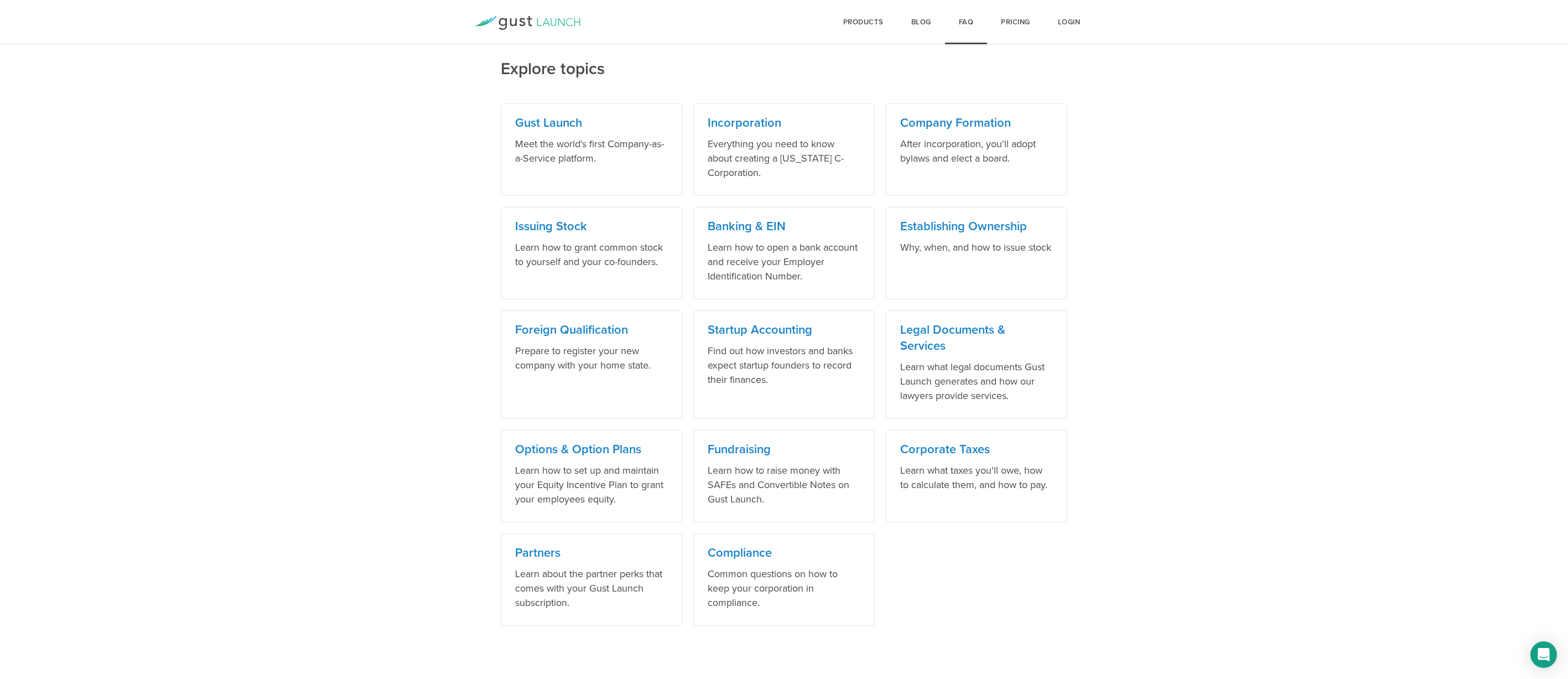
scroll to position [482, 0]
click at [919, 326] on h3 "Legal Documents & Services" at bounding box center [976, 336] width 153 height 32
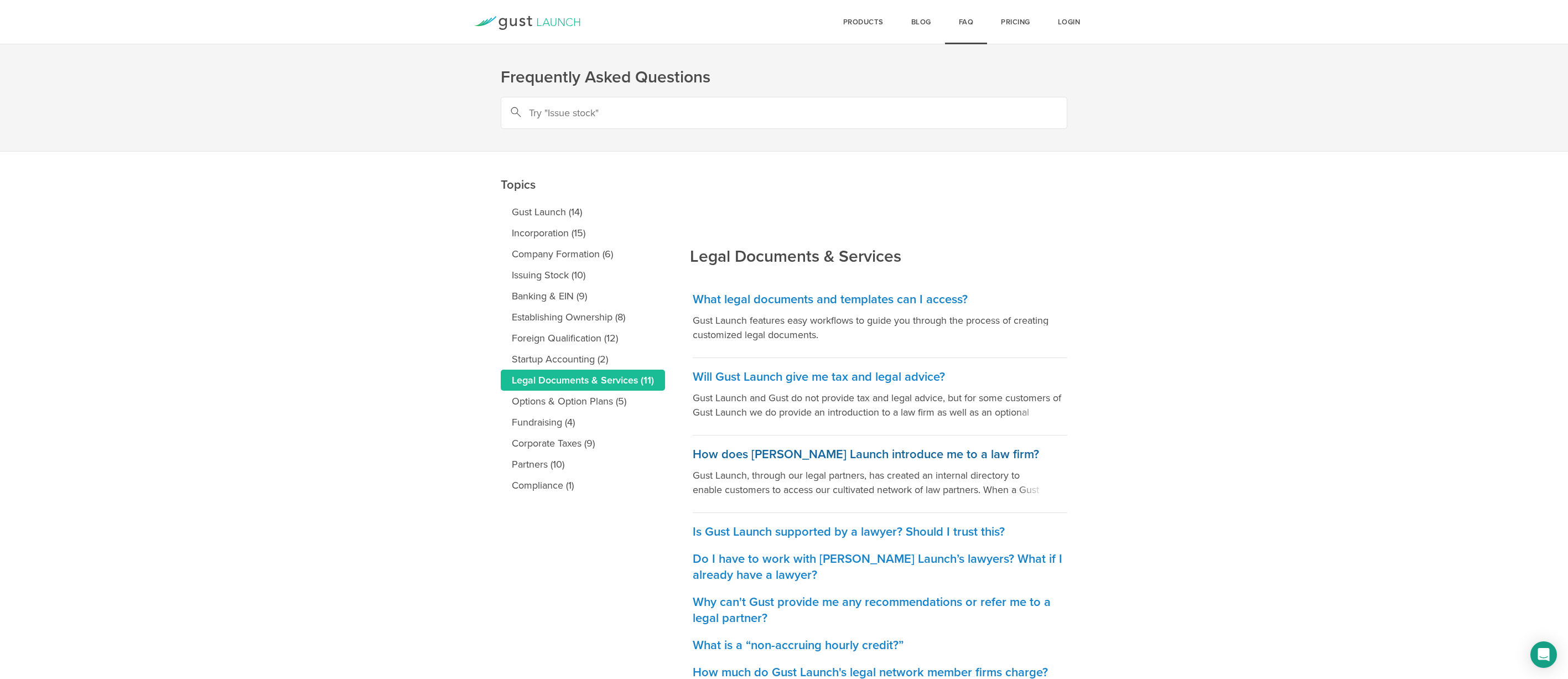
click at [831, 454] on h3 "How does [PERSON_NAME] Launch introduce me to a law firm?" at bounding box center [880, 454] width 375 height 16
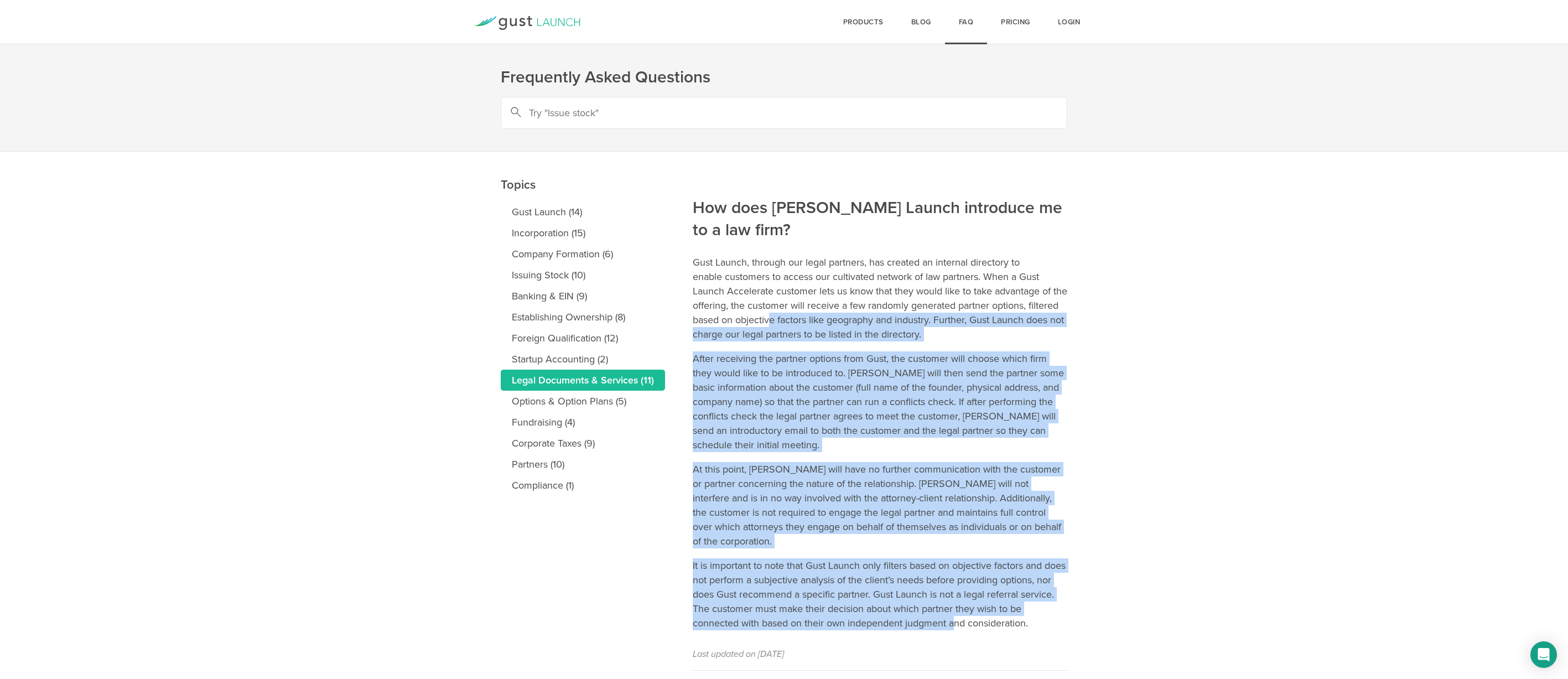
drag, startPoint x: 818, startPoint y: 400, endPoint x: 945, endPoint y: 580, distance: 220.3
click at [957, 600] on article "How does [PERSON_NAME] Launch introduce me to a law firm? Gust Launch, through …" at bounding box center [880, 411] width 375 height 519
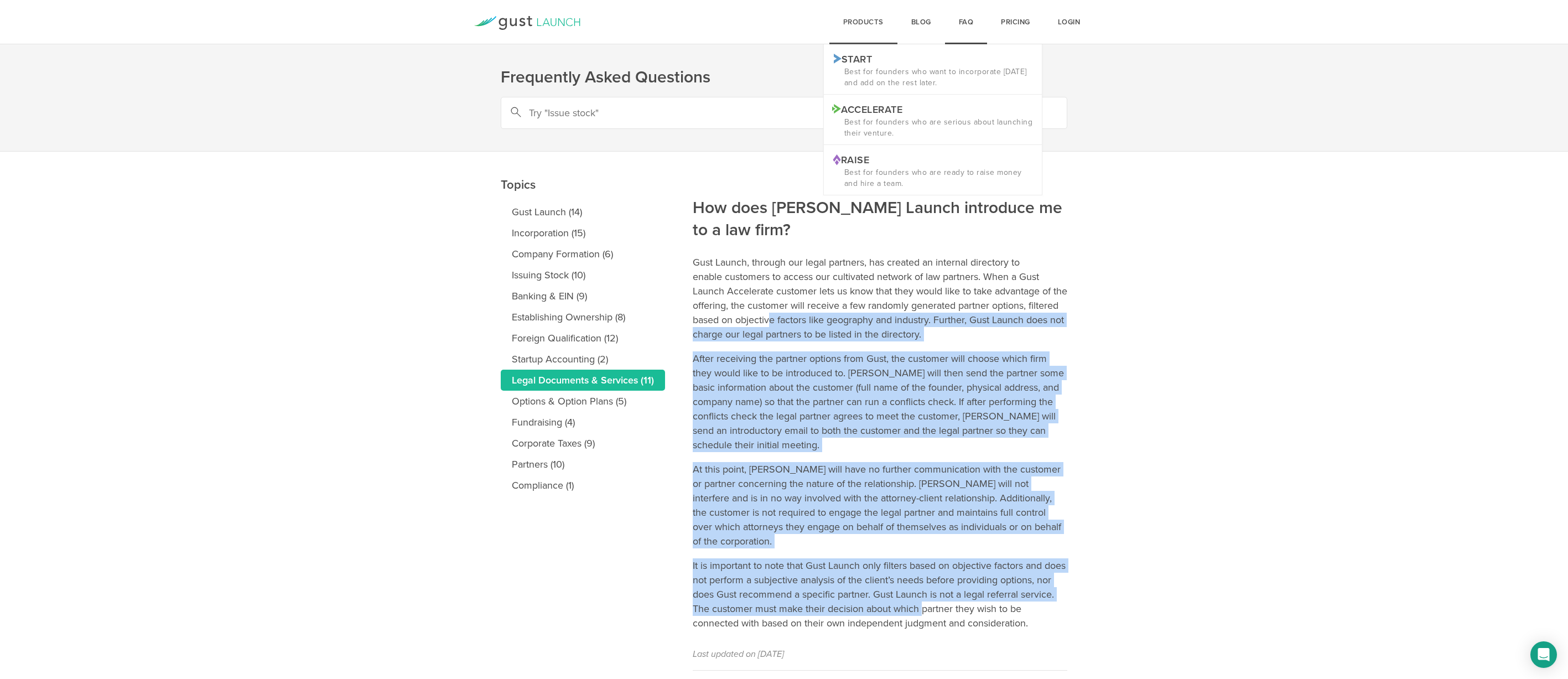
click at [869, 28] on div "products Start Logo START Best for founders who want to incorporate today and a…" at bounding box center [863, 22] width 68 height 44
click at [880, 113] on p "Accelerate Logo ACCELERATE" at bounding box center [933, 109] width 202 height 12
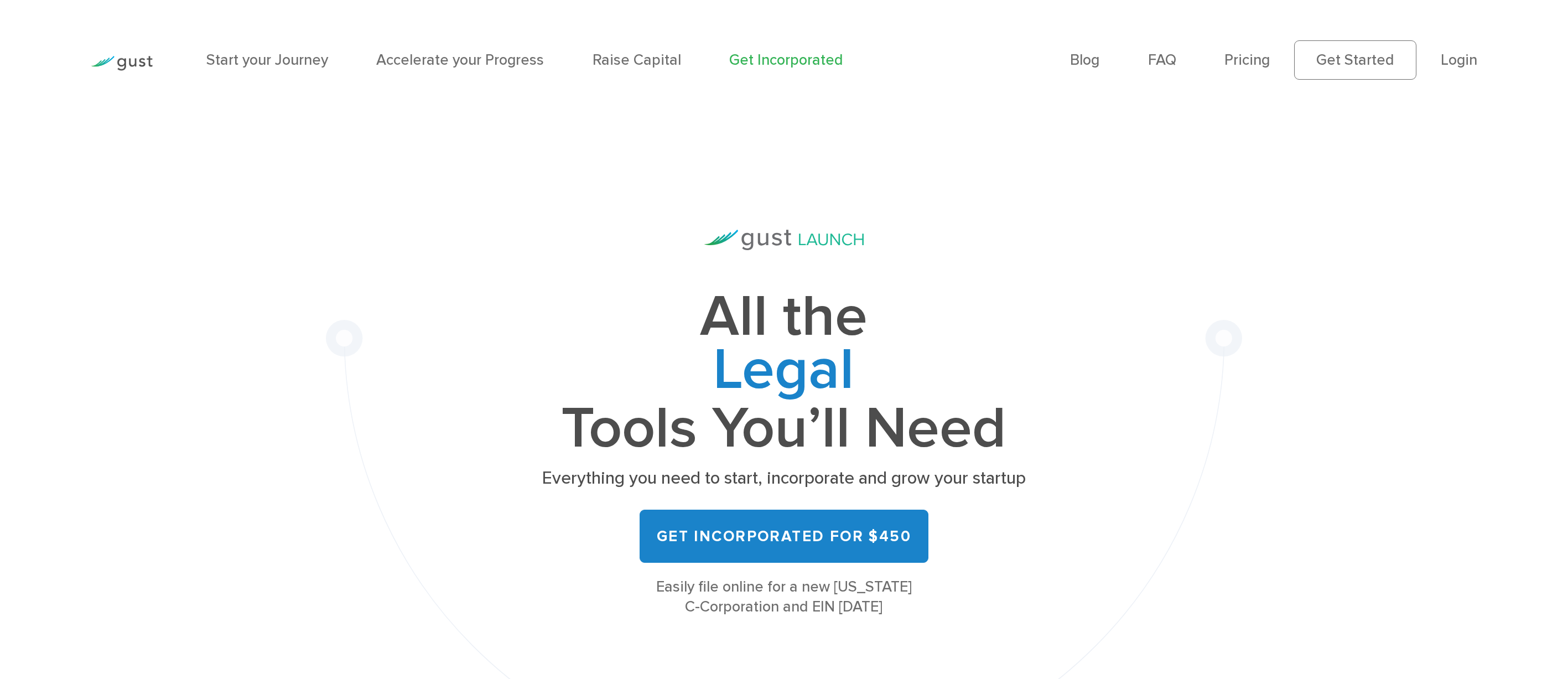
scroll to position [2, 0]
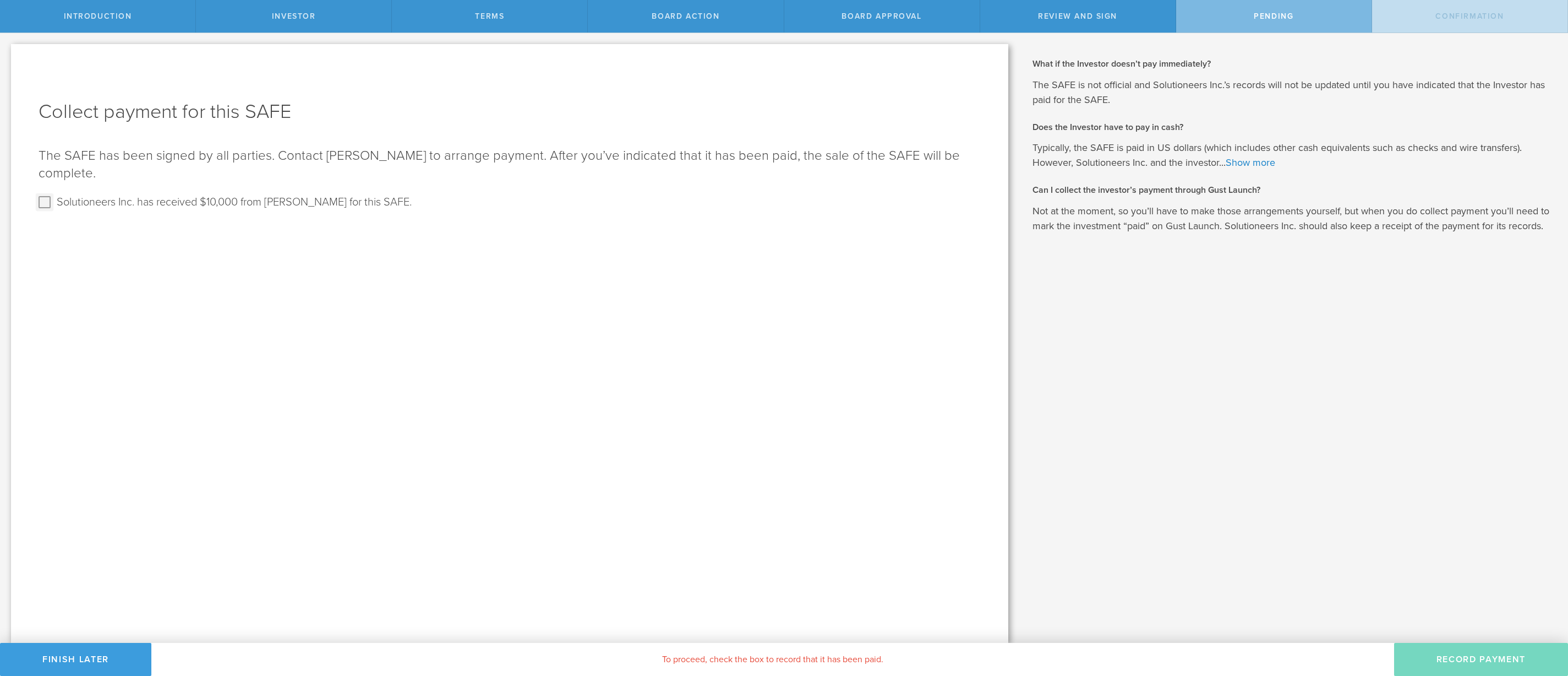
click at [43, 202] on input "Solutioneers Inc. has received $10,000 from [PERSON_NAME] for this SAFE." at bounding box center [45, 202] width 18 height 18
checkbox input "true"
click at [1459, 655] on button "Record Payment" at bounding box center [1481, 658] width 174 height 33
